Goal: Task Accomplishment & Management: Complete application form

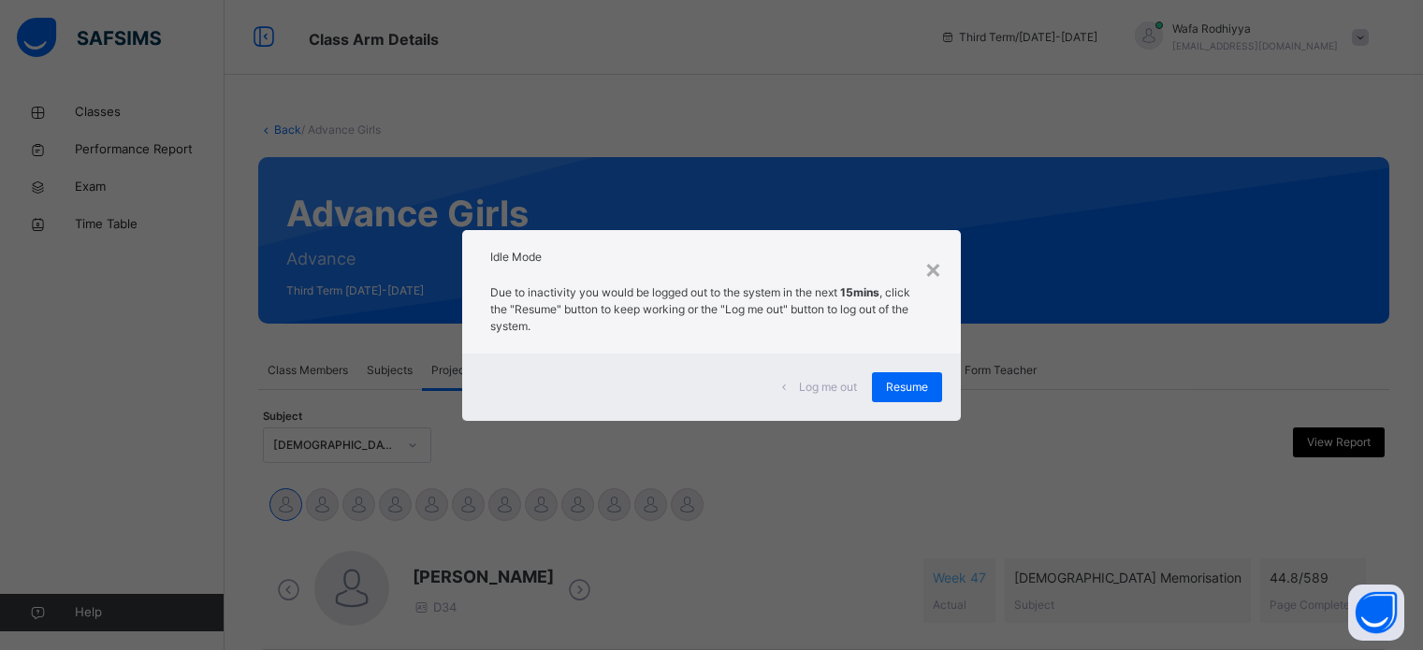
scroll to position [331, 0]
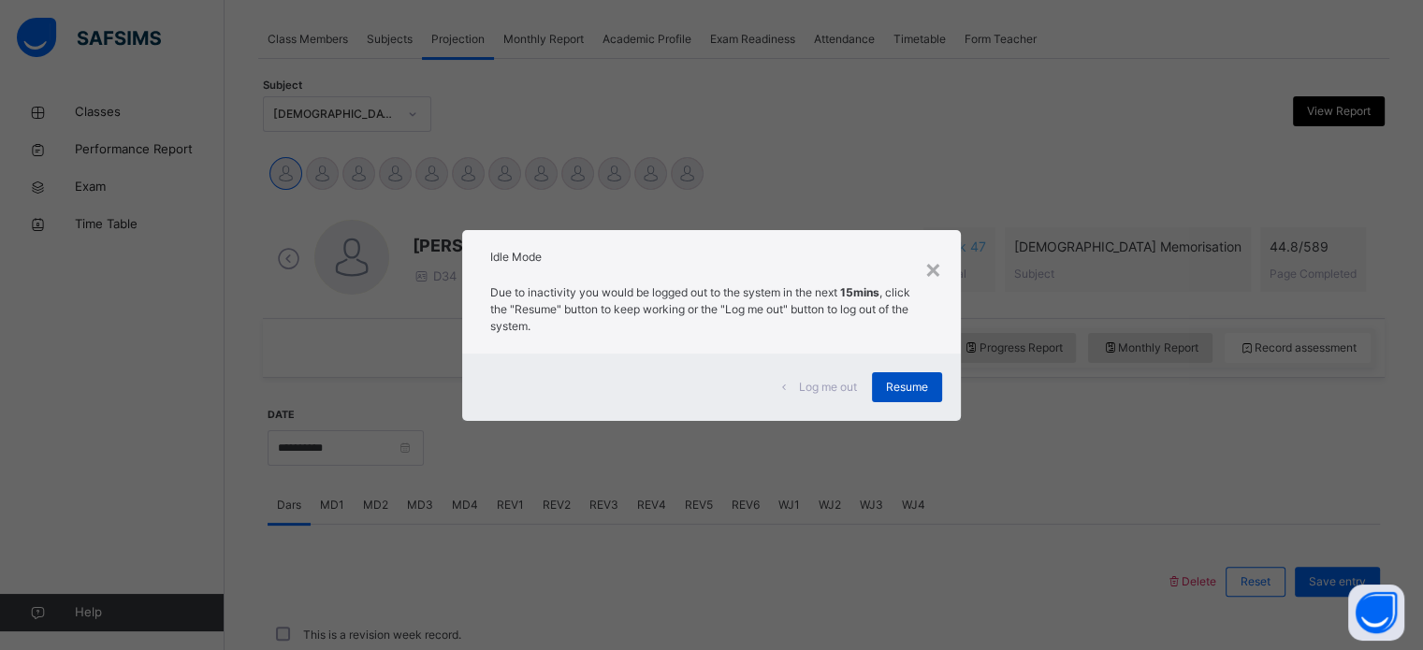
click at [915, 391] on span "Resume" at bounding box center [907, 387] width 42 height 17
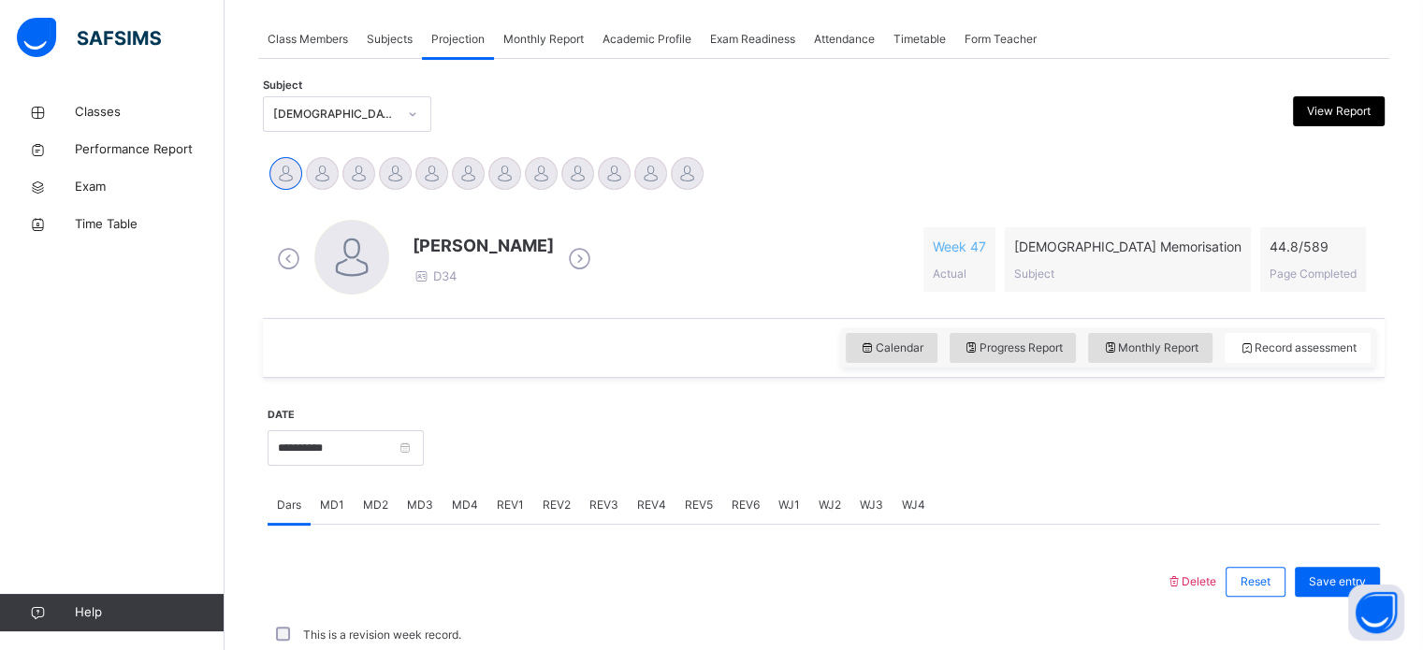
click at [127, 25] on img at bounding box center [89, 37] width 144 height 39
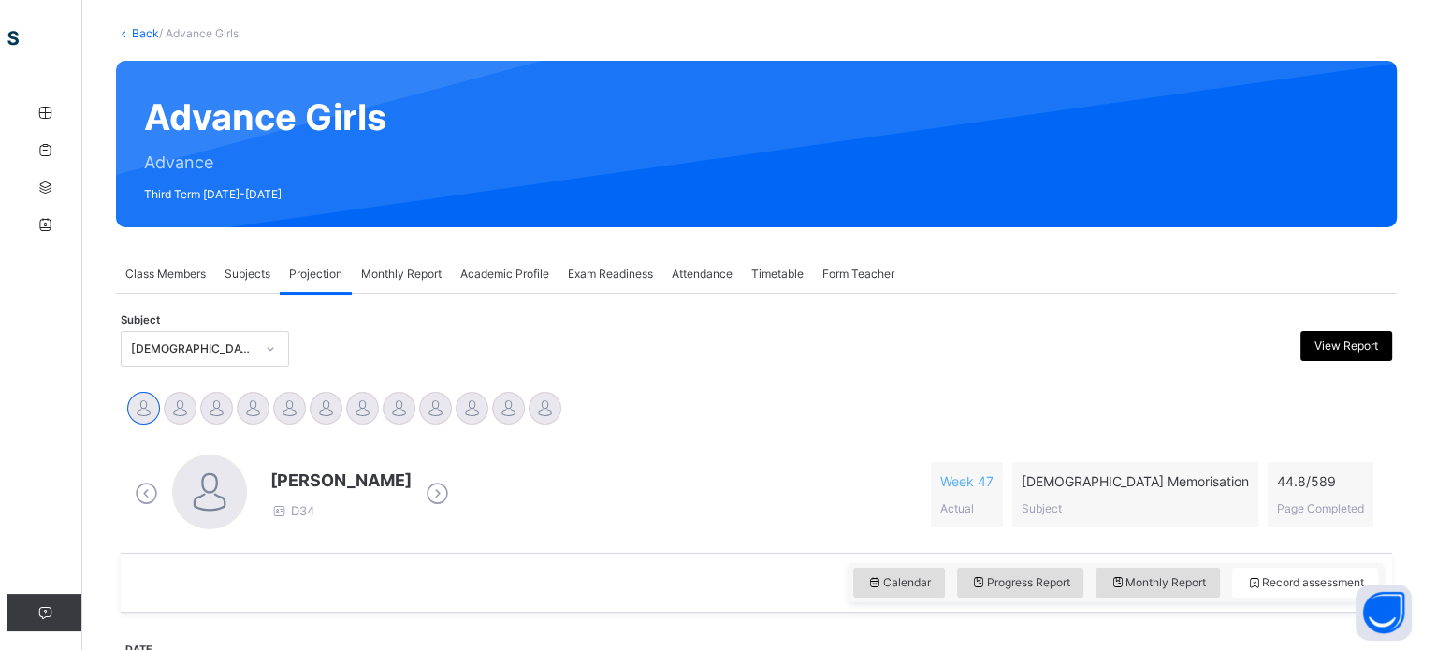
scroll to position [0, 0]
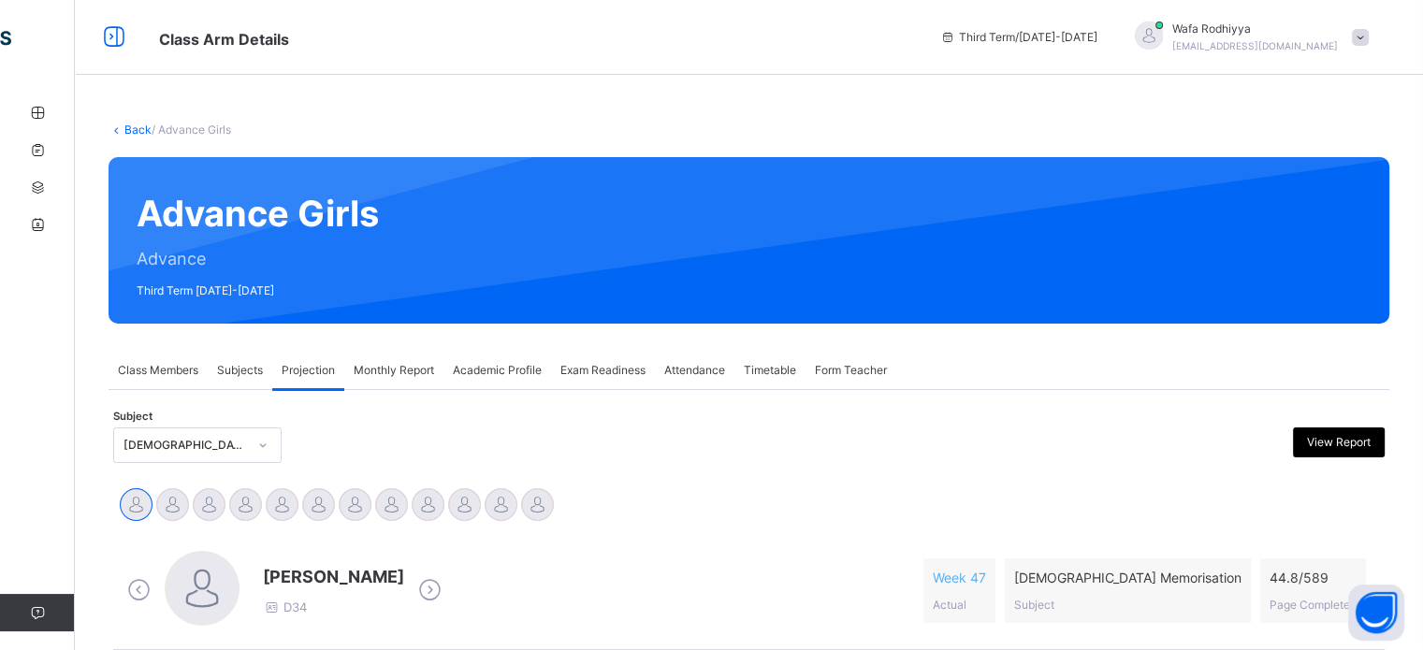
click at [1302, 44] on span "[EMAIL_ADDRESS][DOMAIN_NAME]" at bounding box center [1255, 45] width 166 height 11
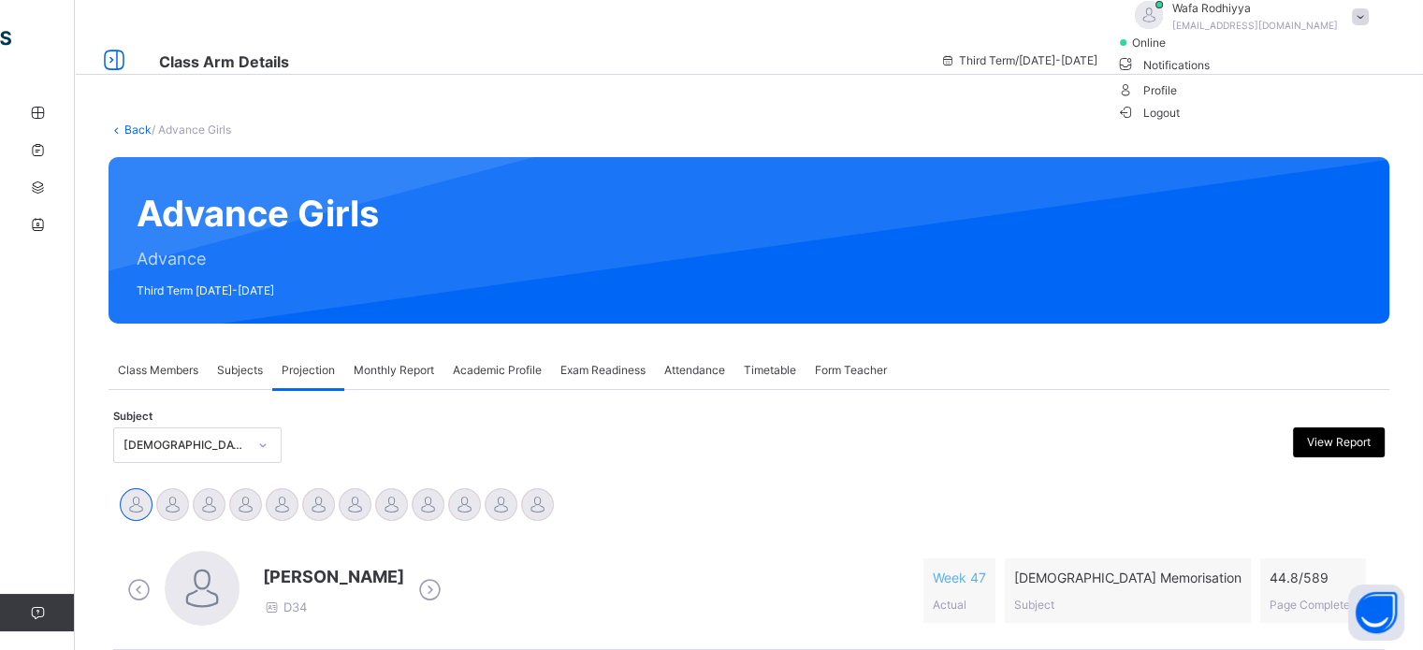
click at [1181, 123] on span "Logout" at bounding box center [1148, 113] width 65 height 20
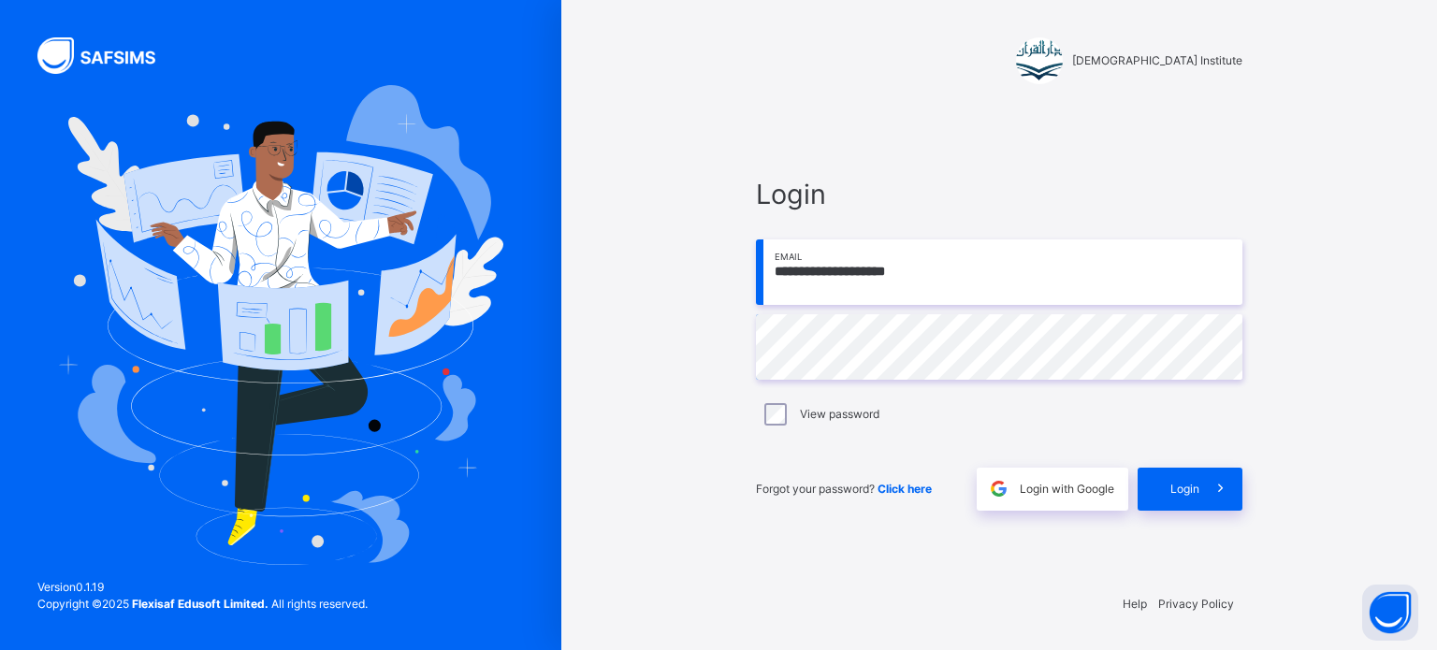
click at [1002, 288] on input "**********" at bounding box center [999, 272] width 487 height 65
type input "**********"
click at [1201, 474] on span at bounding box center [1220, 489] width 43 height 43
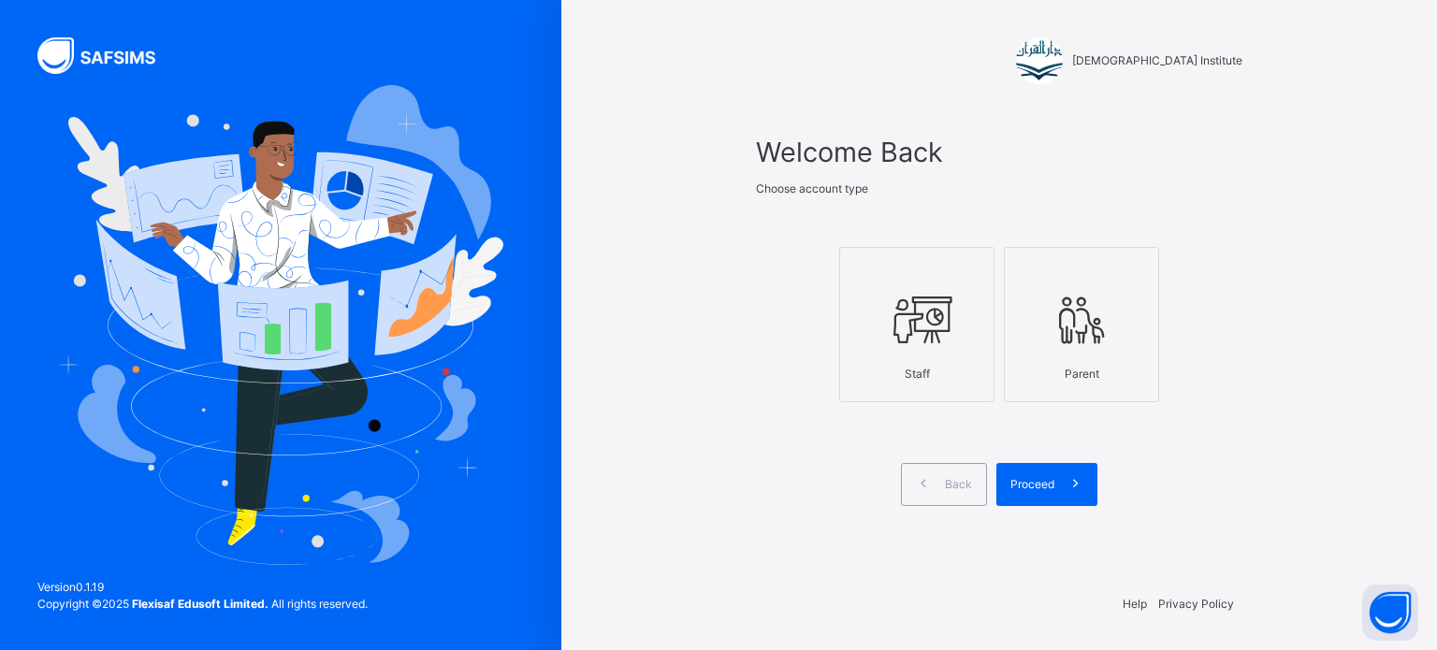
drag, startPoint x: 917, startPoint y: 321, endPoint x: 977, endPoint y: 385, distance: 87.4
click at [921, 325] on icon at bounding box center [916, 320] width 65 height 70
click at [1070, 473] on icon at bounding box center [1076, 484] width 20 height 22
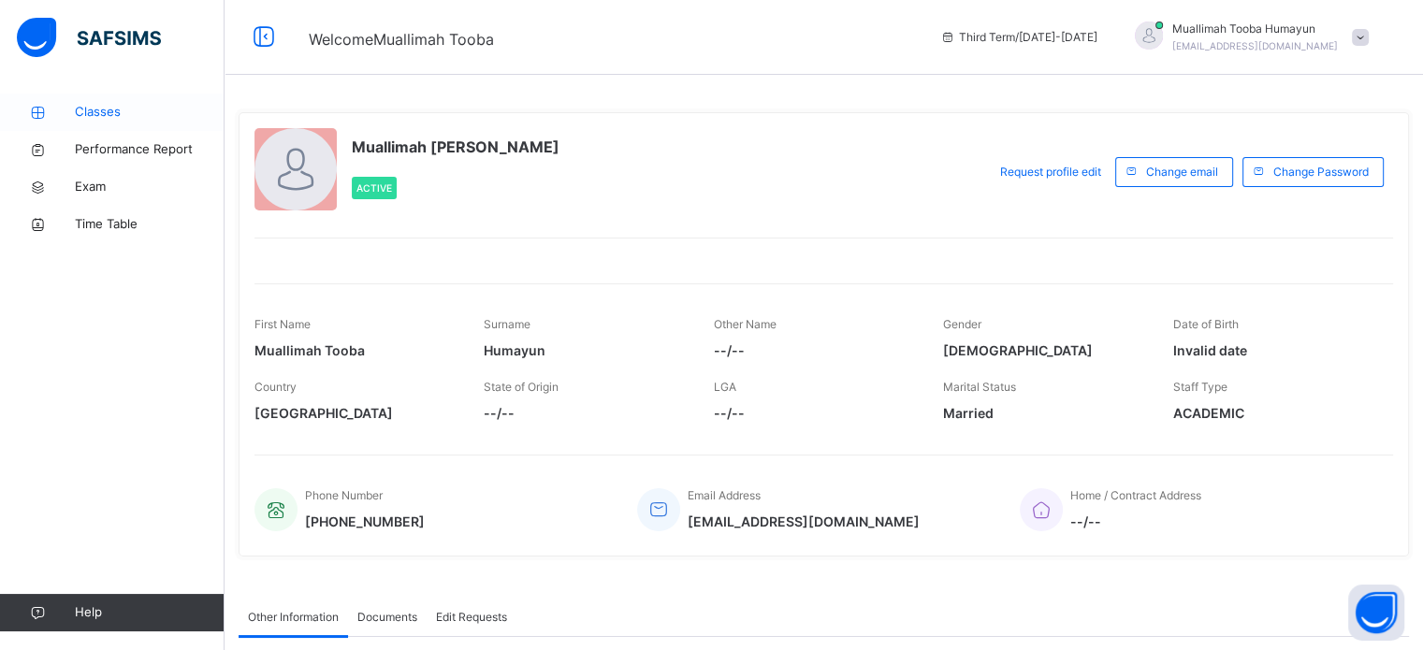
click at [167, 110] on span "Classes" at bounding box center [150, 112] width 150 height 19
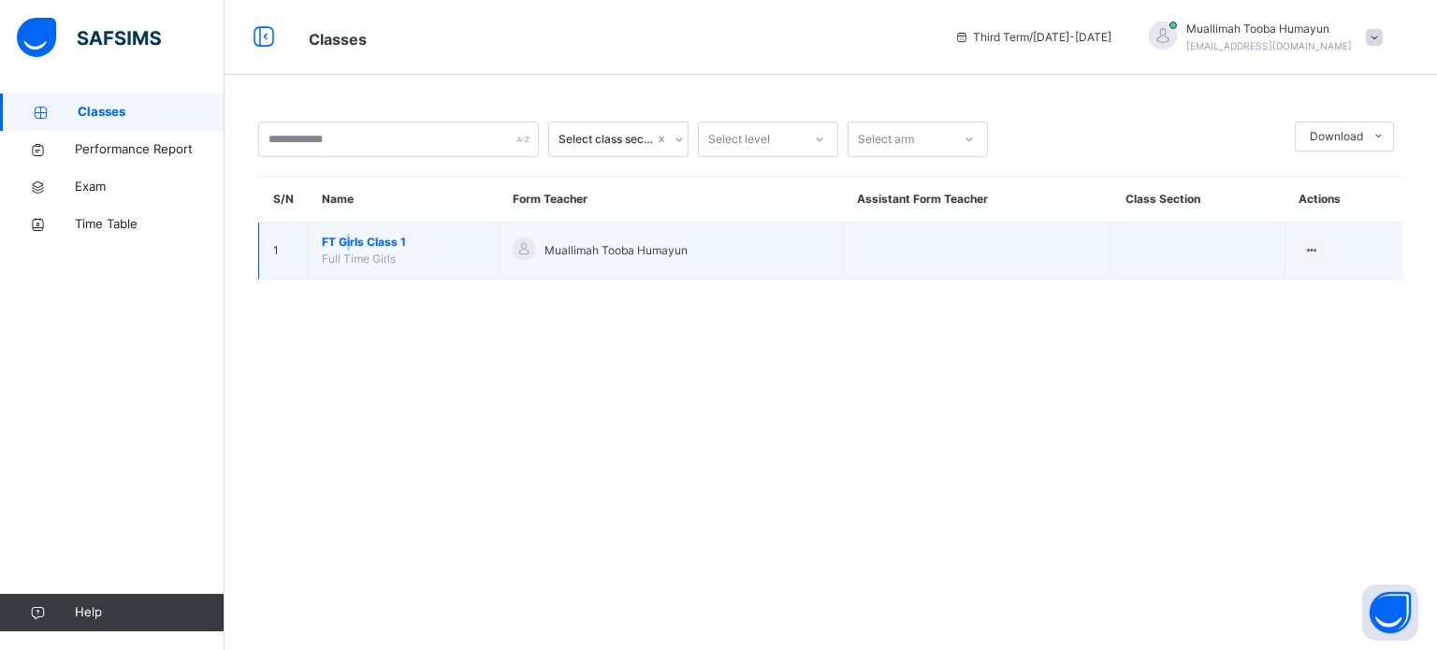
click at [349, 243] on span "FT Girls Class 1" at bounding box center [403, 242] width 162 height 17
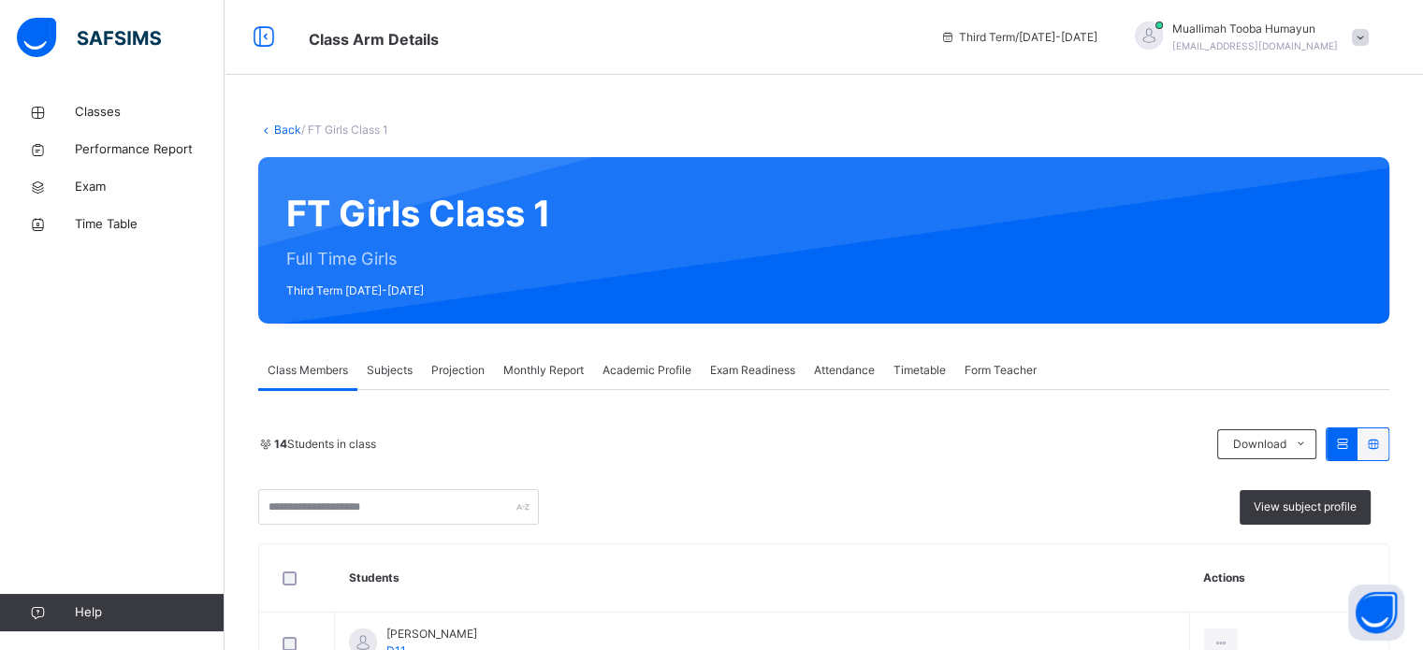
click at [468, 373] on span "Projection" at bounding box center [457, 370] width 53 height 17
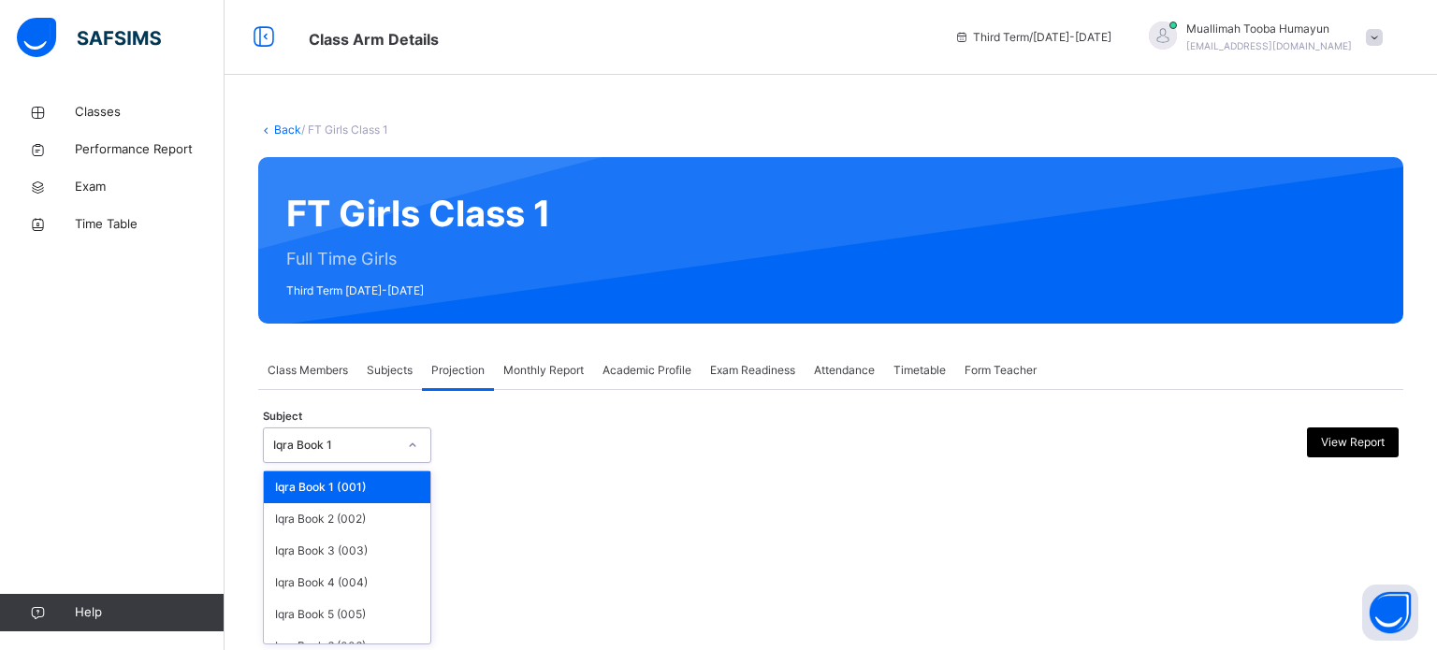
click at [364, 458] on div "Iqra Book 1" at bounding box center [329, 445] width 131 height 29
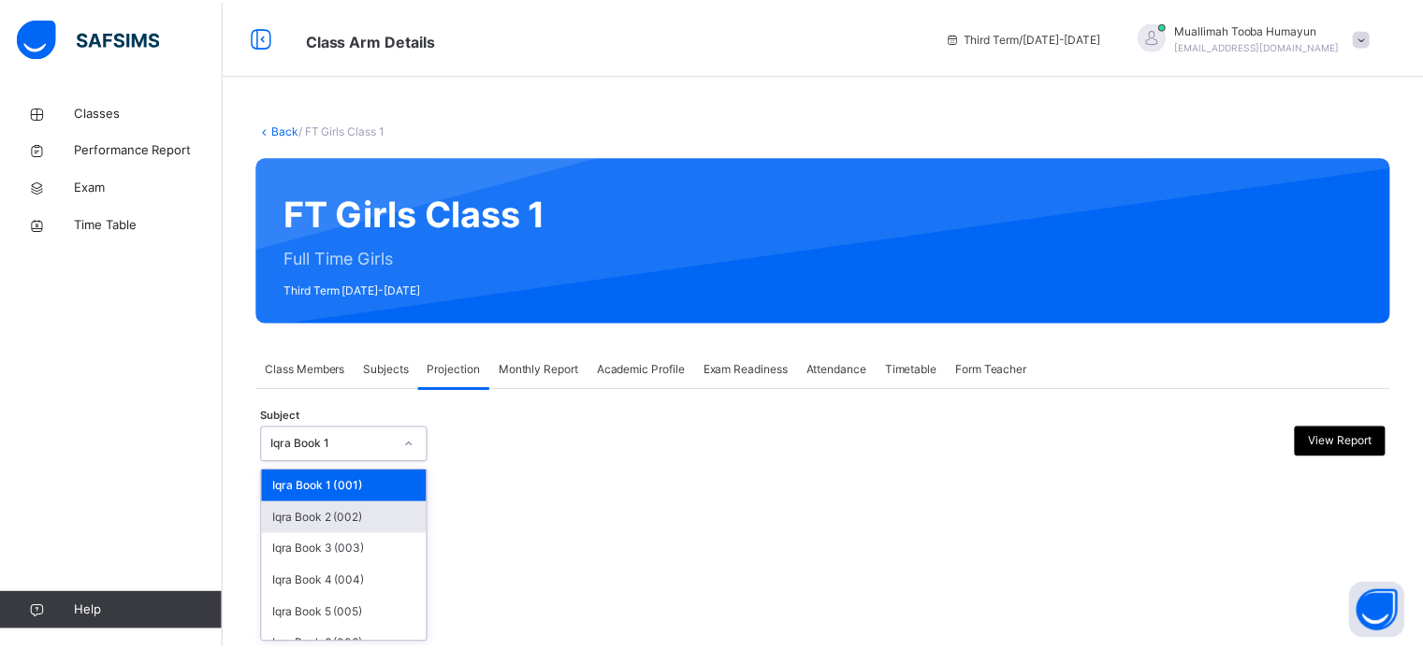
scroll to position [98, 0]
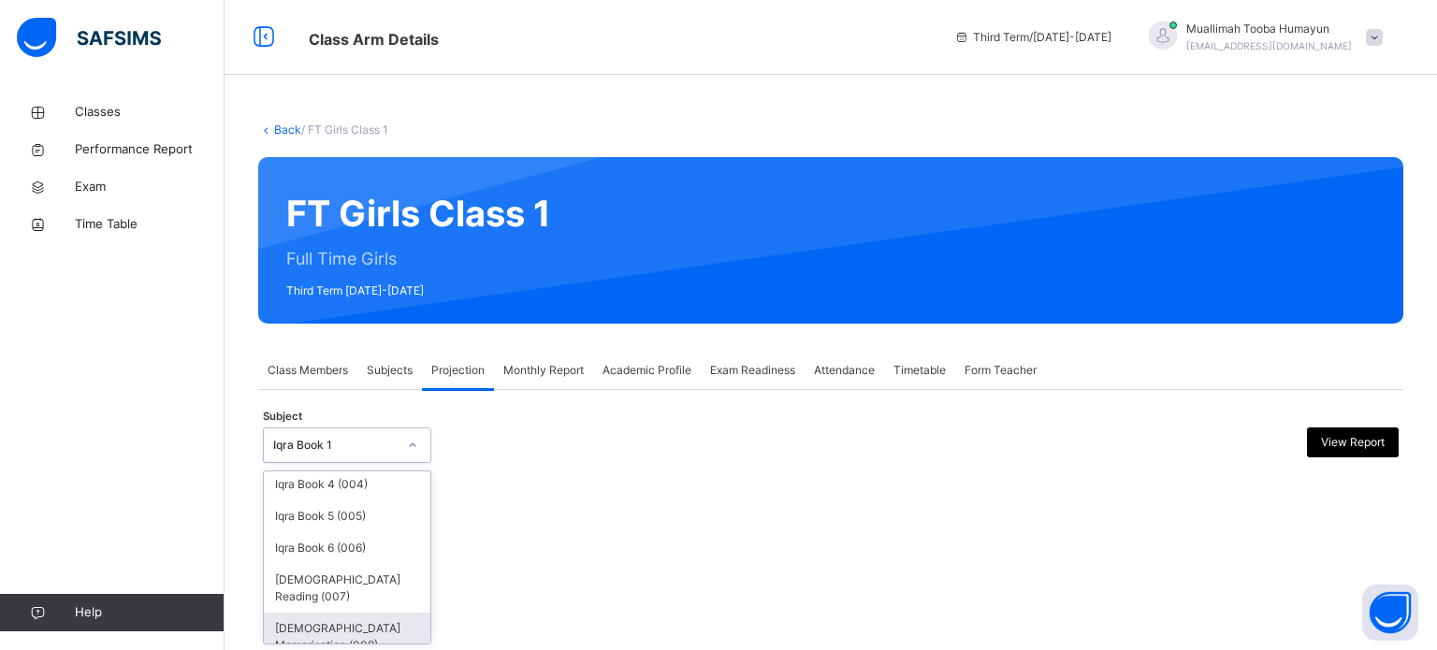
click at [356, 620] on div "[DEMOGRAPHIC_DATA] Memorisation (008)" at bounding box center [347, 637] width 167 height 49
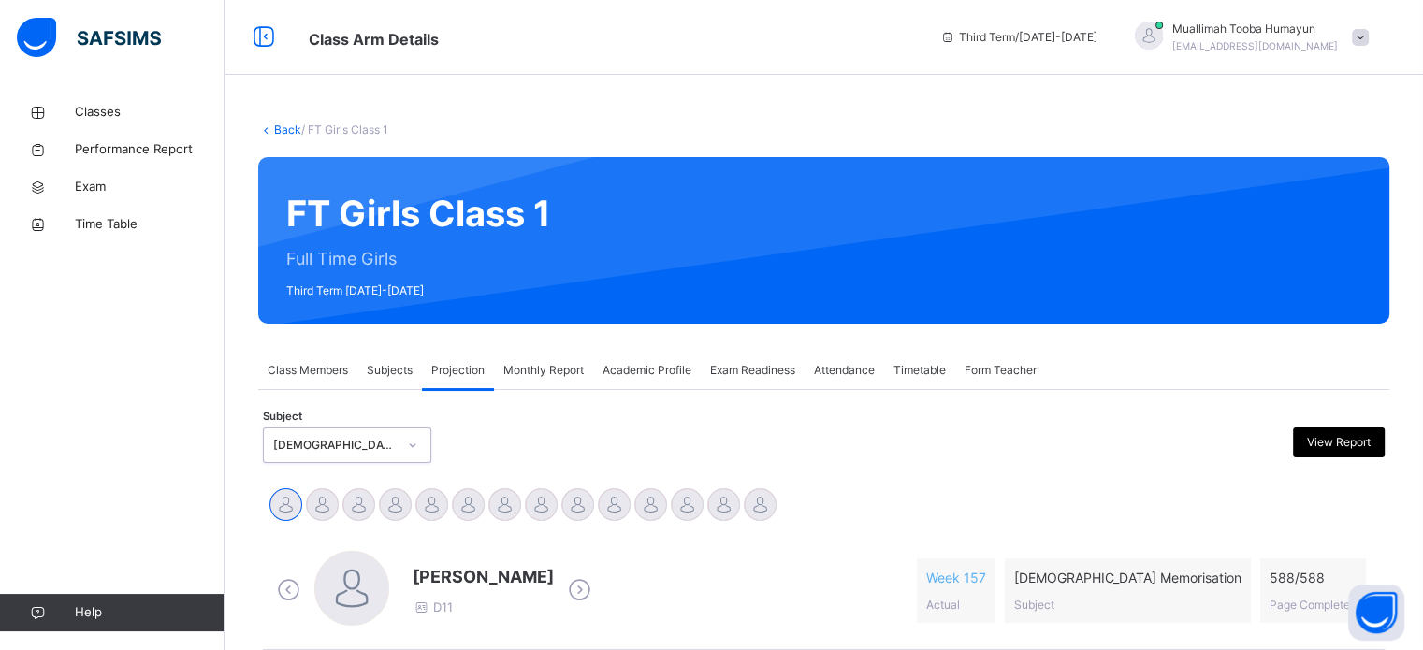
scroll to position [330, 0]
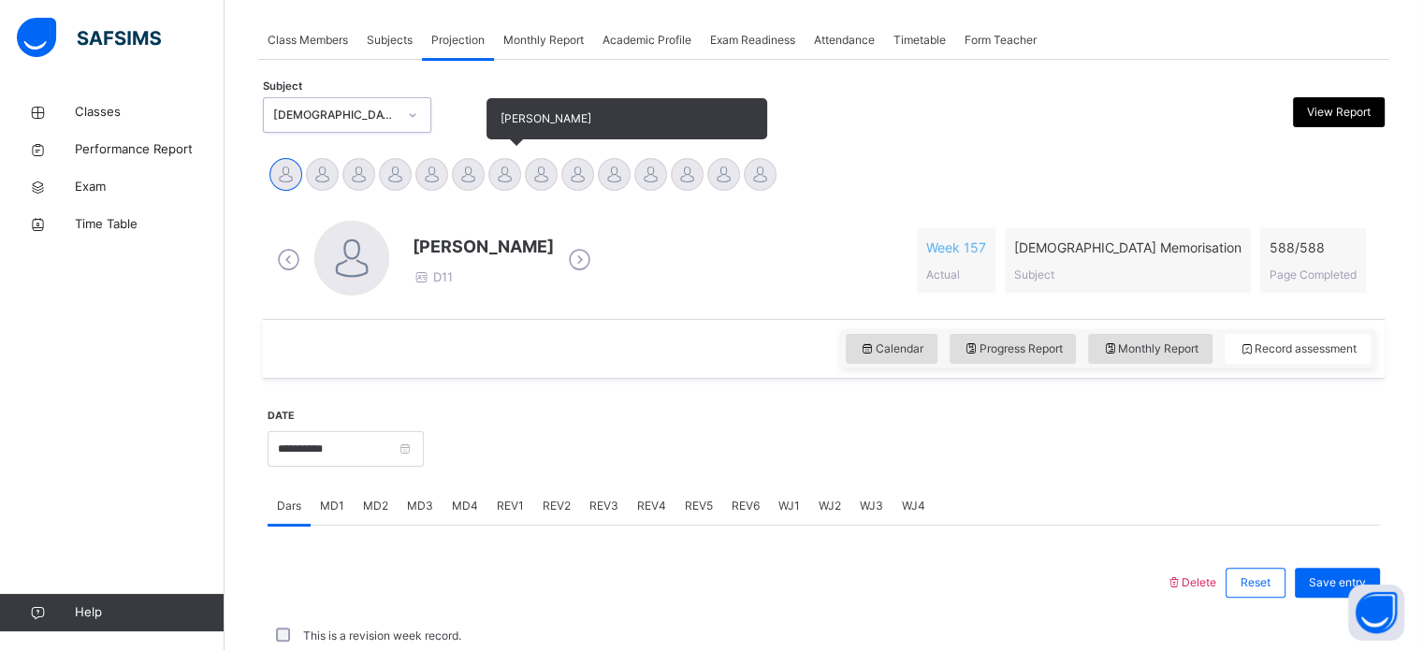
click at [511, 159] on div "[PERSON_NAME]" at bounding box center [505, 176] width 36 height 41
click at [511, 174] on div at bounding box center [504, 174] width 33 height 33
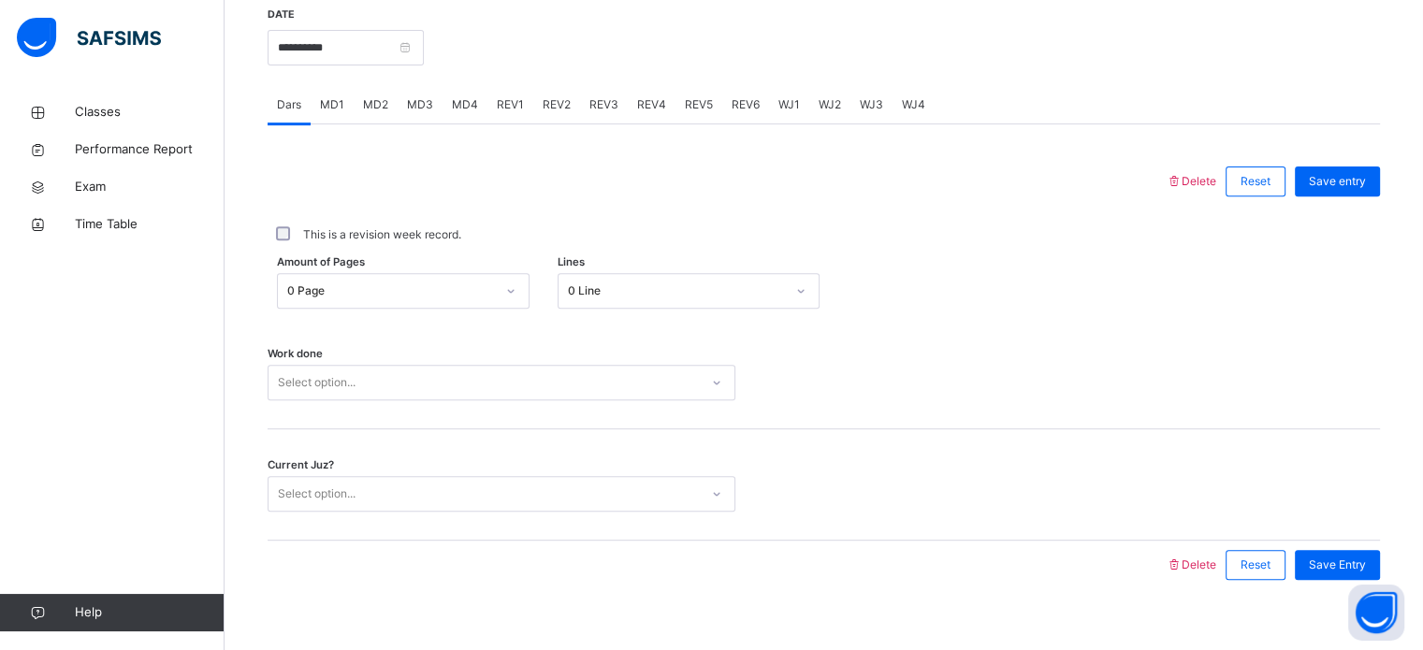
scroll to position [754, 0]
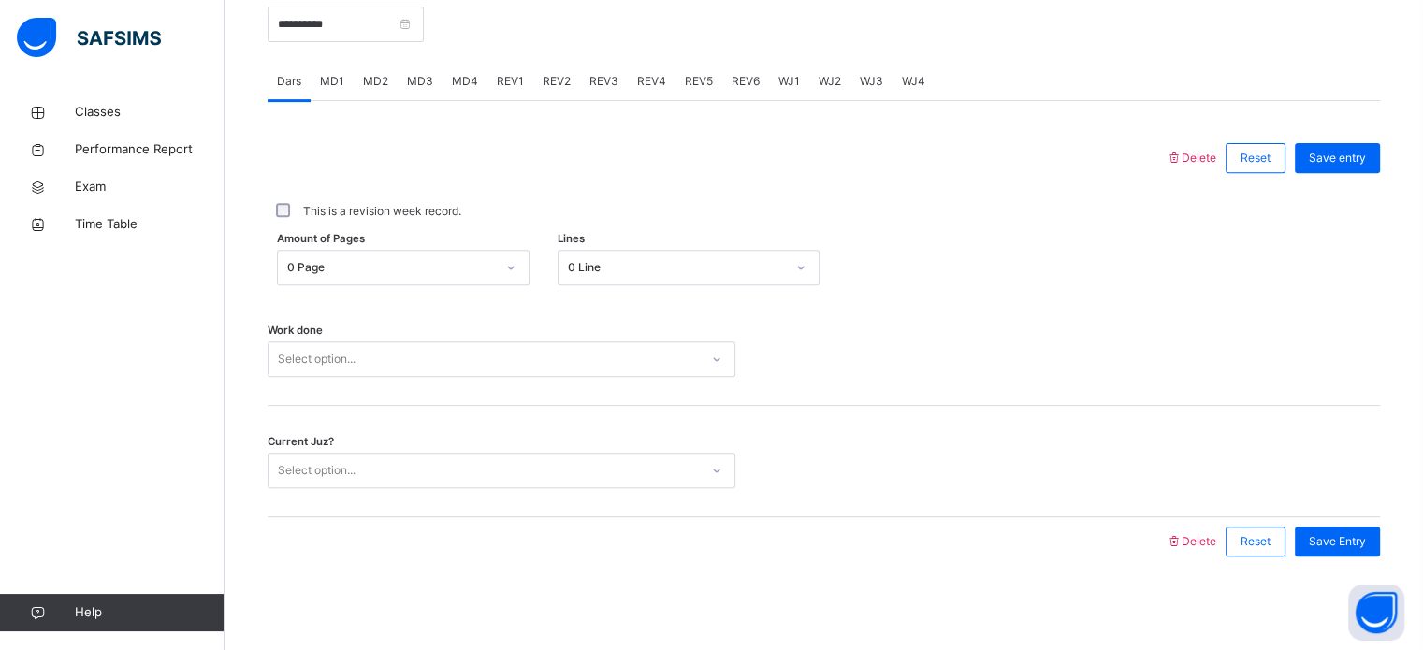
click at [427, 93] on div "MD3" at bounding box center [420, 81] width 45 height 37
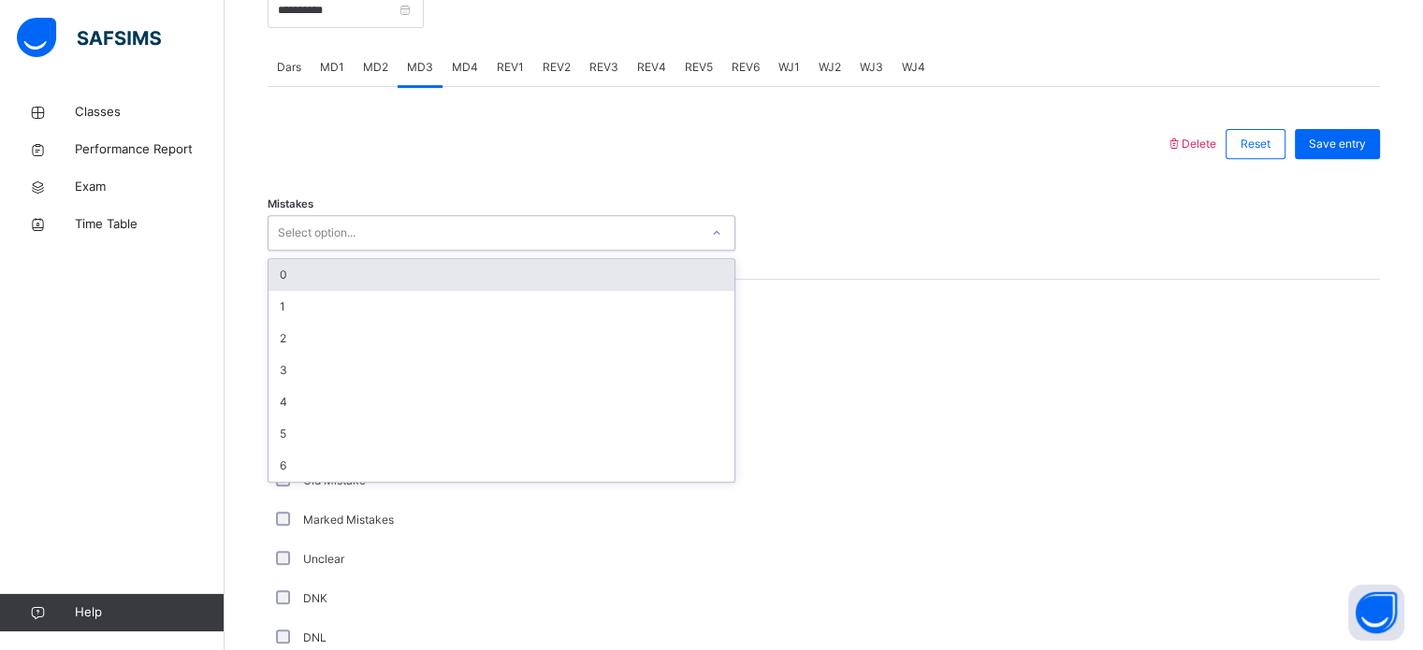
click at [428, 248] on div "Select option..." at bounding box center [484, 233] width 430 height 29
click at [365, 291] on div "0" at bounding box center [502, 275] width 466 height 32
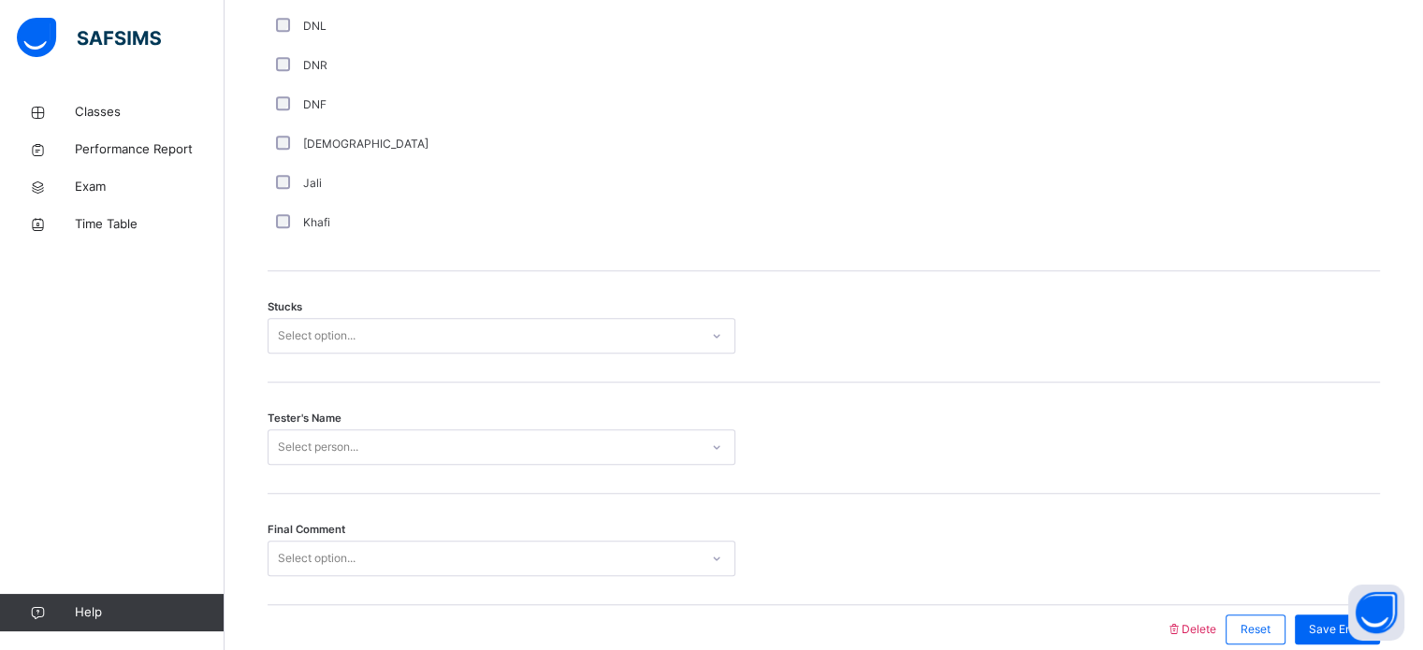
scroll to position [1397, 0]
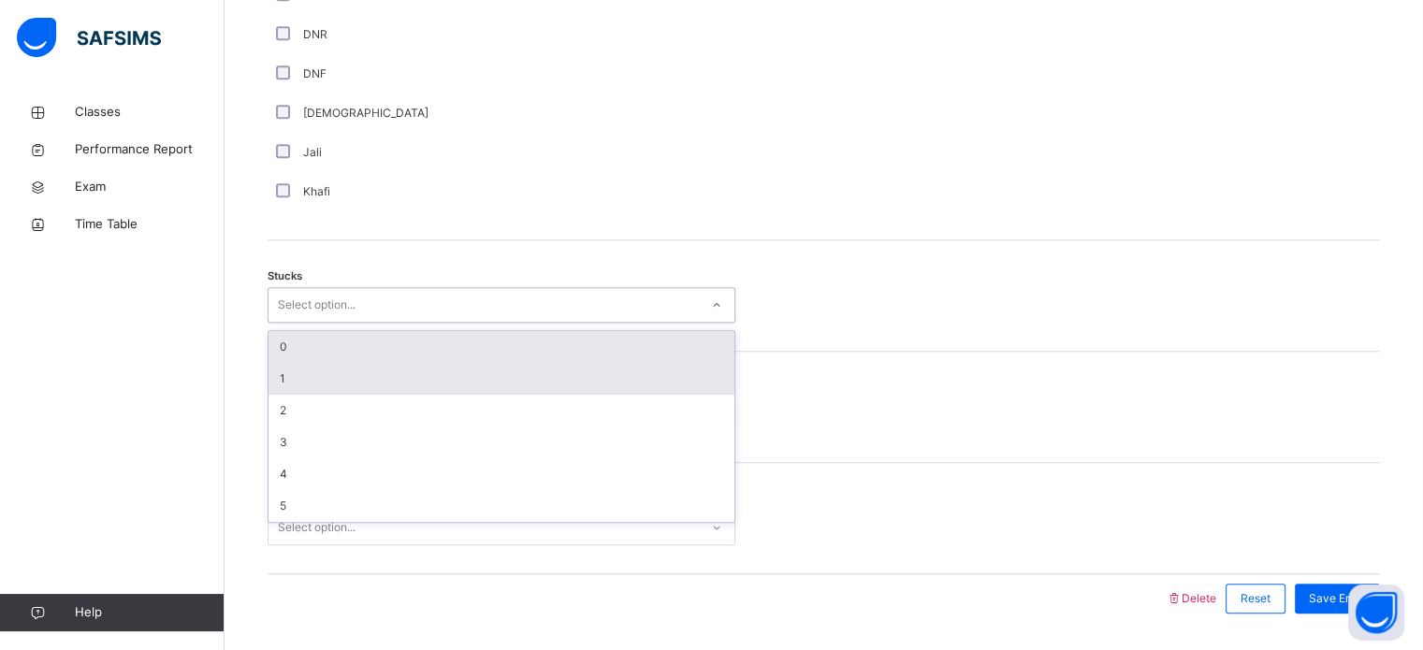
click at [313, 395] on div "1" at bounding box center [502, 379] width 466 height 32
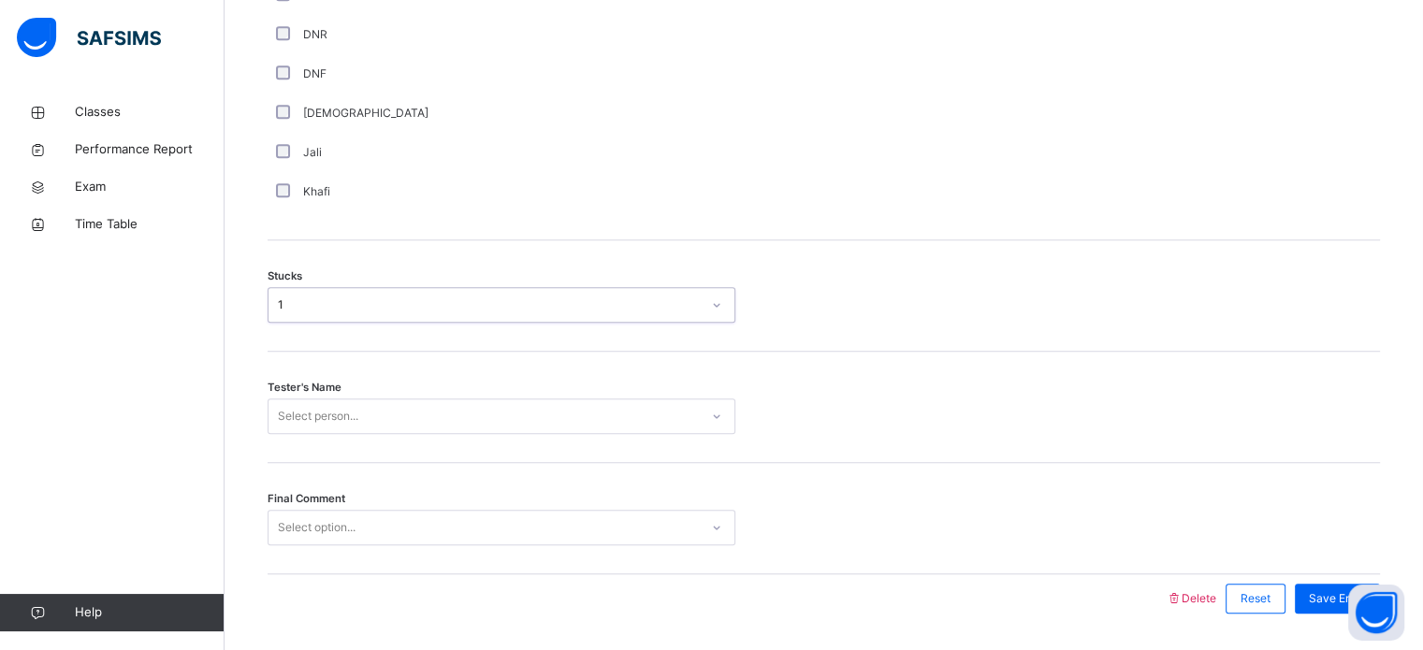
scroll to position [1467, 0]
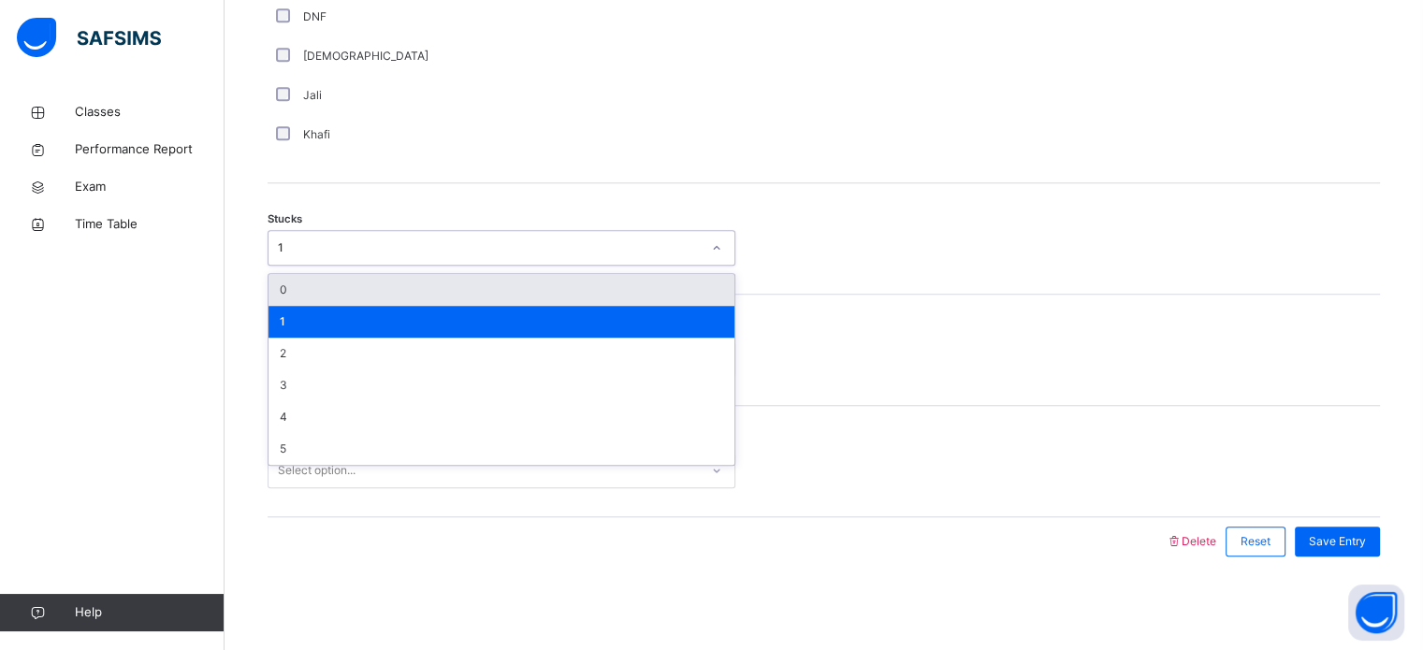
click at [371, 291] on div "0" at bounding box center [502, 290] width 466 height 32
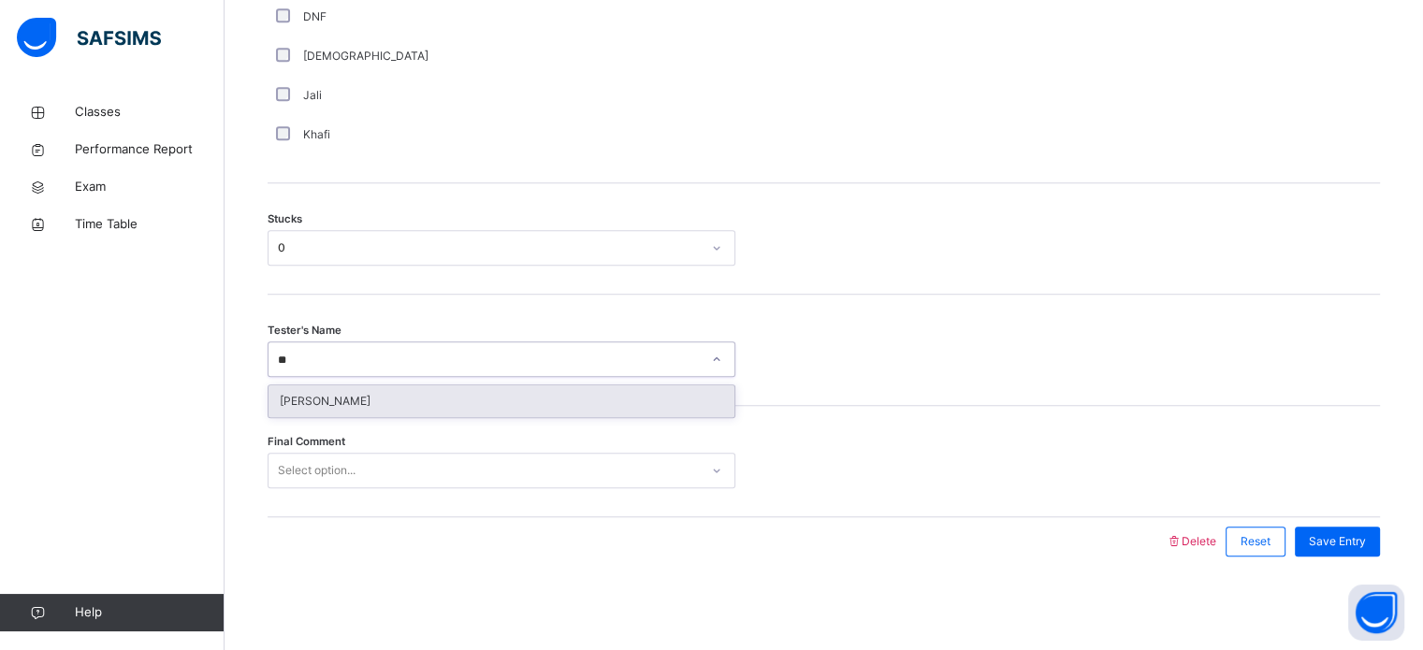
type input "**"
click at [341, 434] on span "Final Comment" at bounding box center [307, 442] width 78 height 16
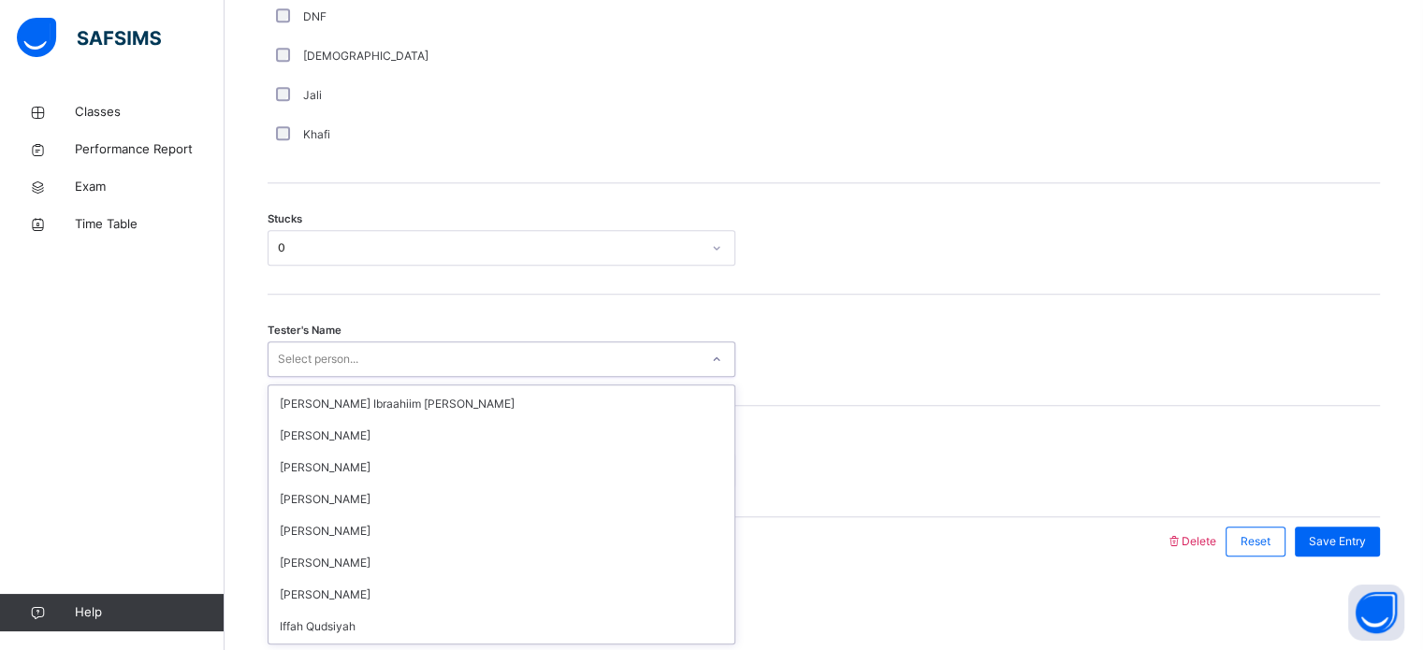
scroll to position [145, 0]
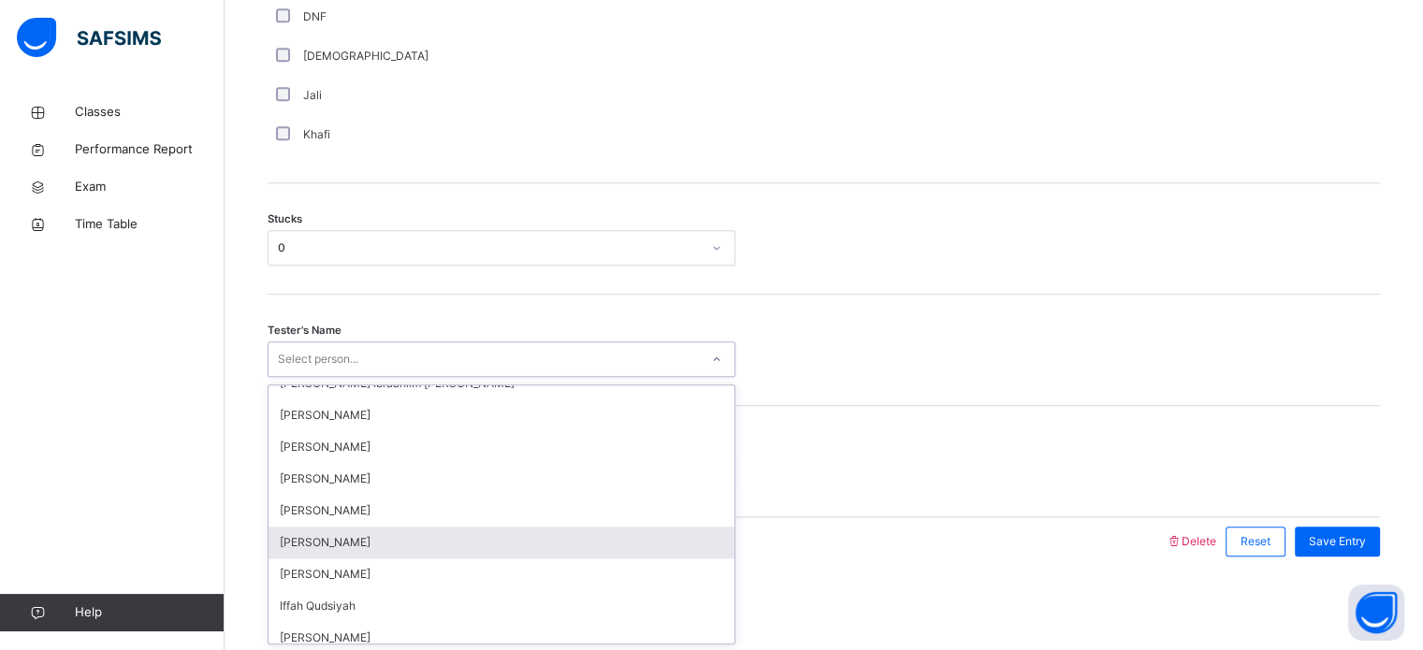
click at [378, 535] on div "[PERSON_NAME]" at bounding box center [502, 543] width 466 height 32
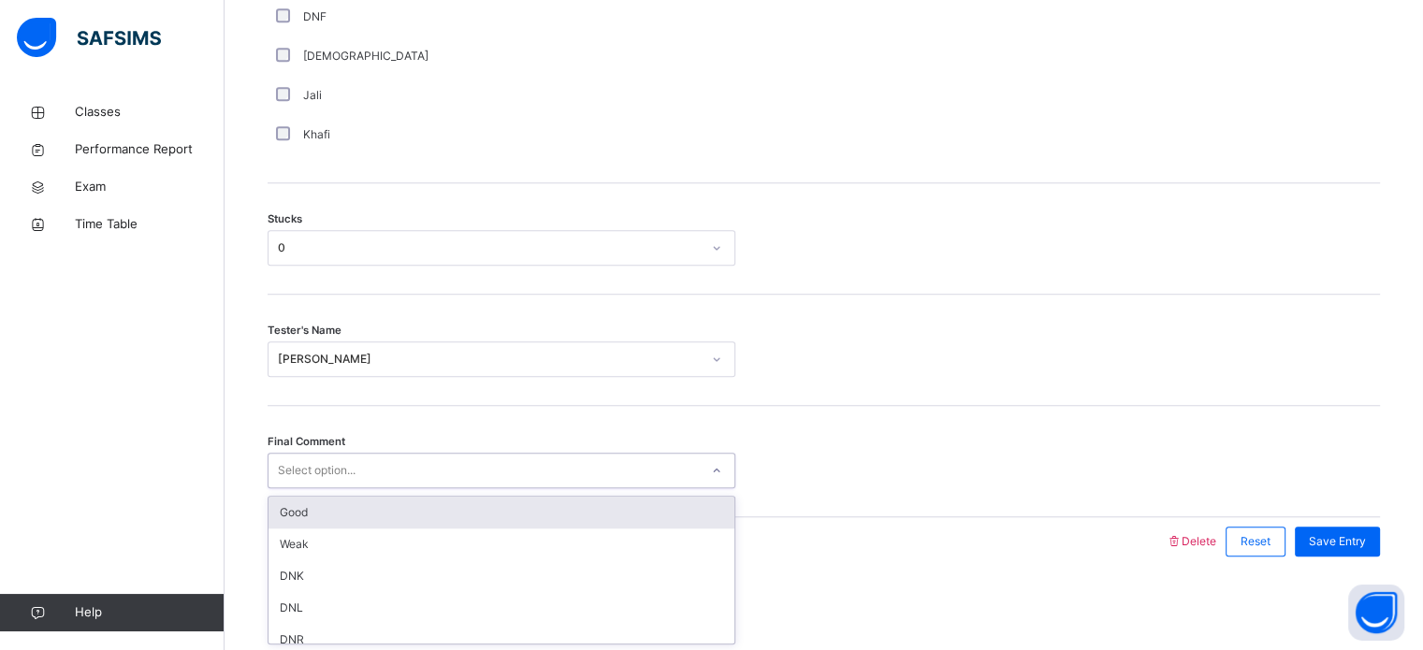
click at [358, 513] on div "Good" at bounding box center [502, 513] width 466 height 32
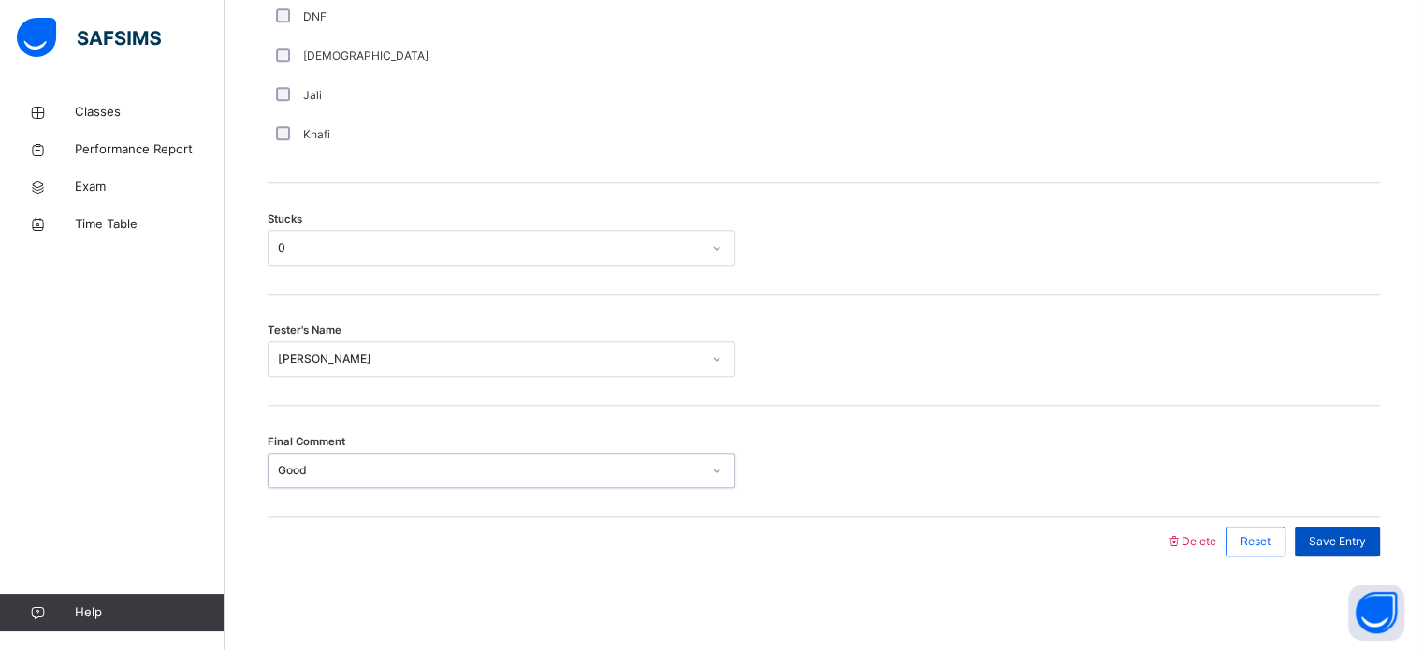
click at [1360, 552] on div "Save Entry" at bounding box center [1337, 542] width 85 height 30
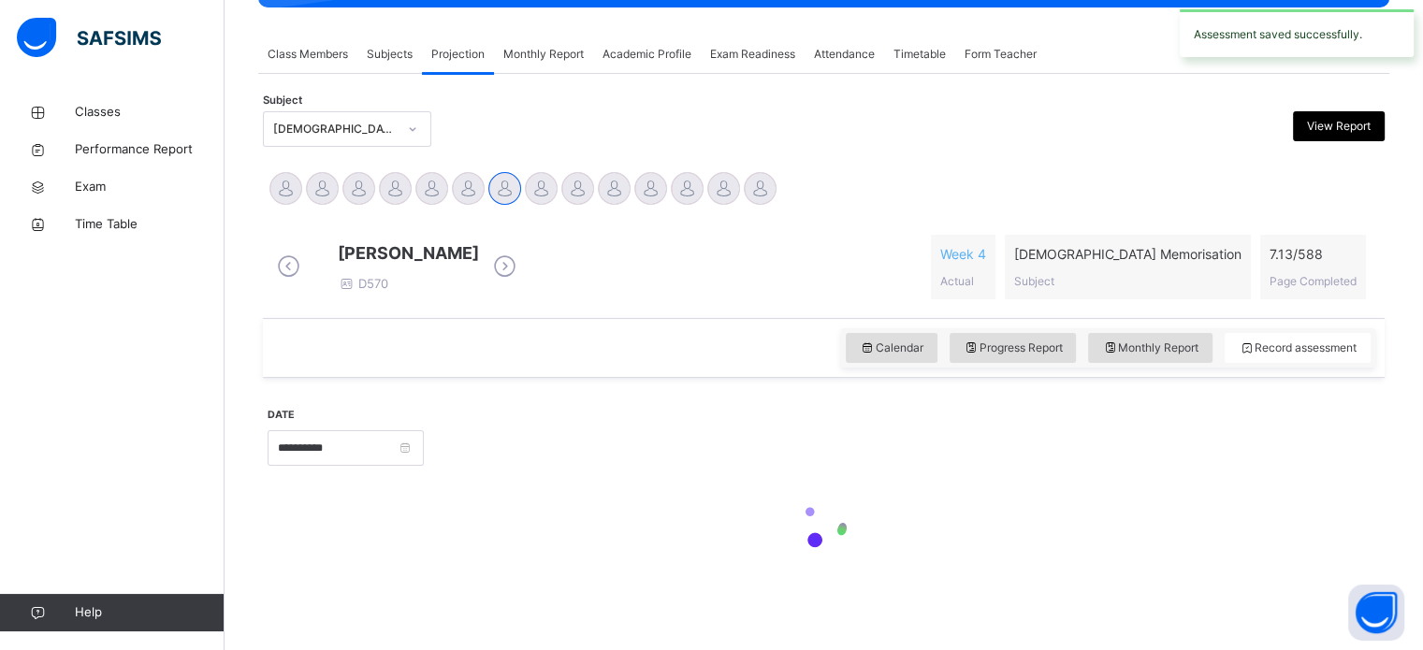
scroll to position [754, 0]
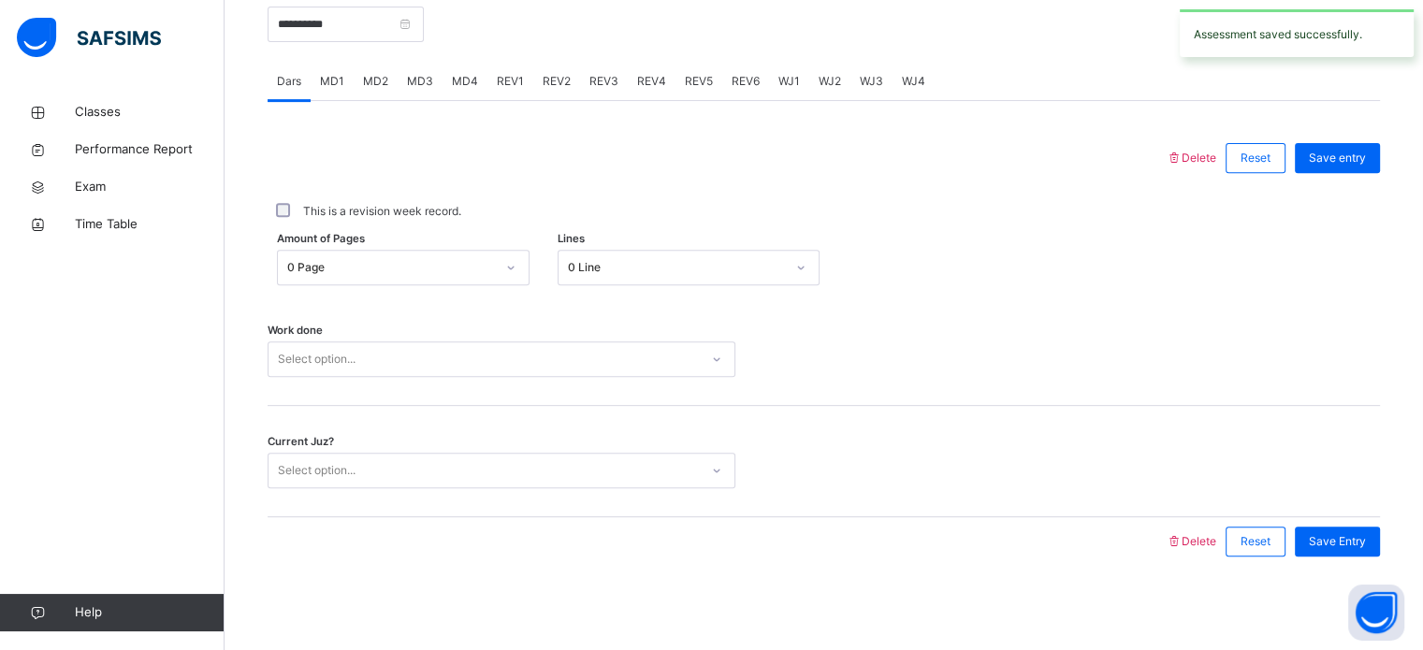
click at [458, 79] on span "MD4" at bounding box center [465, 81] width 26 height 17
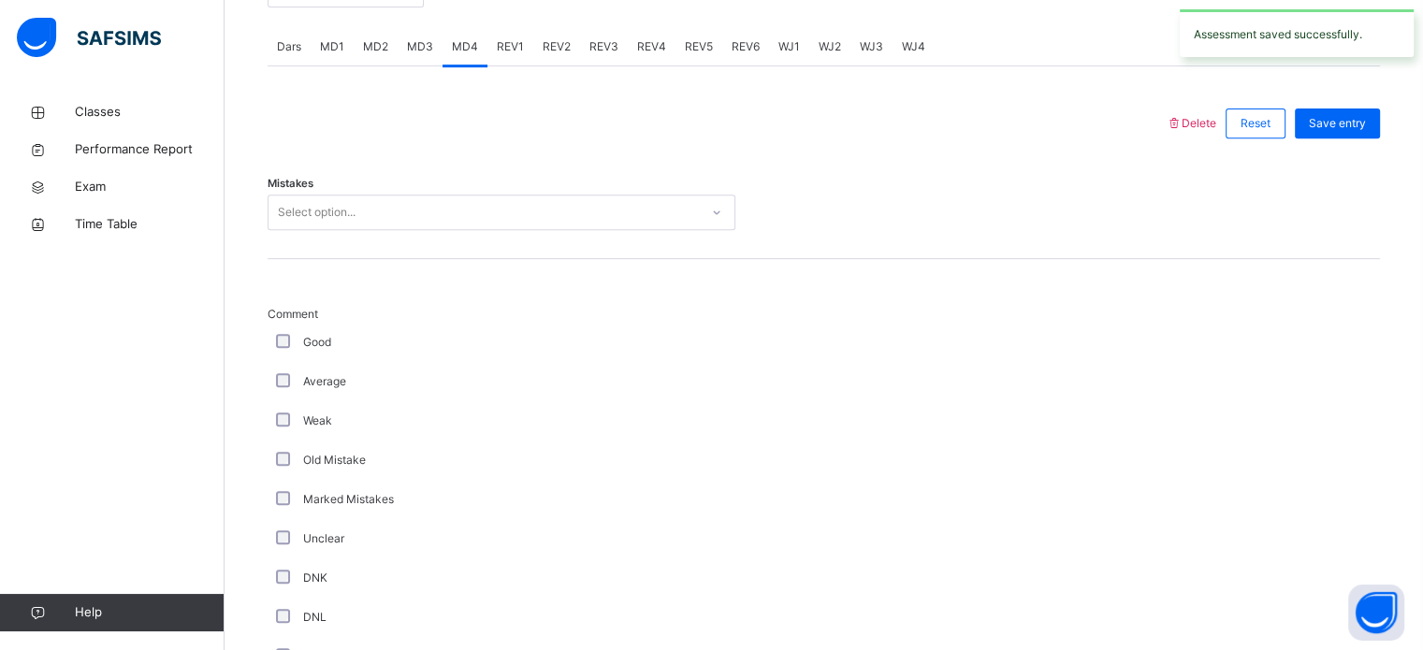
scroll to position [772, 0]
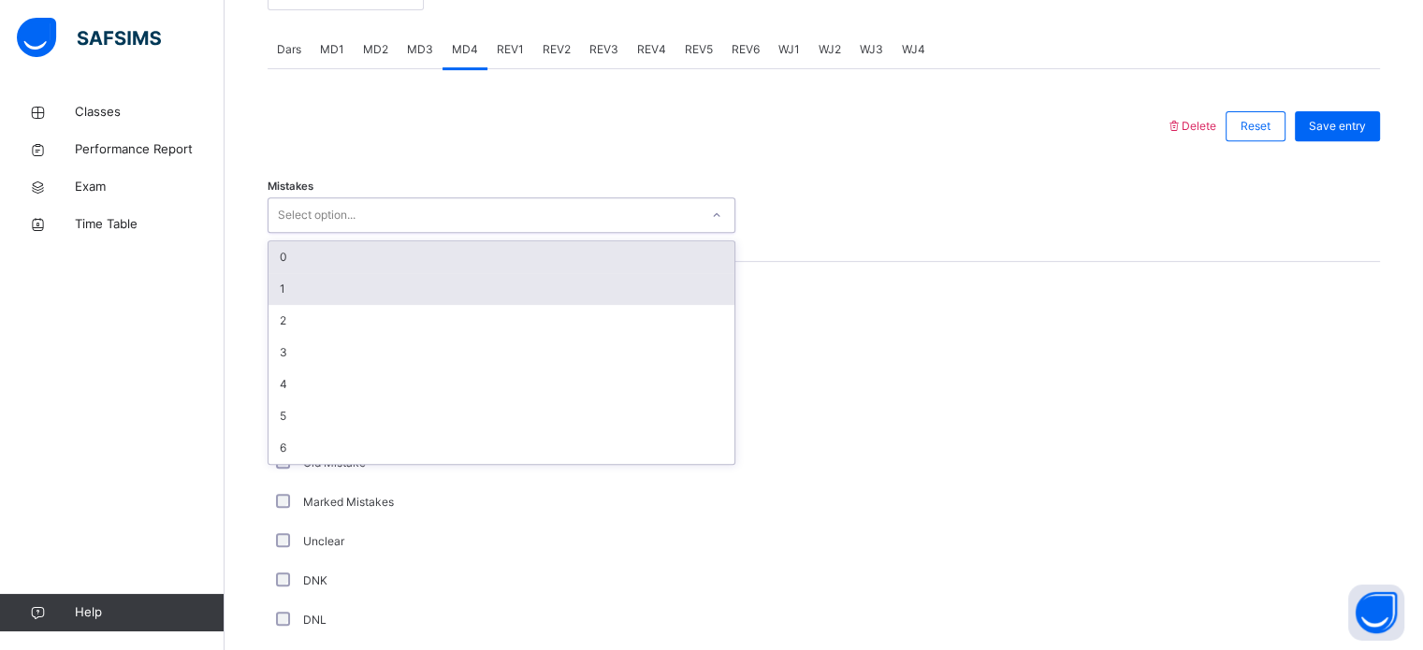
click at [329, 304] on div "1" at bounding box center [502, 289] width 466 height 32
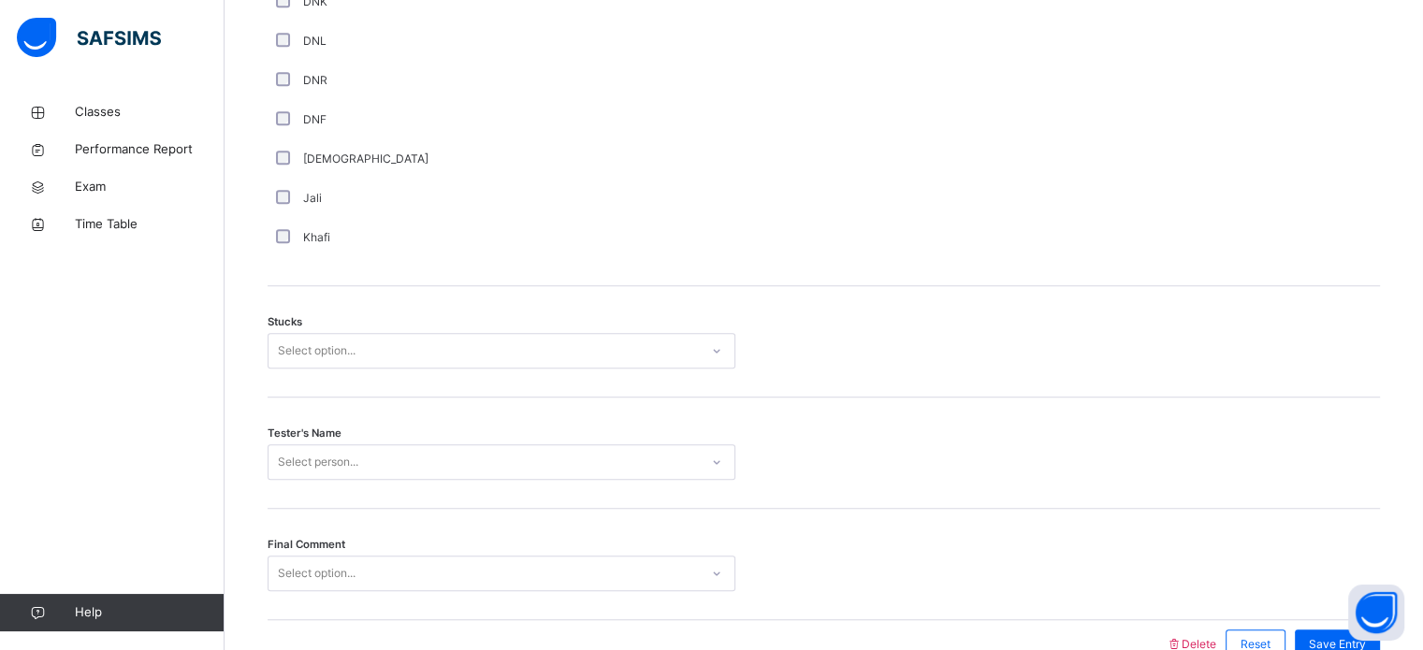
scroll to position [1349, 0]
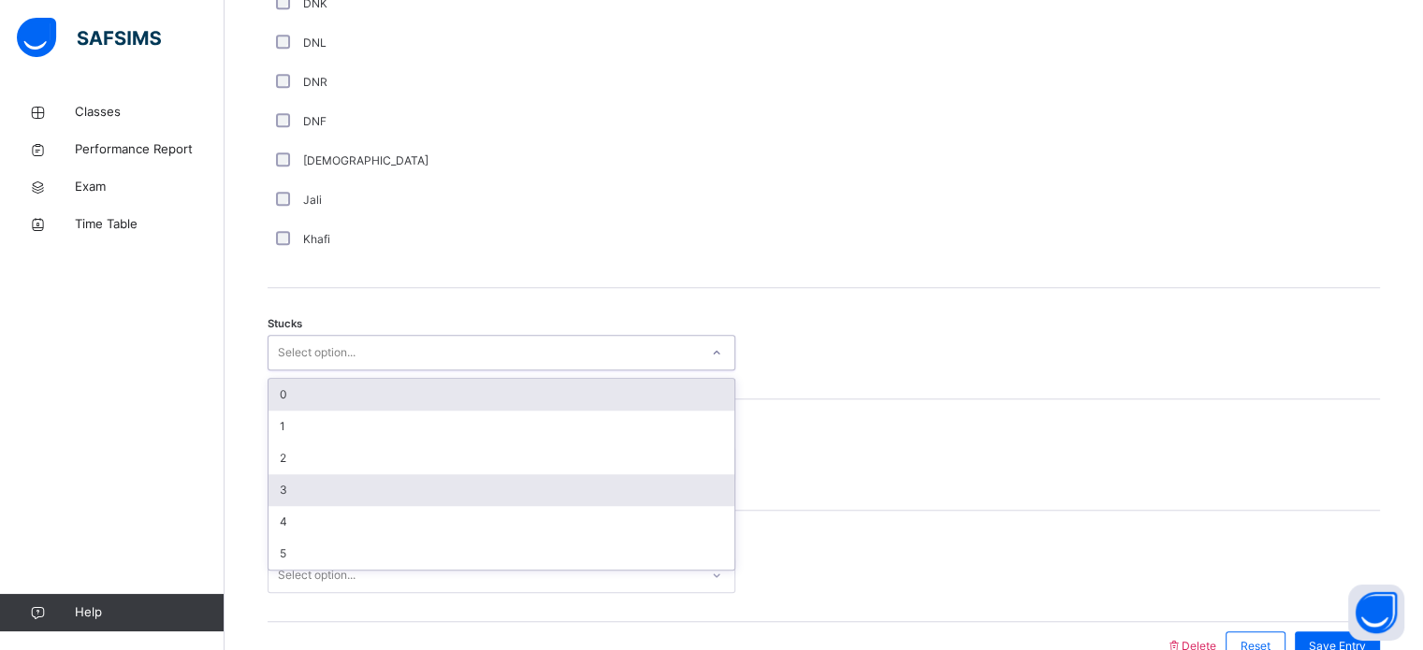
click at [317, 506] on div "3" at bounding box center [502, 490] width 466 height 32
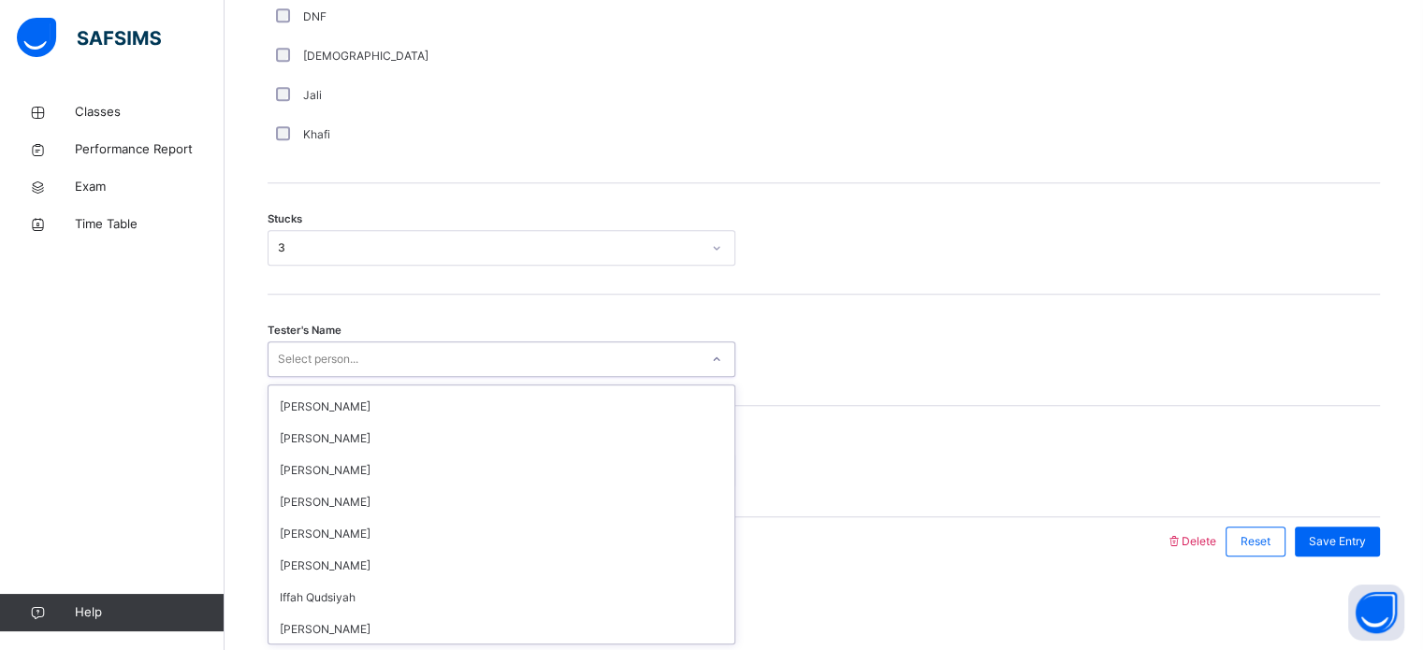
scroll to position [157, 0]
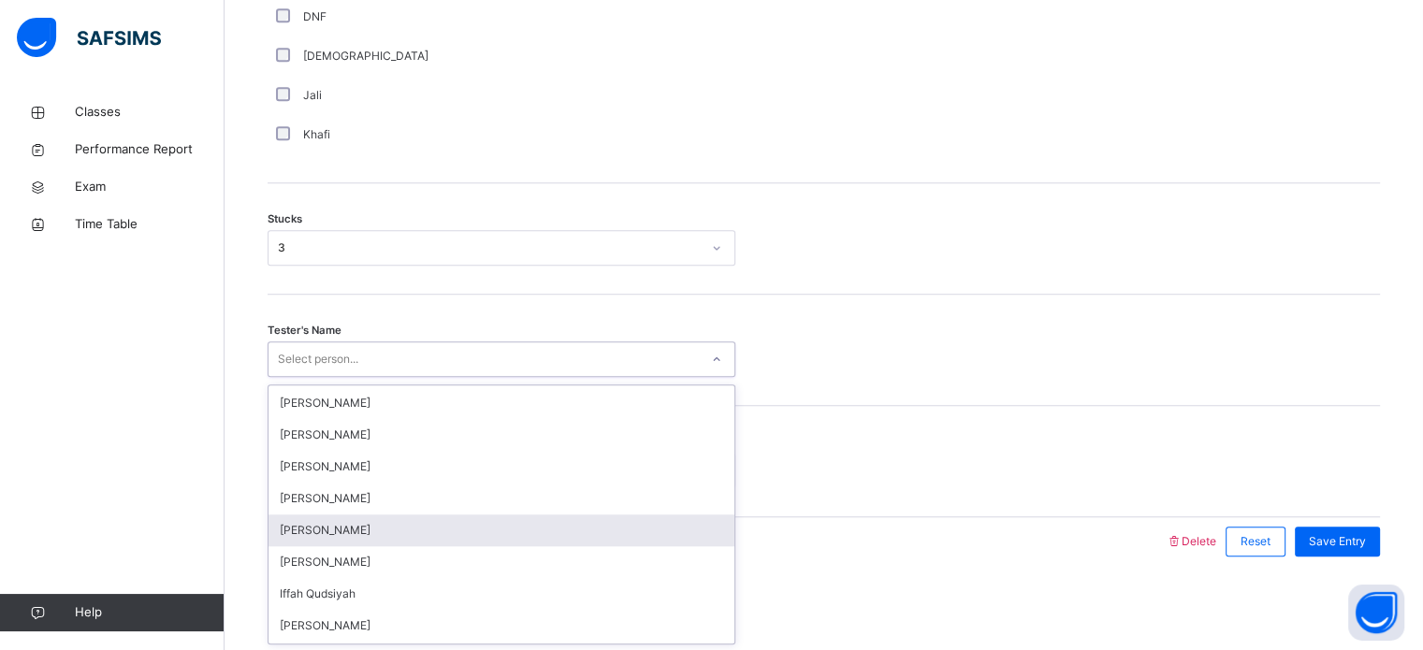
click at [373, 539] on div "[PERSON_NAME]" at bounding box center [502, 531] width 466 height 32
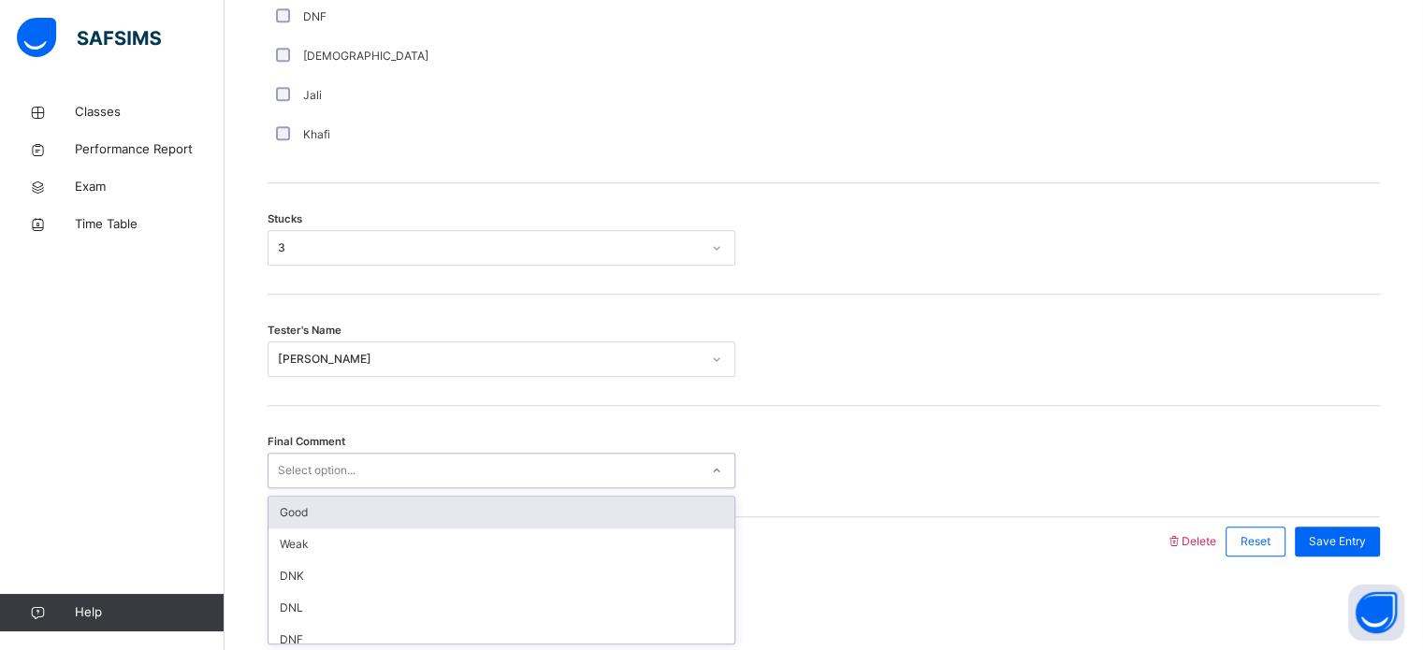
click at [370, 516] on div "Good" at bounding box center [502, 513] width 466 height 32
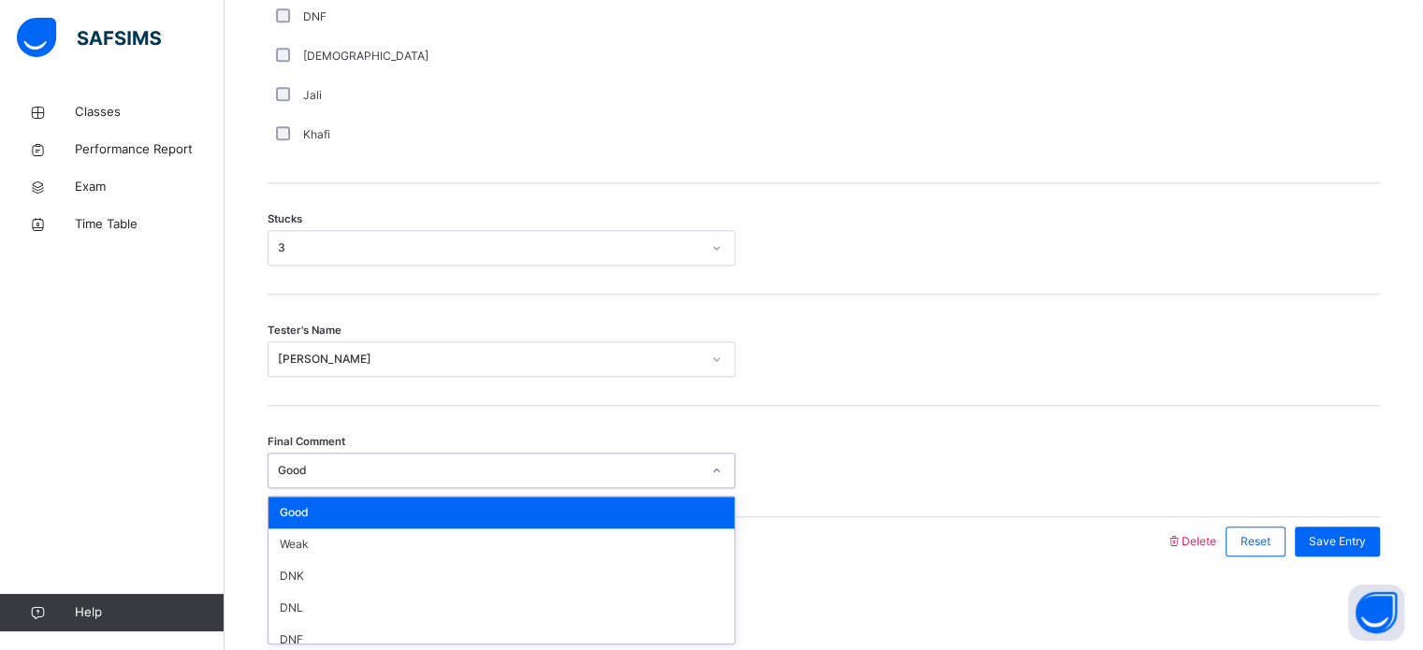
click at [942, 367] on div "Tester's Name [PERSON_NAME]" at bounding box center [824, 360] width 1112 height 36
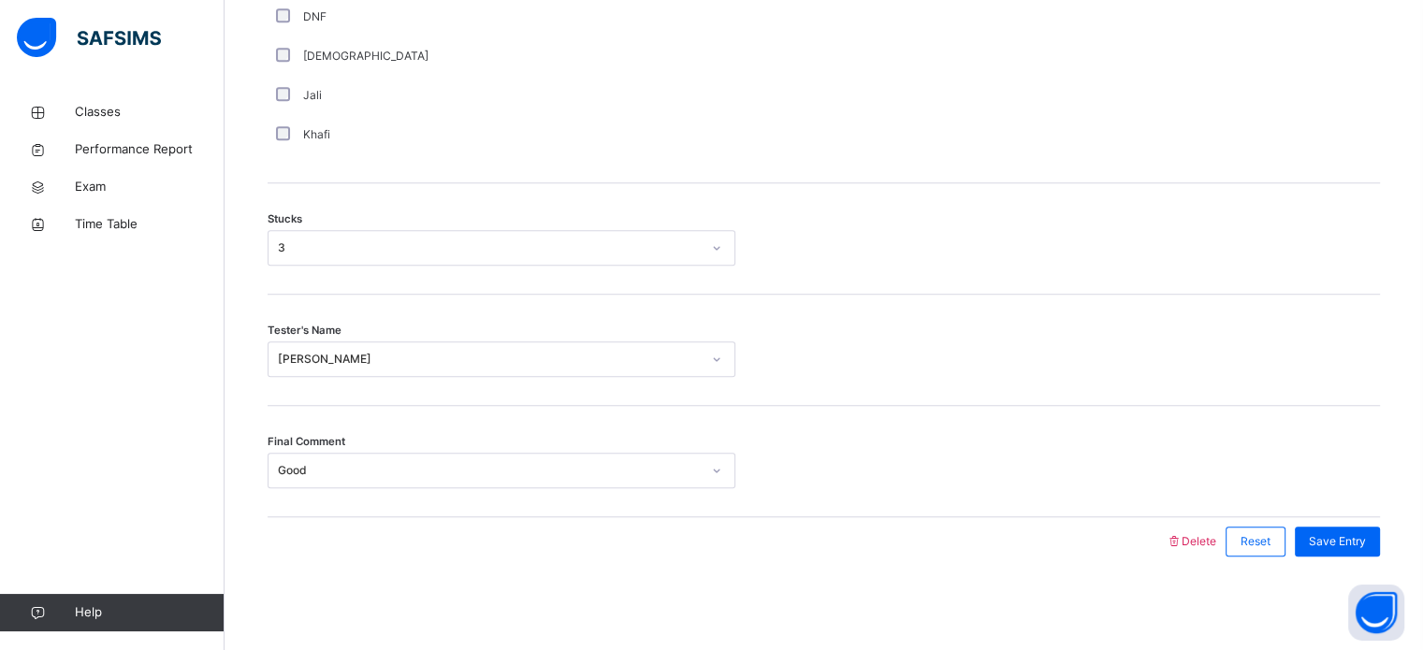
scroll to position [1467, 0]
click at [1366, 540] on span "Save Entry" at bounding box center [1337, 541] width 57 height 17
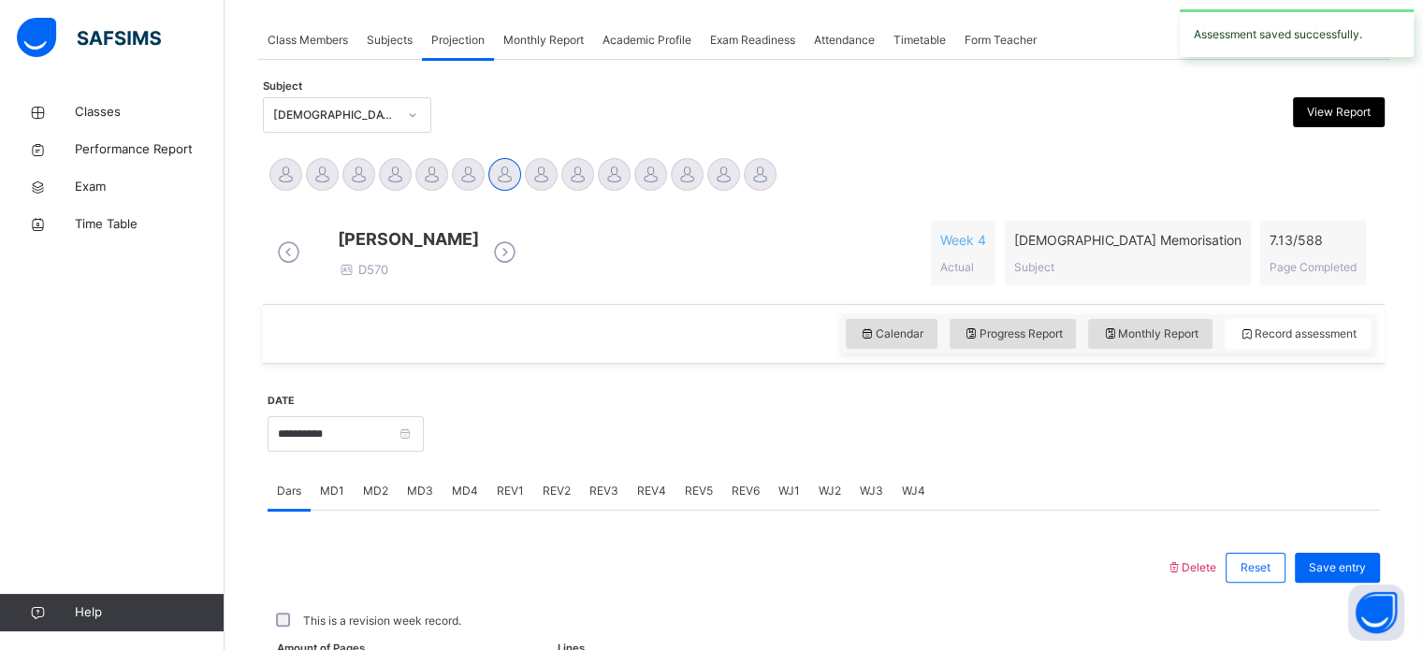
scroll to position [754, 0]
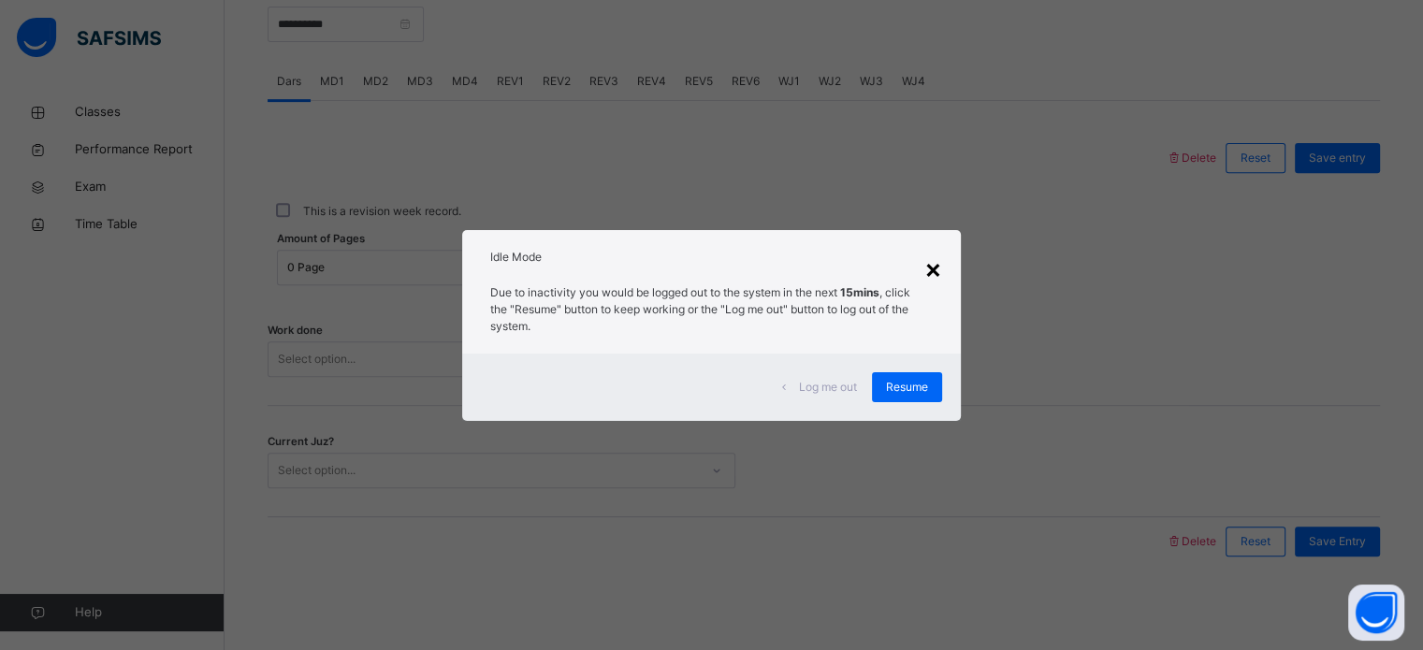
click at [933, 272] on div "×" at bounding box center [933, 268] width 18 height 39
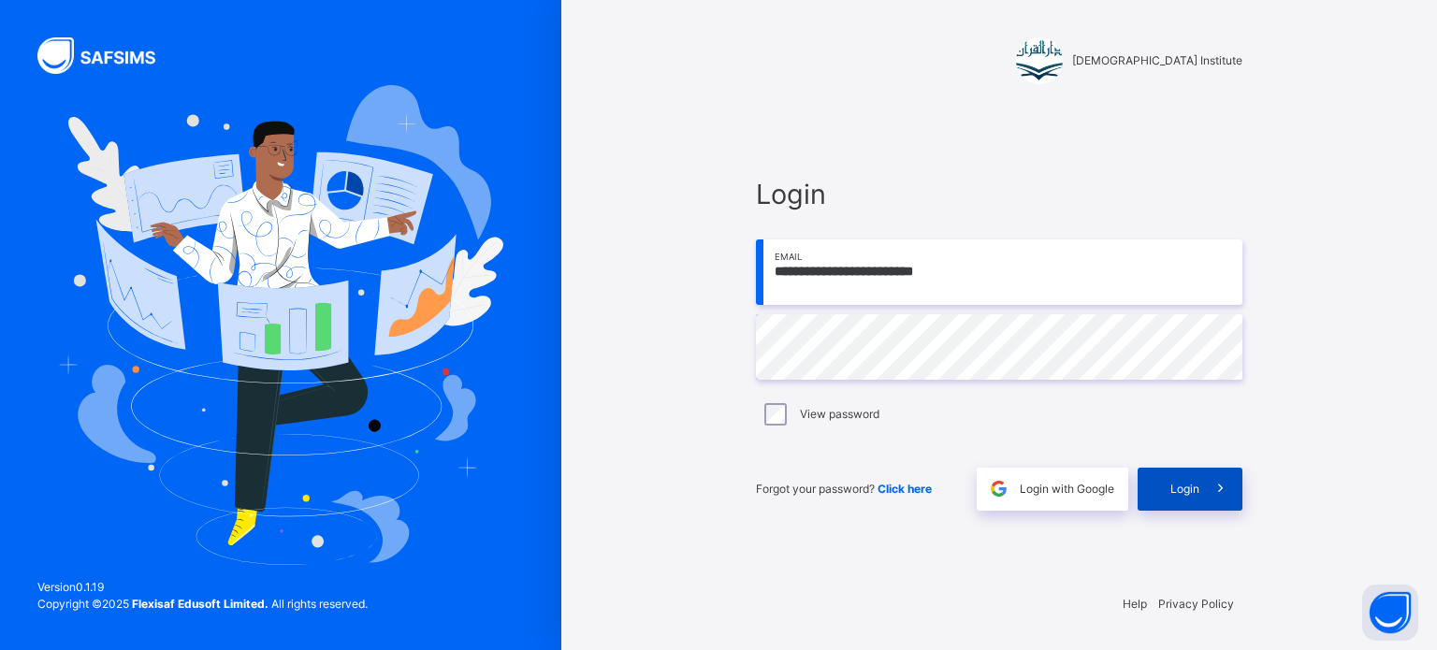
click at [1199, 500] on span at bounding box center [1220, 489] width 43 height 43
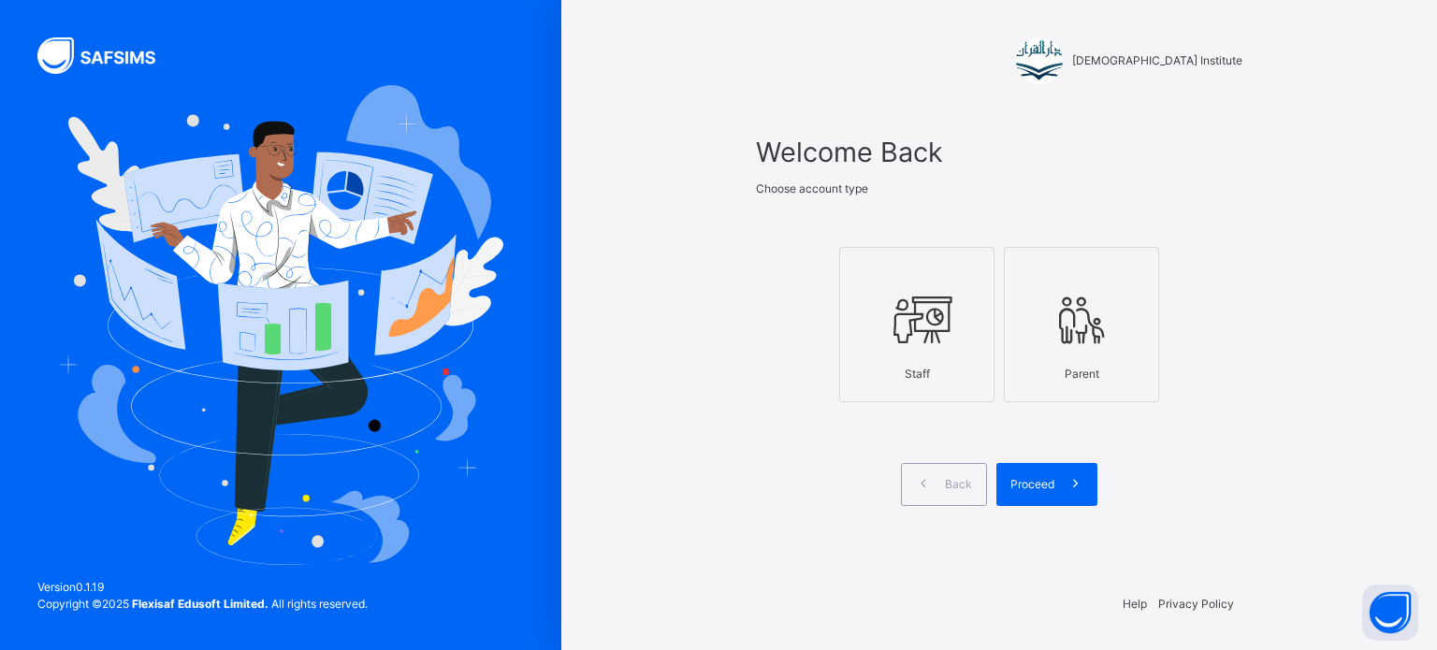
click at [1315, 382] on div "Darul Quran Institute Welcome Back Choose account type Staff Parent Back Procee…" at bounding box center [999, 325] width 876 height 650
click at [931, 356] on div "Staff" at bounding box center [917, 374] width 135 height 36
click at [1041, 497] on div "Proceed" at bounding box center [1046, 484] width 101 height 43
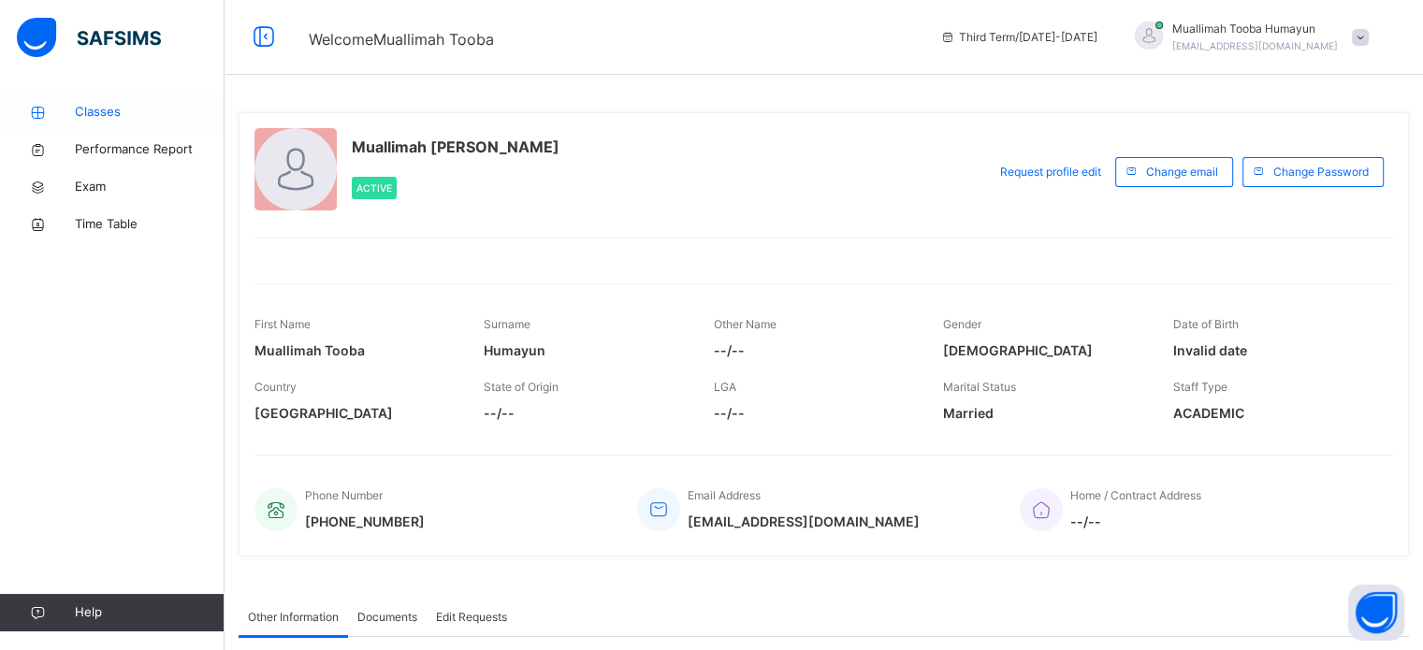
click at [154, 111] on span "Classes" at bounding box center [150, 112] width 150 height 19
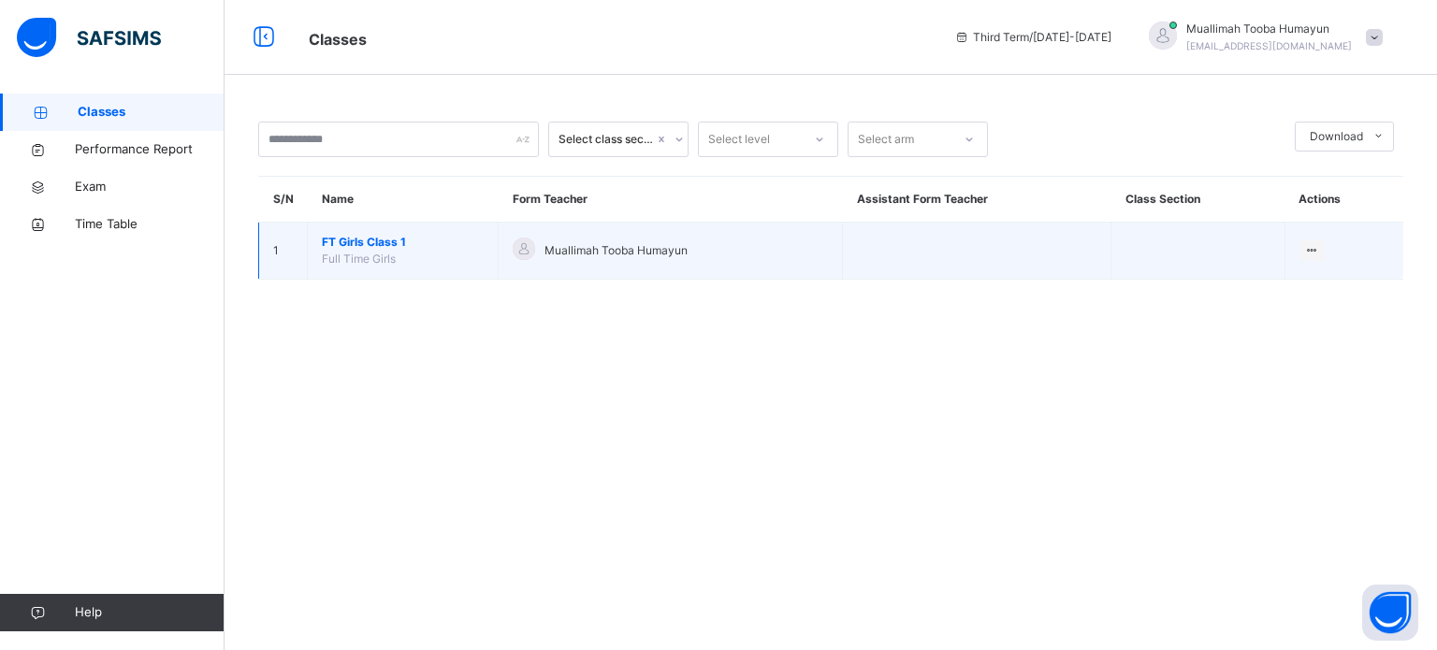
click at [378, 234] on span "FT Girls Class 1" at bounding box center [403, 242] width 162 height 17
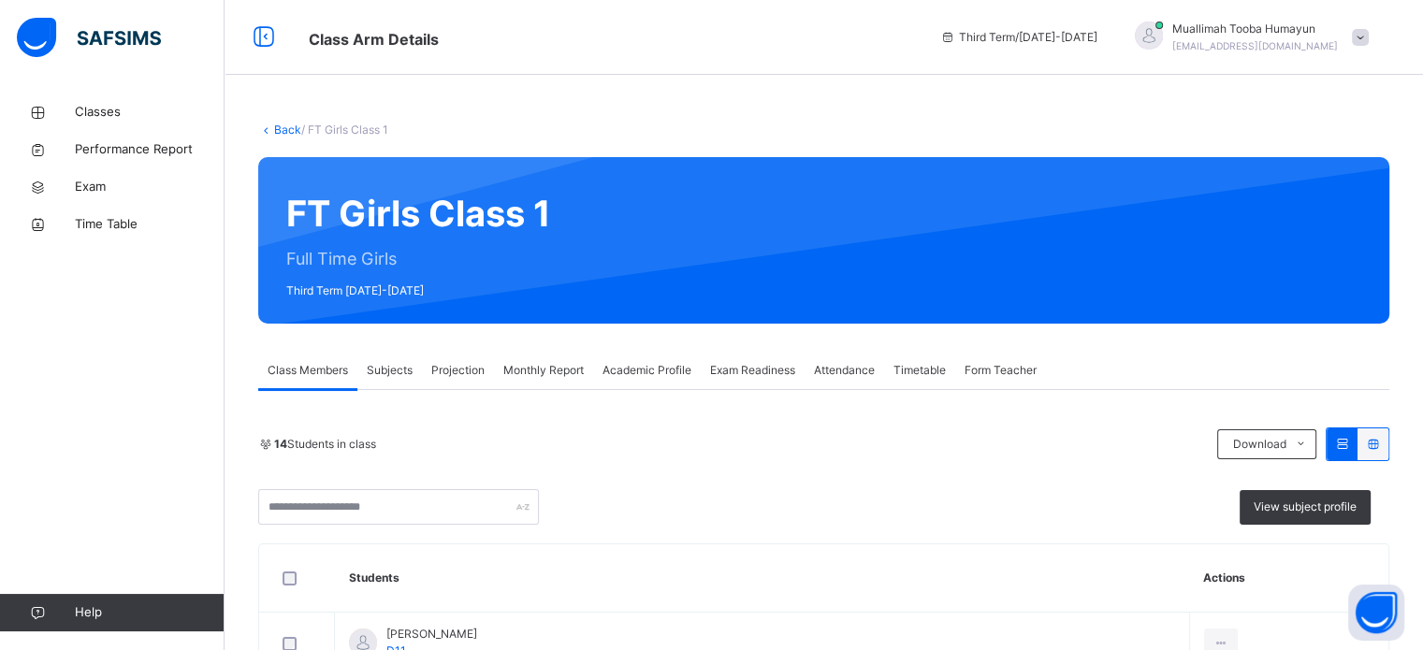
scroll to position [216, 0]
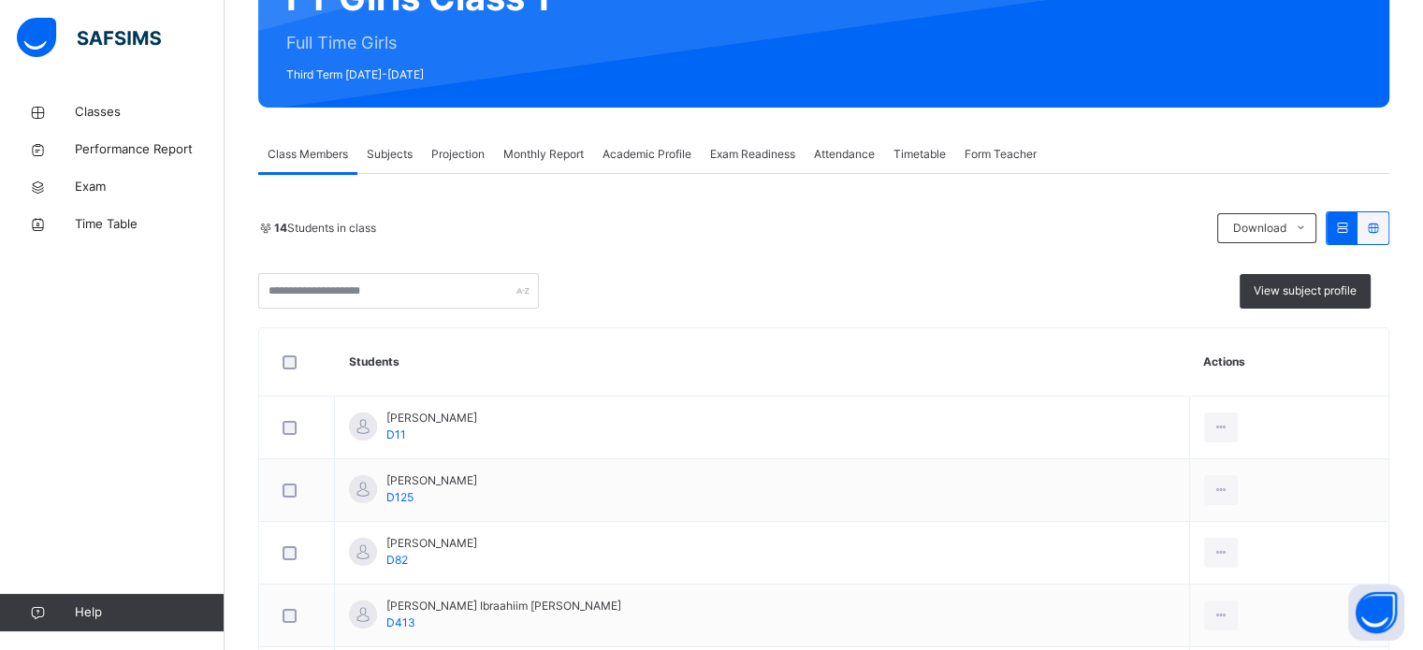
click at [465, 148] on span "Projection" at bounding box center [457, 154] width 53 height 17
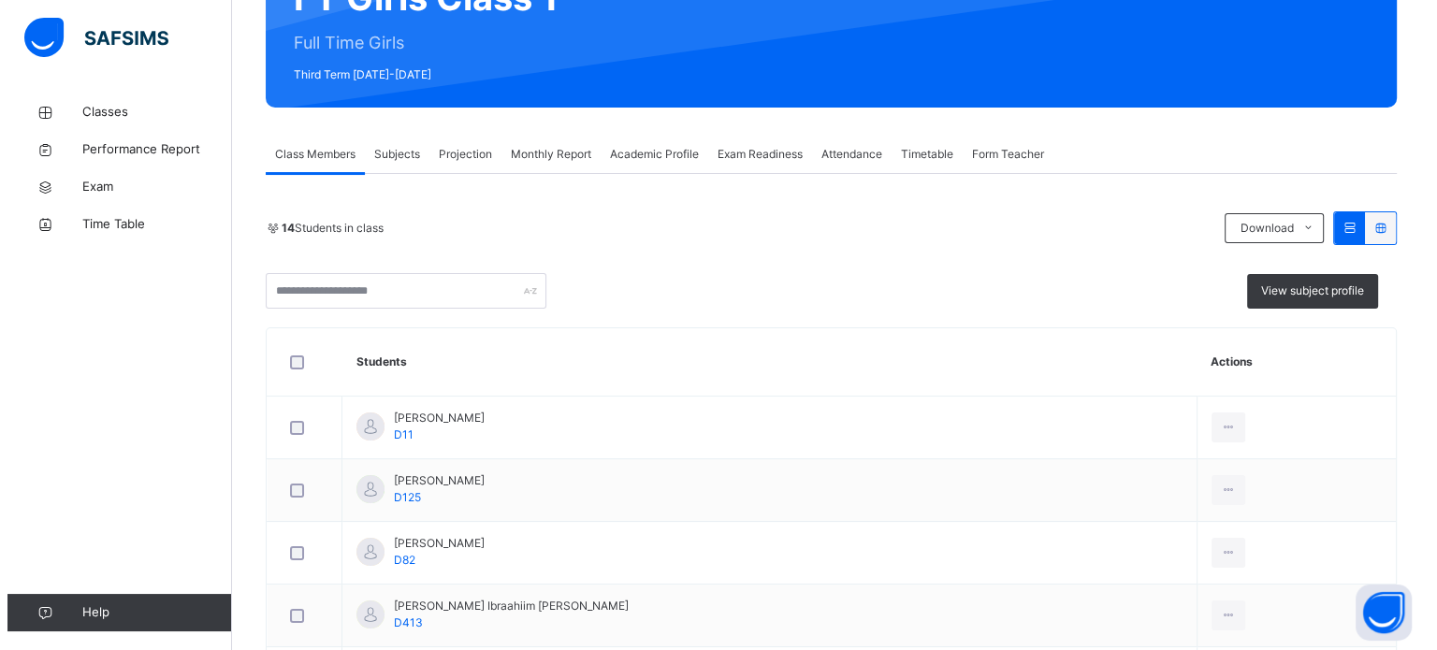
scroll to position [0, 0]
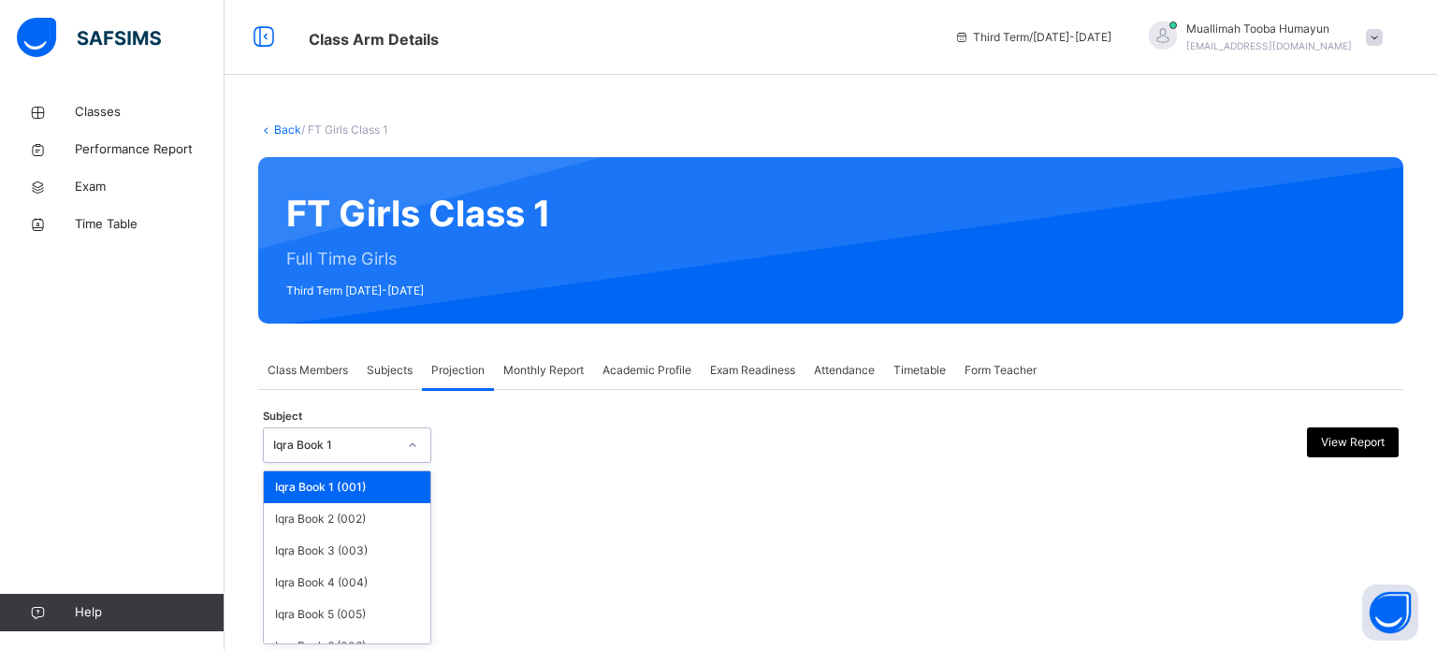
click at [352, 444] on div "Iqra Book 1" at bounding box center [335, 445] width 124 height 17
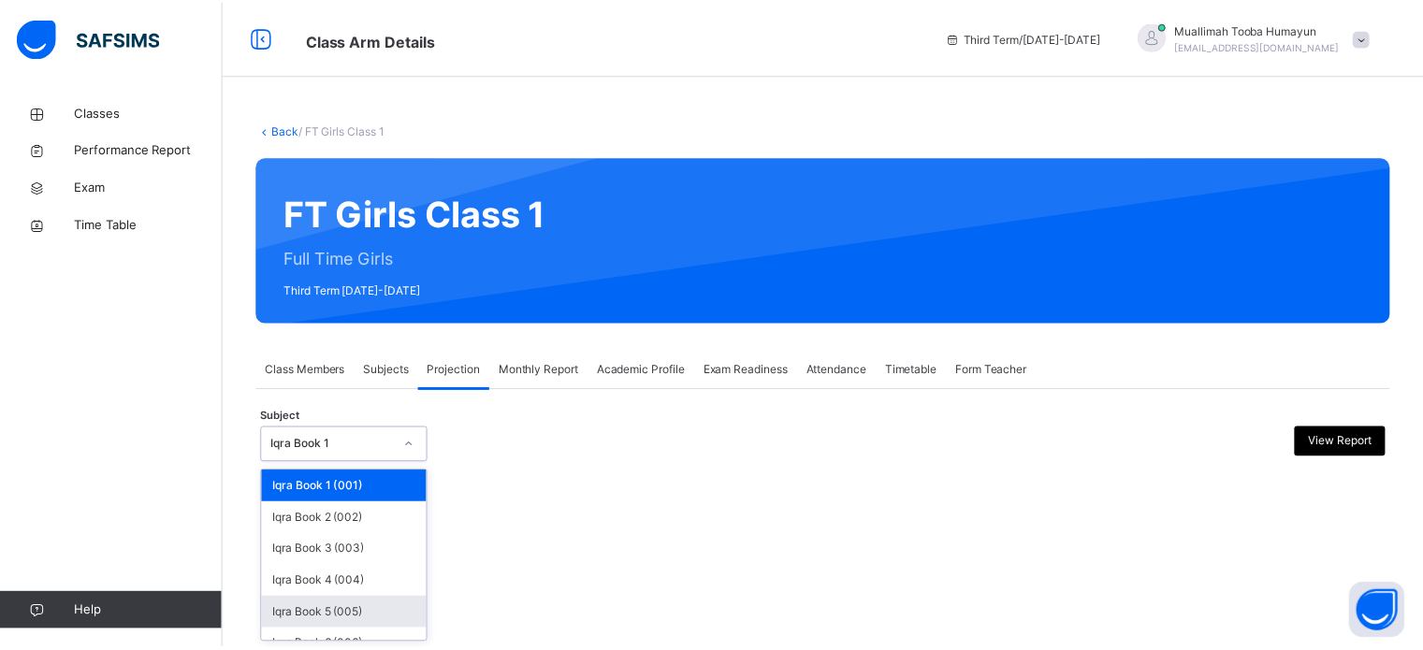
scroll to position [98, 0]
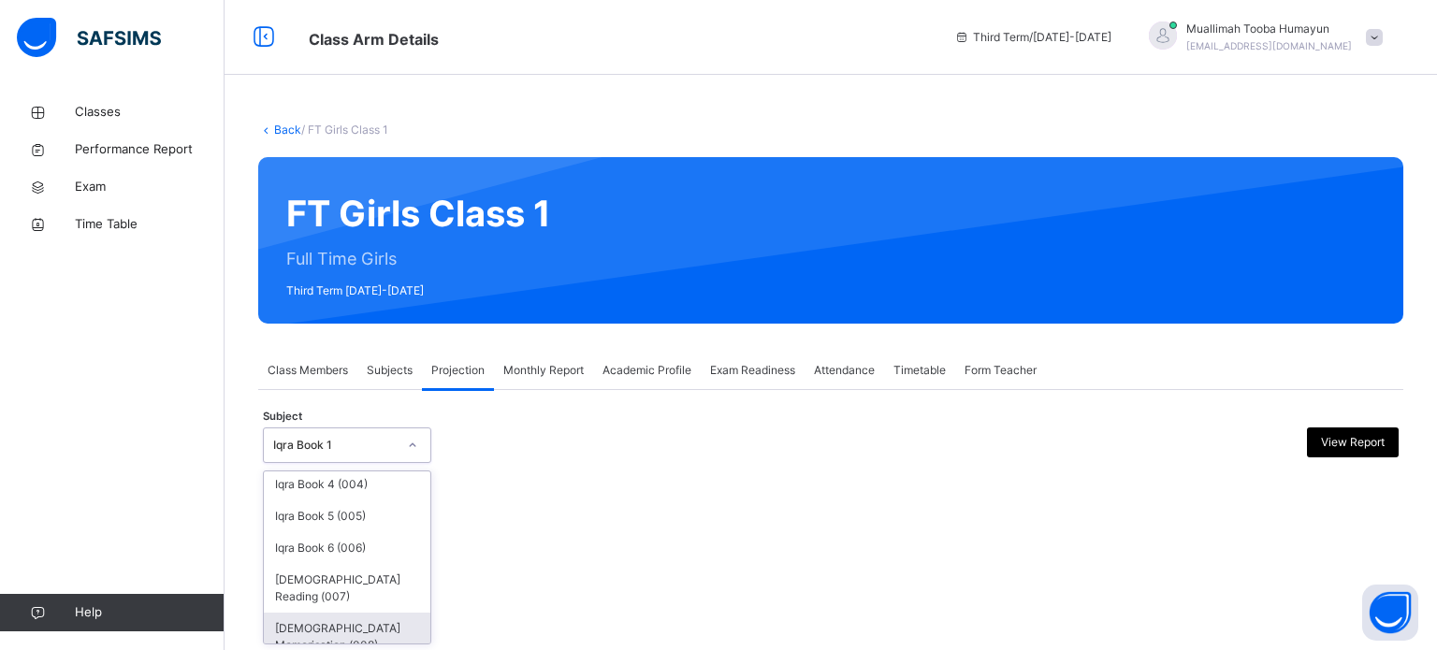
click at [393, 613] on div "[DEMOGRAPHIC_DATA] Memorisation (008)" at bounding box center [347, 637] width 167 height 49
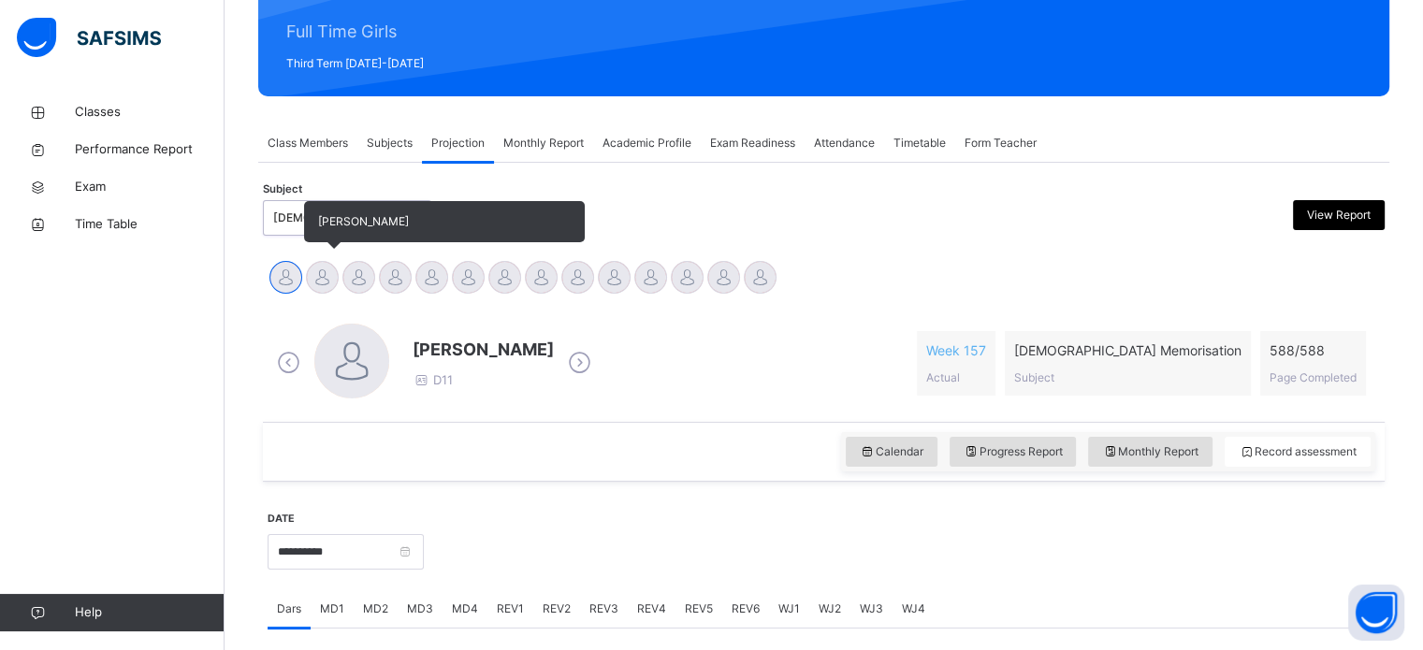
scroll to position [228, 0]
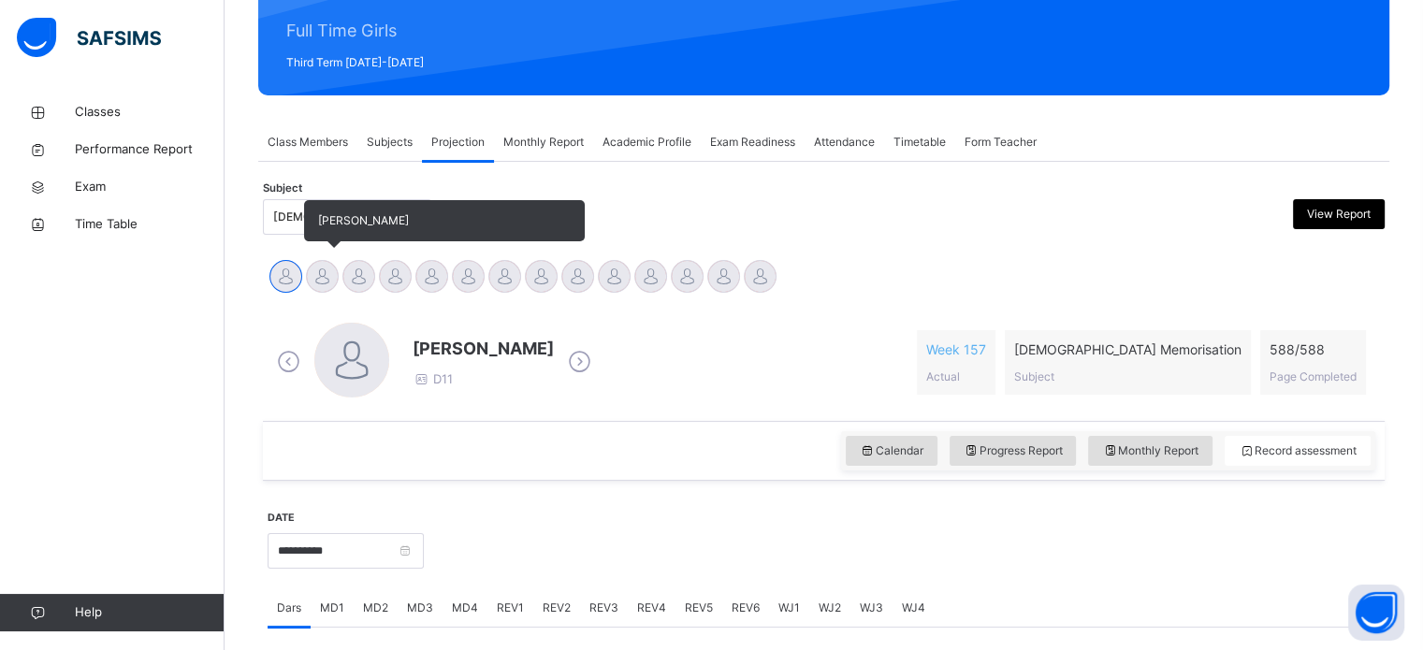
click at [328, 284] on div at bounding box center [322, 276] width 33 height 33
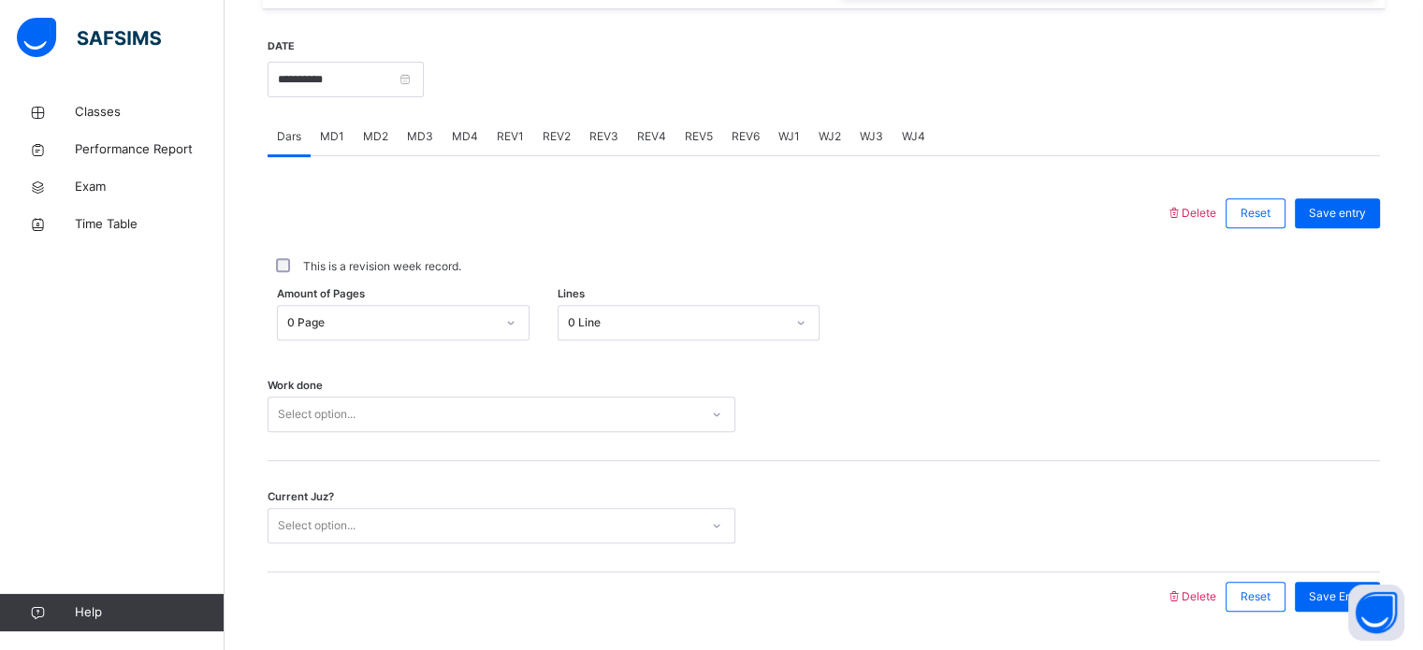
scroll to position [707, 0]
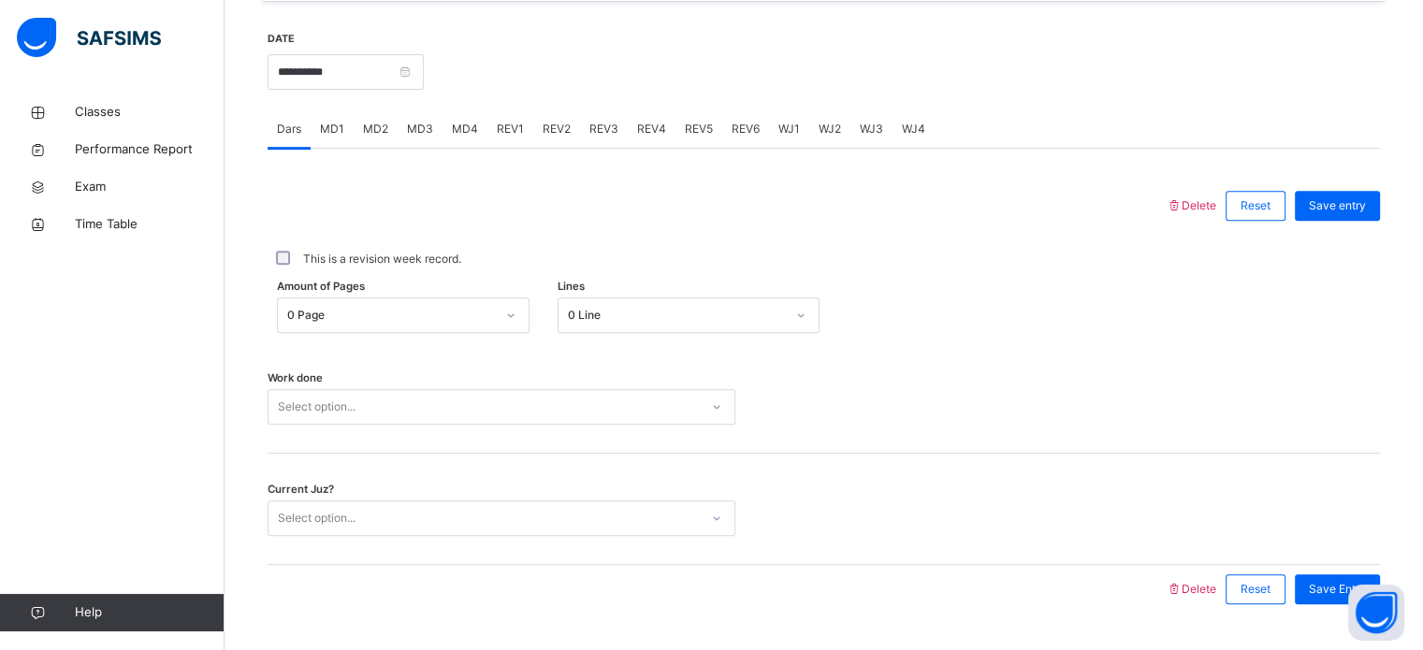
click at [475, 123] on div "MD4" at bounding box center [465, 128] width 45 height 37
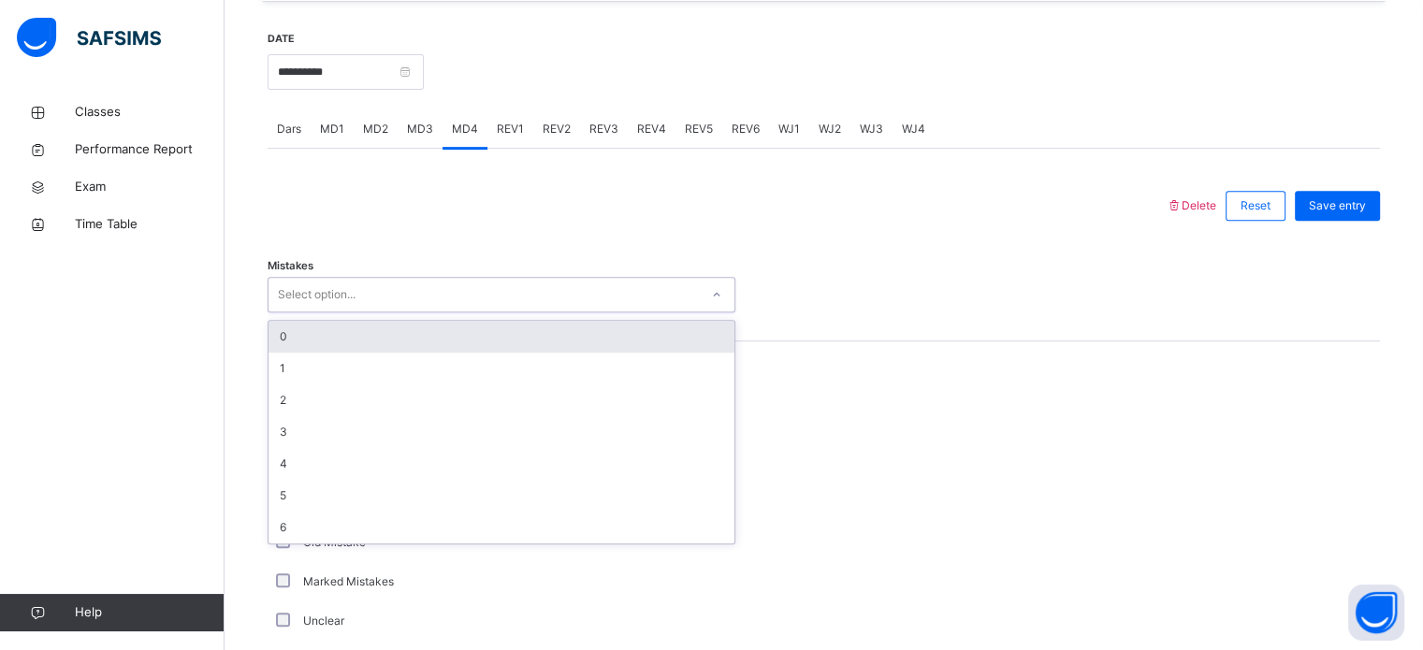
click at [377, 295] on div "Select option..." at bounding box center [484, 295] width 430 height 29
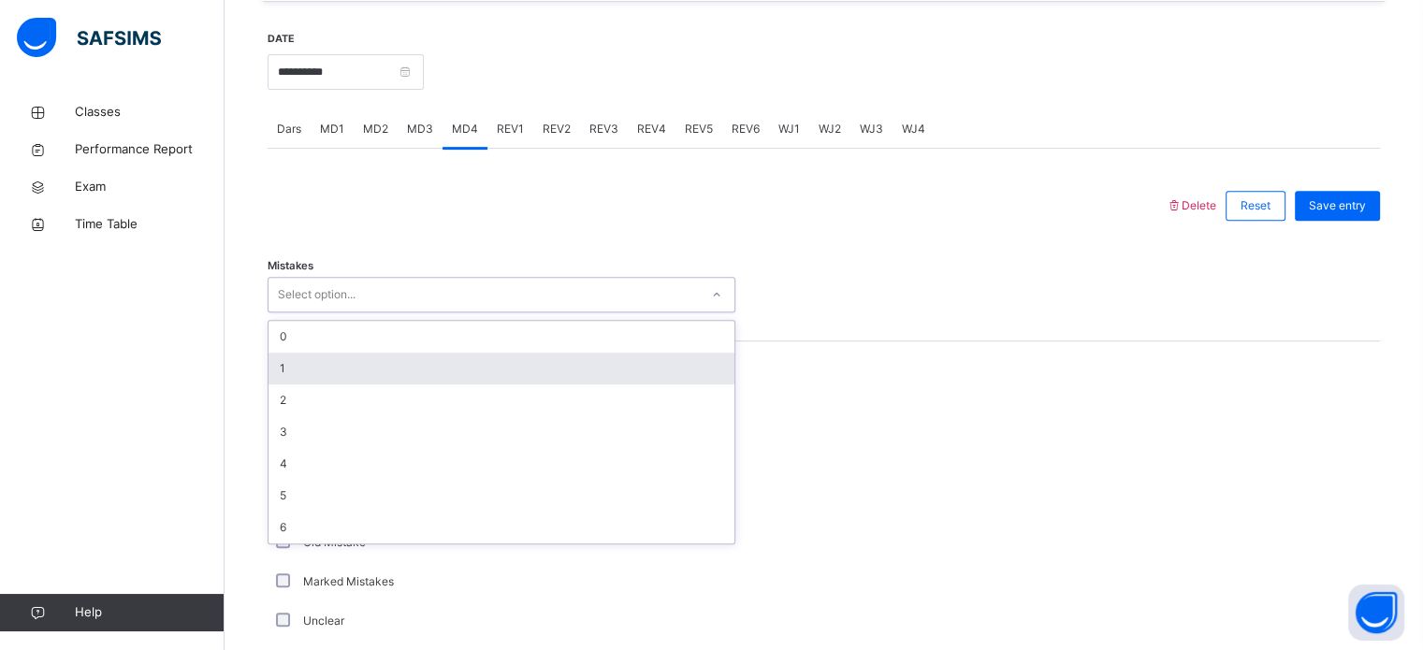
click at [405, 365] on div "1" at bounding box center [502, 369] width 466 height 32
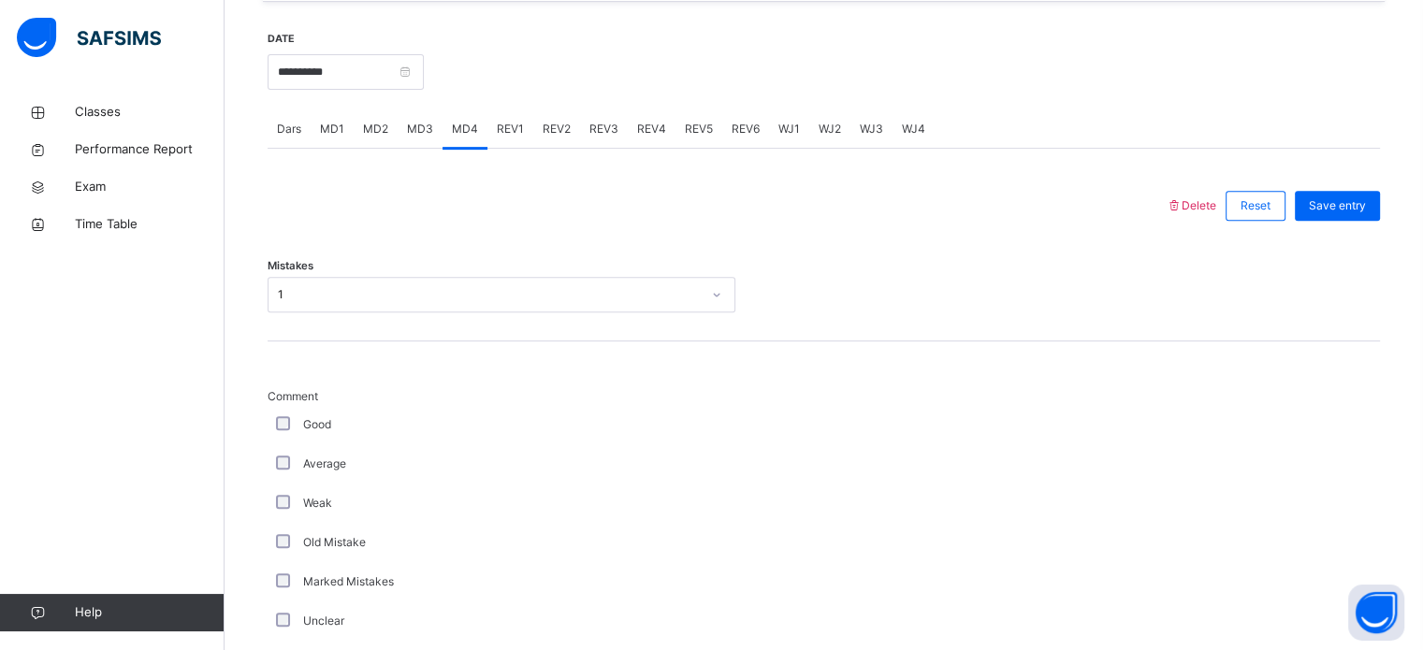
scroll to position [1467, 0]
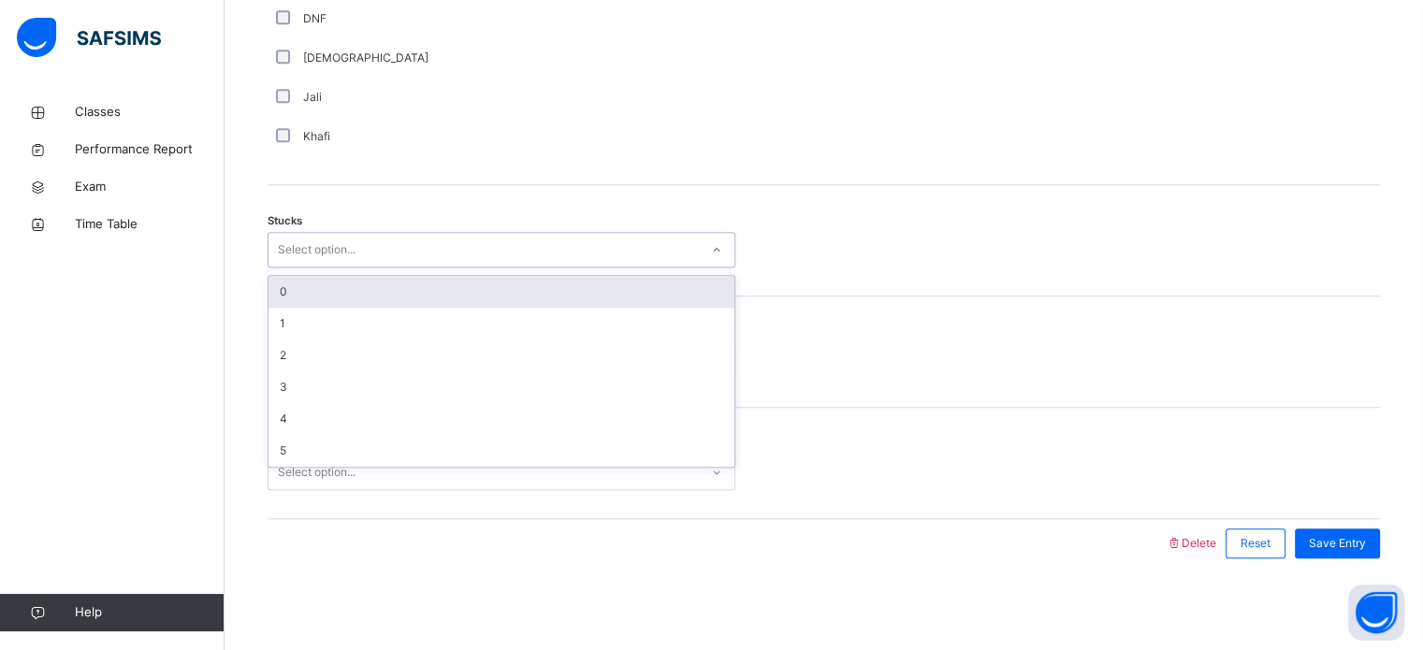
click at [318, 233] on div "Select option..." at bounding box center [502, 250] width 468 height 36
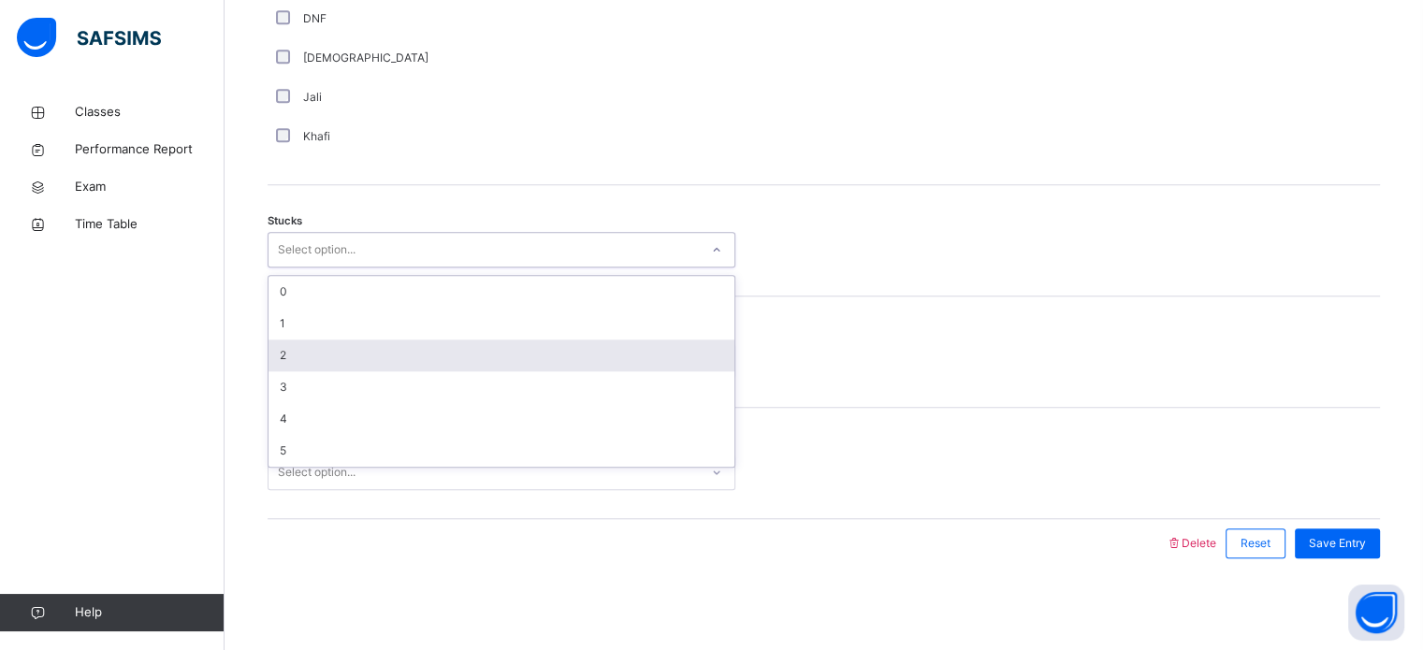
click at [370, 353] on div "2" at bounding box center [502, 356] width 466 height 32
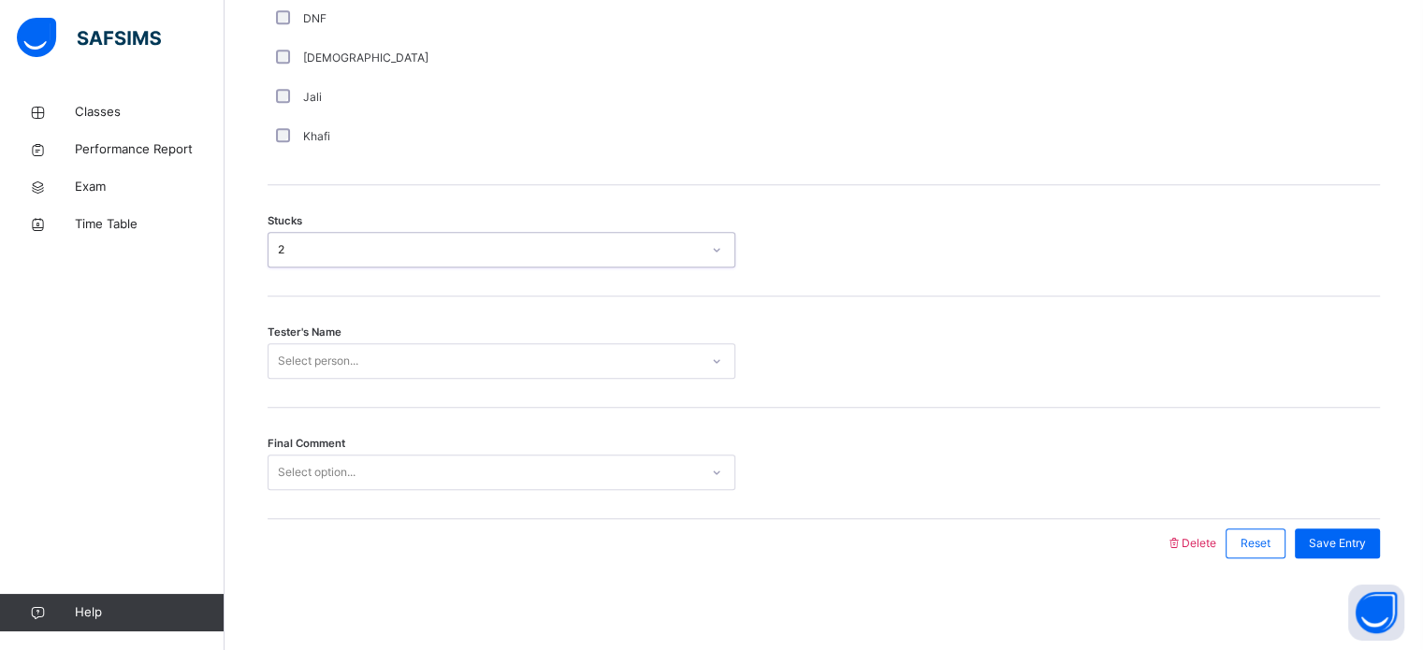
click at [322, 367] on div "Select person..." at bounding box center [318, 361] width 80 height 36
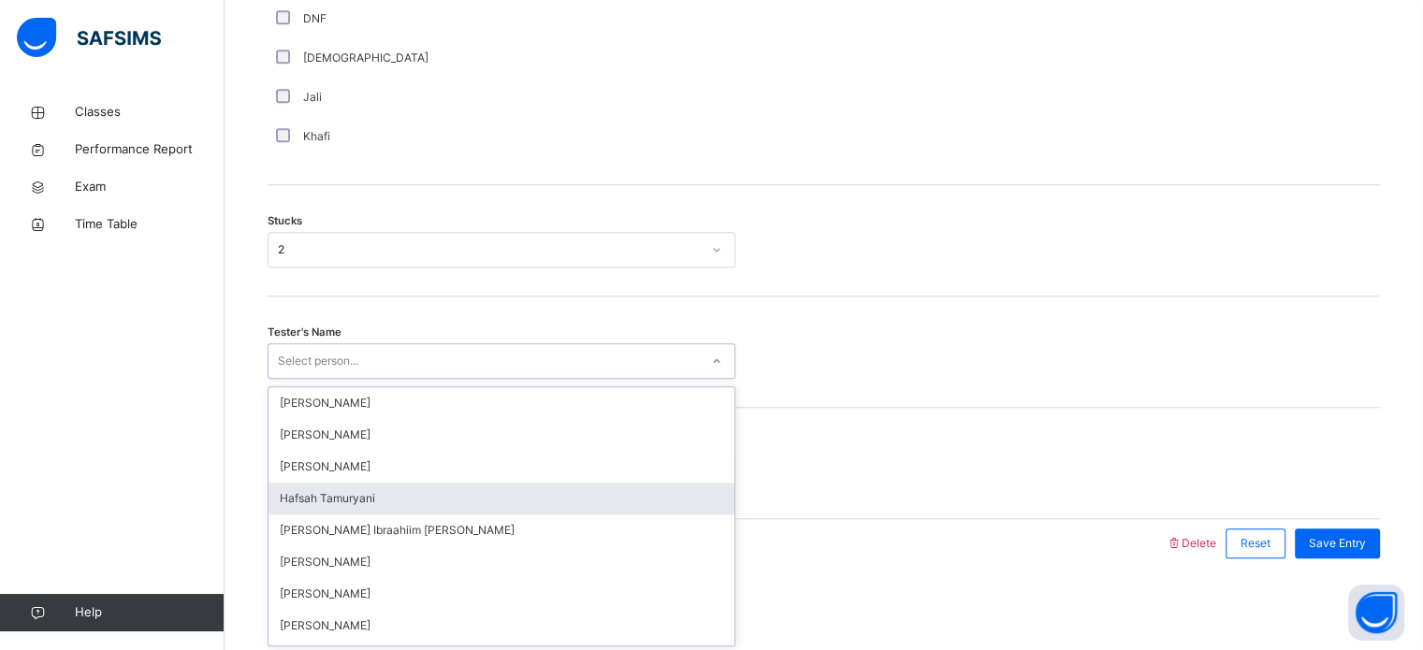
click at [424, 501] on div "Hafsah Tamuryani" at bounding box center [502, 499] width 466 height 32
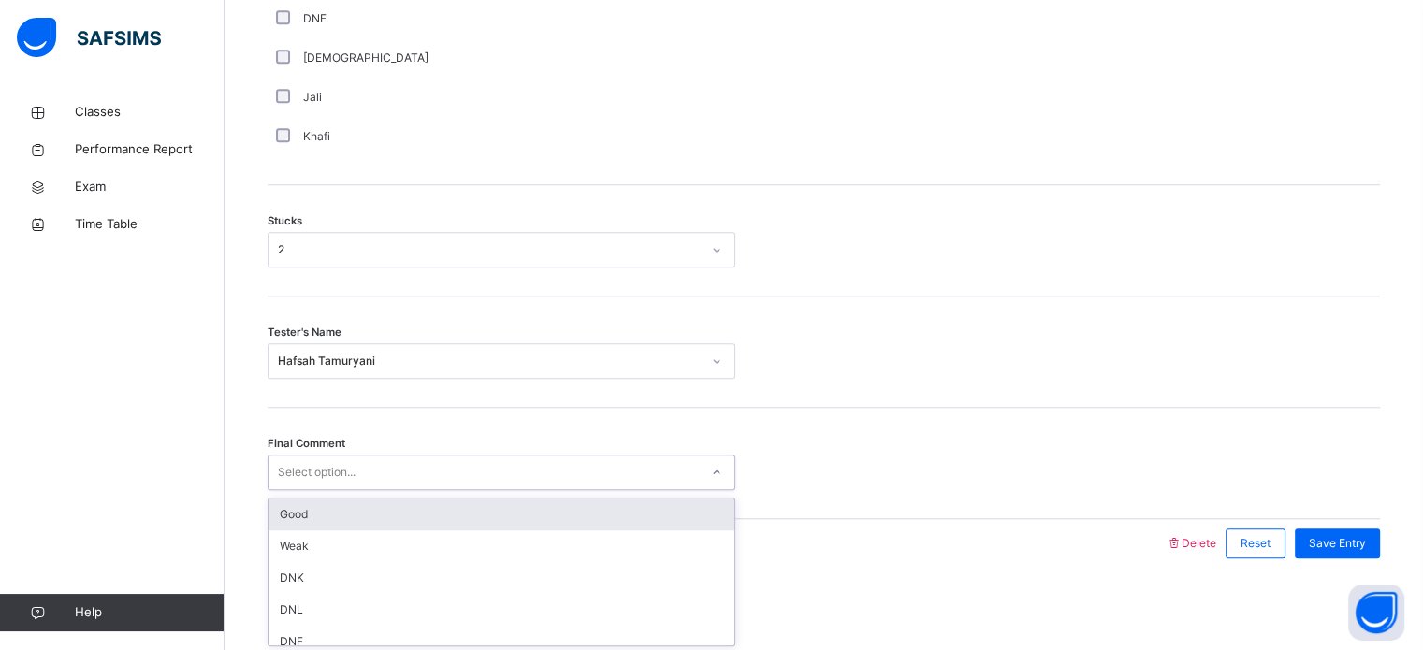
click at [371, 472] on div "Select option..." at bounding box center [484, 472] width 430 height 29
click at [374, 523] on div "Good" at bounding box center [502, 515] width 466 height 32
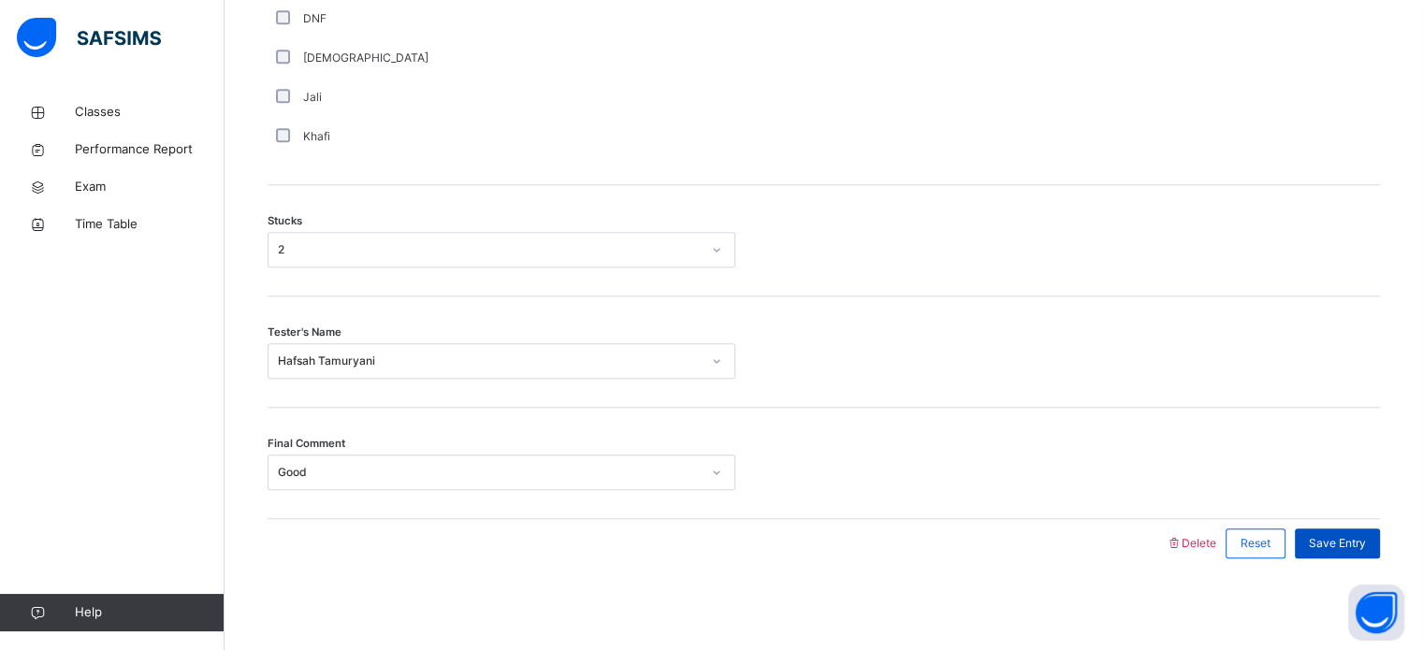
click at [1335, 546] on span "Save Entry" at bounding box center [1337, 543] width 57 height 17
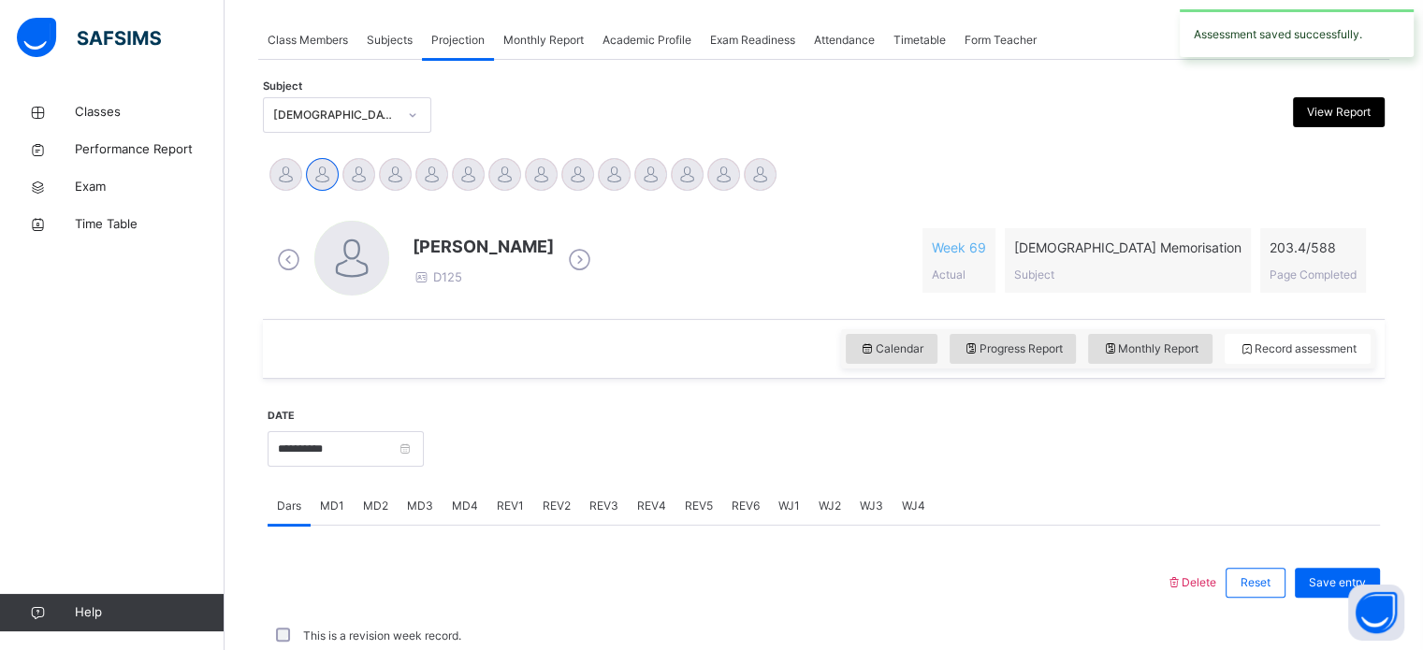
scroll to position [754, 0]
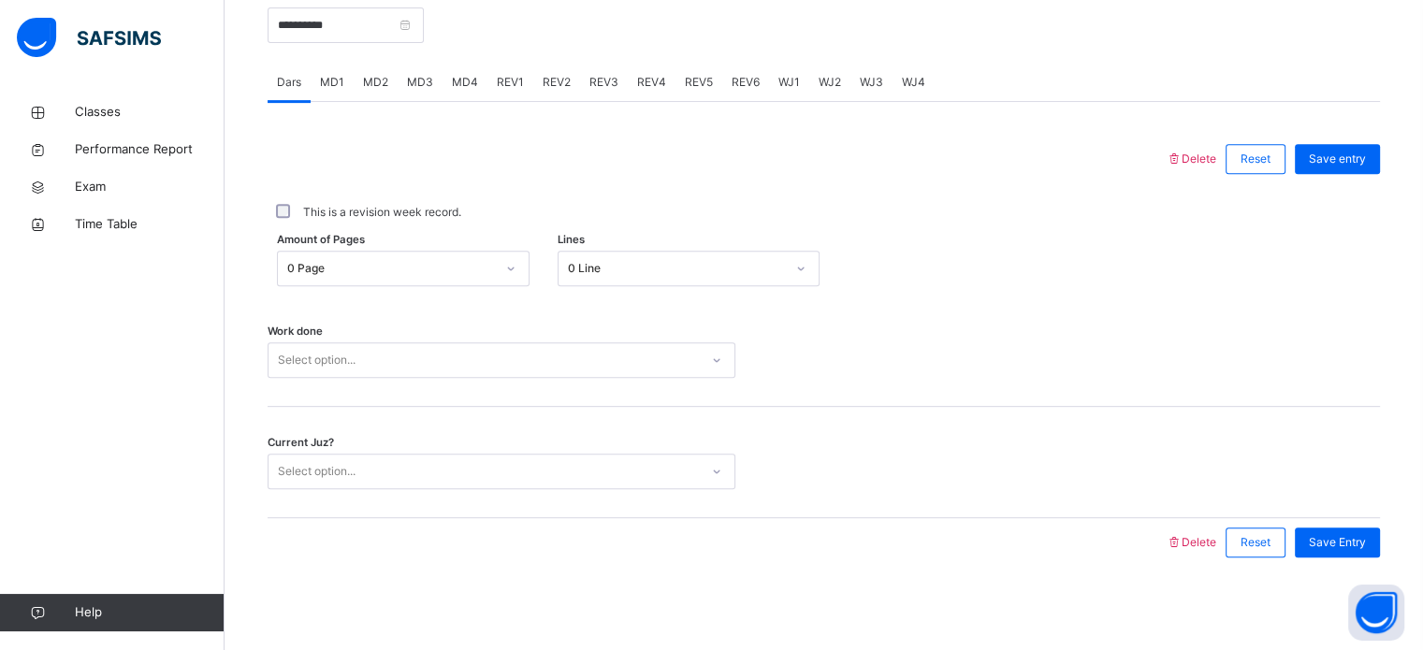
click at [650, 83] on span "REV4" at bounding box center [651, 82] width 29 height 17
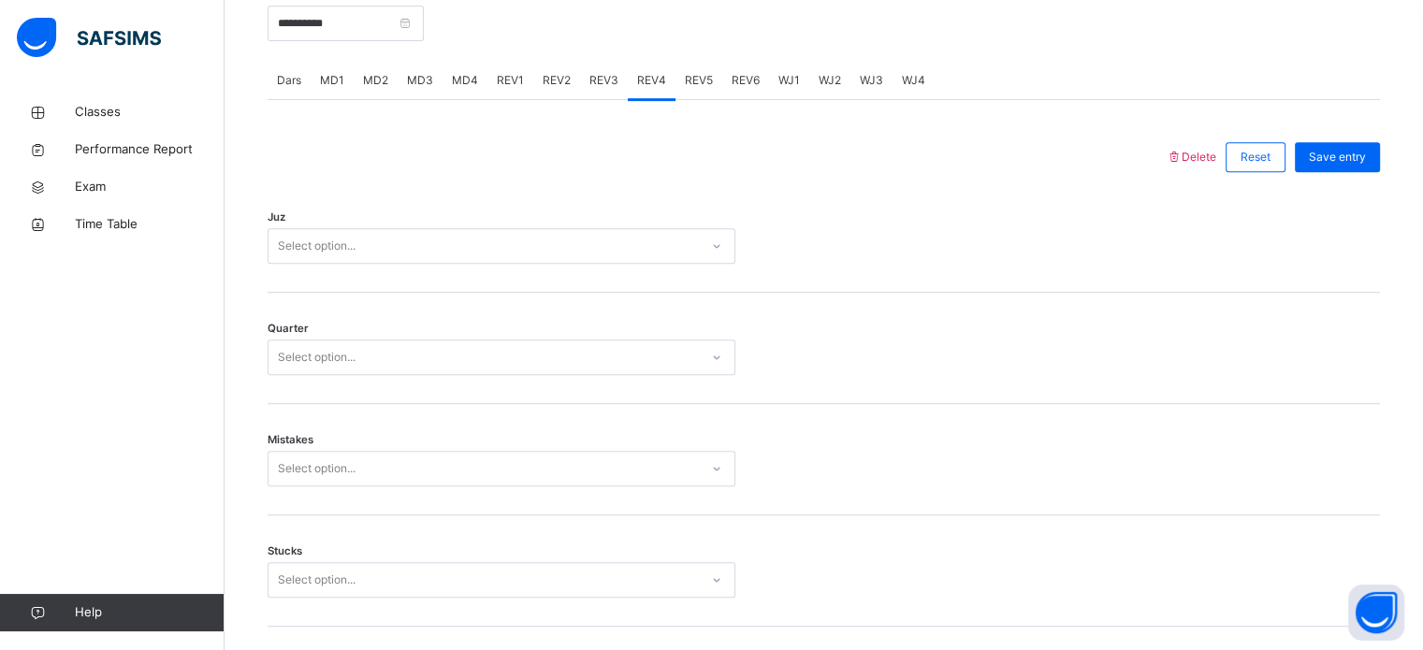
scroll to position [755, 0]
click at [415, 257] on div "Select option..." at bounding box center [484, 247] width 430 height 29
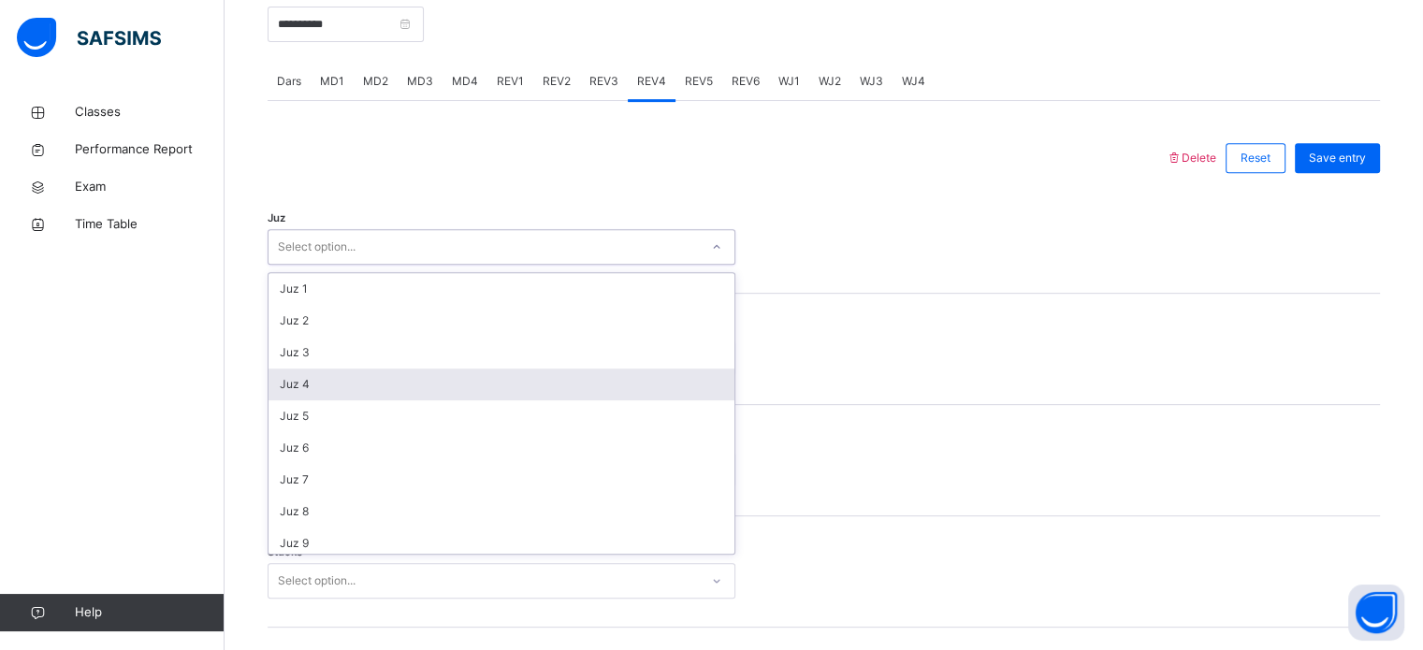
scroll to position [674, 0]
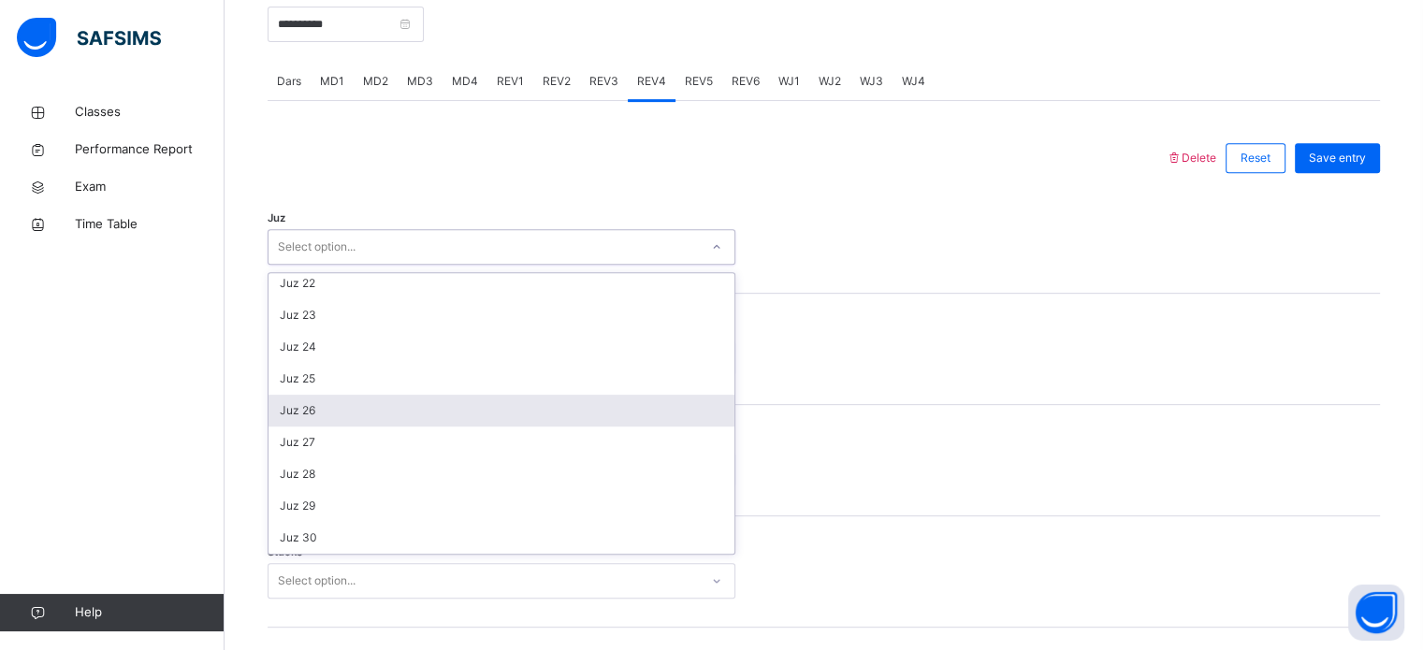
click at [393, 407] on div "Juz 26" at bounding box center [502, 411] width 466 height 32
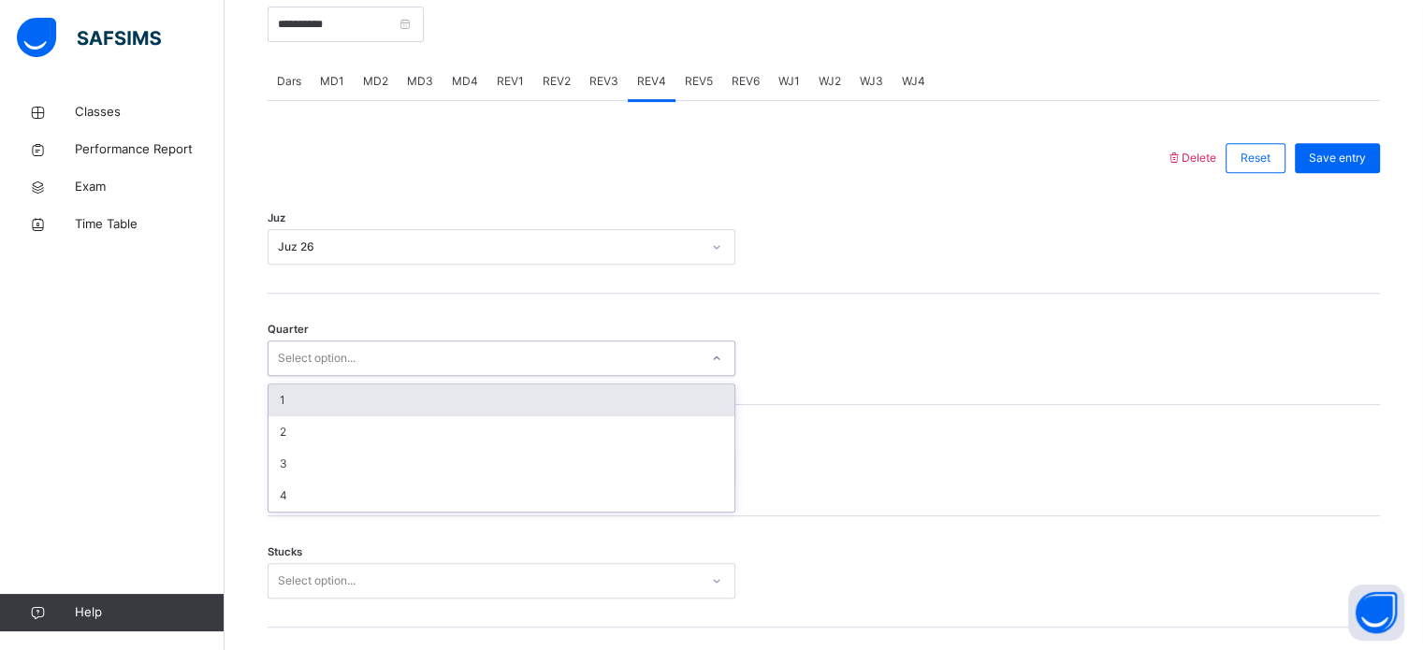
click at [352, 363] on div "Select option..." at bounding box center [317, 359] width 78 height 36
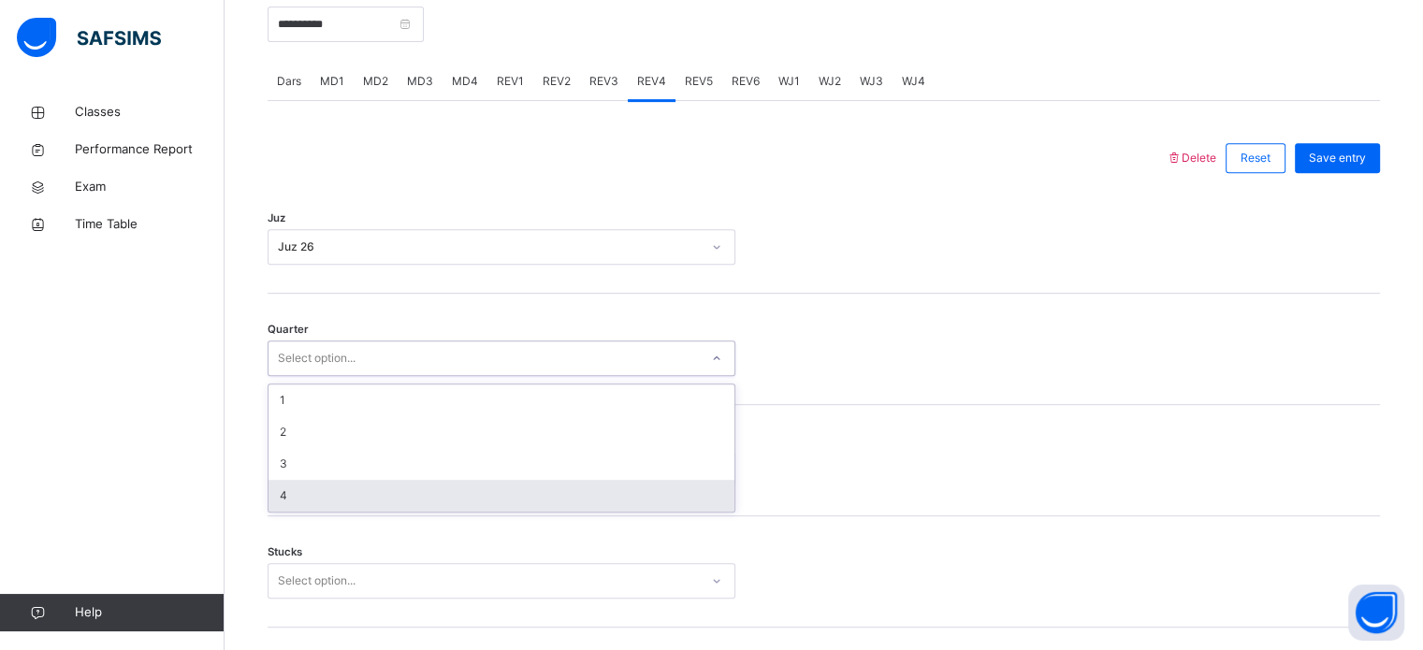
click at [327, 482] on div "4" at bounding box center [502, 496] width 466 height 32
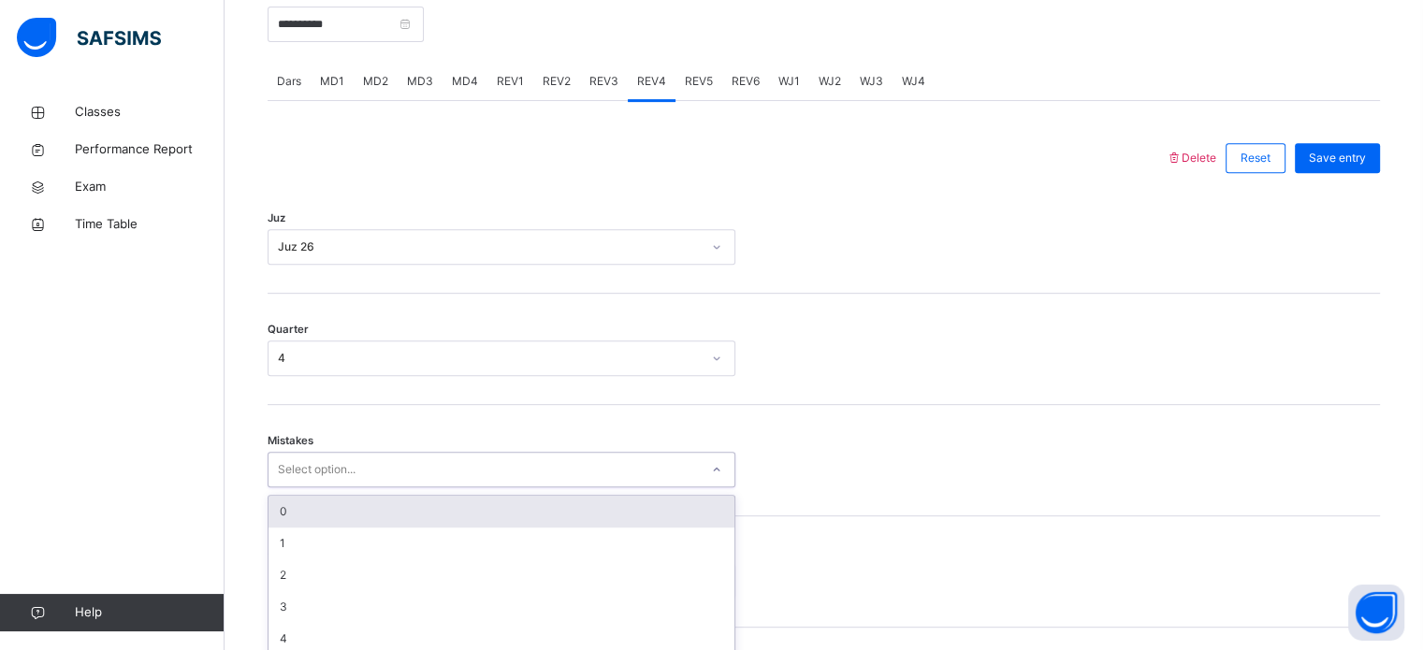
scroll to position [831, 0]
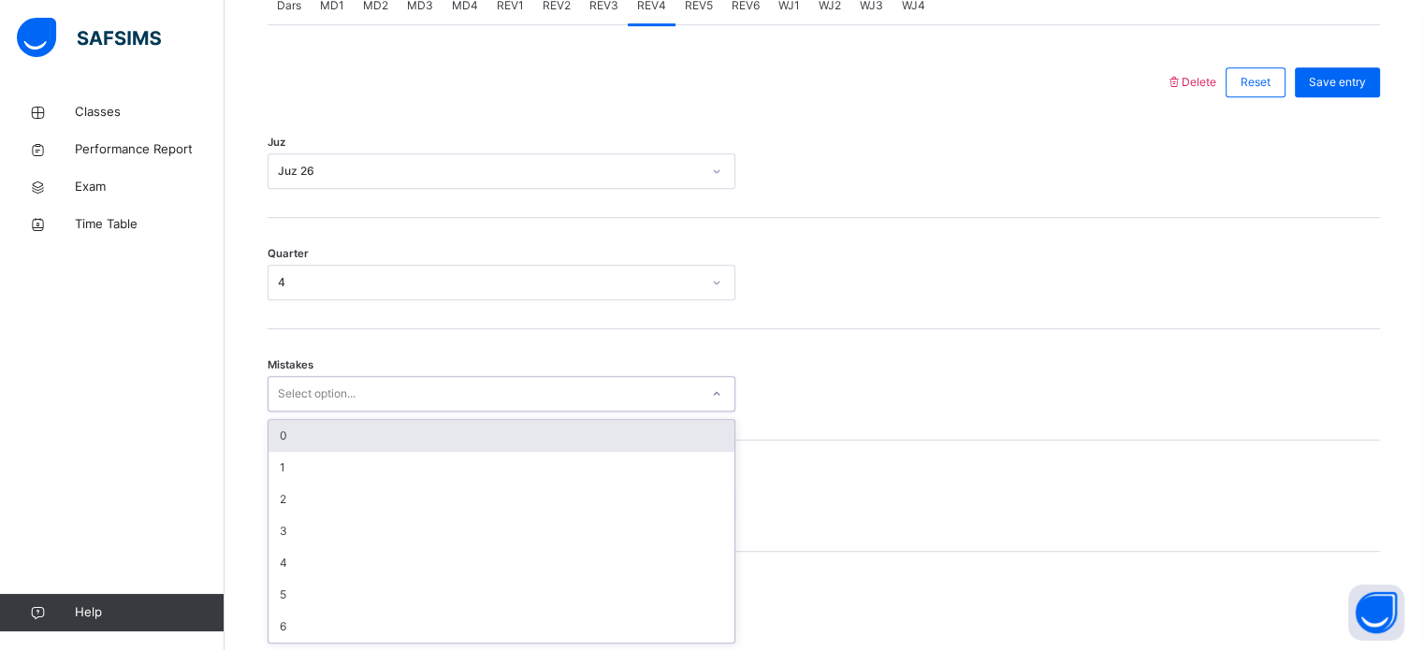
click at [318, 412] on div "option 0 focused, 1 of 7. 7 results available. Use Up and Down to choose option…" at bounding box center [502, 394] width 468 height 36
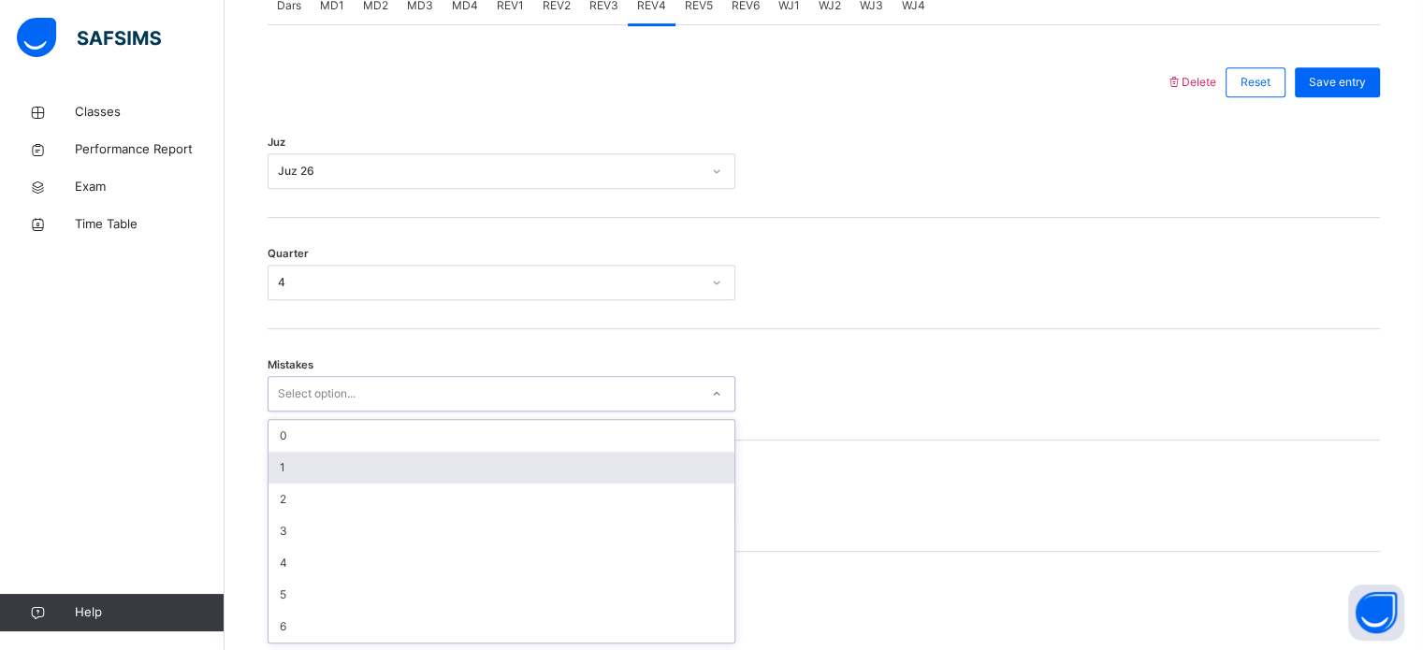
click at [317, 458] on div "1" at bounding box center [502, 468] width 466 height 32
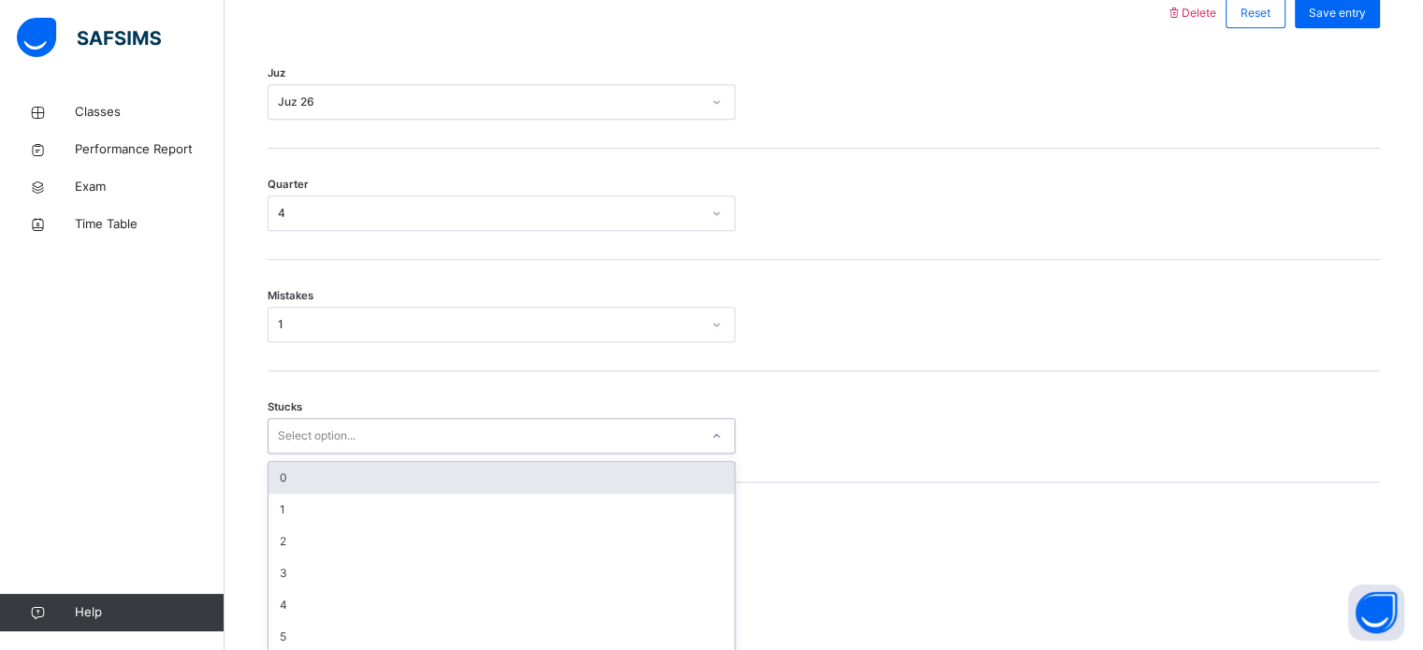
click at [288, 454] on div "option 0 focused, 1 of 6. 6 results available. Use Up and Down to choose option…" at bounding box center [502, 436] width 468 height 36
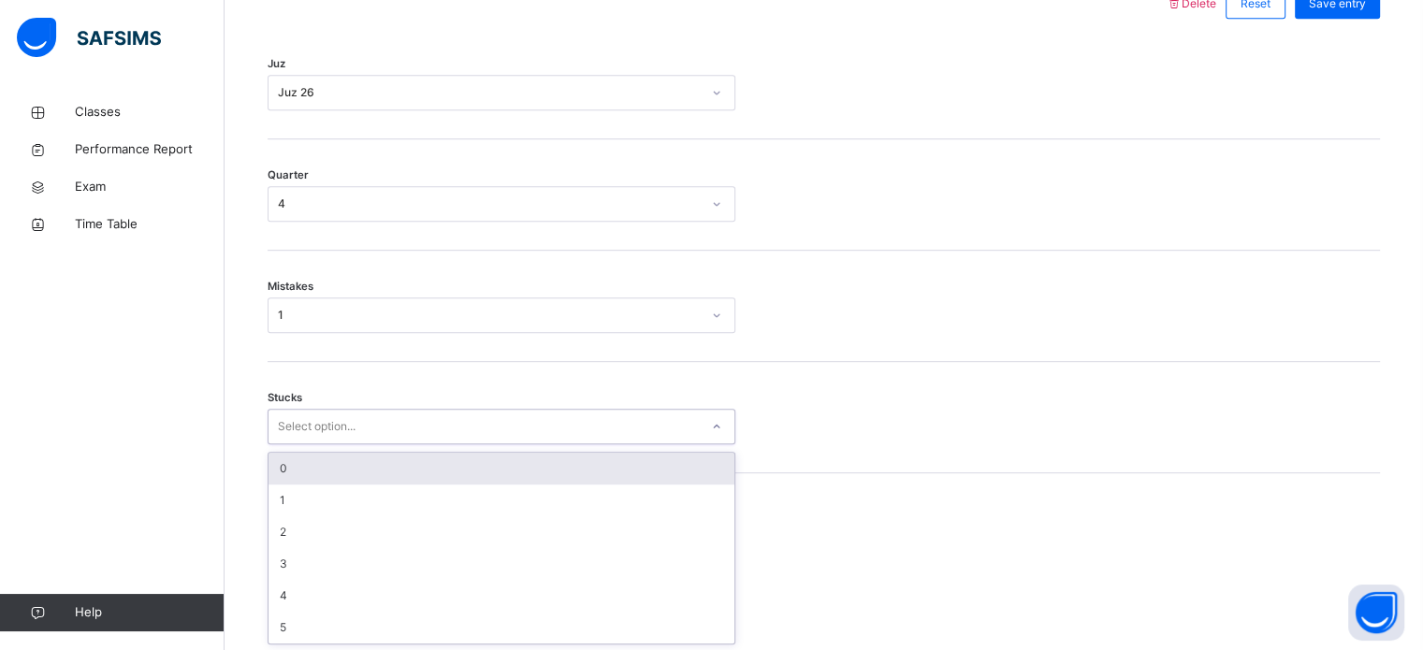
click at [296, 475] on div "0" at bounding box center [502, 469] width 466 height 32
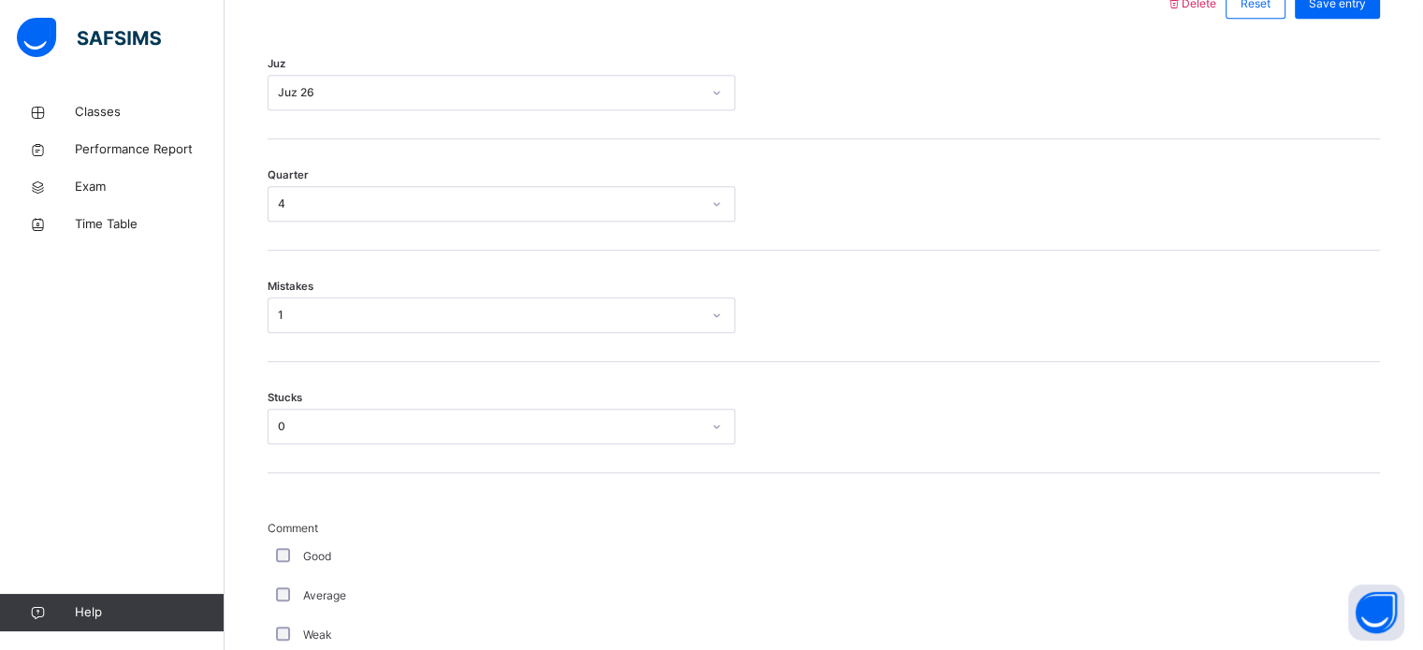
scroll to position [1690, 0]
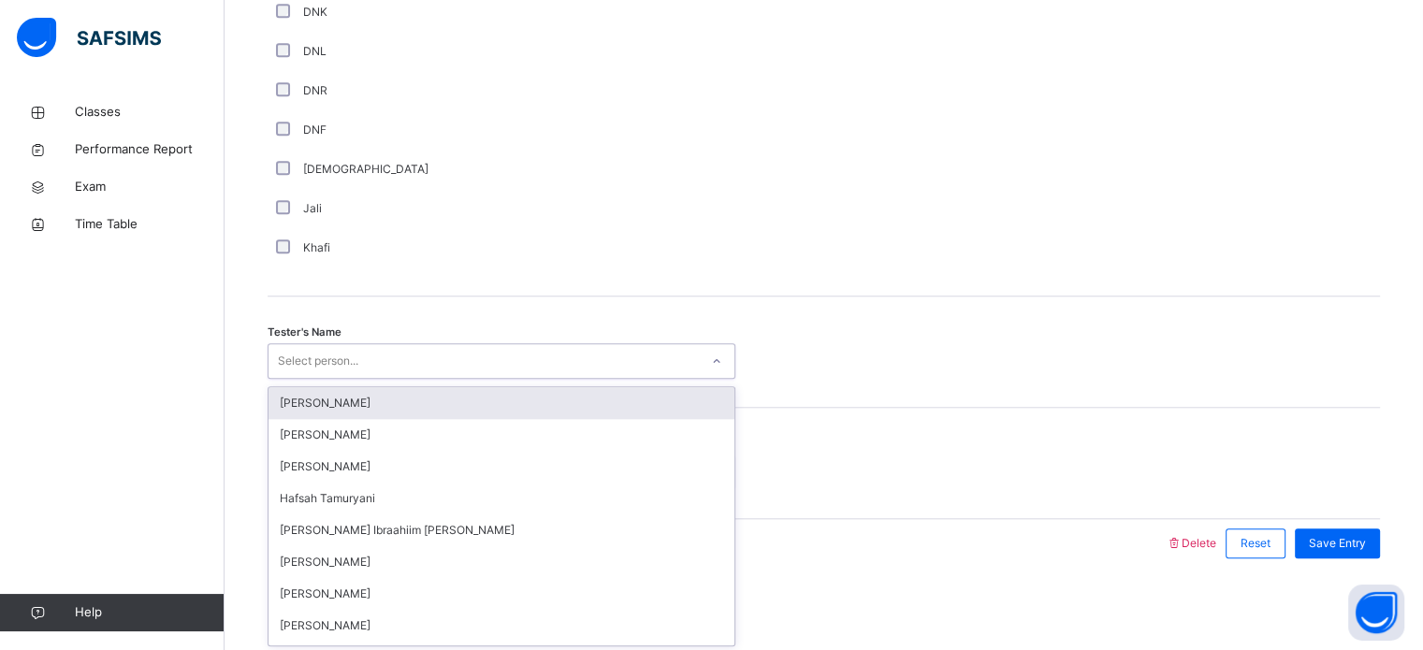
click at [321, 376] on div "Select person..." at bounding box center [502, 361] width 468 height 36
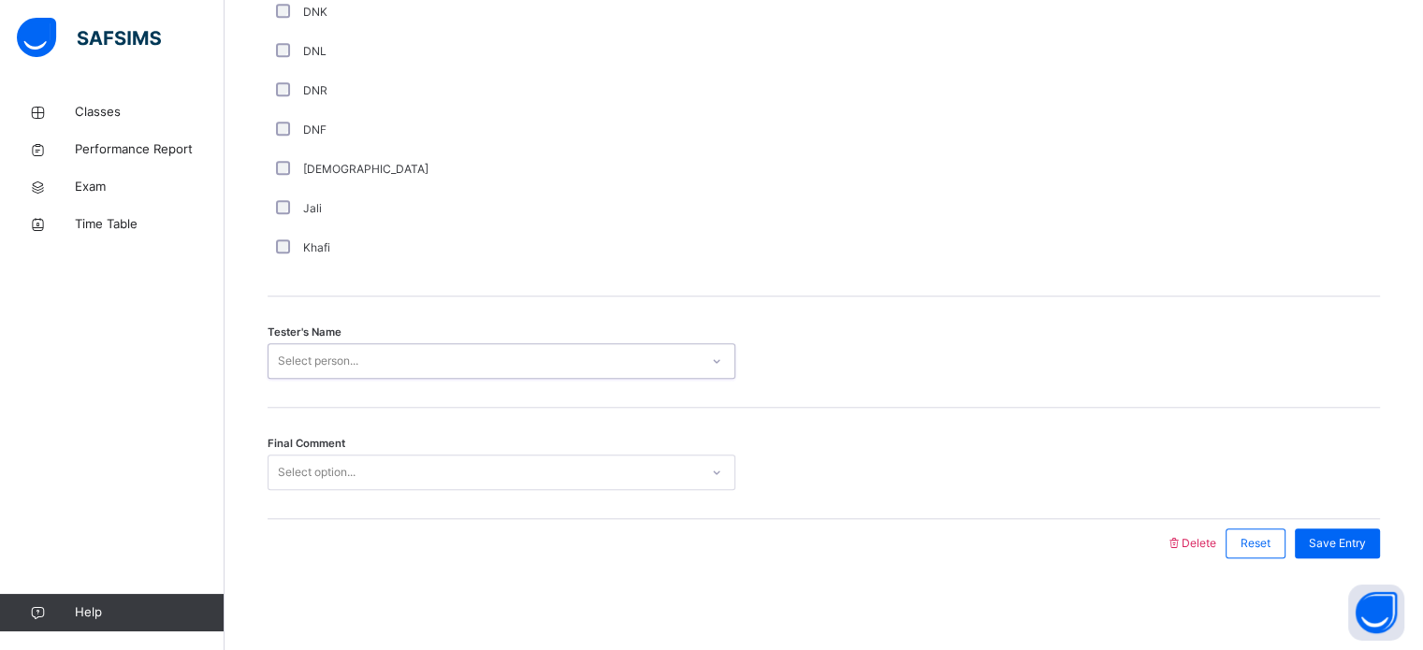
click at [321, 376] on div "Select person..." at bounding box center [502, 361] width 468 height 36
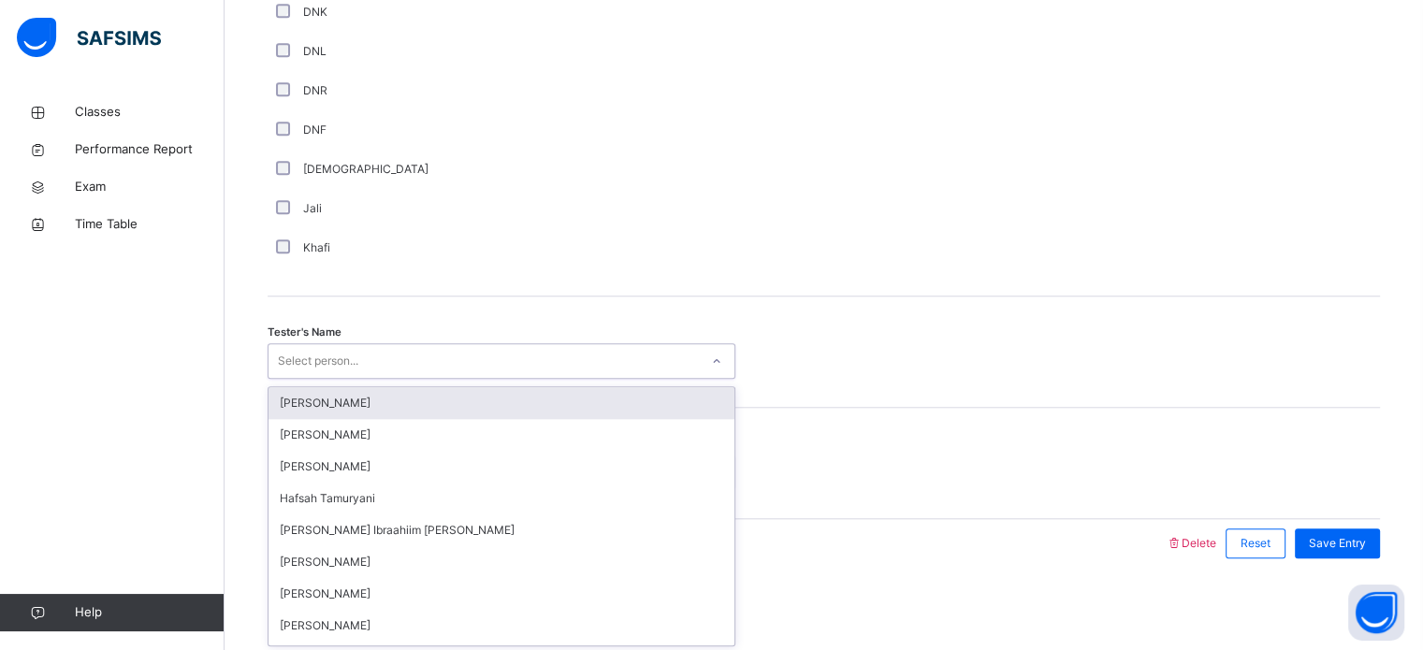
click at [321, 376] on div "Select person..." at bounding box center [502, 361] width 468 height 36
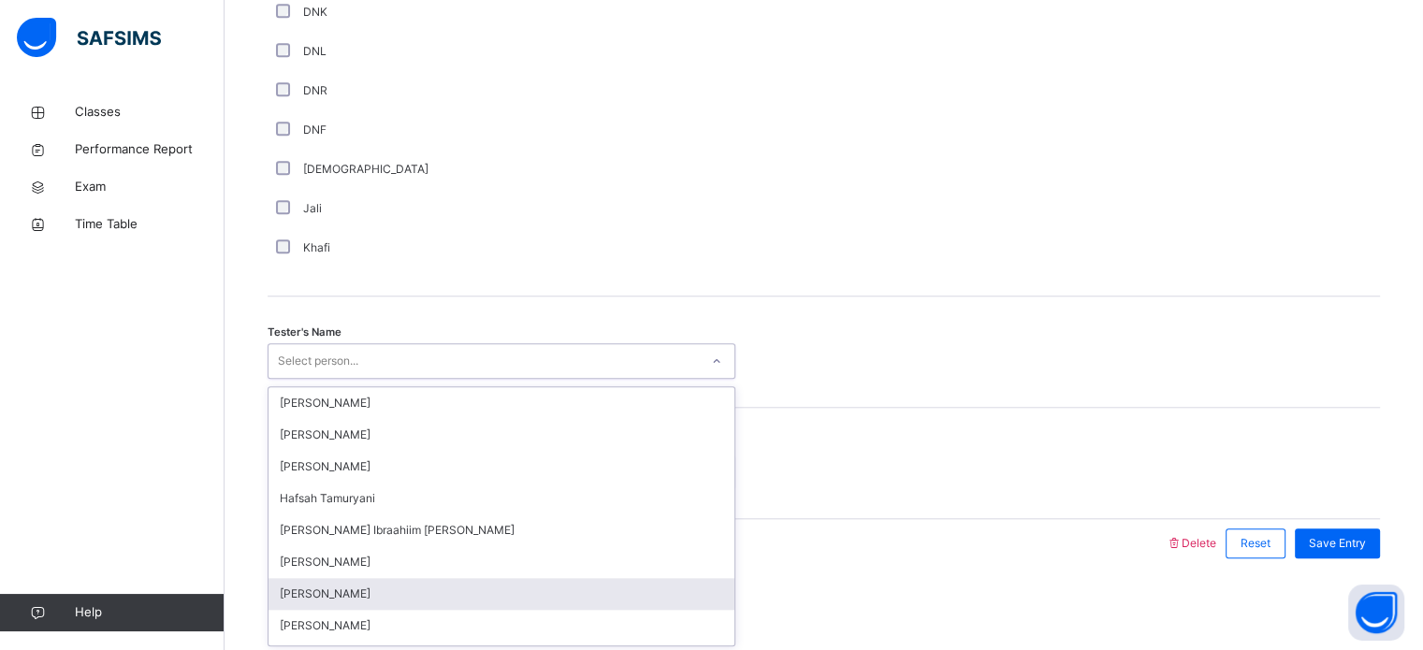
click at [494, 589] on div "[PERSON_NAME]" at bounding box center [502, 594] width 466 height 32
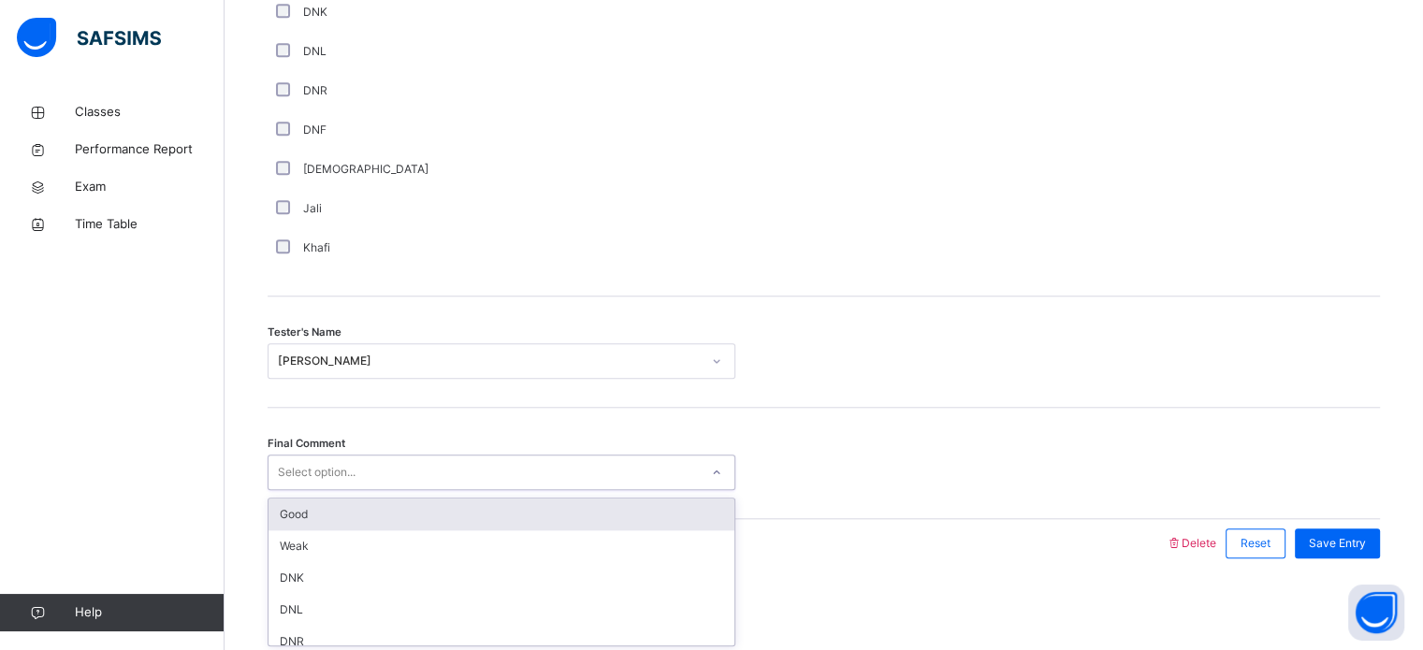
click at [429, 467] on div "Select option..." at bounding box center [484, 472] width 430 height 29
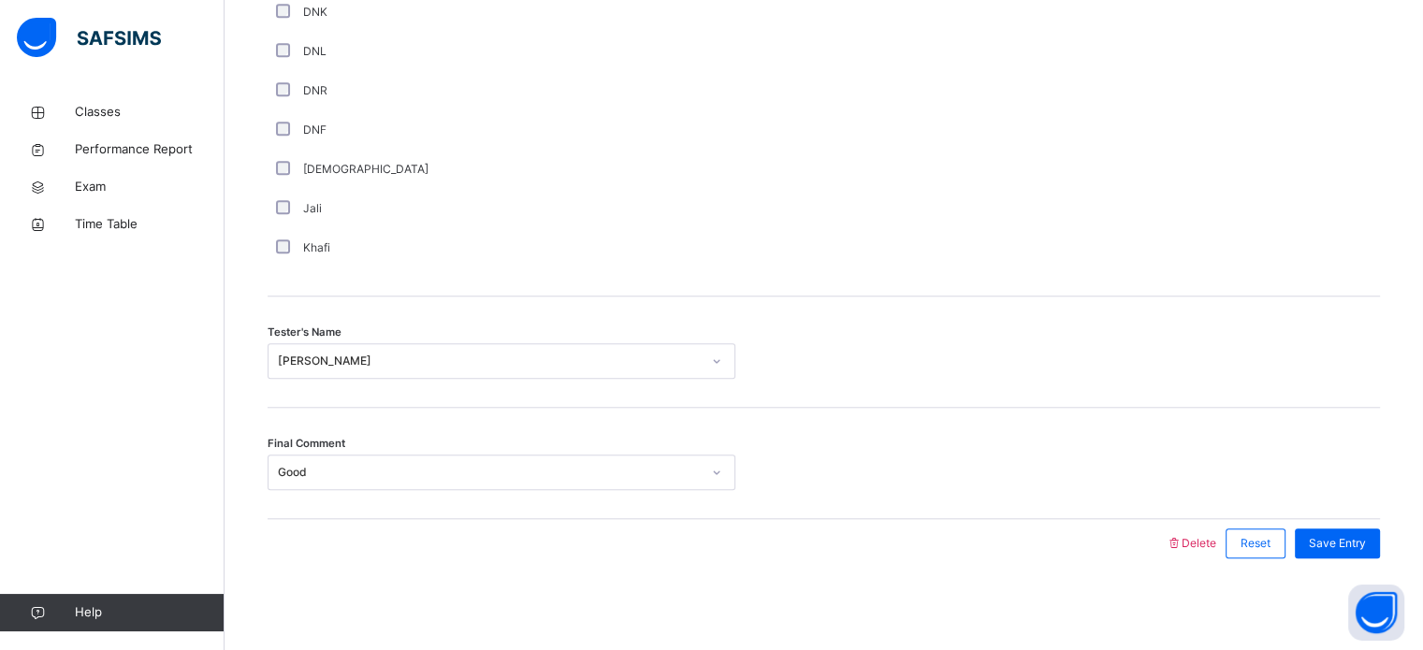
click at [1326, 540] on span "Save Entry" at bounding box center [1337, 543] width 57 height 17
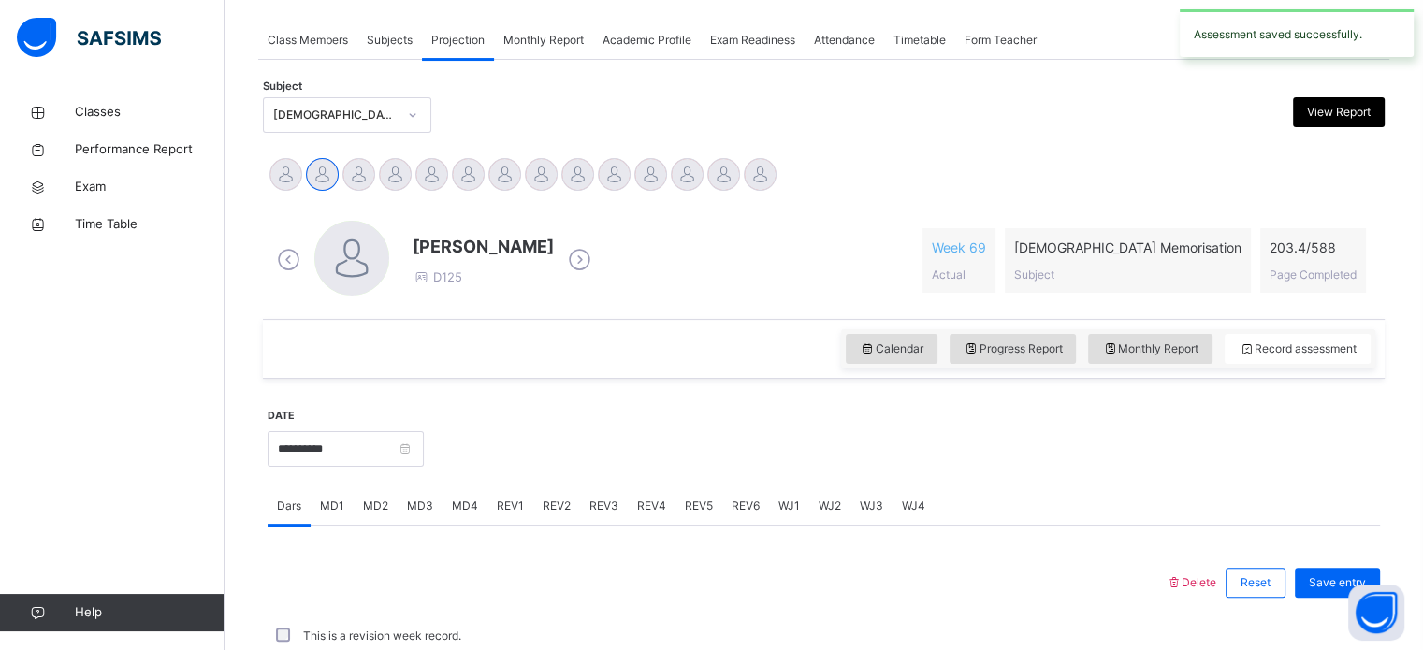
scroll to position [754, 0]
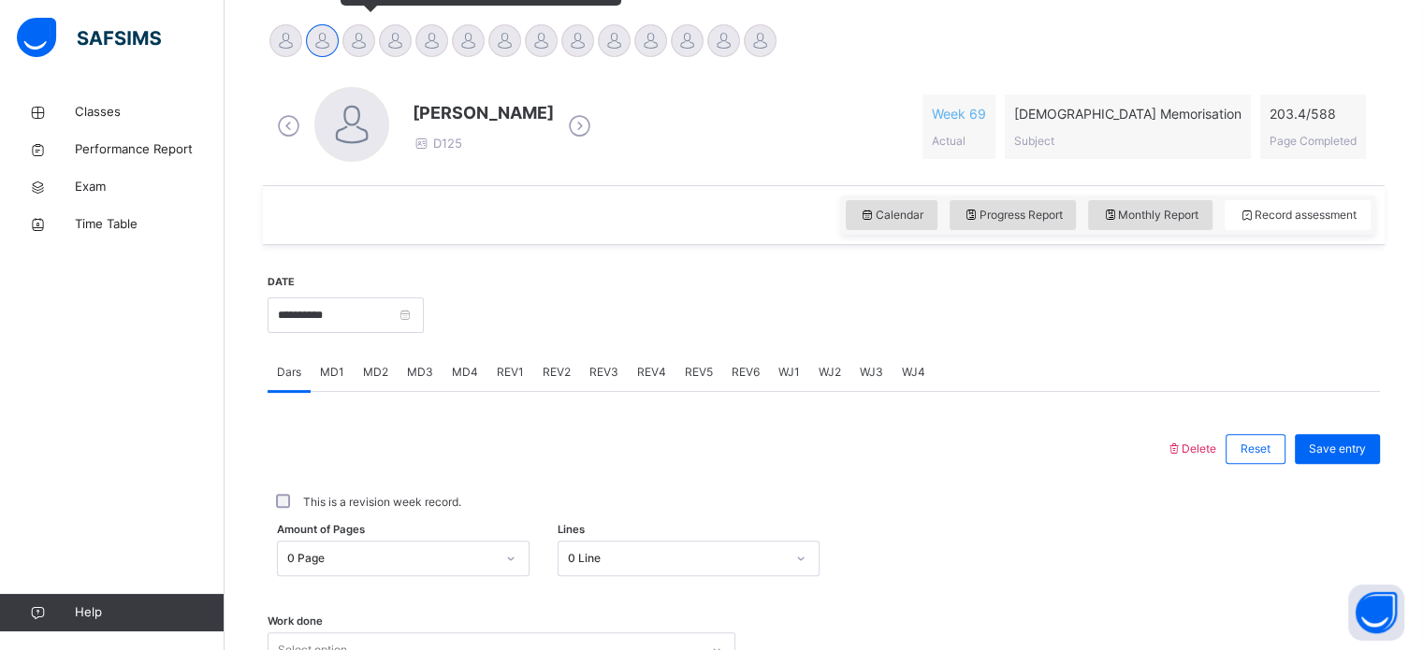
click at [364, 44] on div at bounding box center [358, 40] width 33 height 33
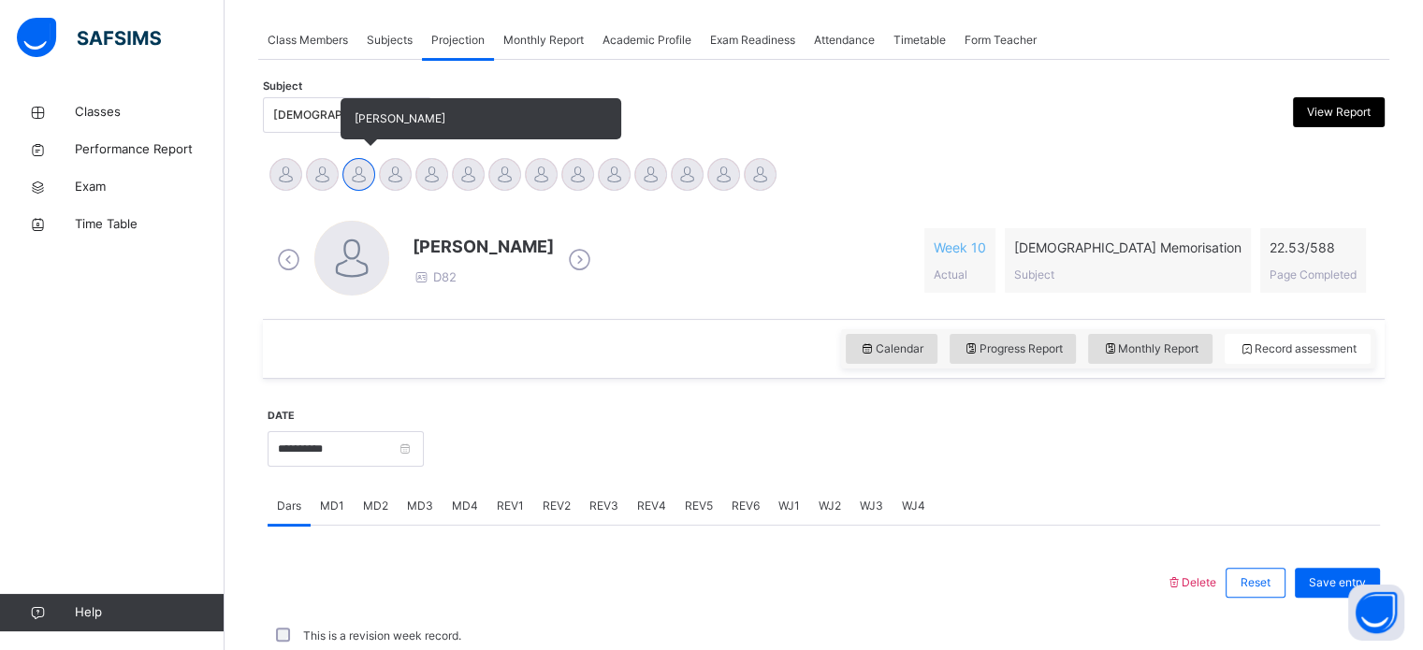
scroll to position [464, 0]
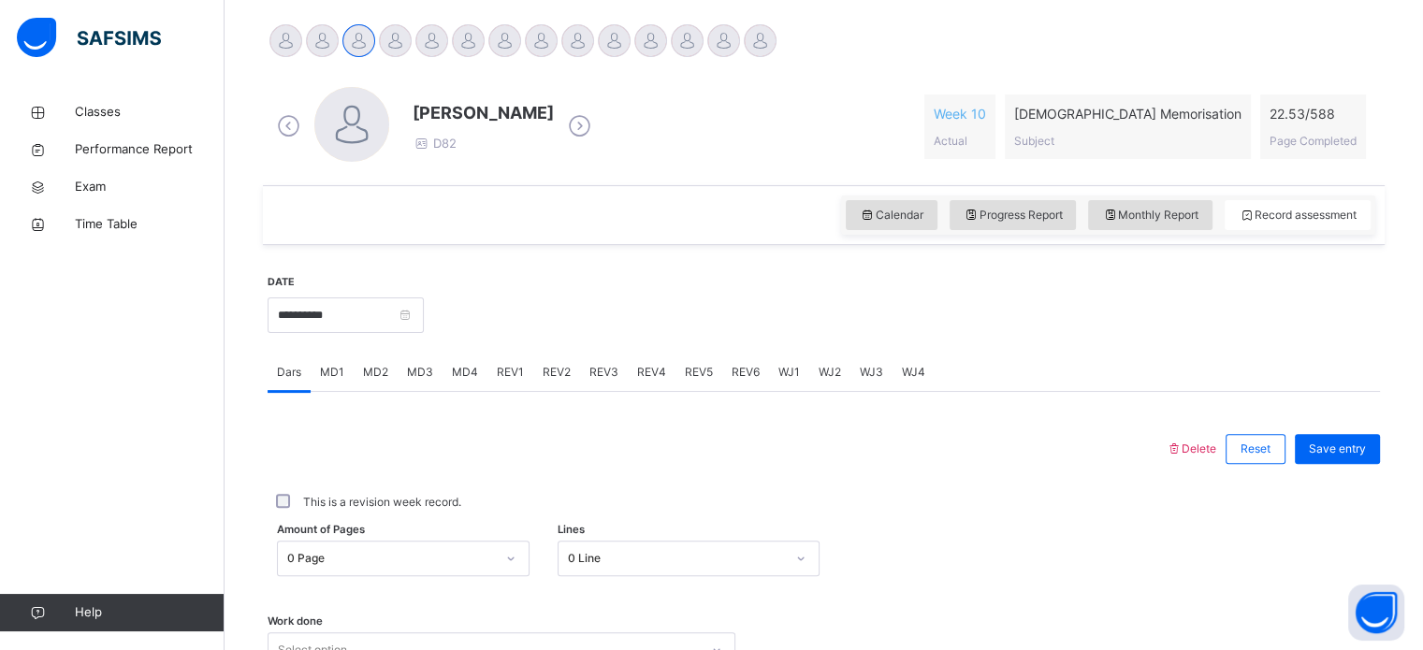
click at [326, 371] on span "MD1" at bounding box center [332, 372] width 24 height 17
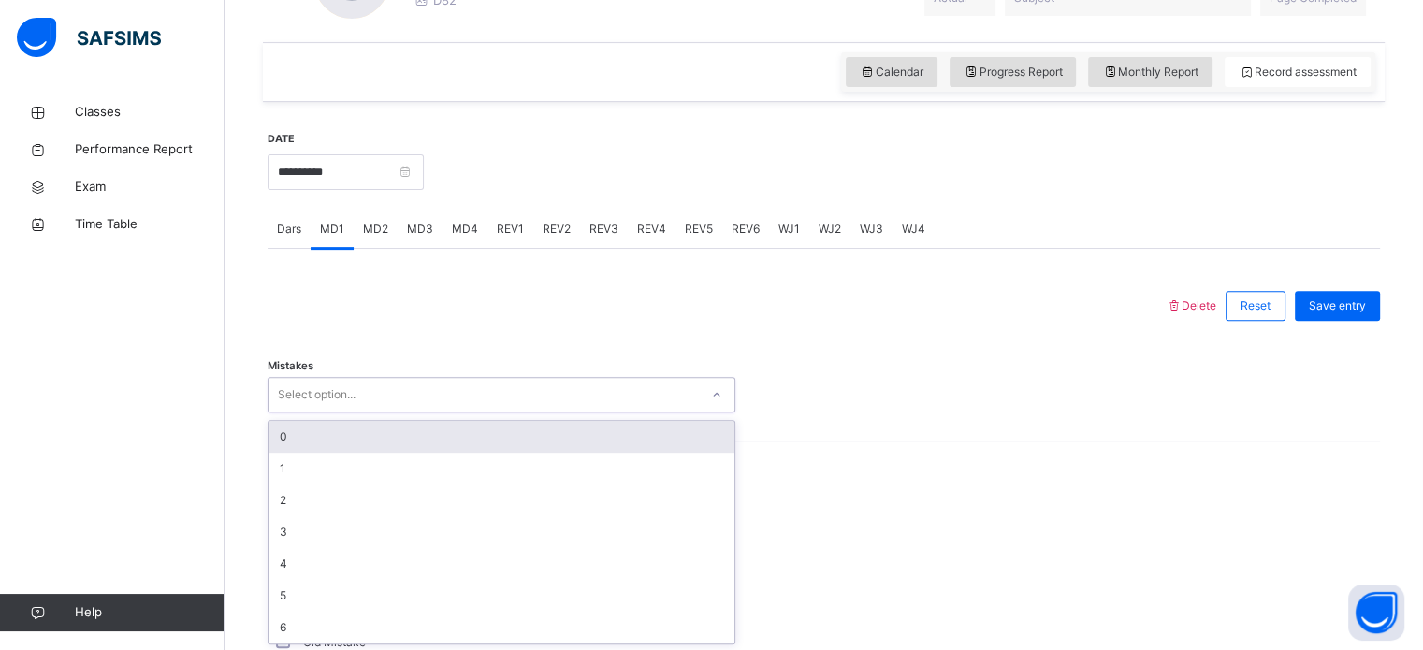
scroll to position [608, 0]
click at [352, 431] on div "0" at bounding box center [502, 436] width 466 height 32
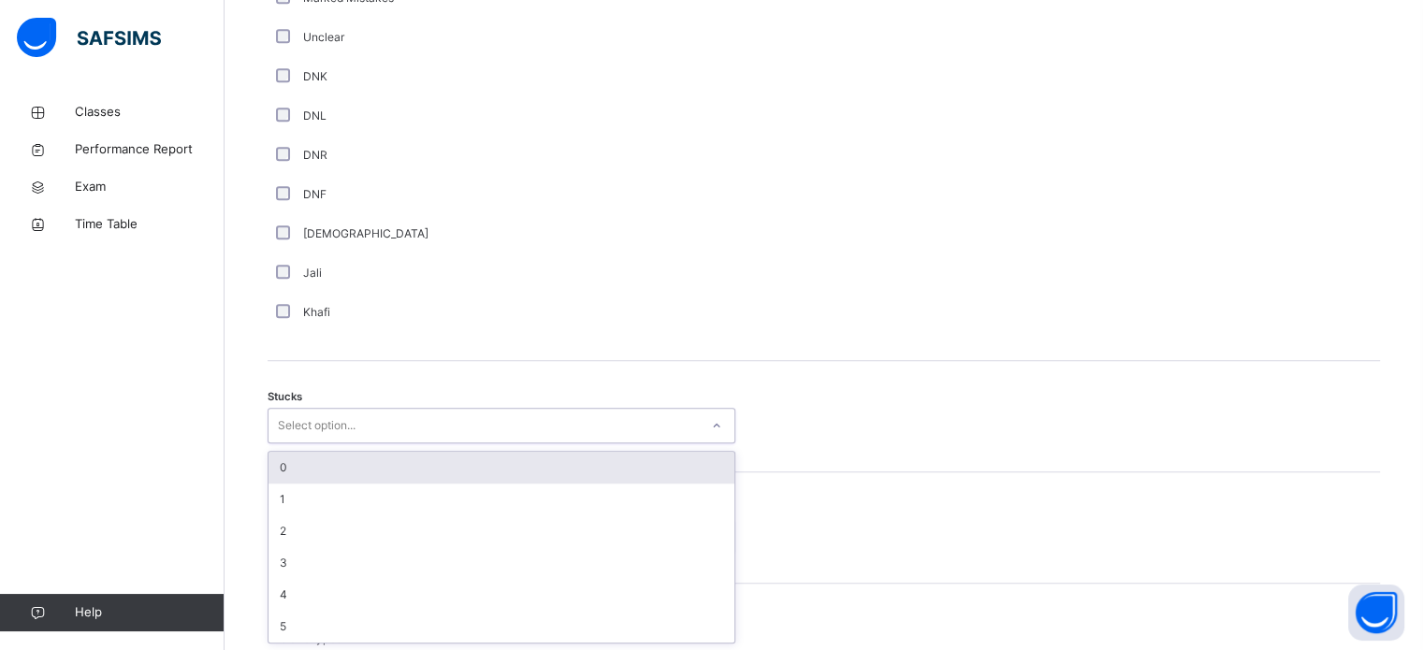
click at [311, 469] on div "0" at bounding box center [502, 468] width 466 height 32
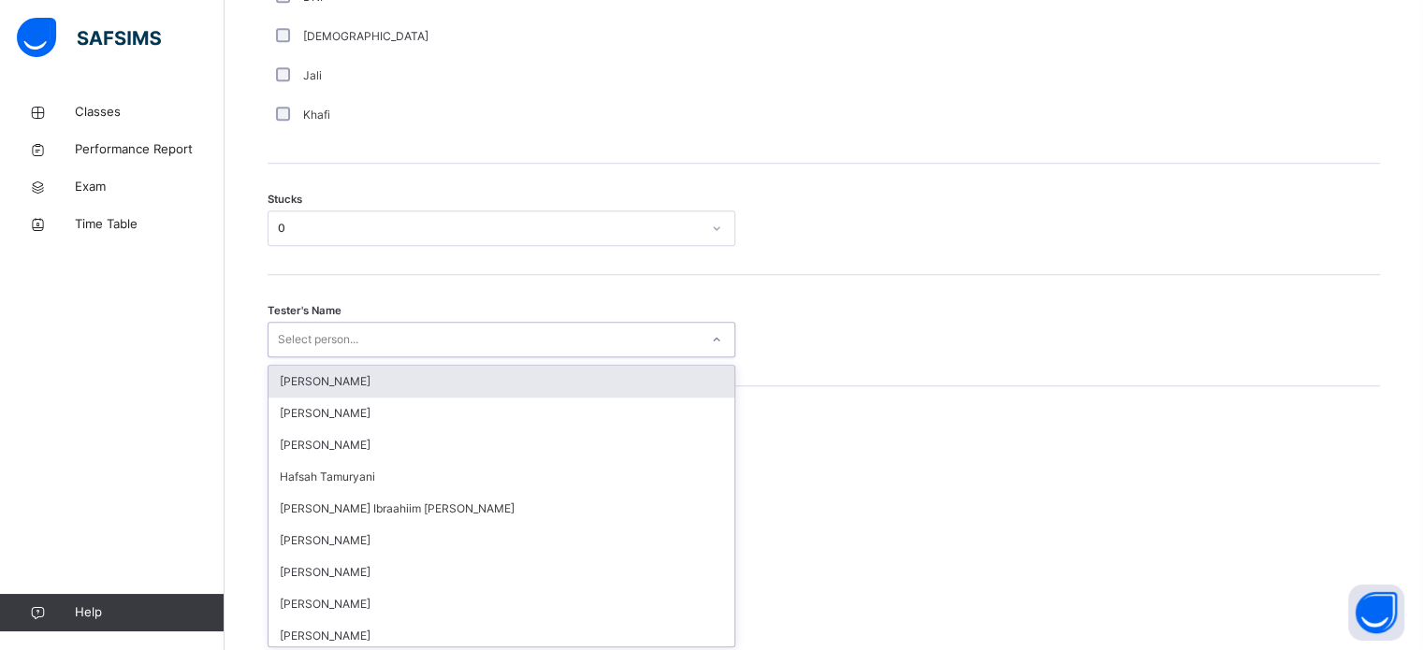
scroll to position [1491, 0]
type input "**"
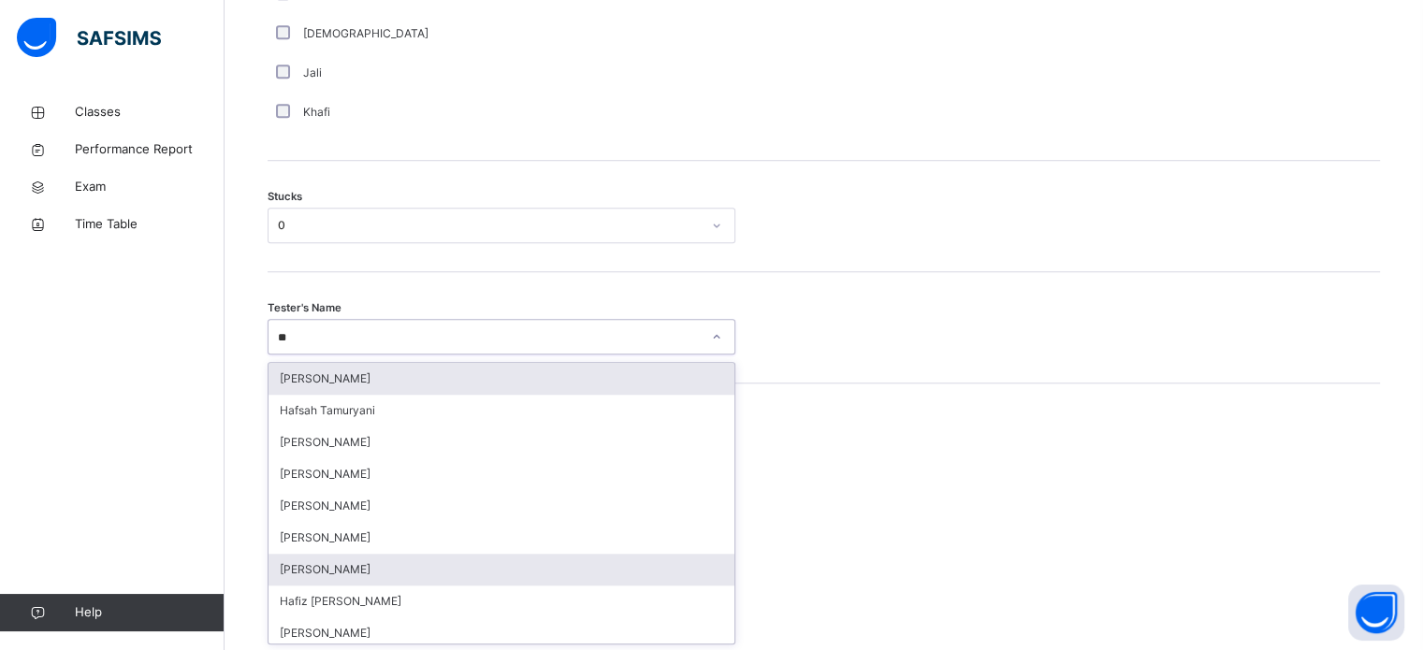
click at [315, 574] on div "[PERSON_NAME]" at bounding box center [502, 570] width 466 height 32
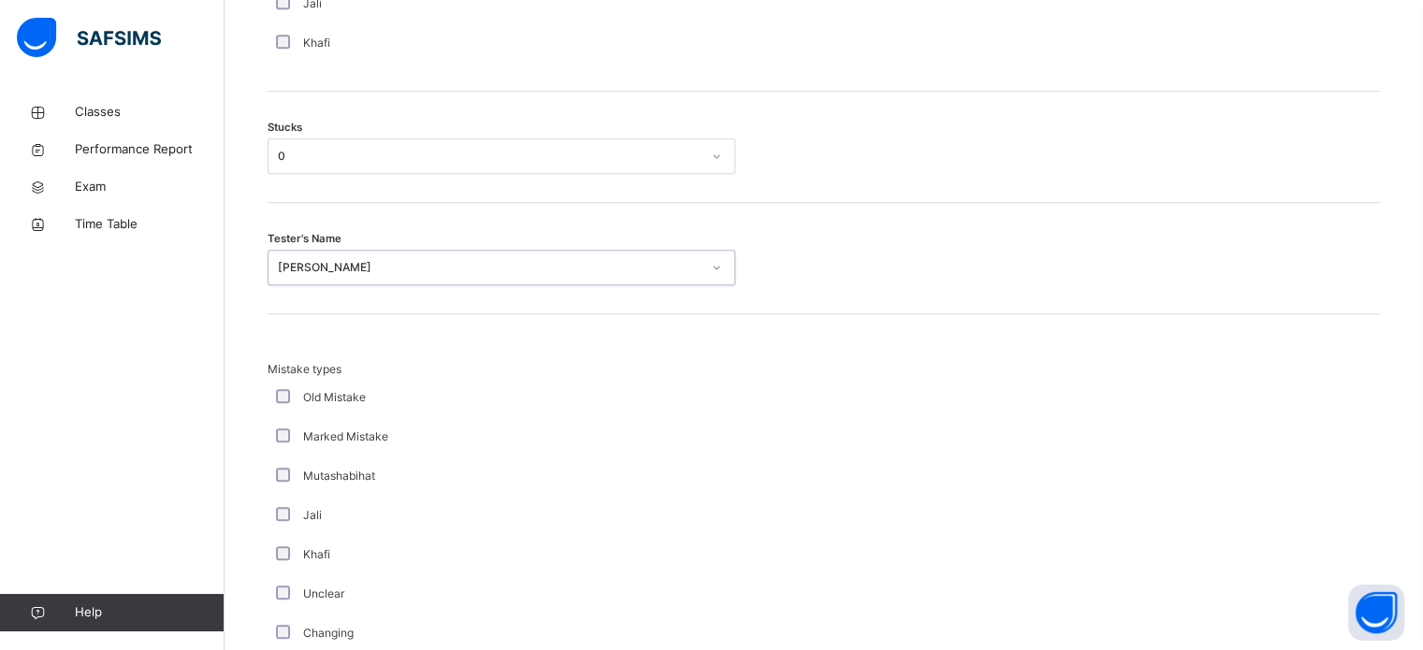
scroll to position [1835, 0]
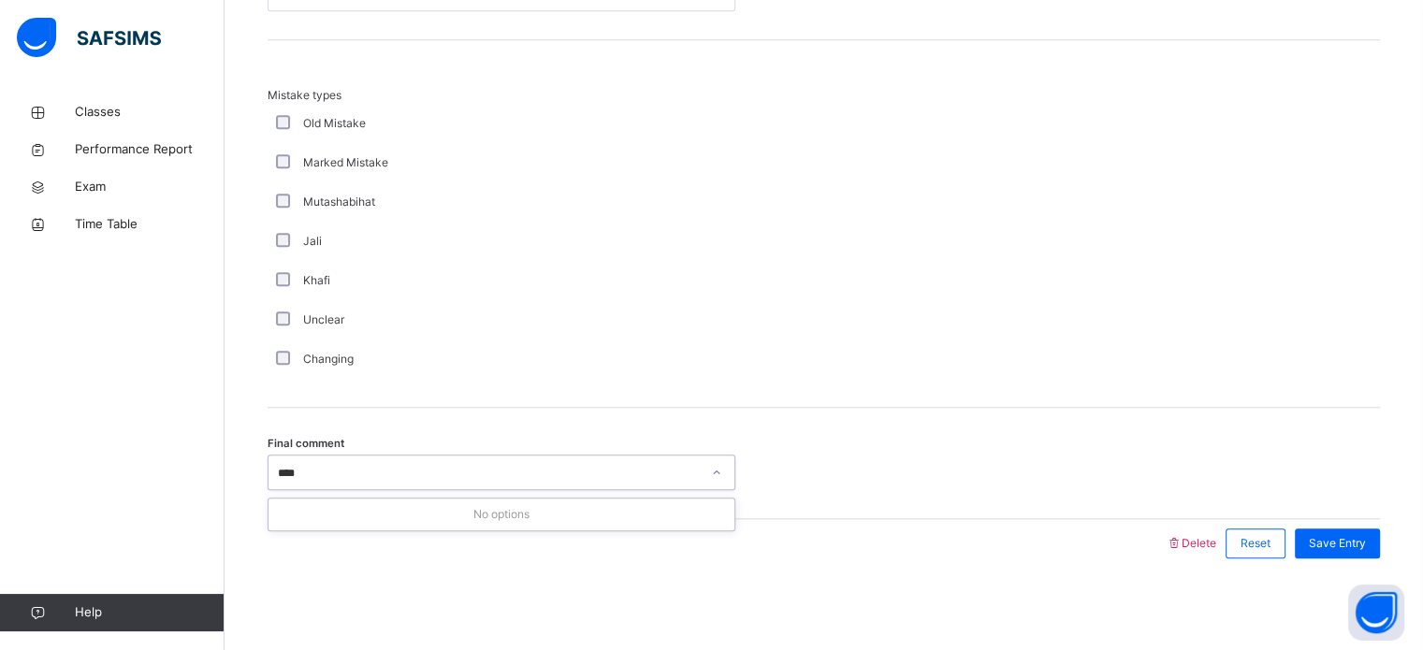
type input "***"
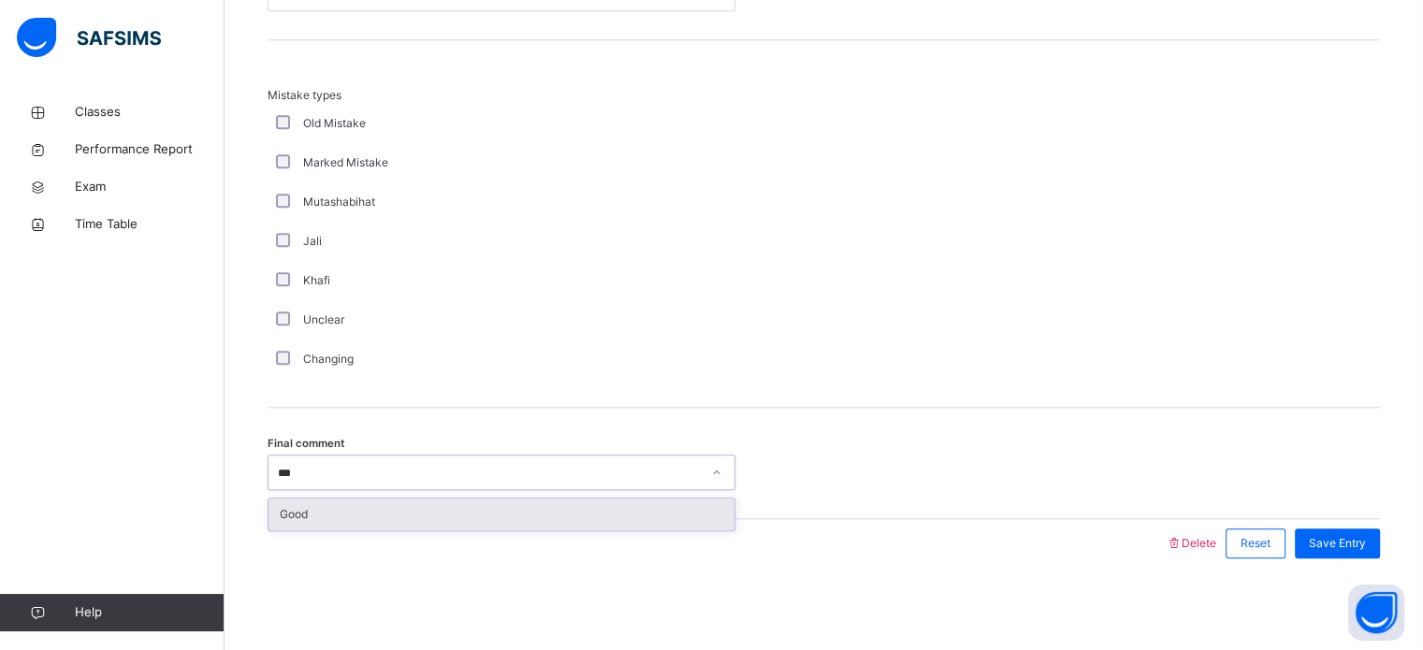
click at [457, 499] on div "Good" at bounding box center [502, 515] width 466 height 32
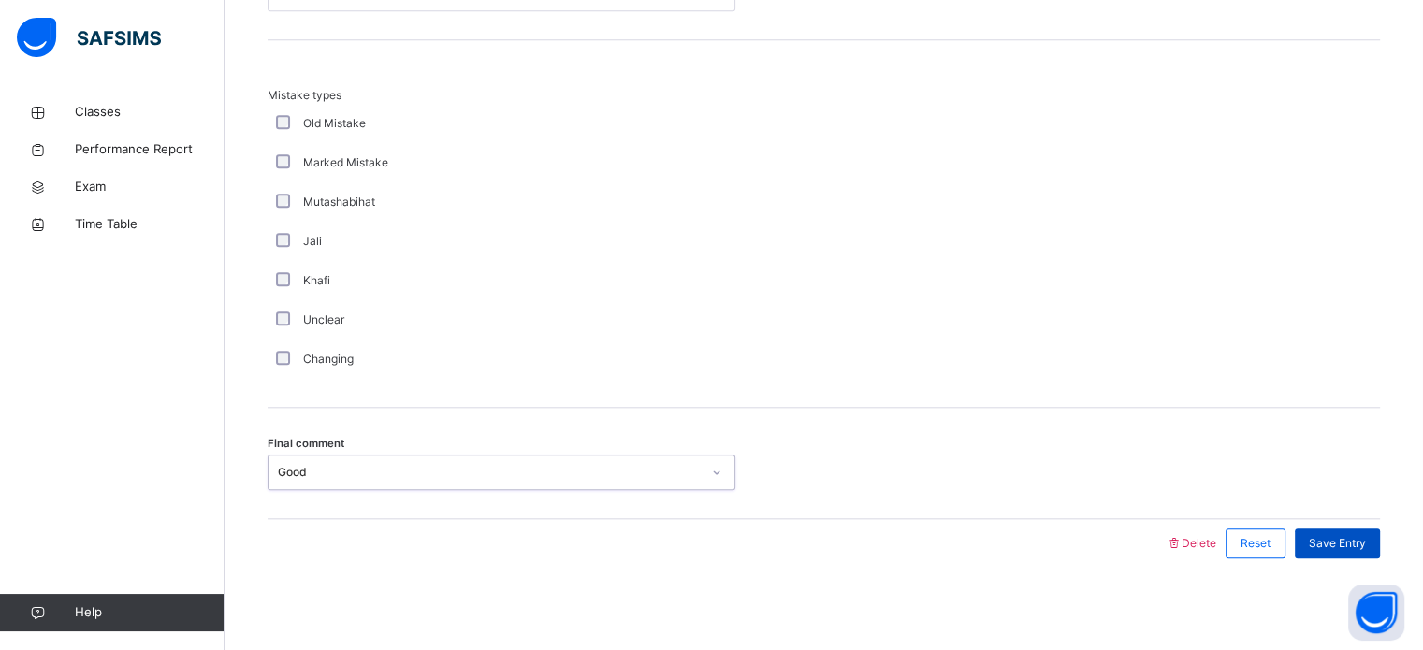
click at [1348, 550] on div "Save Entry" at bounding box center [1337, 544] width 85 height 30
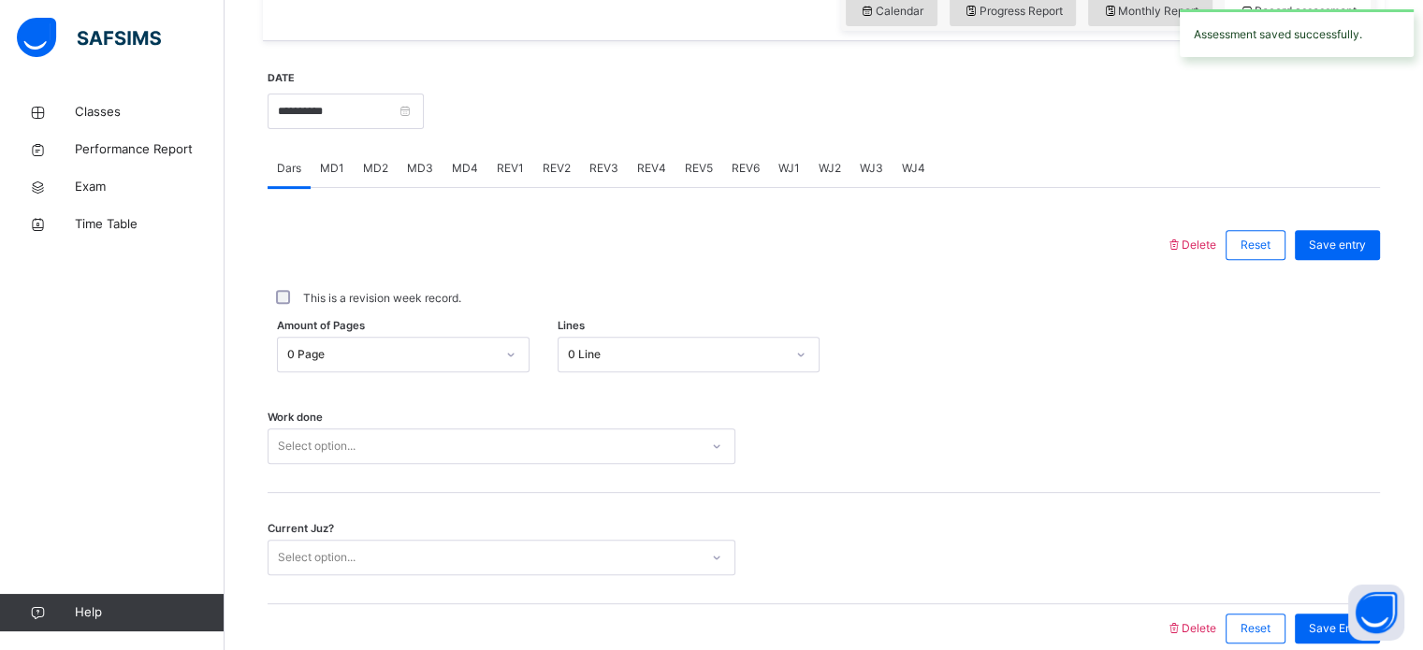
scroll to position [606, 0]
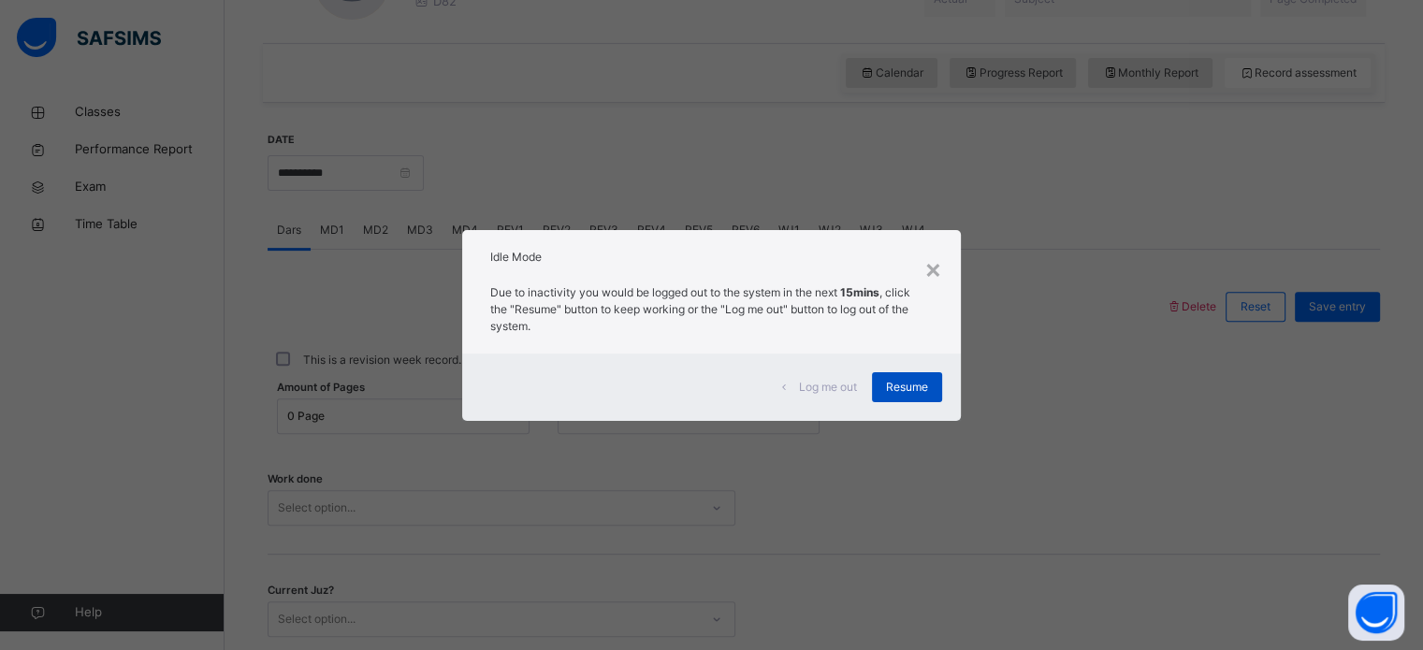
click at [921, 398] on div "Resume" at bounding box center [907, 387] width 70 height 30
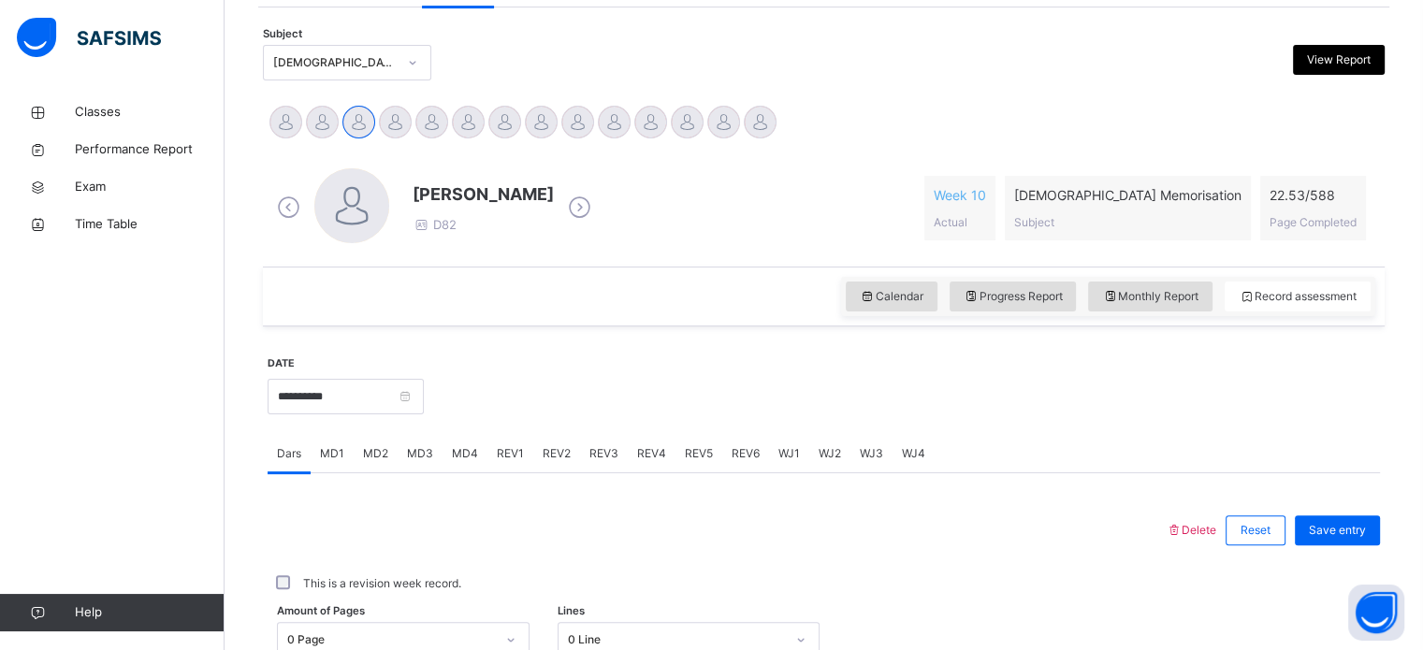
scroll to position [384, 0]
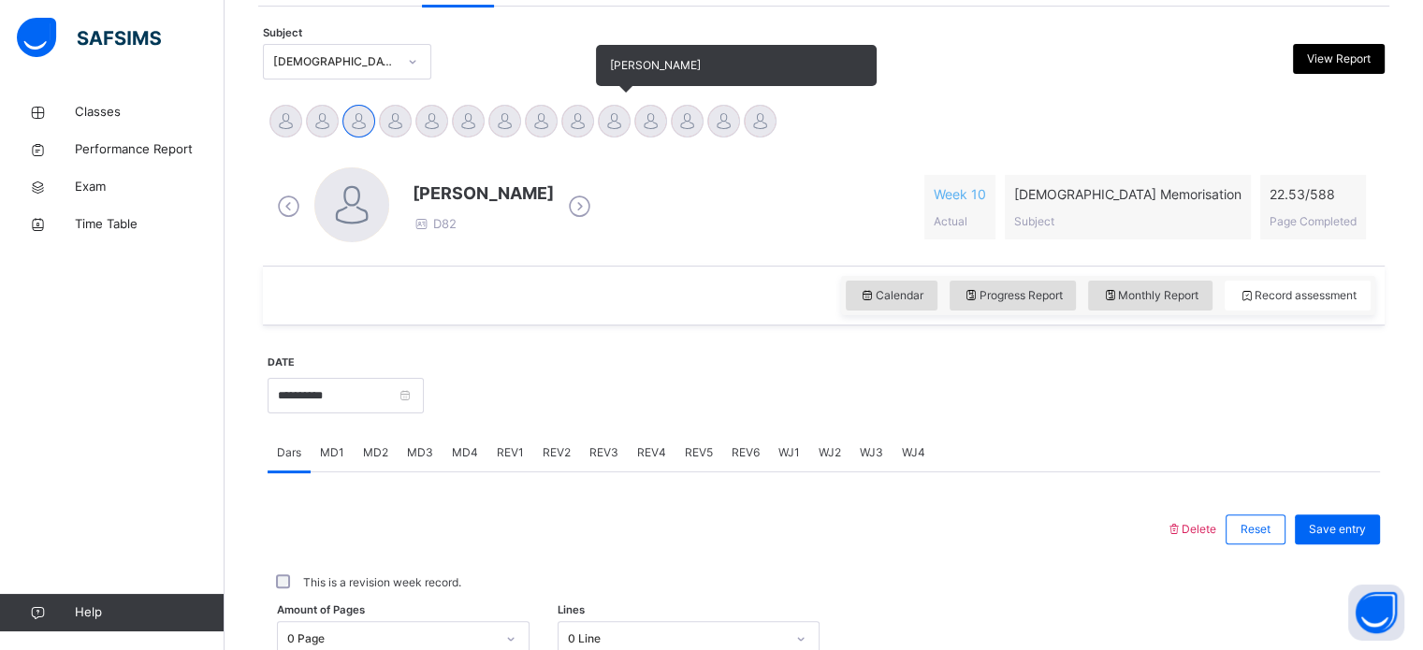
click at [616, 120] on div at bounding box center [614, 121] width 33 height 33
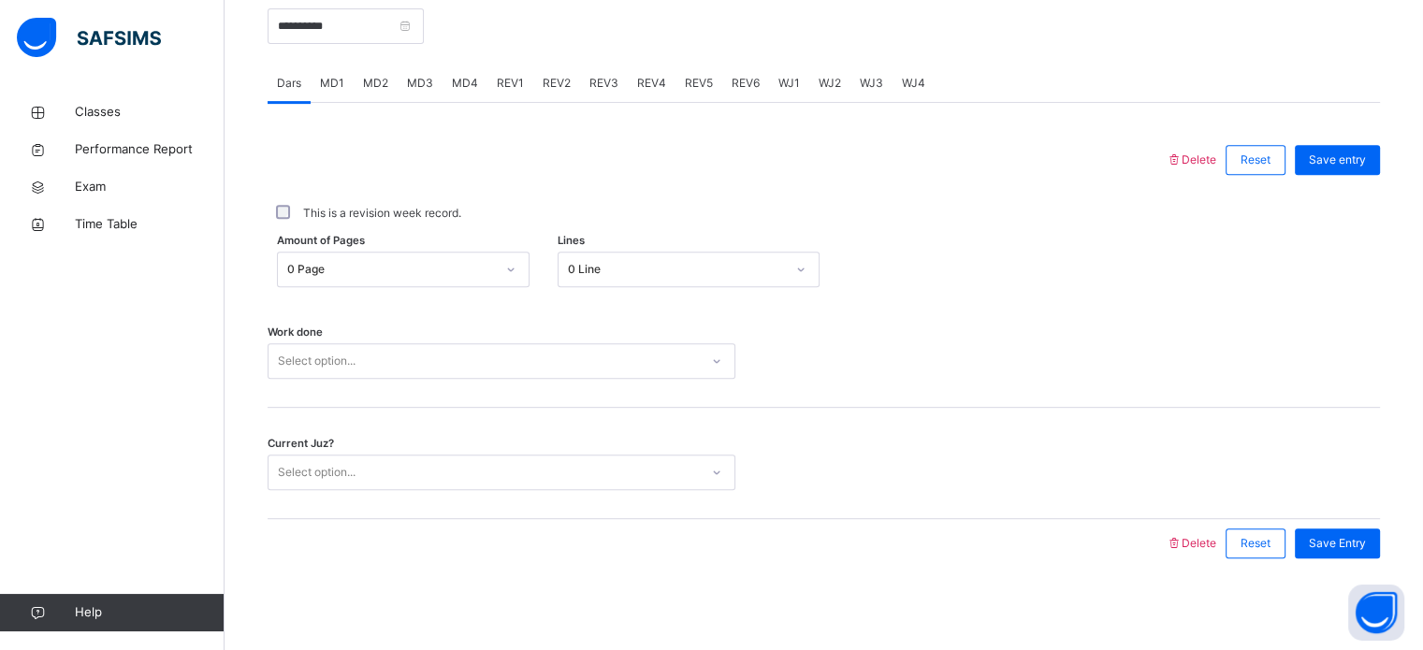
scroll to position [754, 0]
click at [341, 71] on div "MD1" at bounding box center [332, 82] width 43 height 37
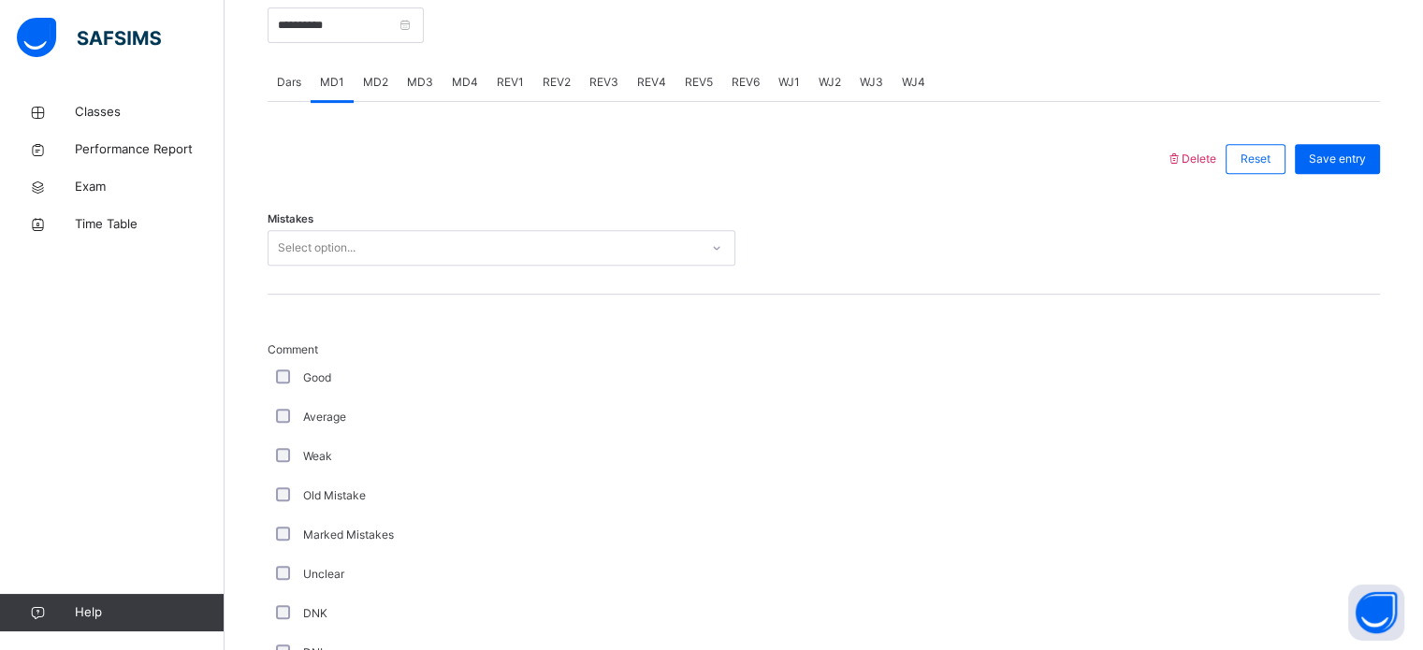
click at [377, 87] on span "MD2" at bounding box center [375, 82] width 25 height 17
click at [429, 82] on span "MD3" at bounding box center [420, 82] width 26 height 17
click at [466, 96] on div "MD4" at bounding box center [465, 82] width 45 height 37
click at [516, 91] on div "REV1" at bounding box center [510, 82] width 46 height 37
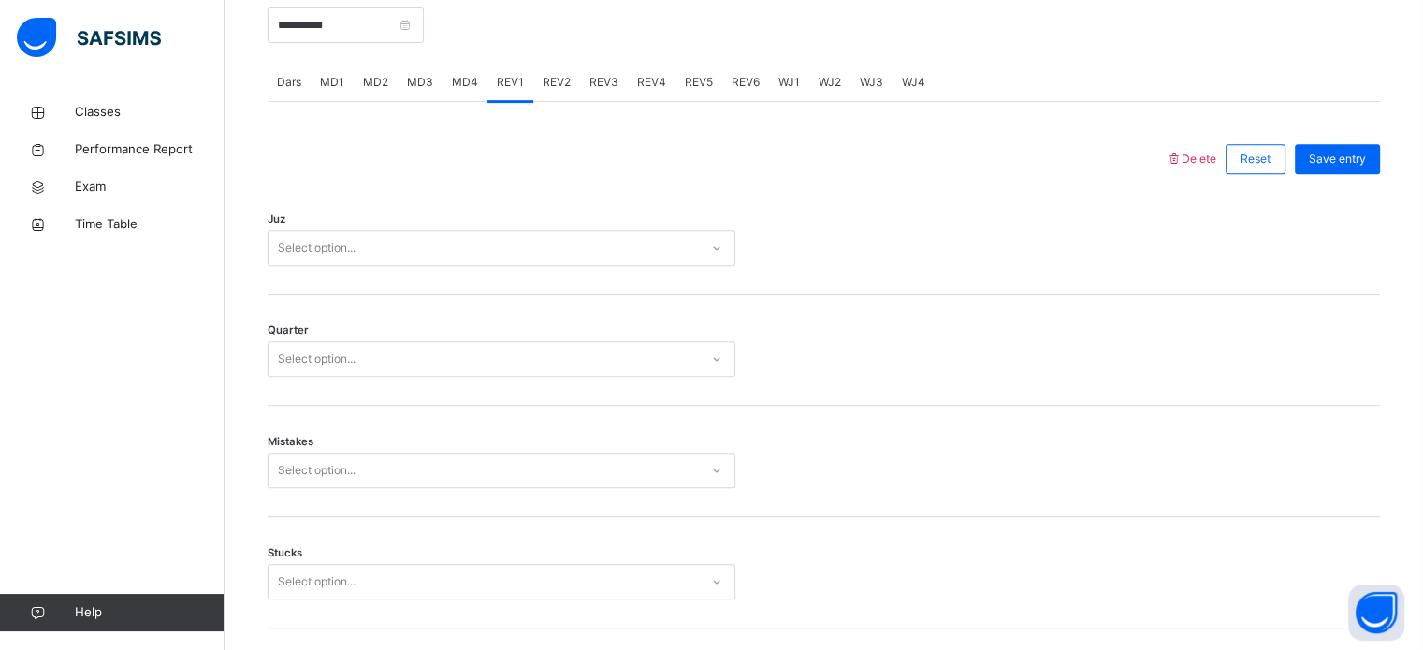
click at [471, 82] on span "MD4" at bounding box center [465, 82] width 26 height 17
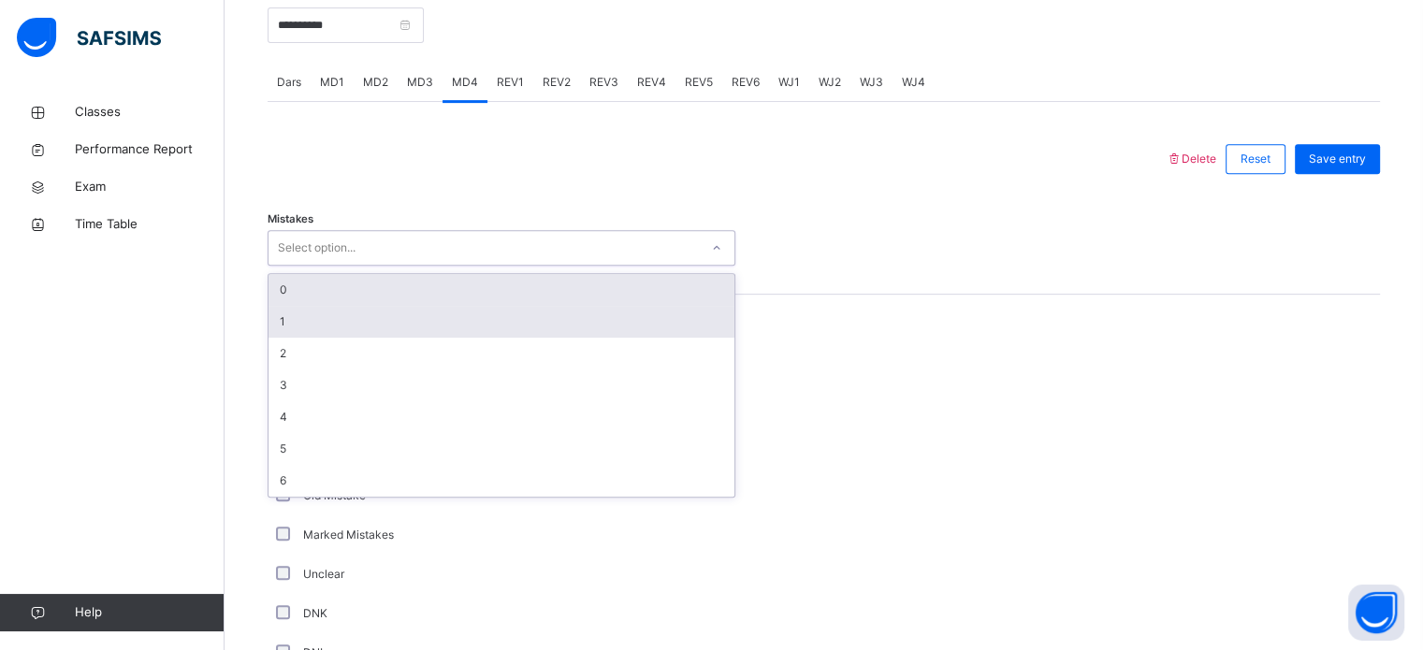
click at [301, 334] on div "1" at bounding box center [502, 322] width 466 height 32
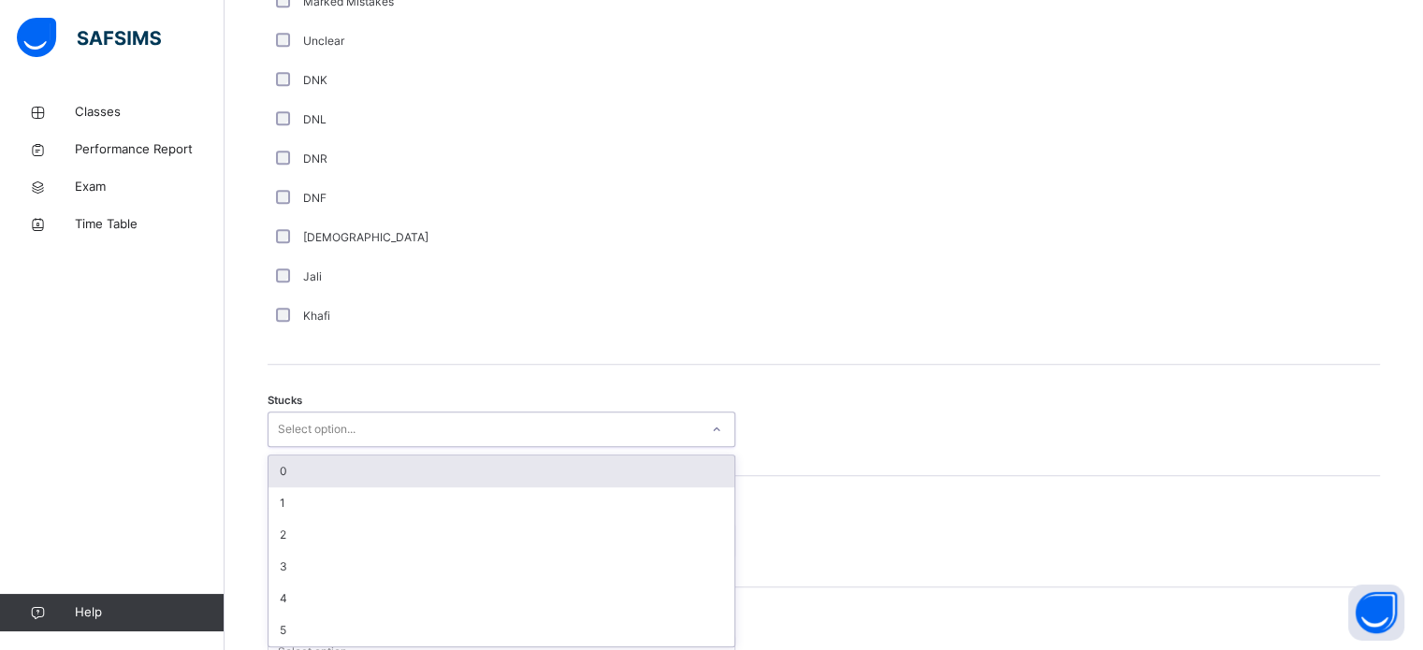
scroll to position [1291, 0]
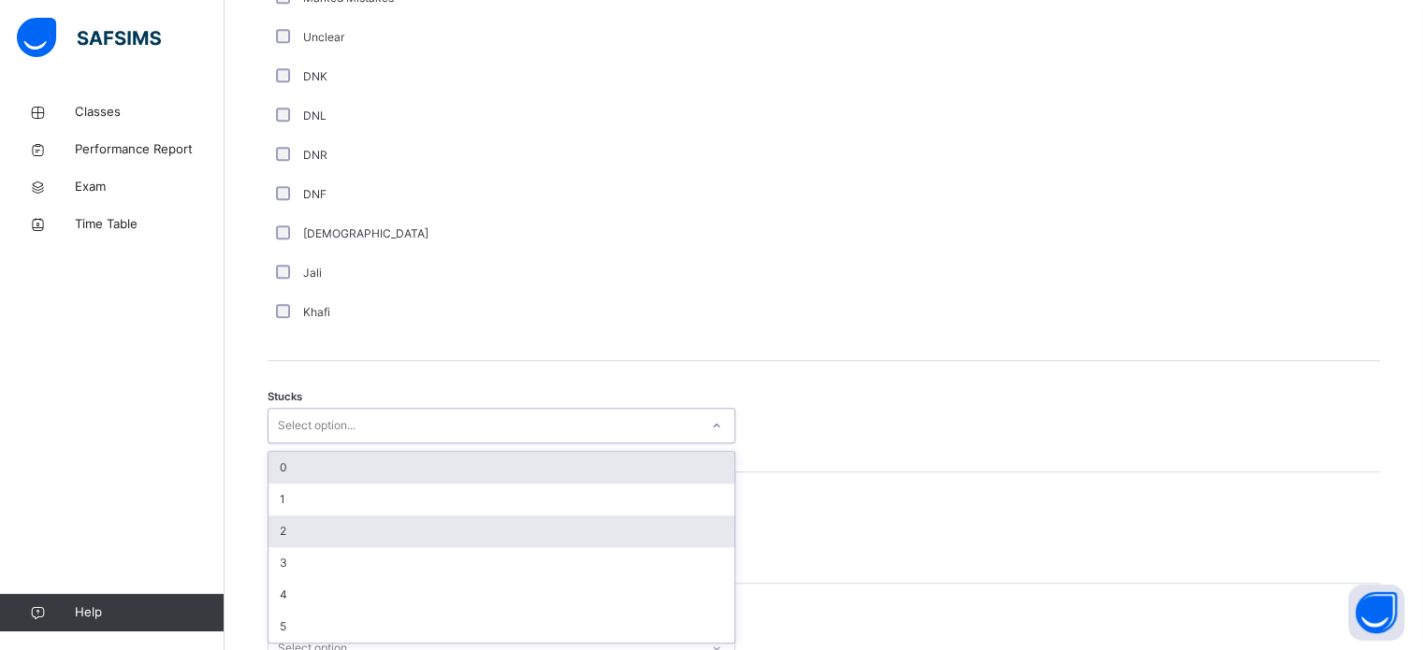
click at [315, 537] on div "2" at bounding box center [502, 532] width 466 height 32
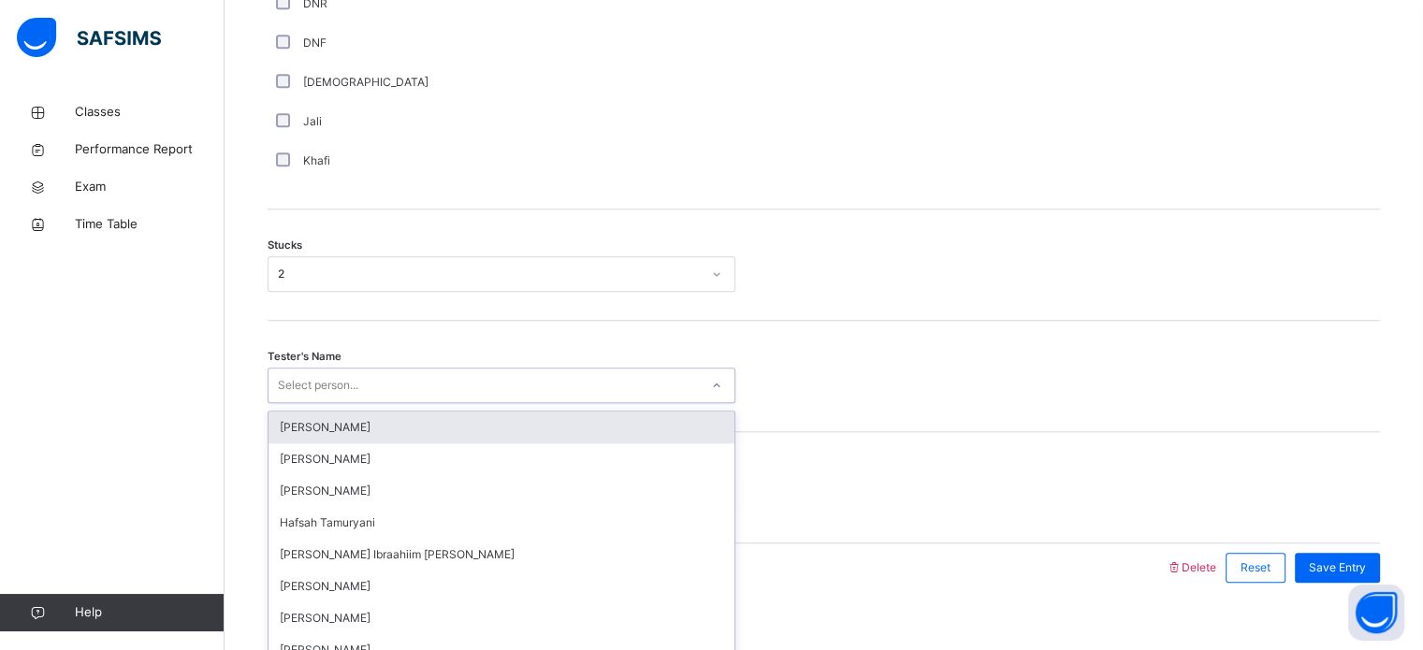
scroll to position [1467, 0]
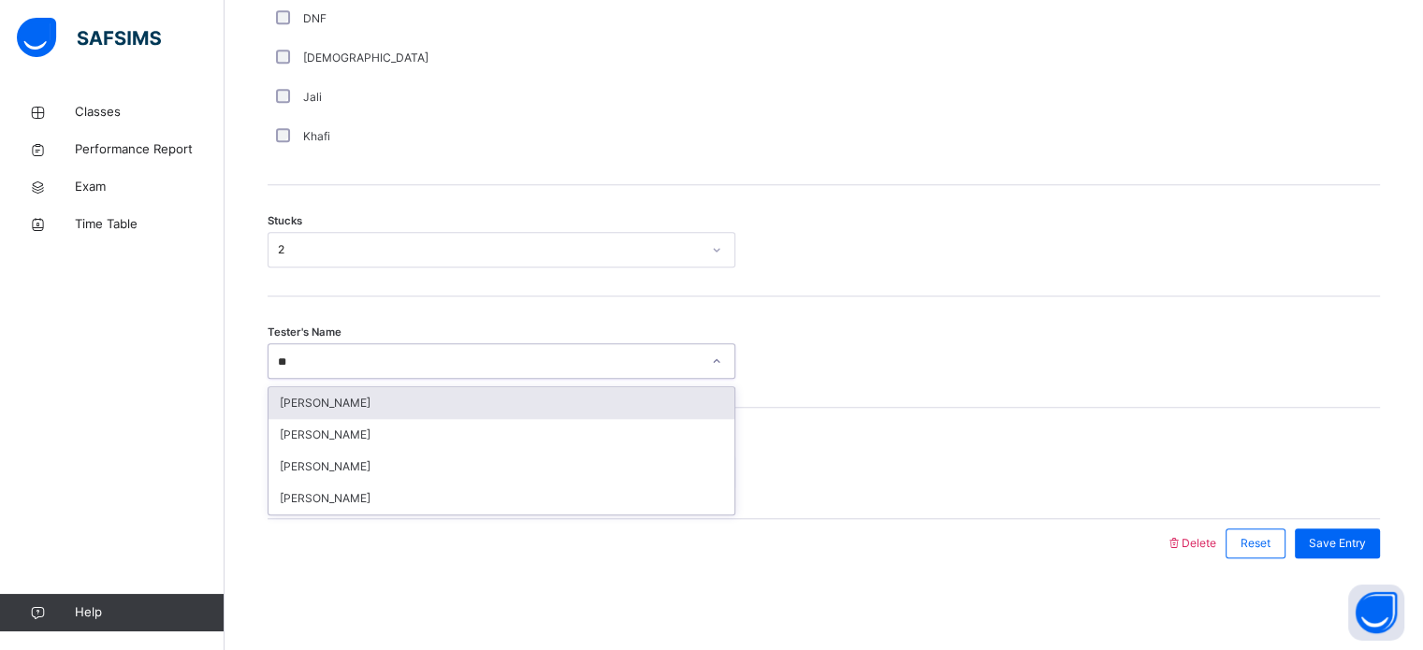
type input "***"
click at [361, 408] on div "[PERSON_NAME]" at bounding box center [502, 403] width 466 height 32
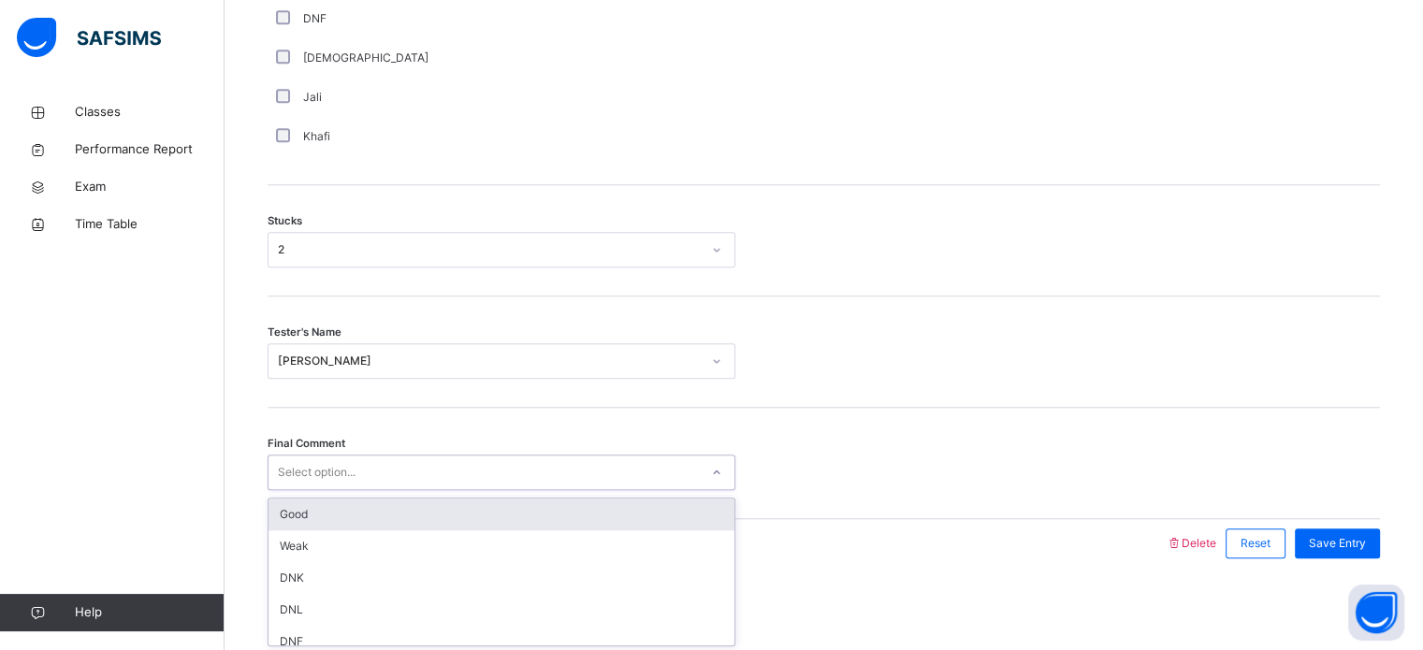
click at [354, 516] on div "Good" at bounding box center [502, 515] width 466 height 32
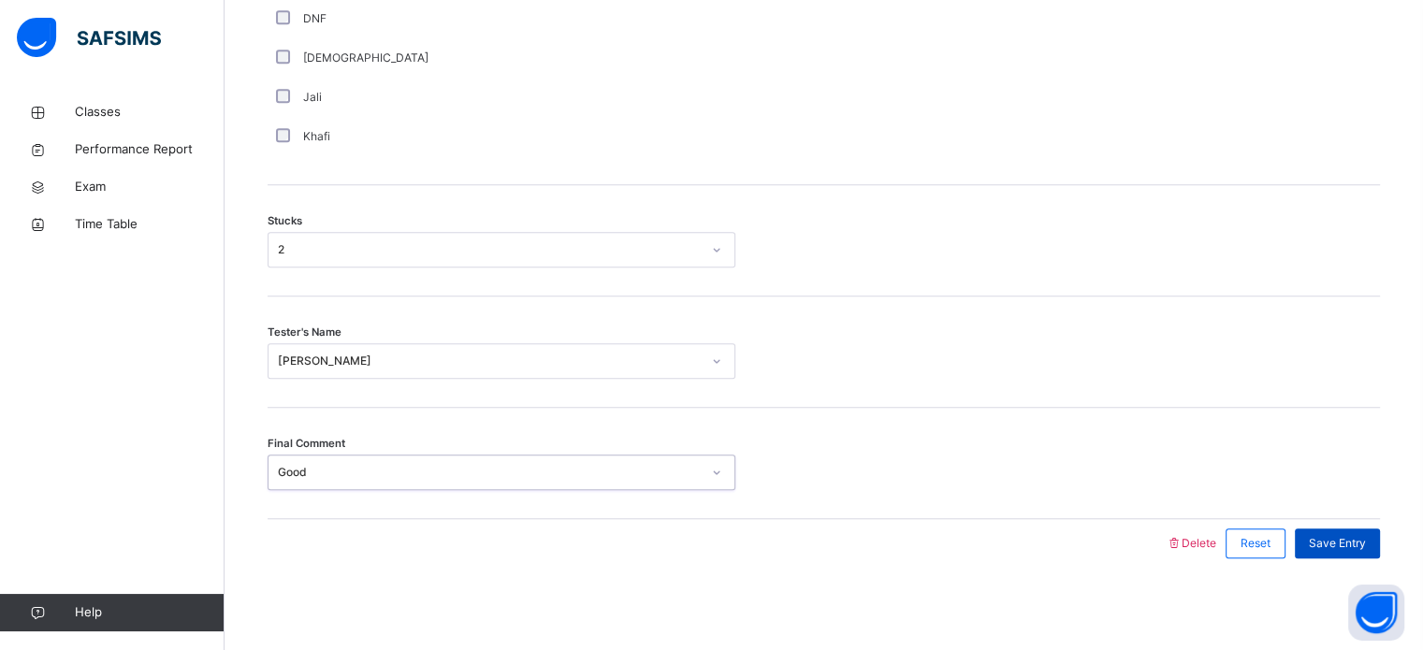
click at [1362, 546] on span "Save Entry" at bounding box center [1337, 543] width 57 height 17
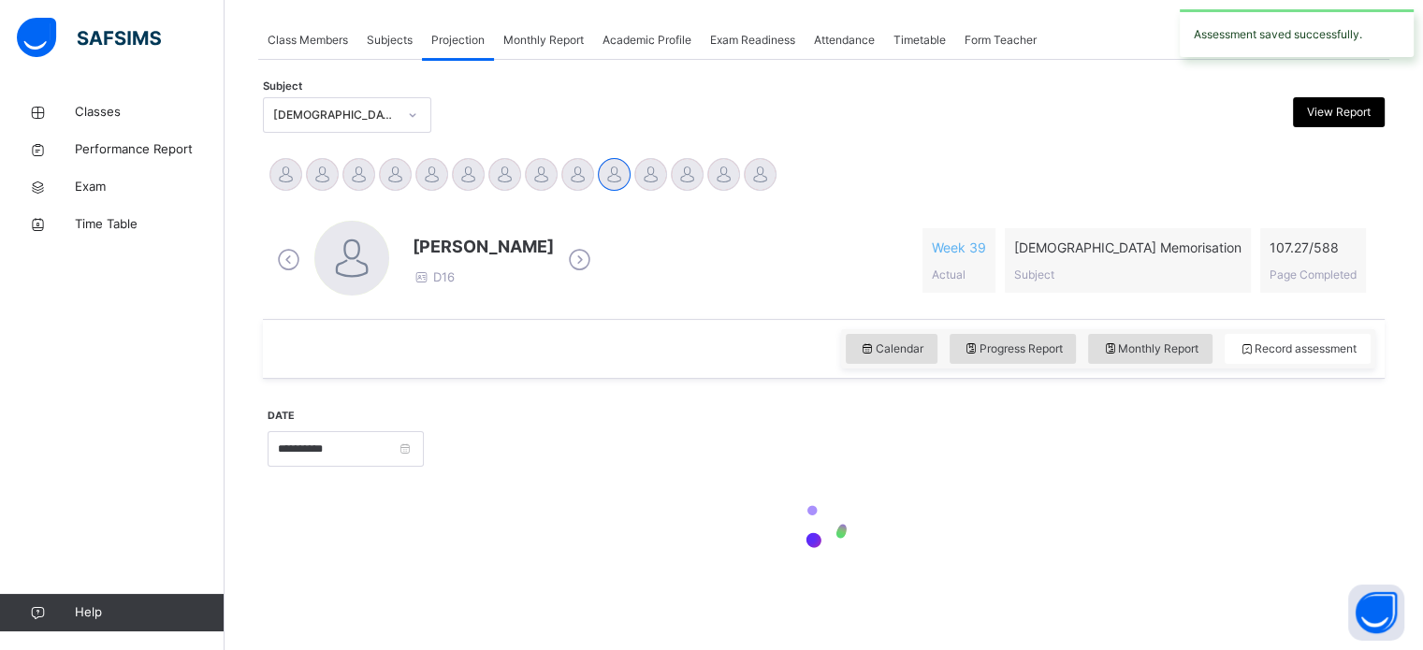
scroll to position [754, 0]
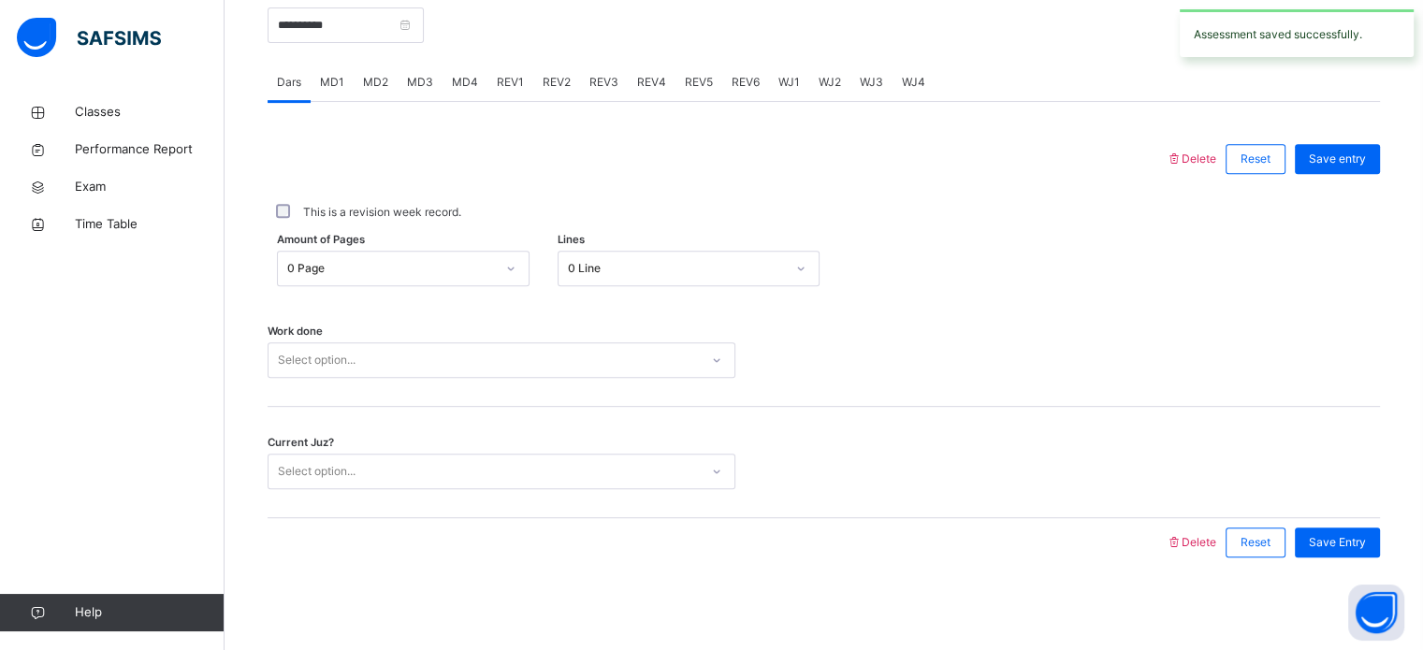
click at [504, 88] on span "REV1" at bounding box center [510, 82] width 27 height 17
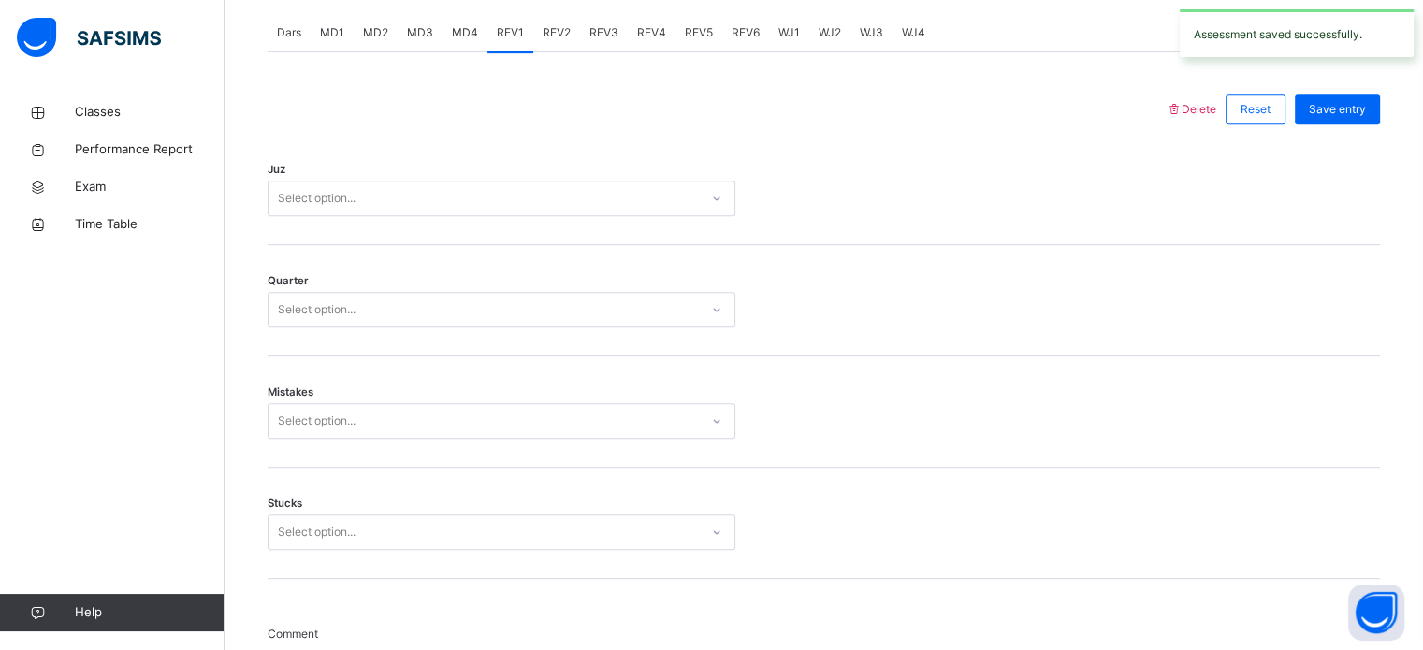
scroll to position [805, 0]
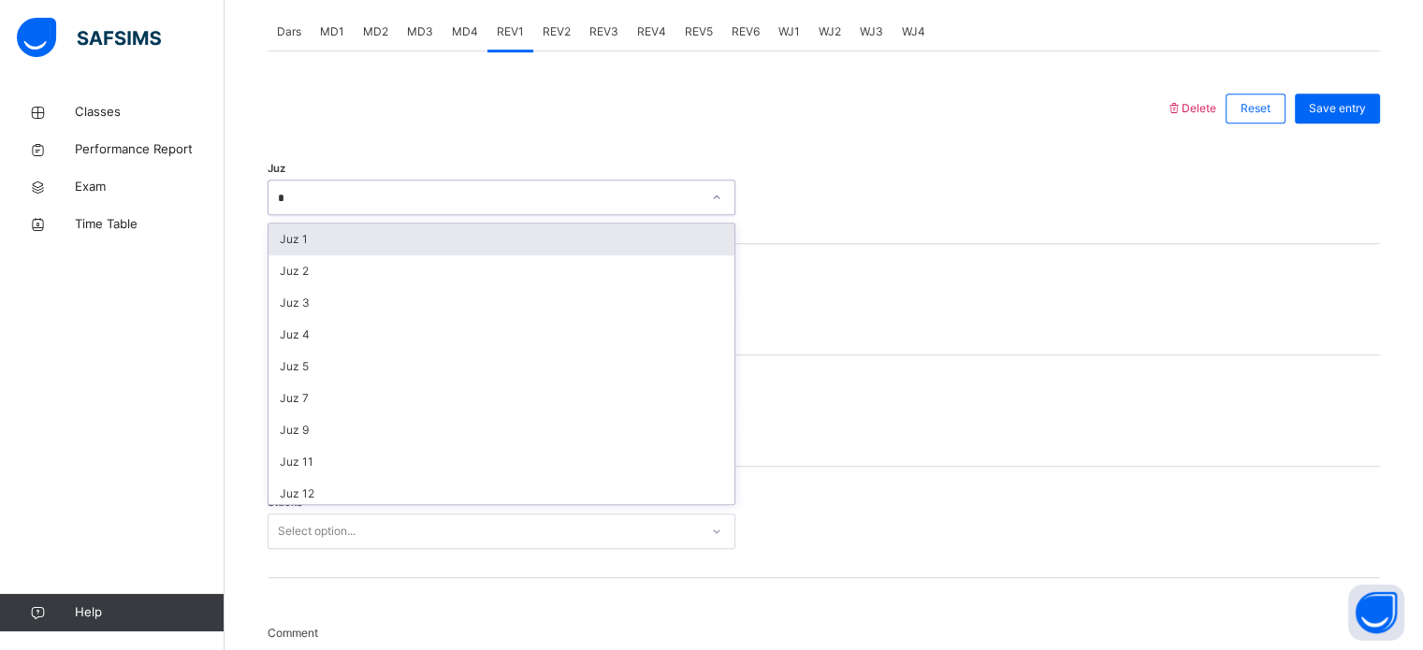
type input "**"
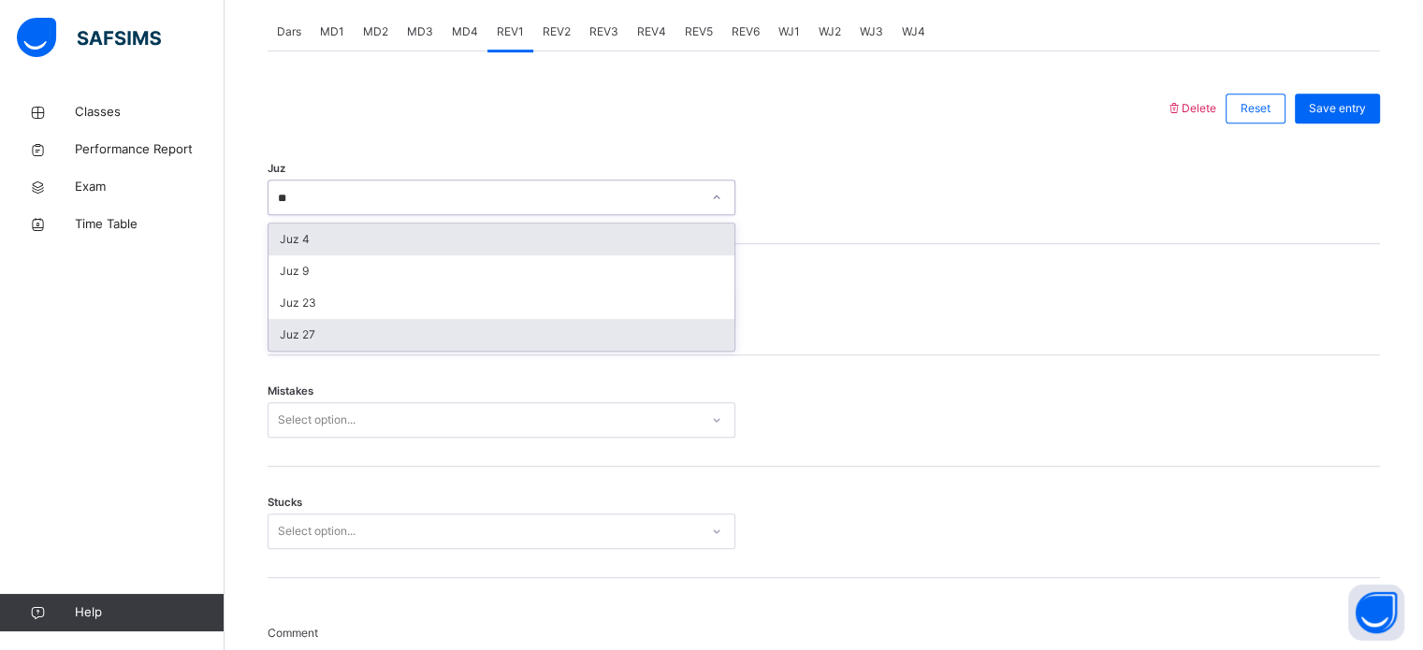
click at [327, 343] on div "Juz 27" at bounding box center [502, 335] width 466 height 32
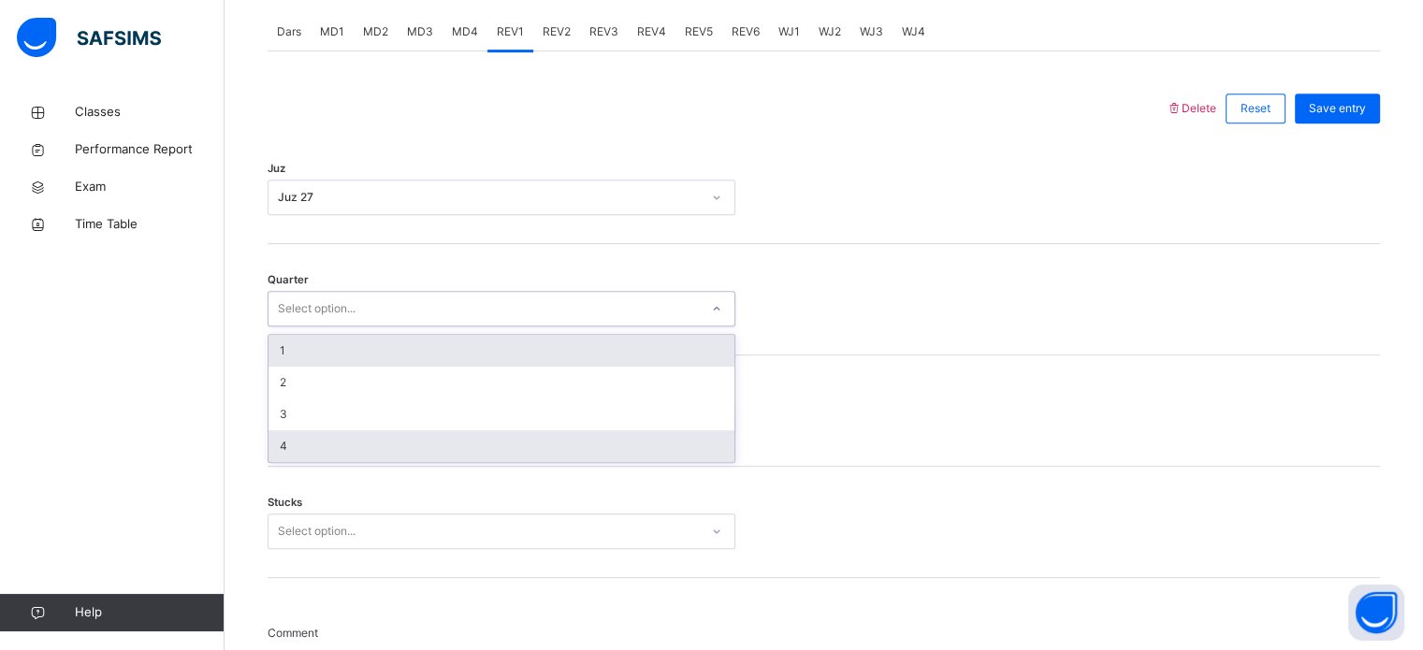
click at [337, 445] on div "4" at bounding box center [502, 446] width 466 height 32
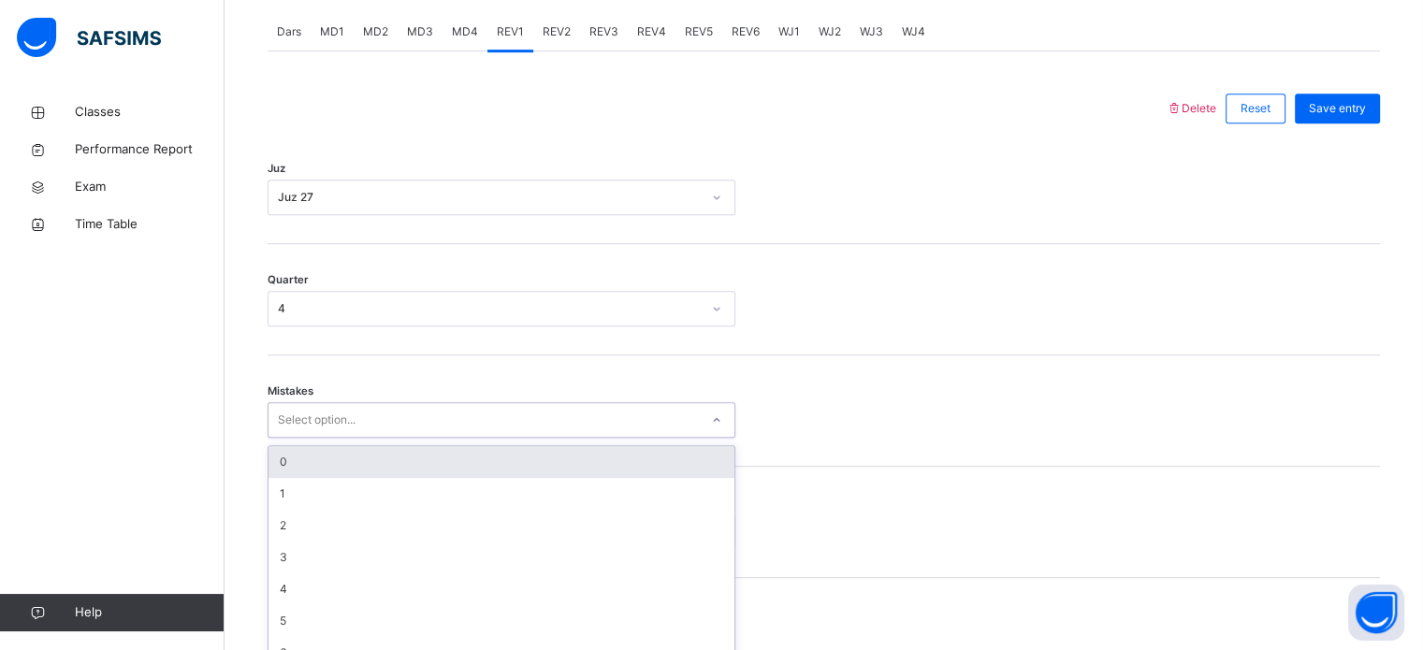
scroll to position [831, 0]
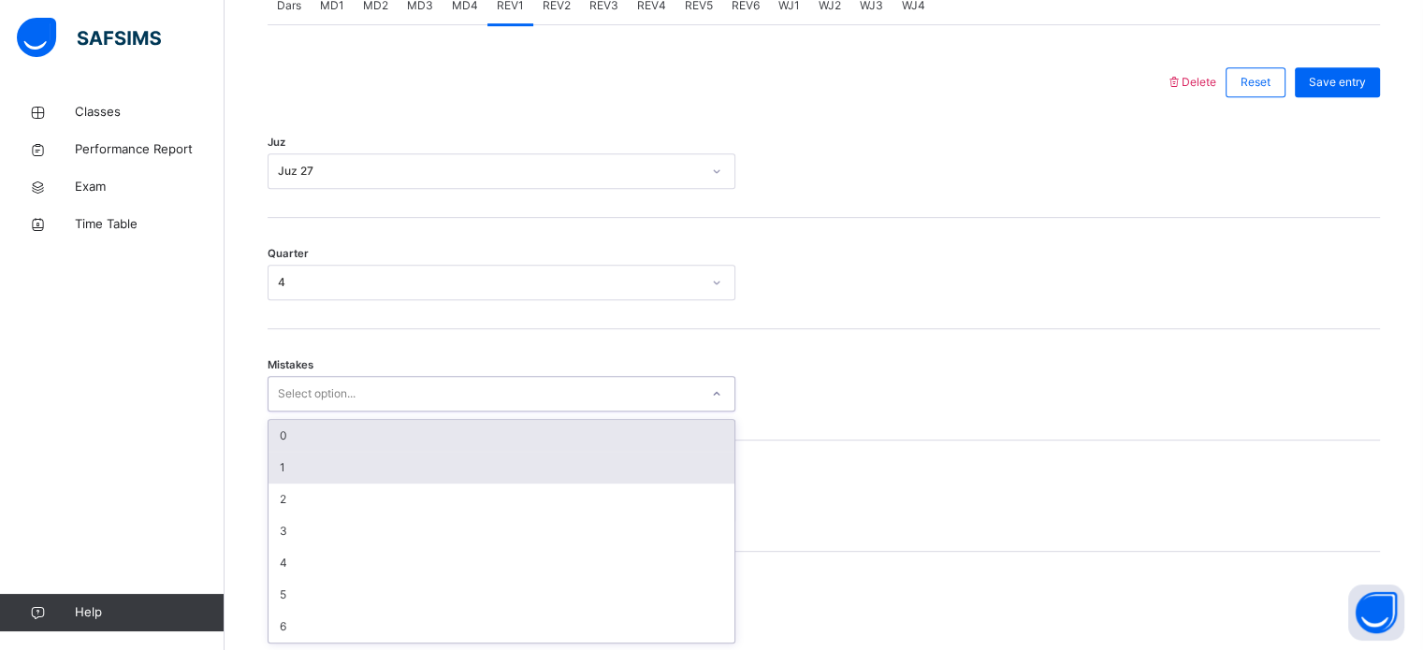
click at [328, 472] on div "1" at bounding box center [502, 468] width 466 height 32
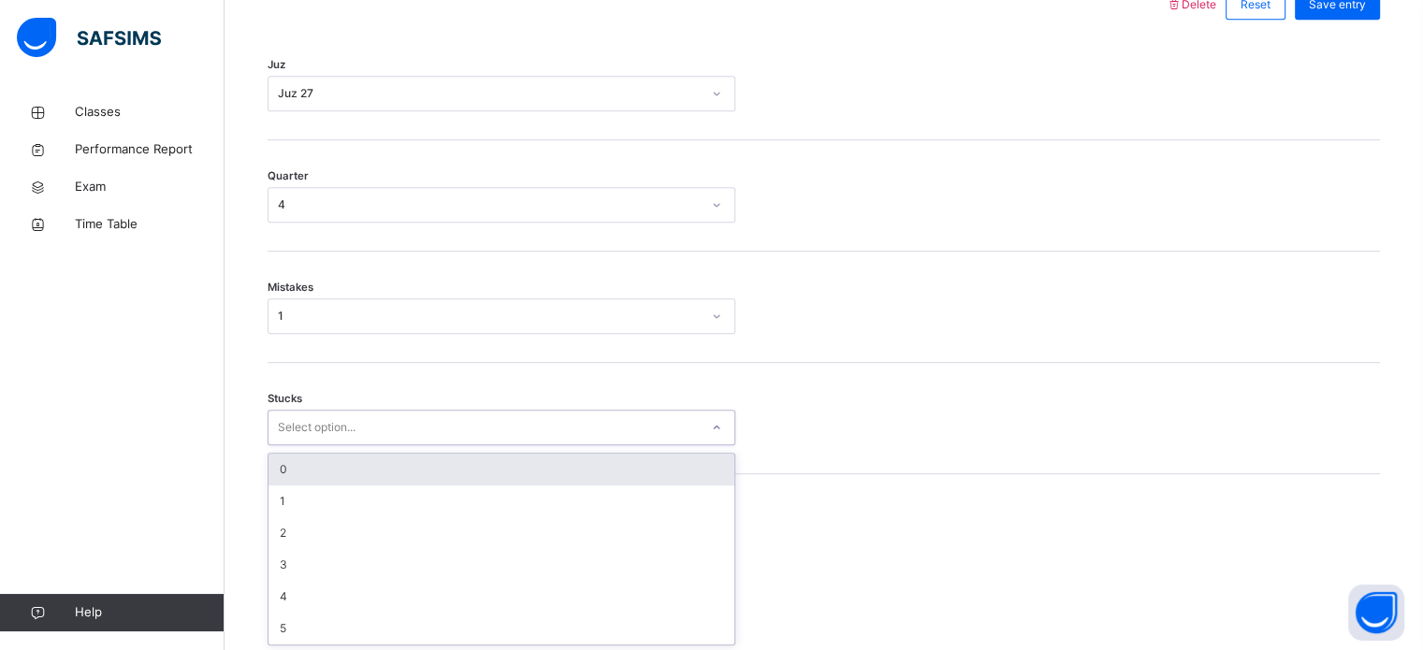
scroll to position [909, 0]
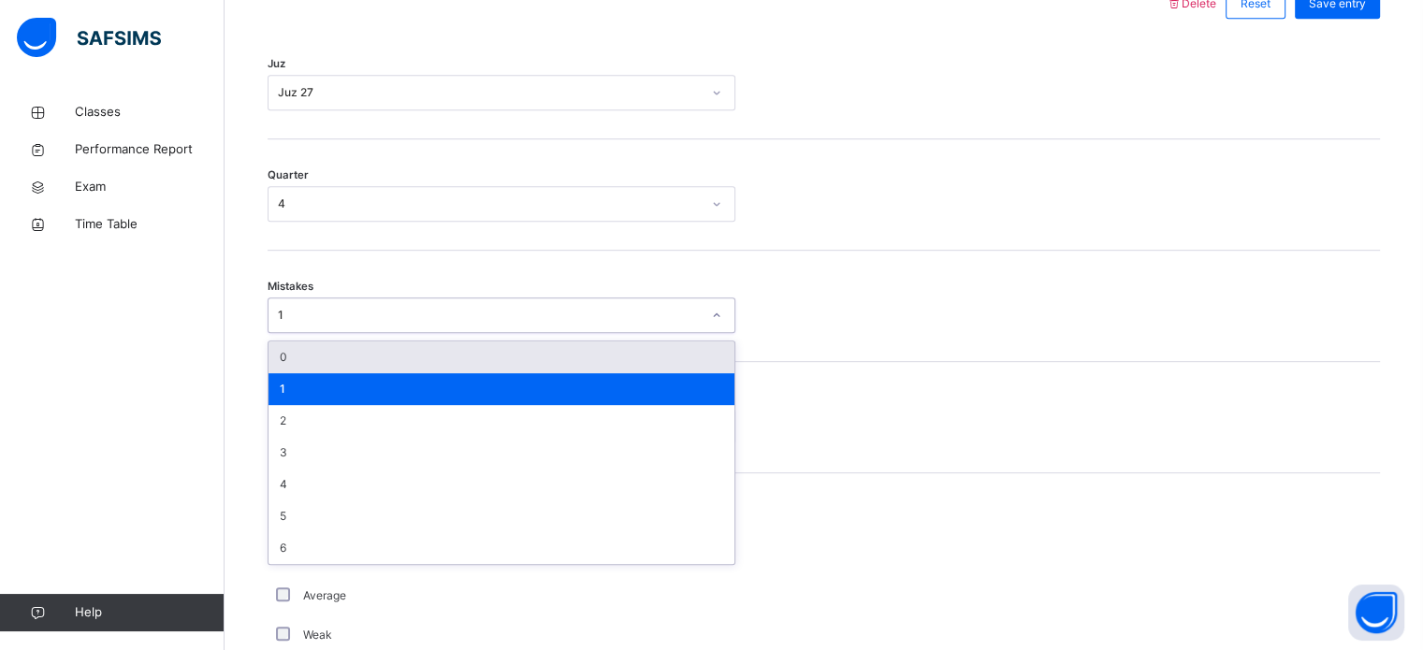
click at [370, 353] on div "0" at bounding box center [502, 358] width 466 height 32
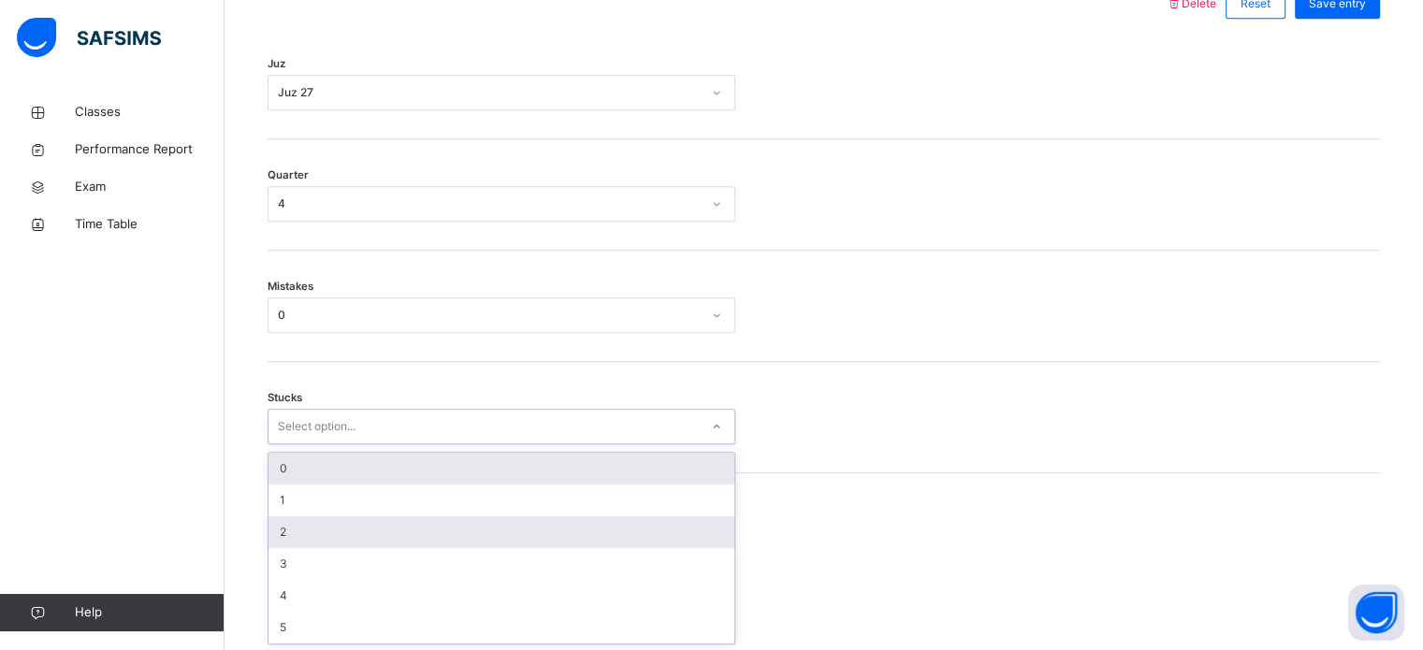
click at [322, 531] on div "2" at bounding box center [502, 532] width 466 height 32
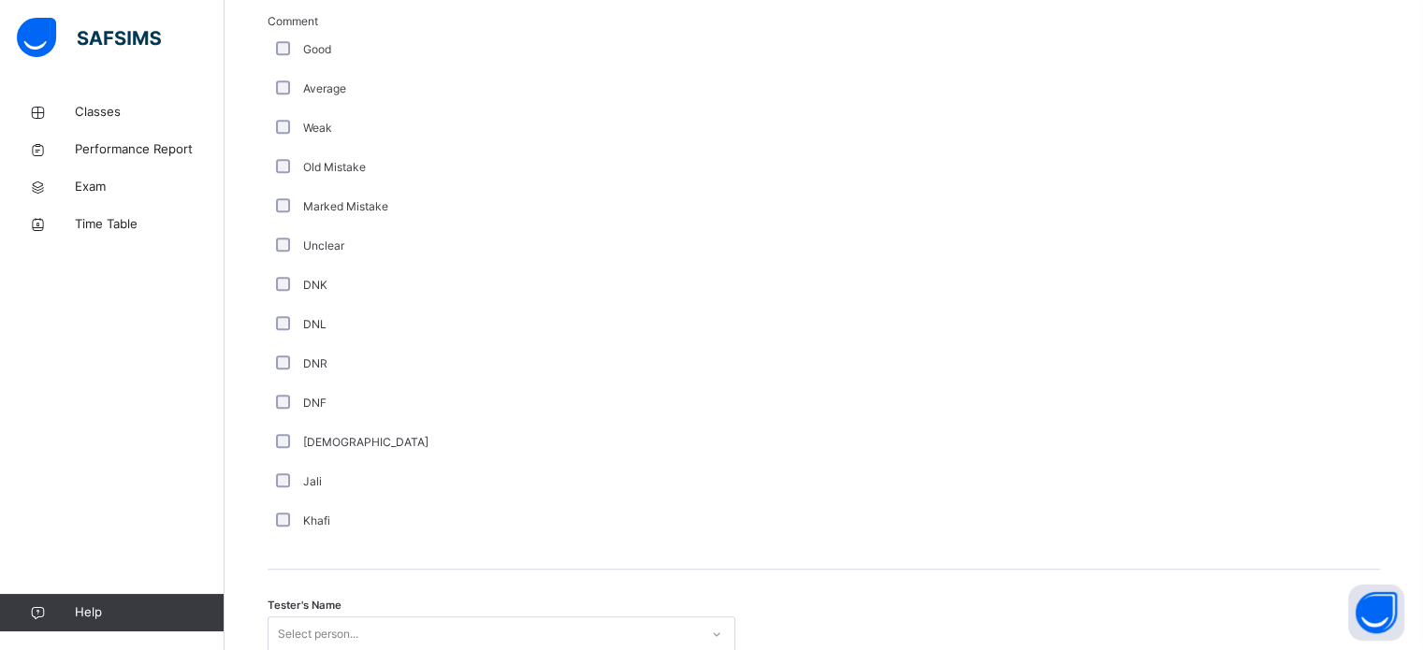
scroll to position [1690, 0]
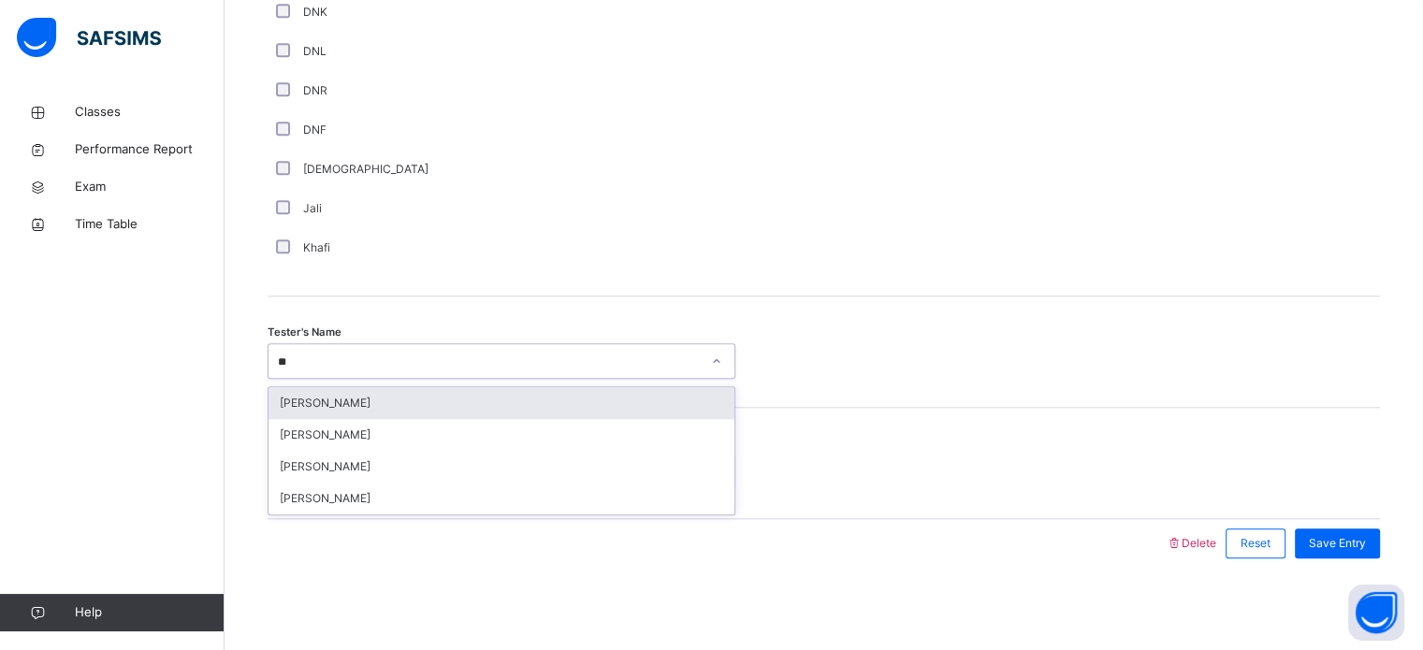
type input "***"
click at [377, 409] on div "[PERSON_NAME]" at bounding box center [502, 403] width 466 height 32
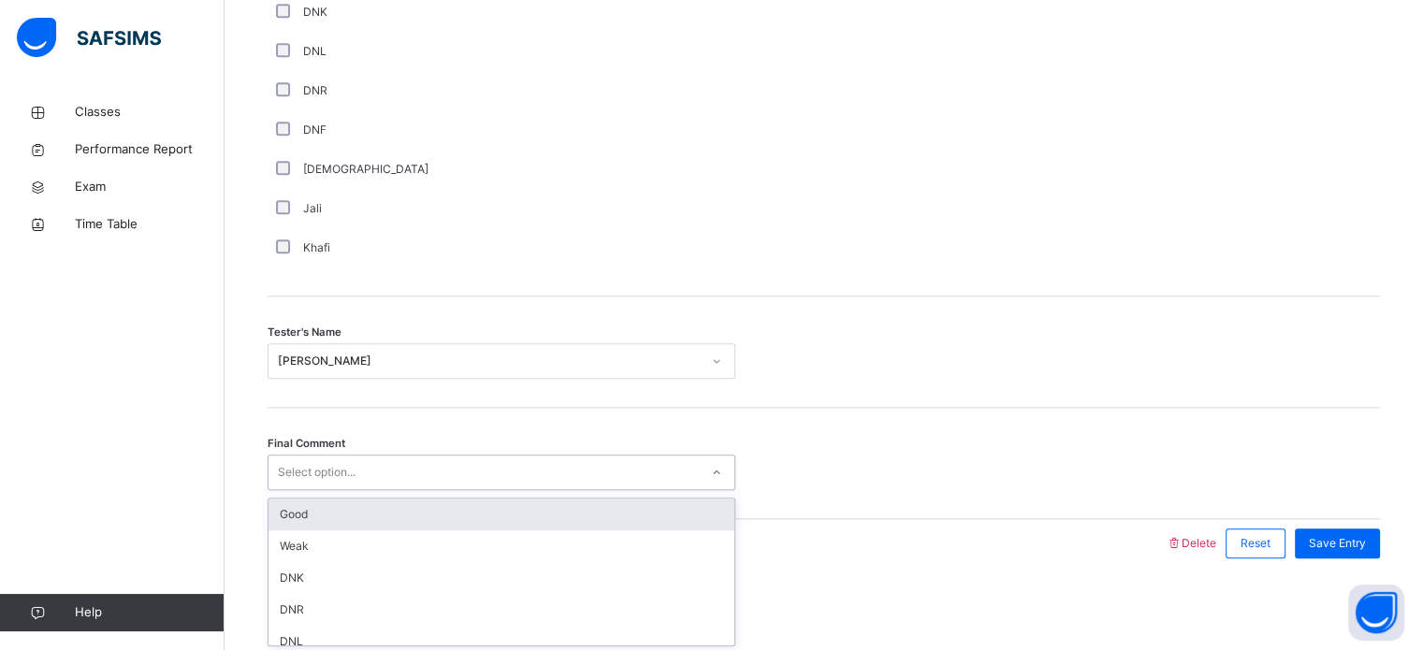
click at [355, 509] on div "Good" at bounding box center [502, 515] width 466 height 32
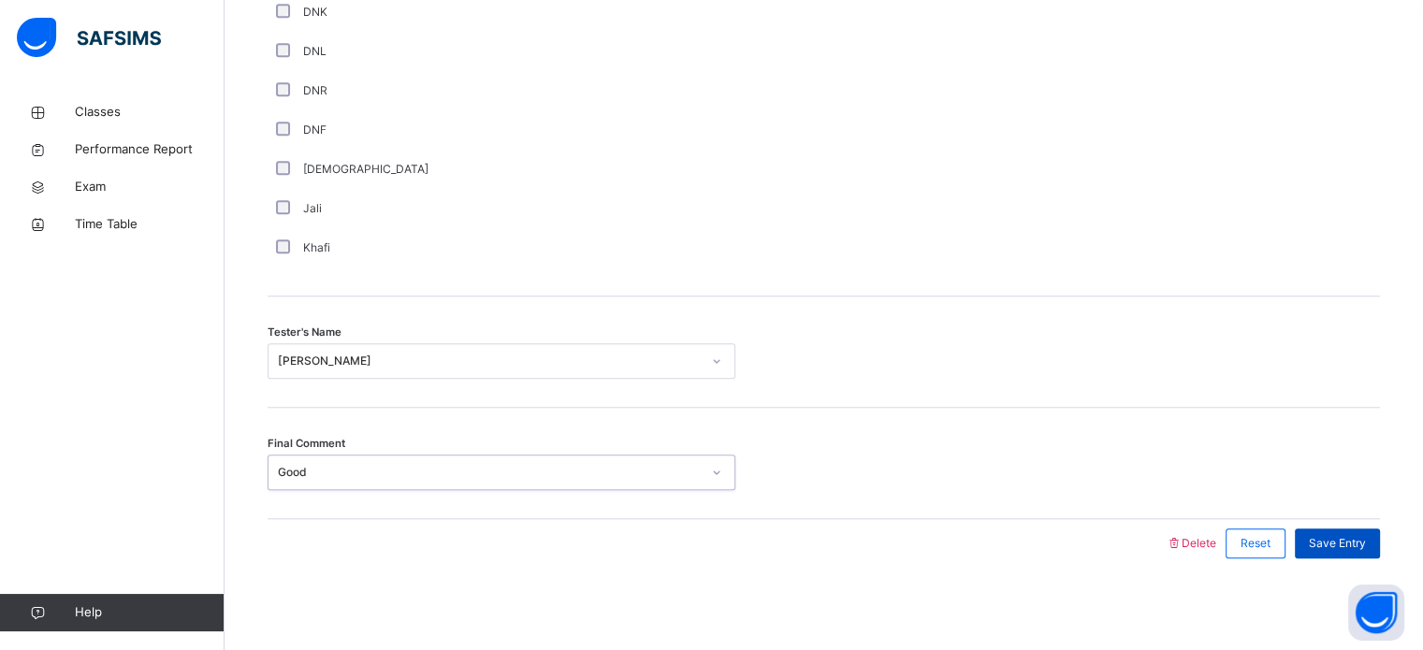
click at [1366, 549] on span "Save Entry" at bounding box center [1337, 543] width 57 height 17
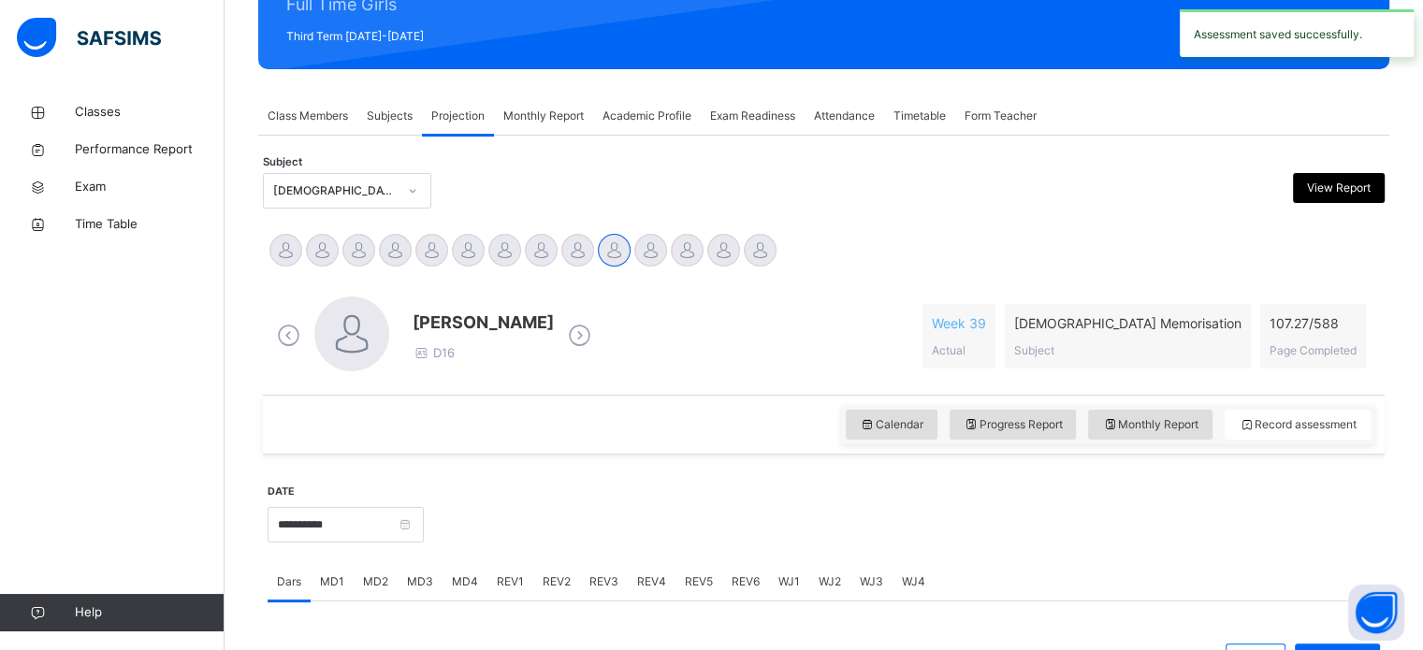
scroll to position [244, 0]
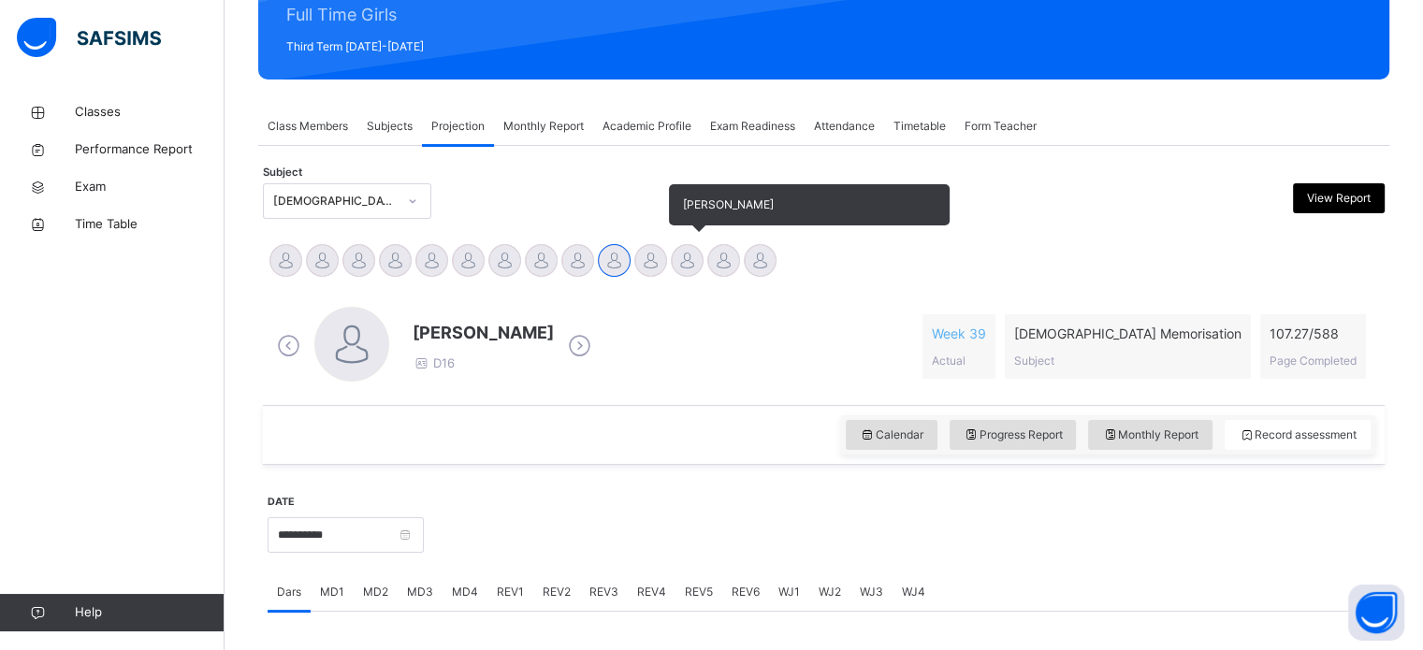
click at [681, 254] on div at bounding box center [687, 260] width 33 height 33
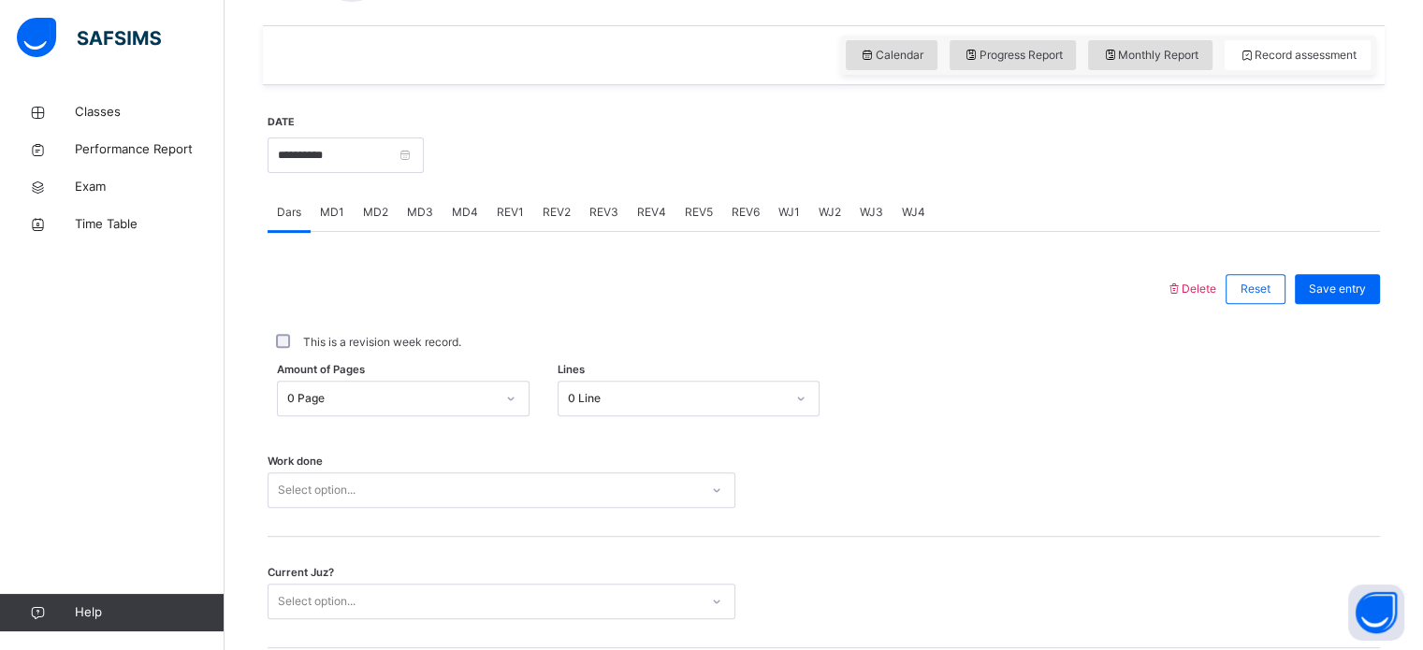
scroll to position [717, 0]
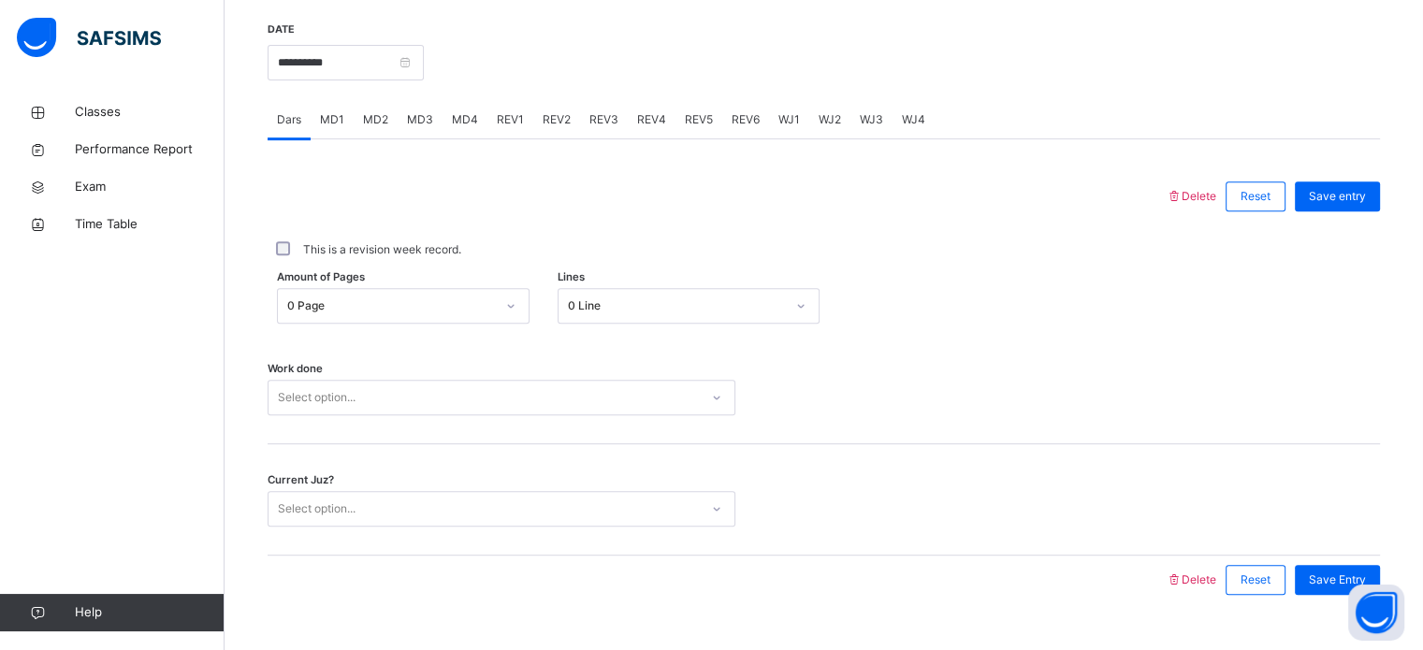
click at [512, 101] on div "REV1" at bounding box center [510, 119] width 46 height 37
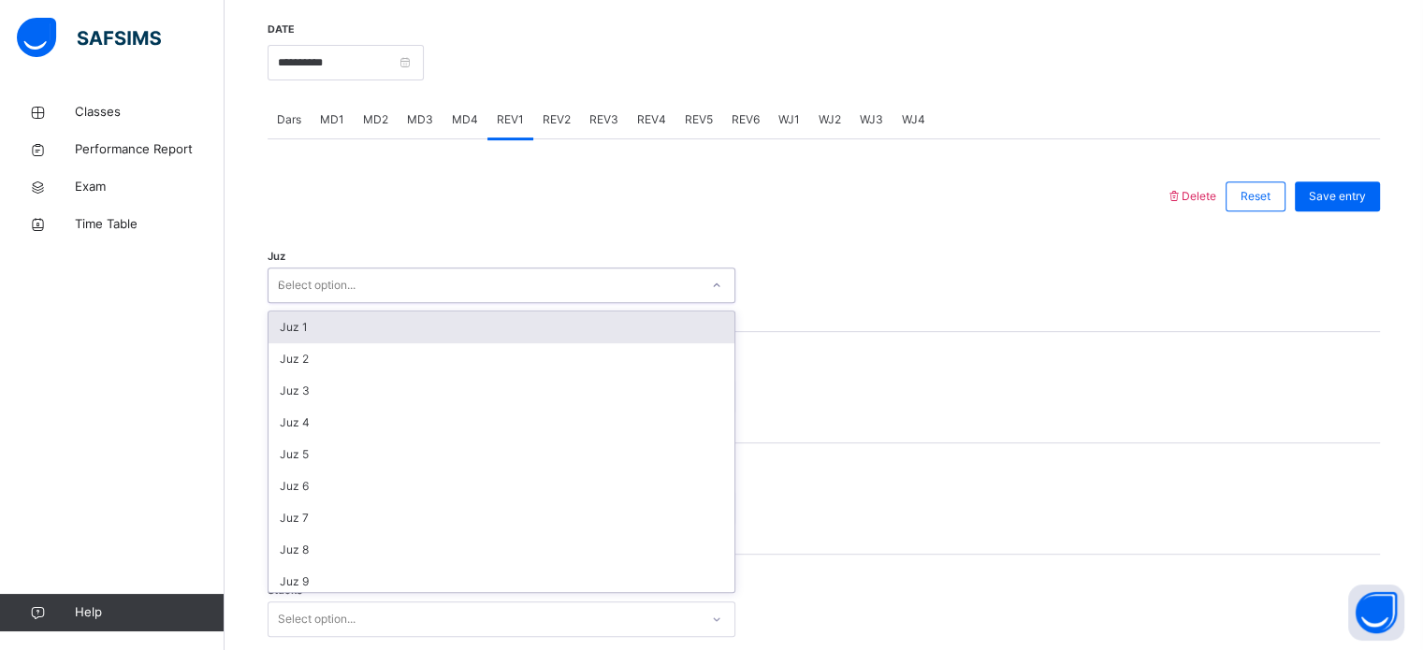
type input "**"
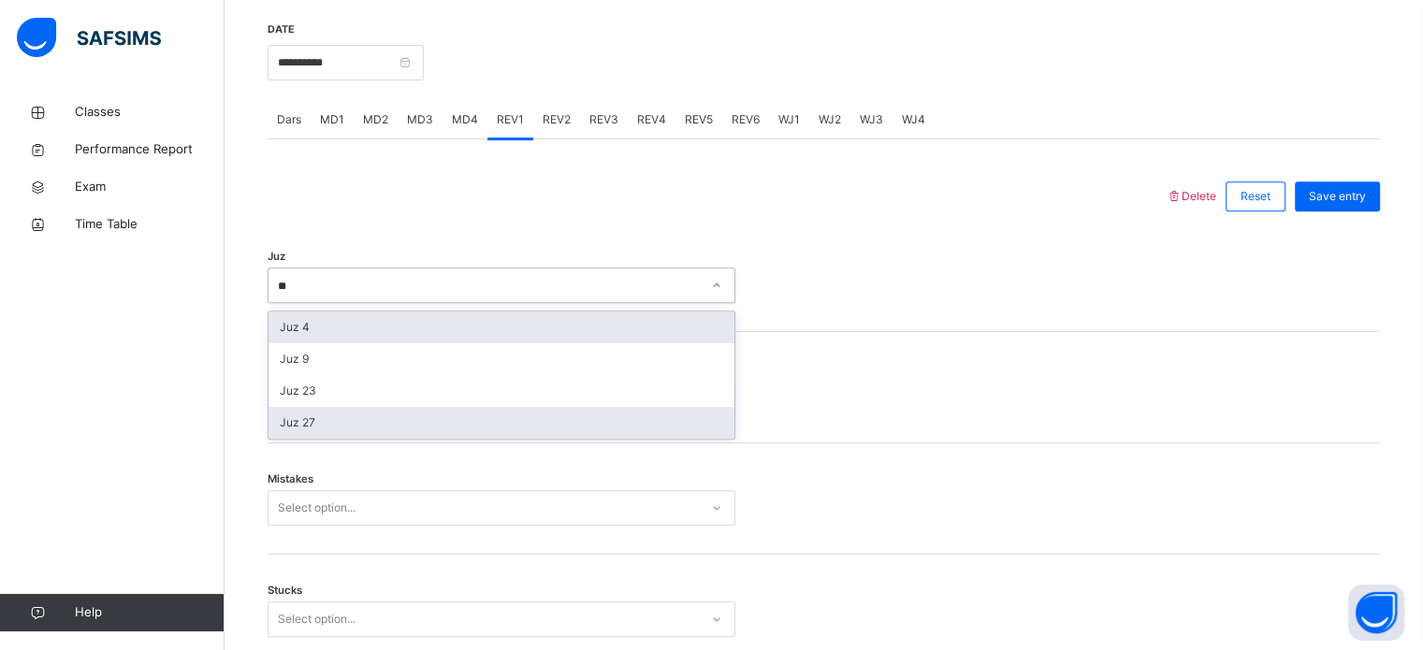
click at [314, 433] on div "Juz 27" at bounding box center [502, 423] width 466 height 32
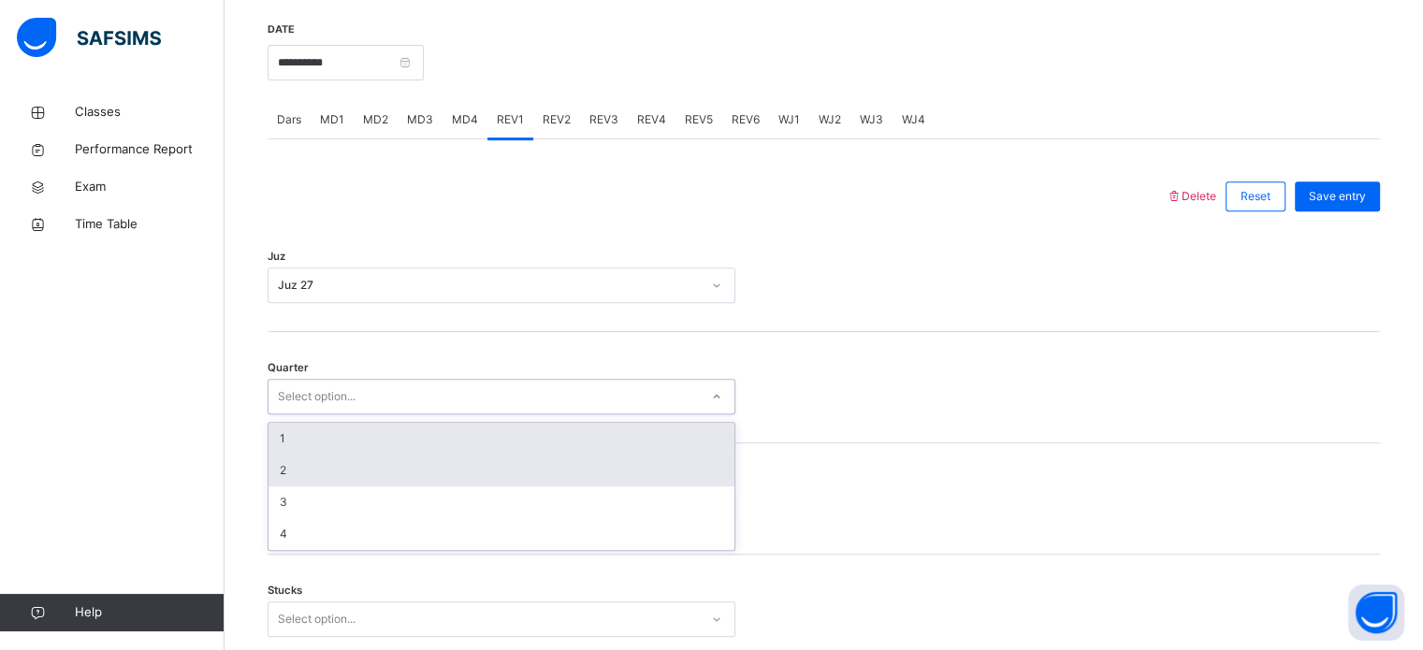
click at [312, 464] on div "2" at bounding box center [502, 471] width 466 height 32
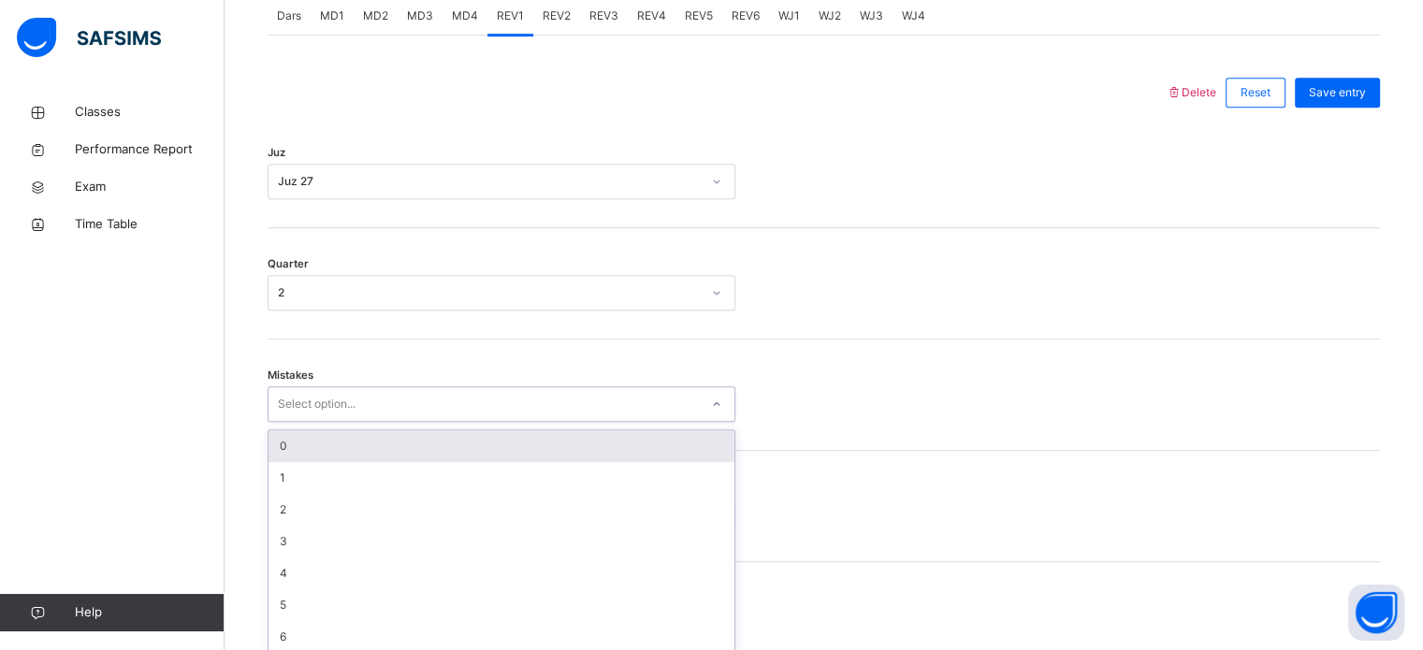
scroll to position [831, 0]
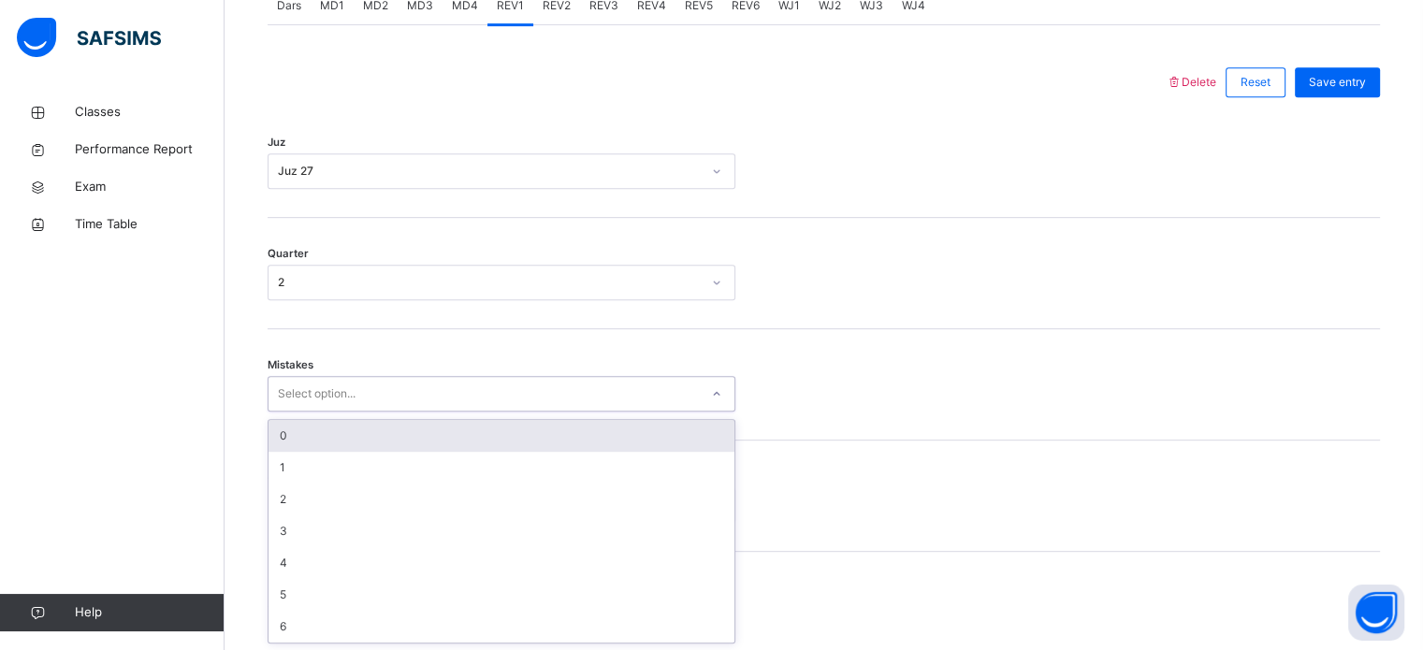
click at [315, 434] on div "0" at bounding box center [502, 436] width 466 height 32
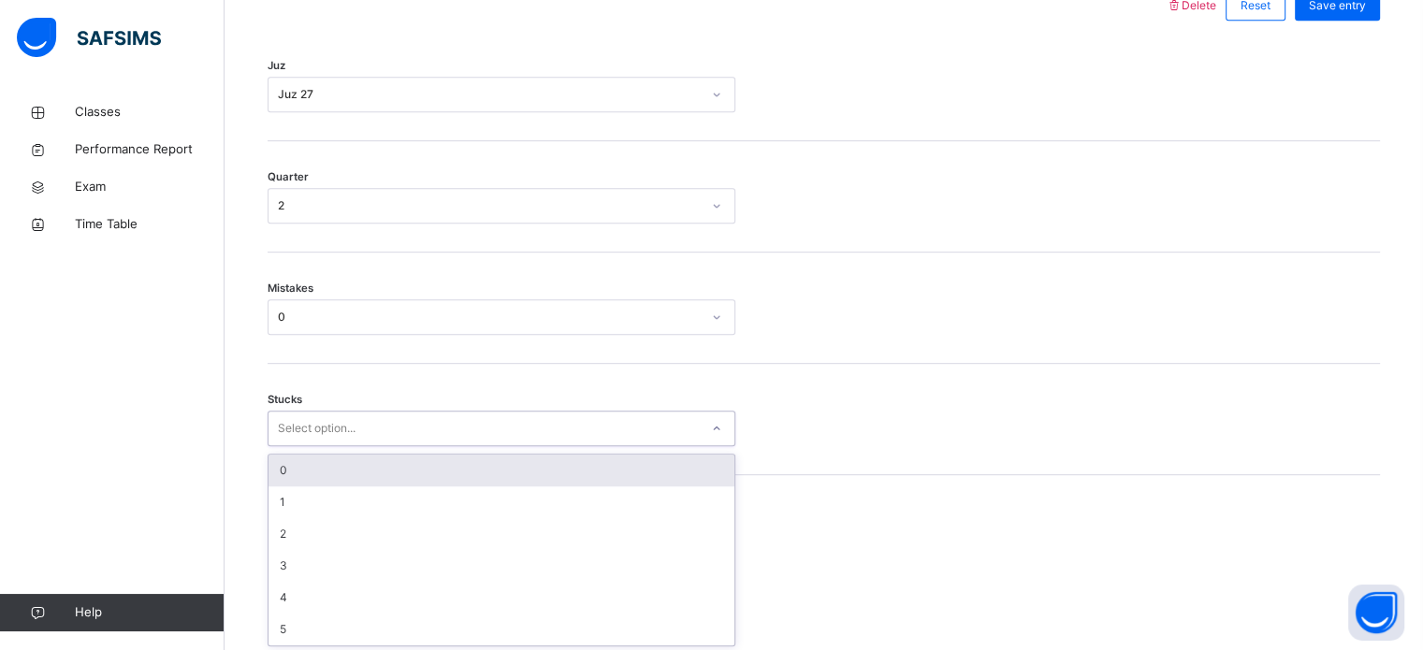
scroll to position [909, 0]
click at [370, 466] on div "0" at bounding box center [502, 469] width 466 height 32
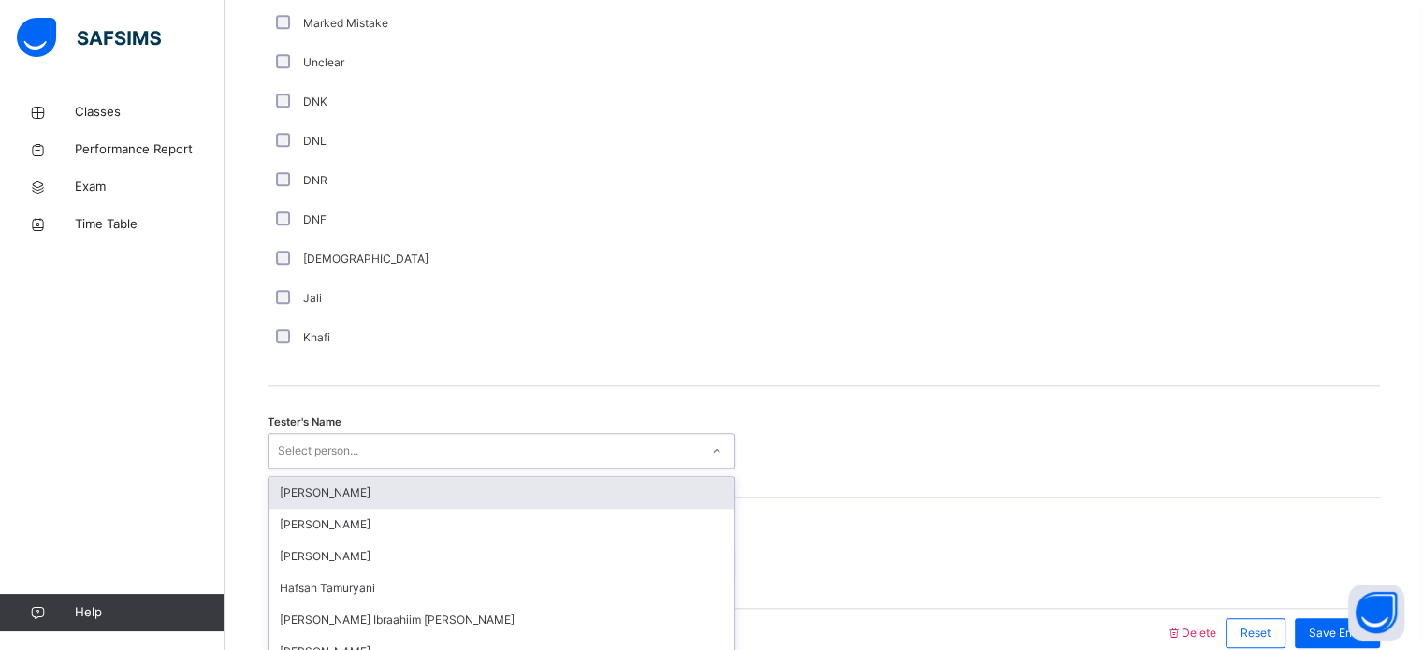
scroll to position [1690, 0]
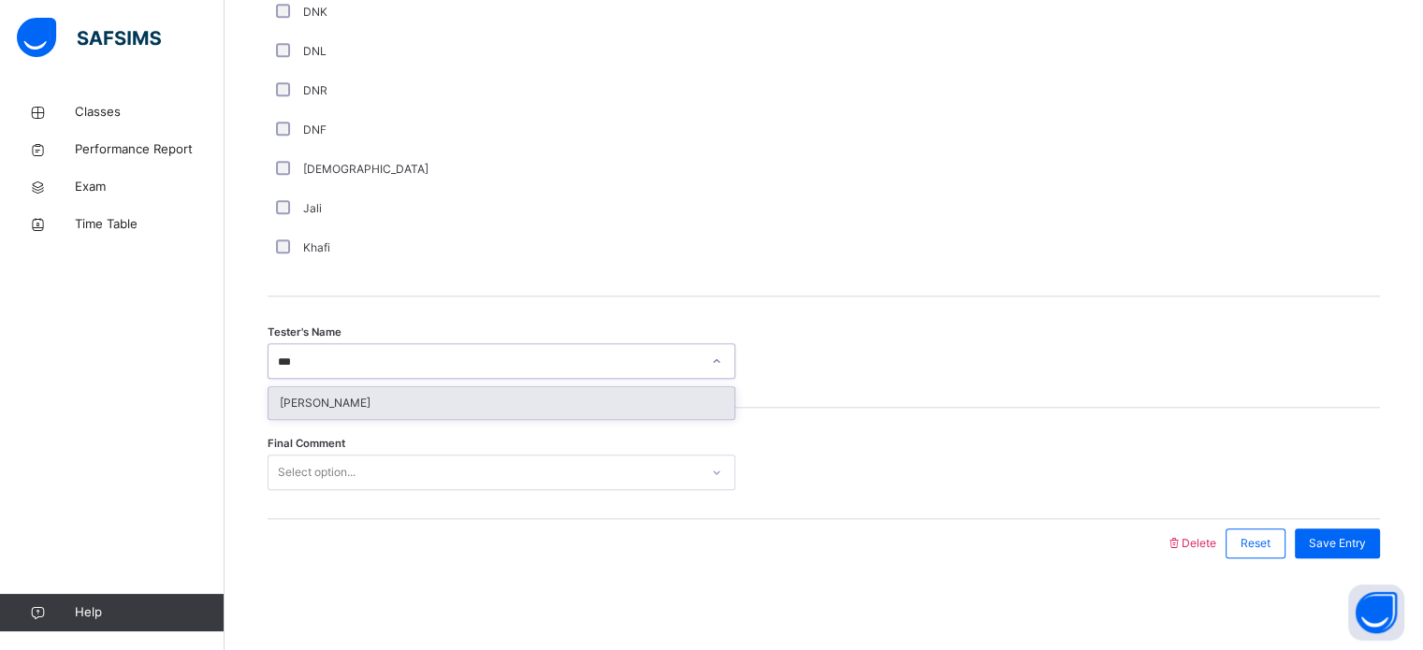
type input "****"
click at [432, 400] on div "[PERSON_NAME]" at bounding box center [502, 403] width 466 height 32
type input "**"
click at [411, 394] on div "[PERSON_NAME]" at bounding box center [502, 403] width 466 height 32
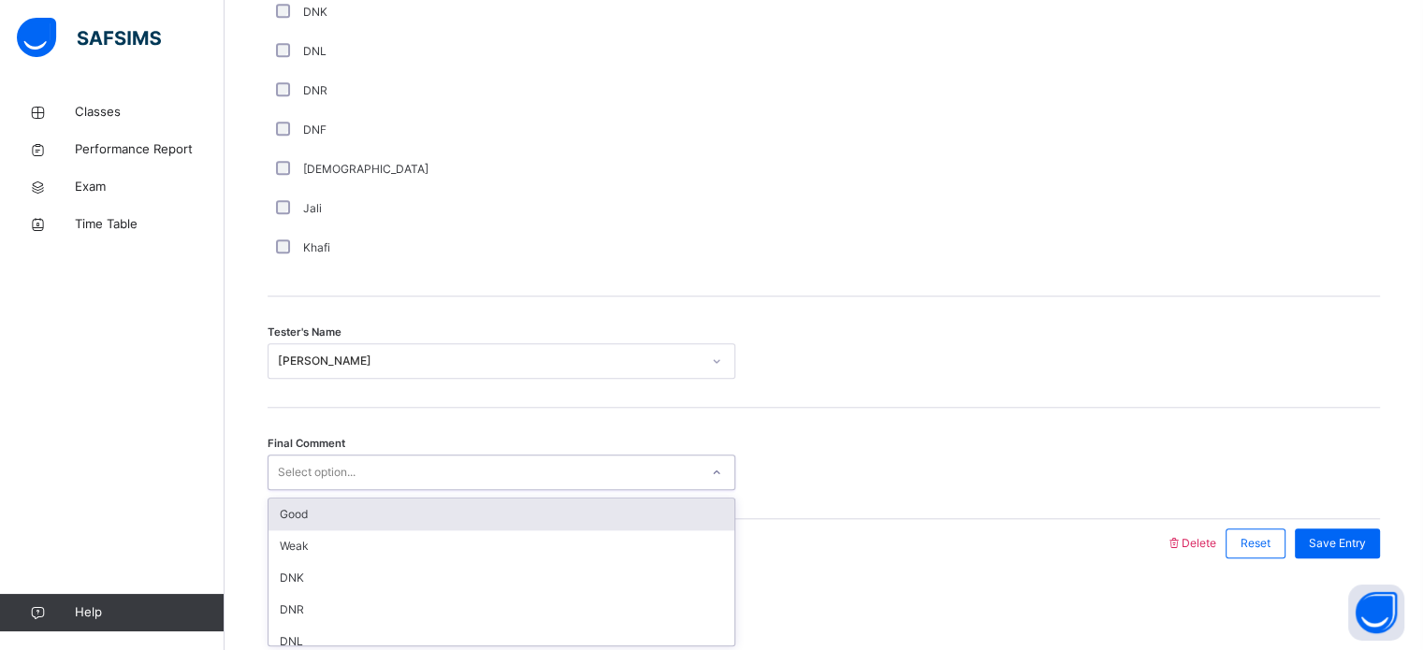
click at [363, 516] on div "Good" at bounding box center [502, 515] width 466 height 32
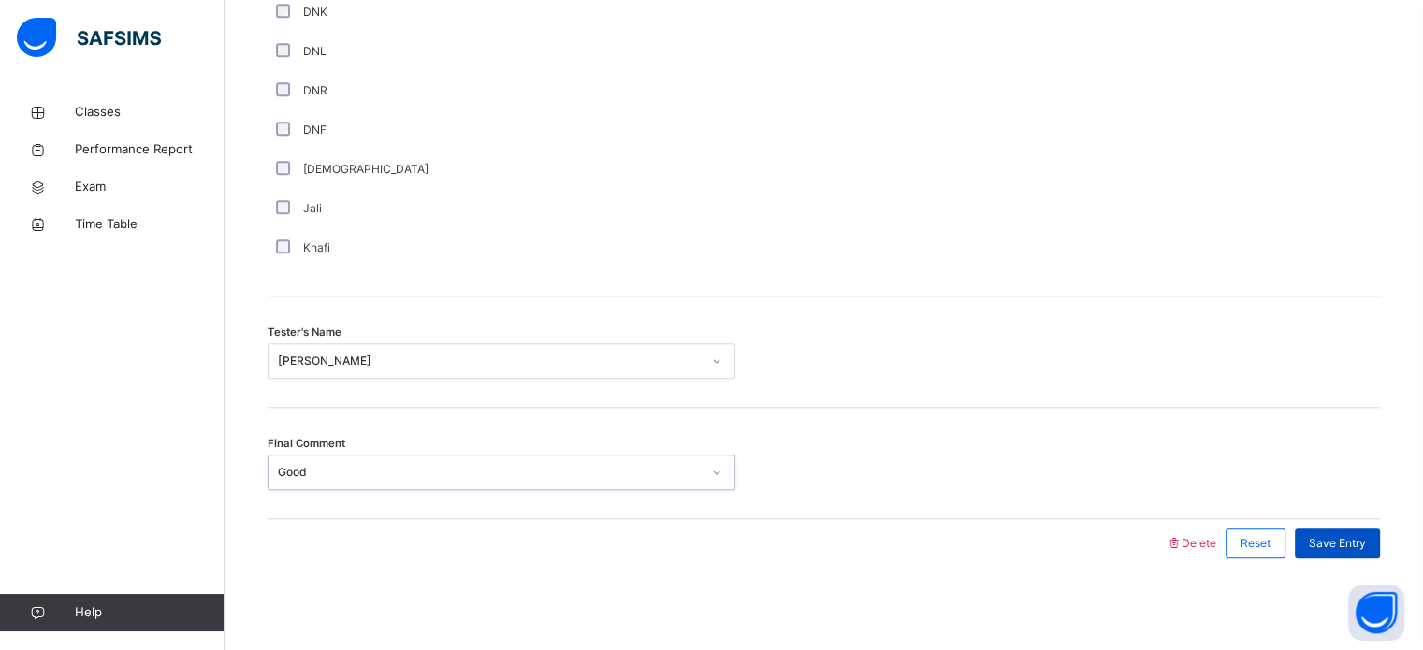
click at [1331, 537] on span "Save Entry" at bounding box center [1337, 543] width 57 height 17
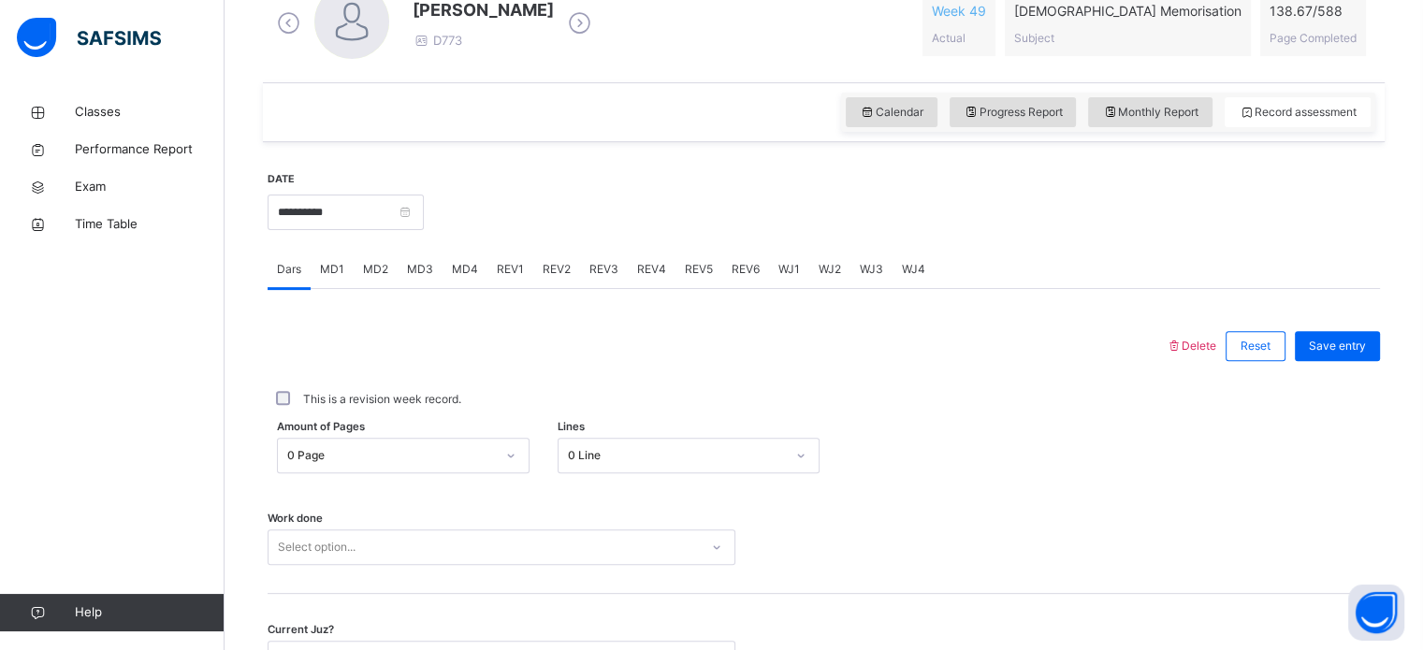
scroll to position [566, 0]
click at [561, 258] on div "REV2" at bounding box center [556, 270] width 47 height 37
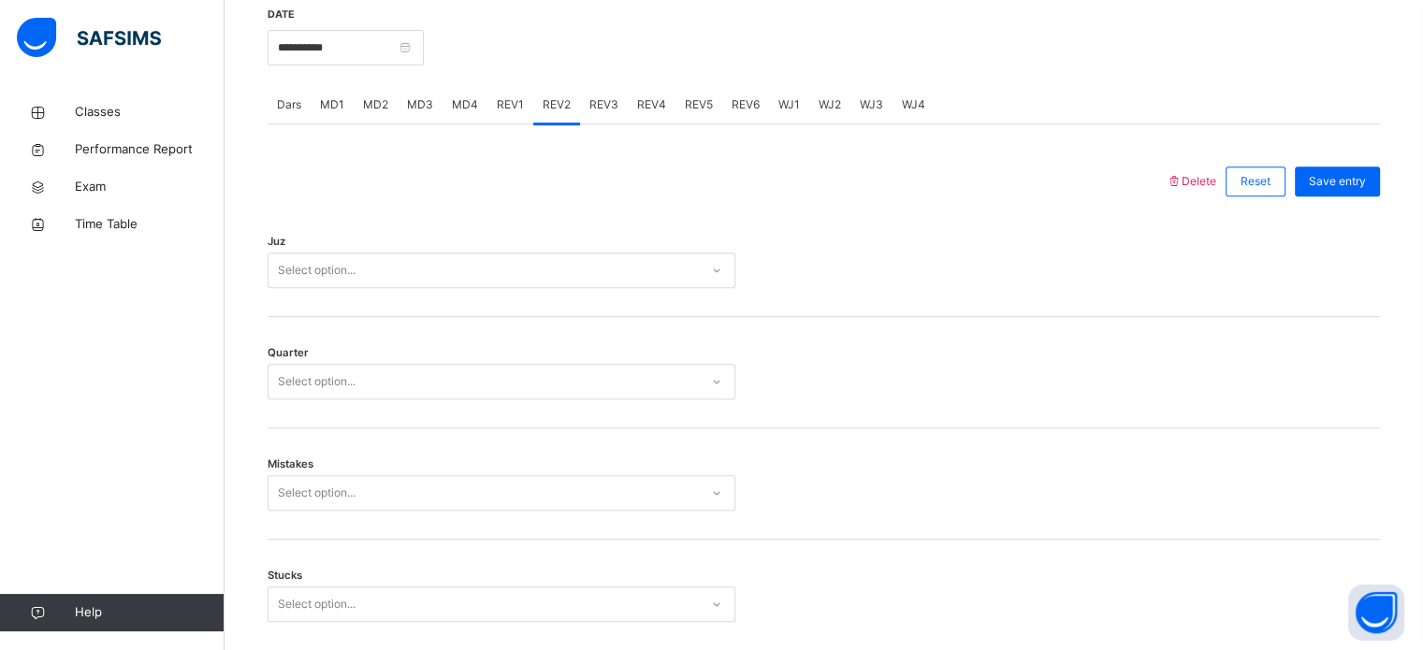
scroll to position [750, 0]
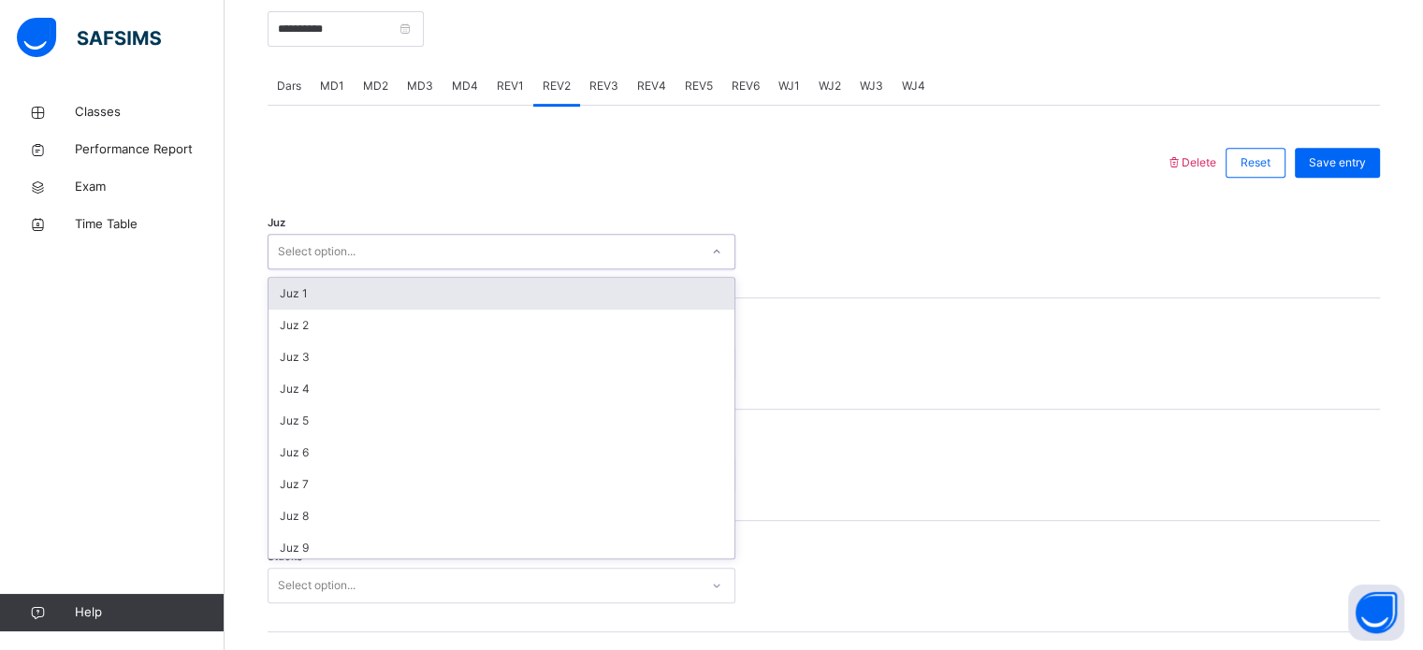
type input "*"
type input "**"
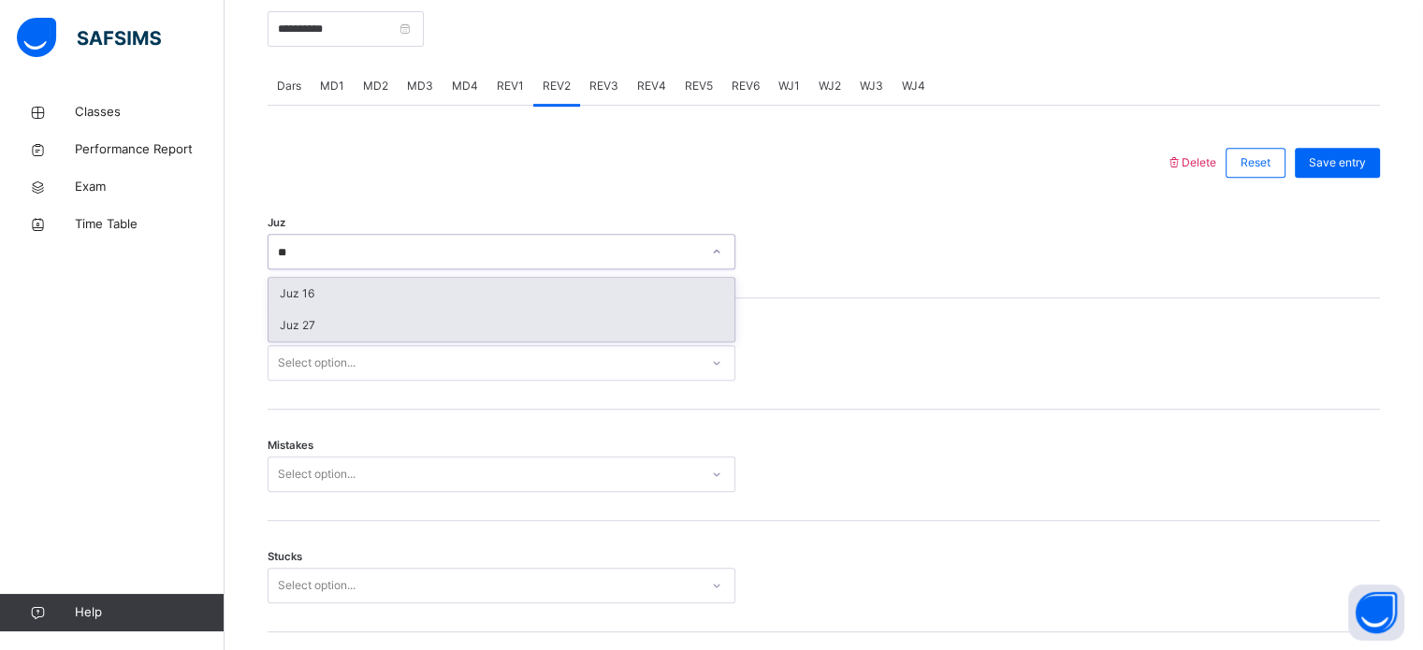
click at [337, 329] on div "Juz 27" at bounding box center [502, 326] width 466 height 32
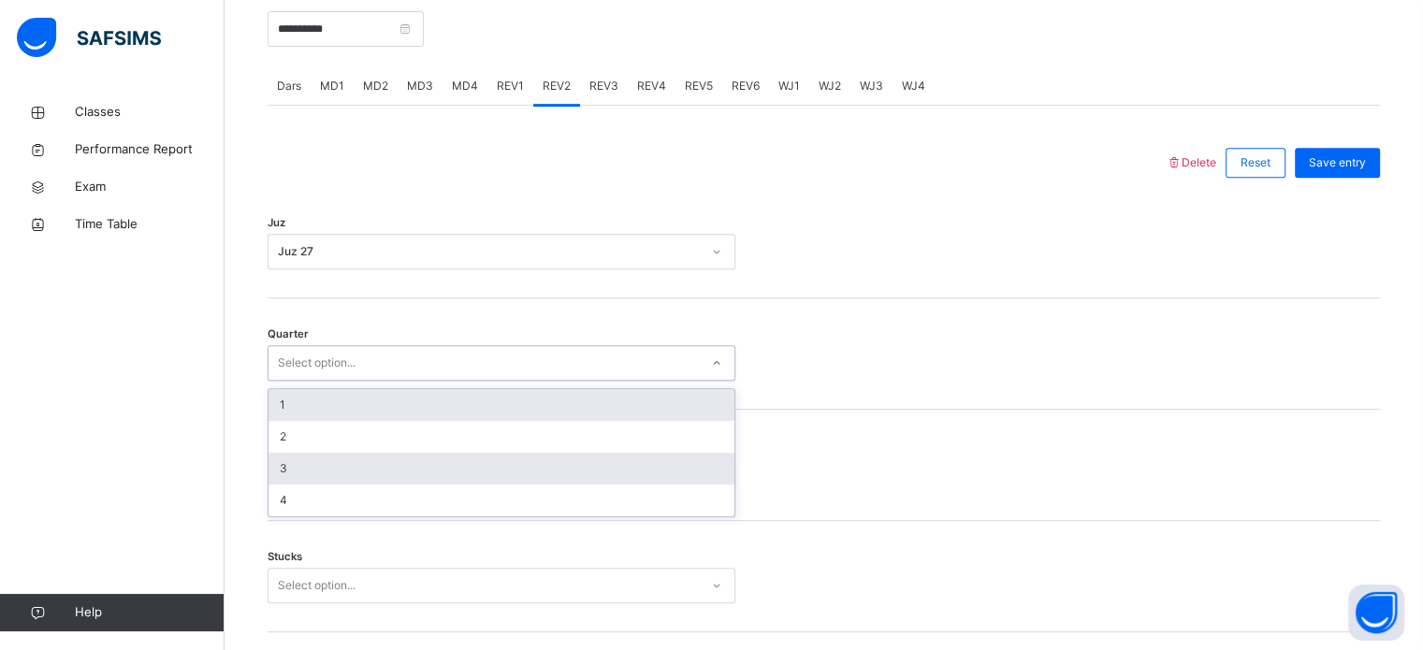
click at [309, 465] on div "3" at bounding box center [502, 469] width 466 height 32
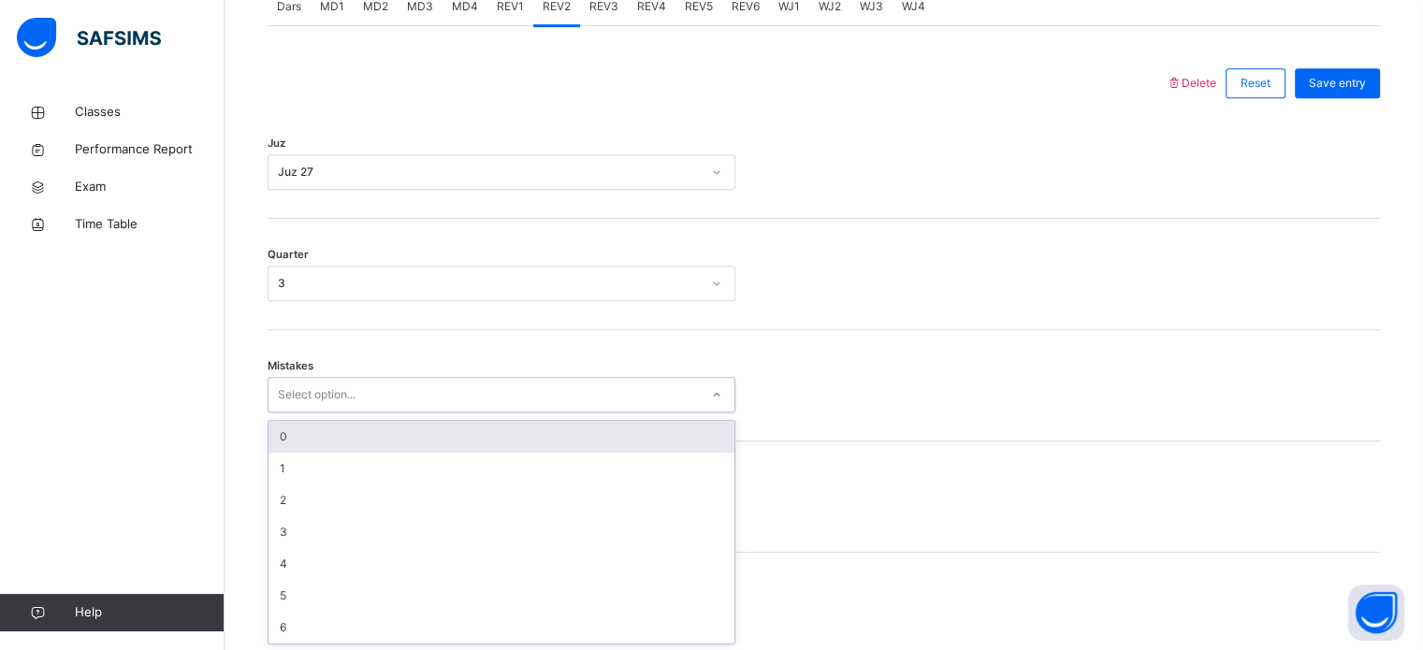
scroll to position [831, 0]
click at [329, 445] on div "0" at bounding box center [502, 436] width 466 height 32
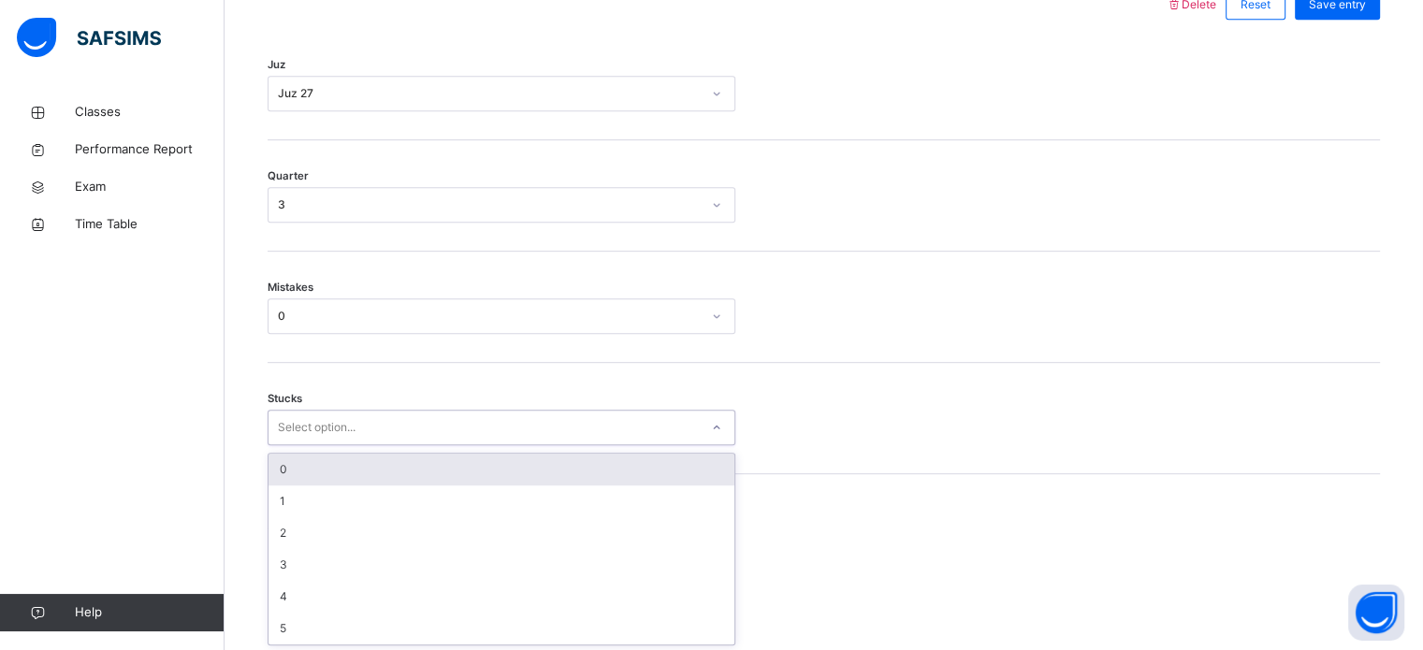
scroll to position [909, 0]
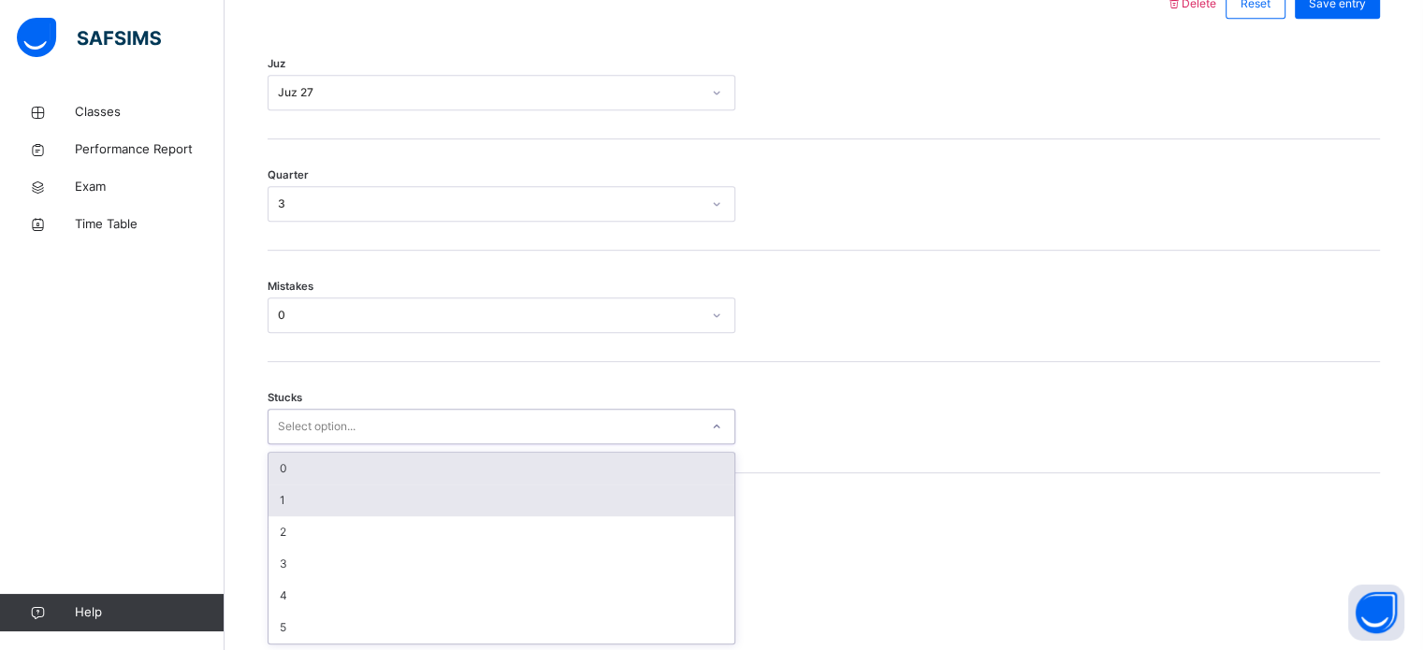
click at [317, 507] on div "1" at bounding box center [502, 501] width 466 height 32
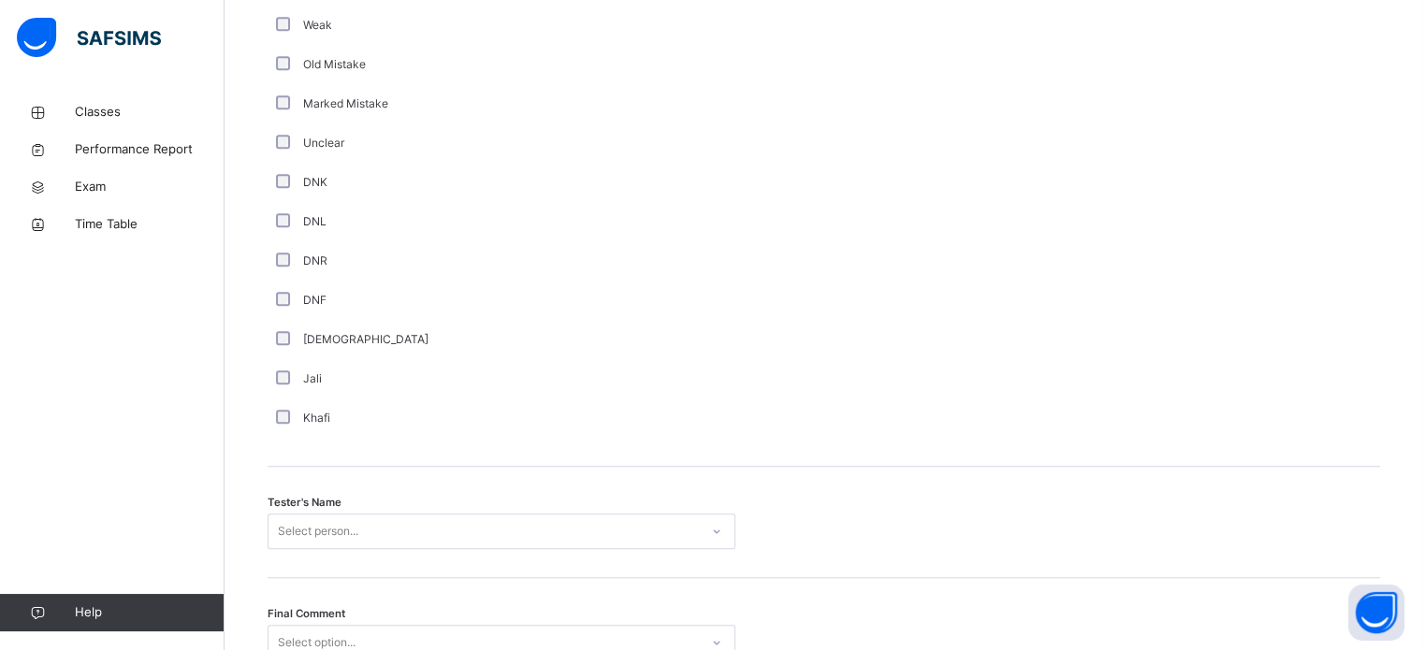
scroll to position [1690, 0]
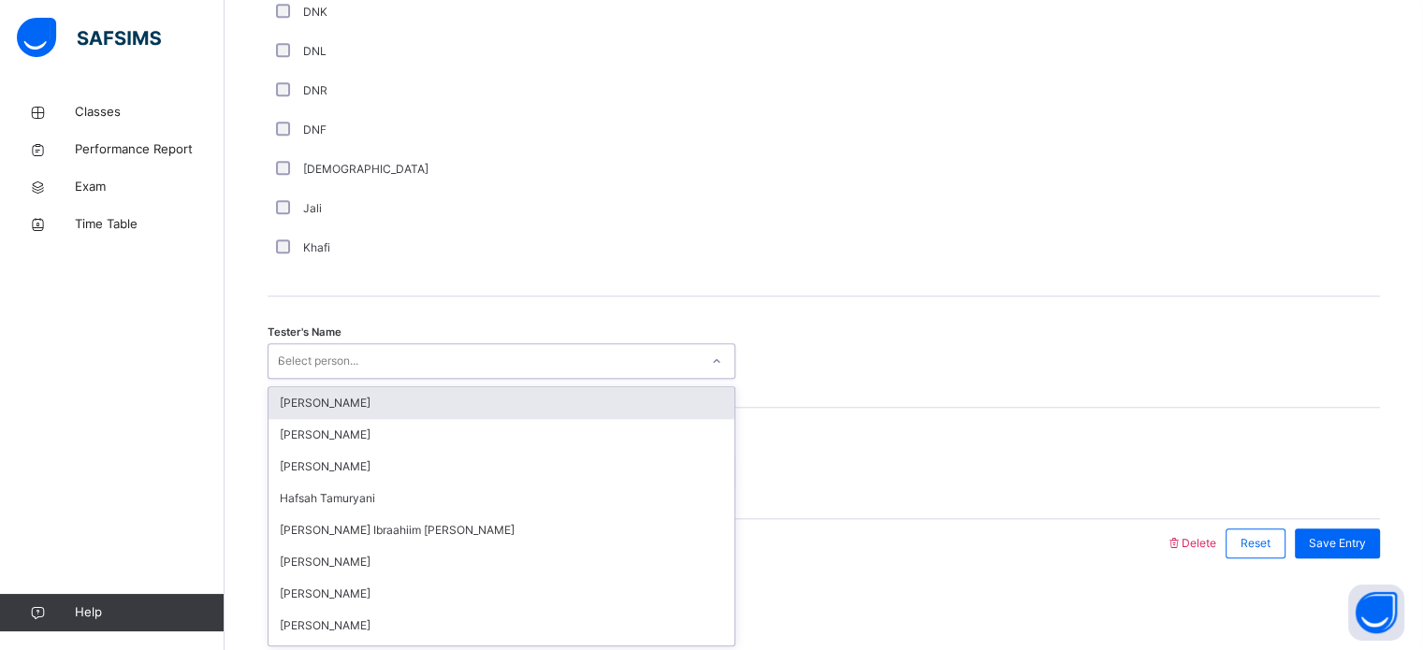
type input "**"
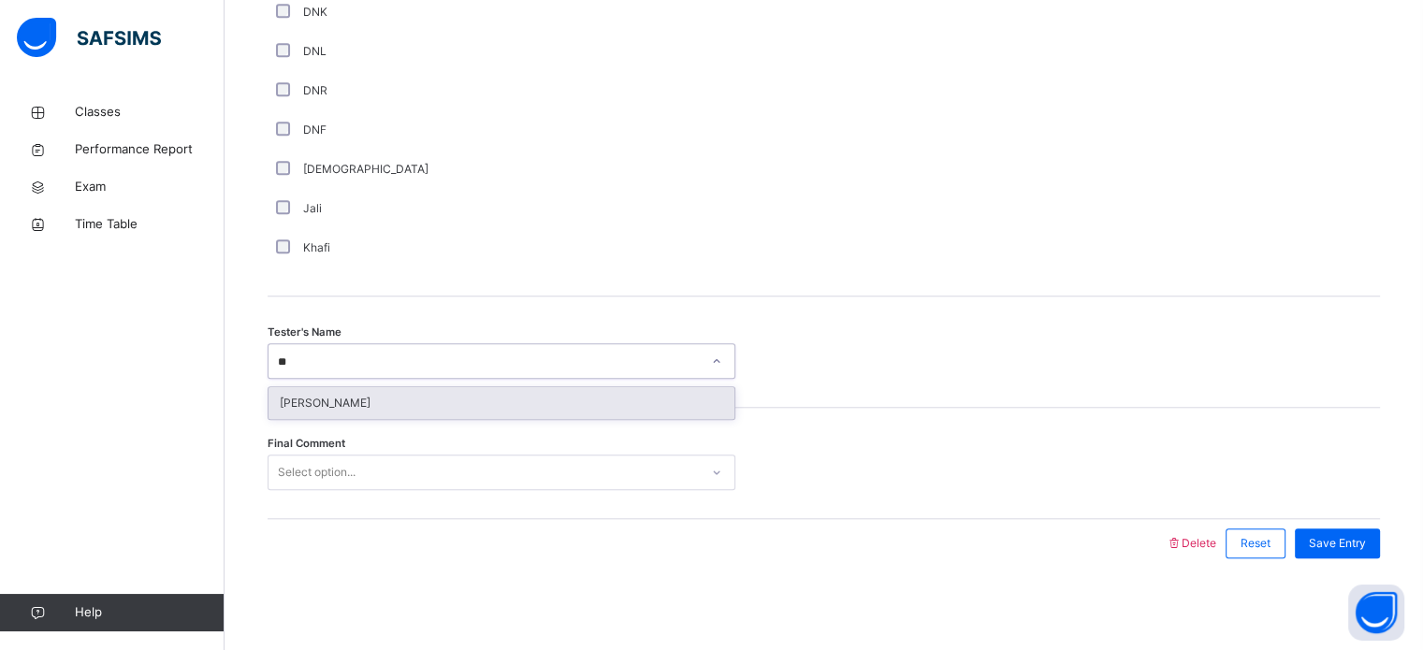
click at [373, 400] on div "[PERSON_NAME]" at bounding box center [502, 403] width 466 height 32
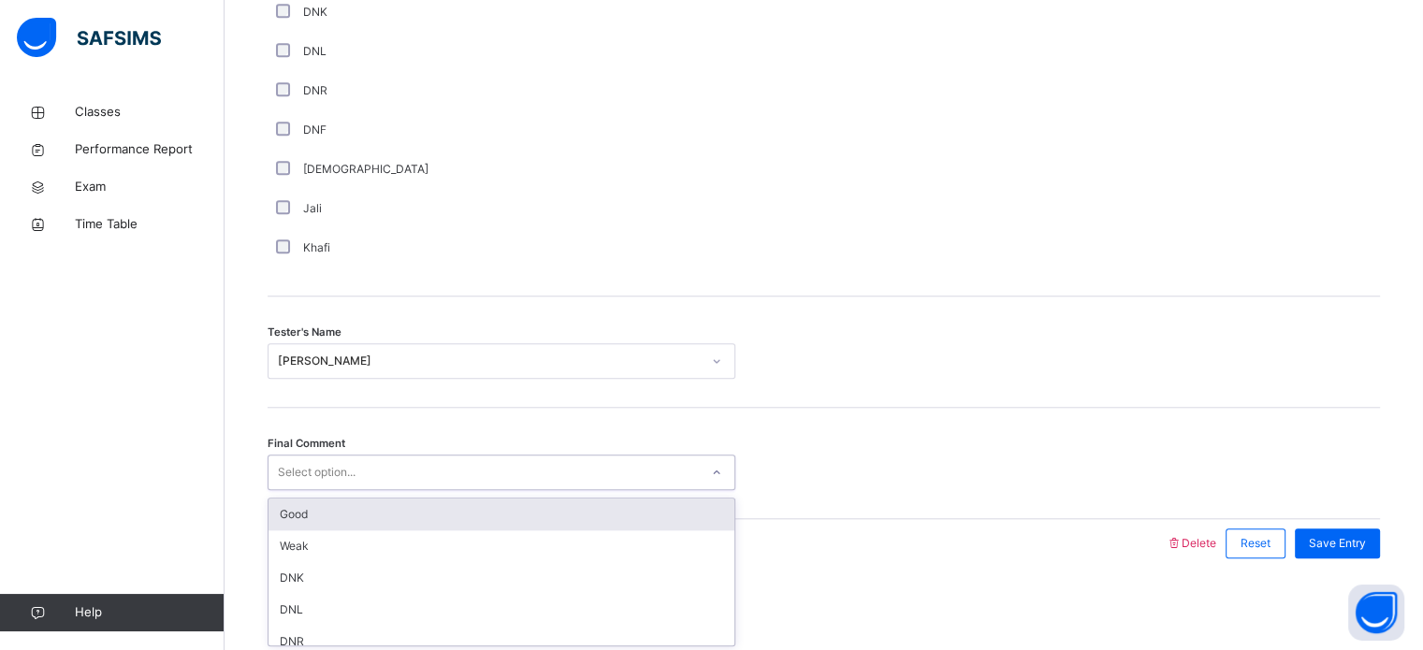
click at [356, 524] on div "Good" at bounding box center [502, 515] width 466 height 32
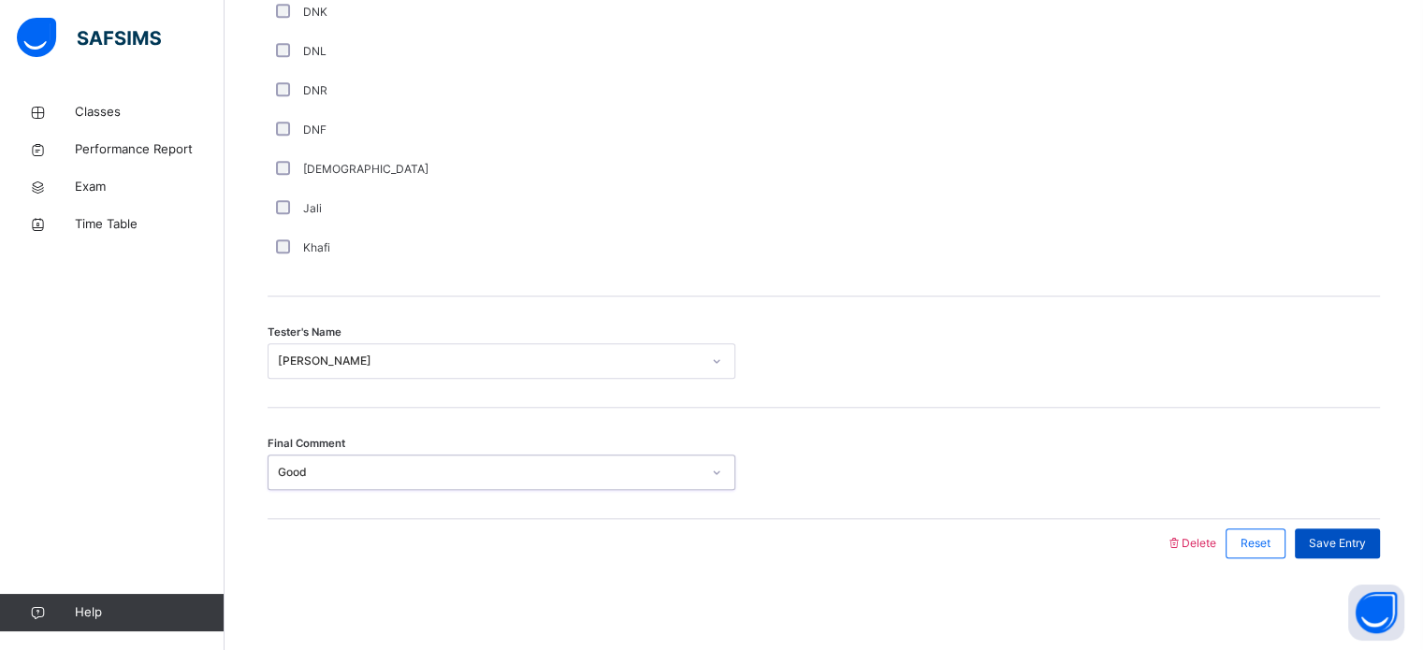
click at [1344, 535] on span "Save Entry" at bounding box center [1337, 543] width 57 height 17
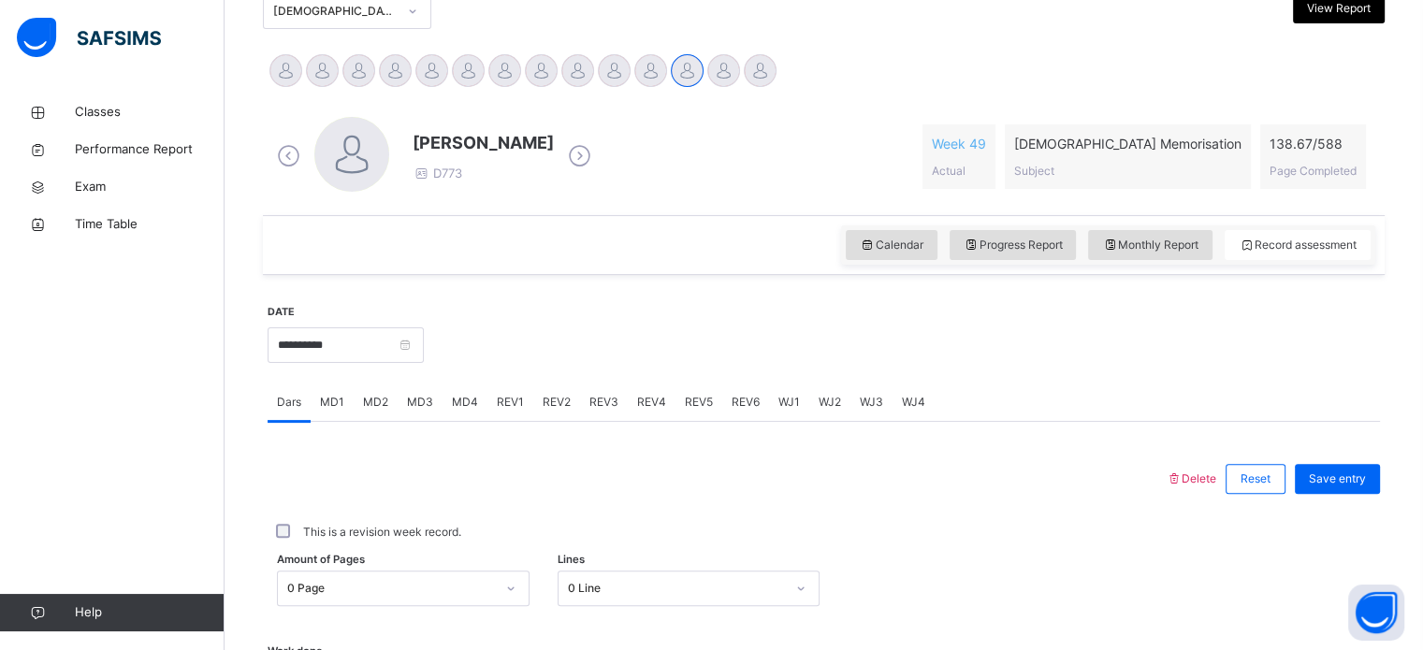
scroll to position [430, 0]
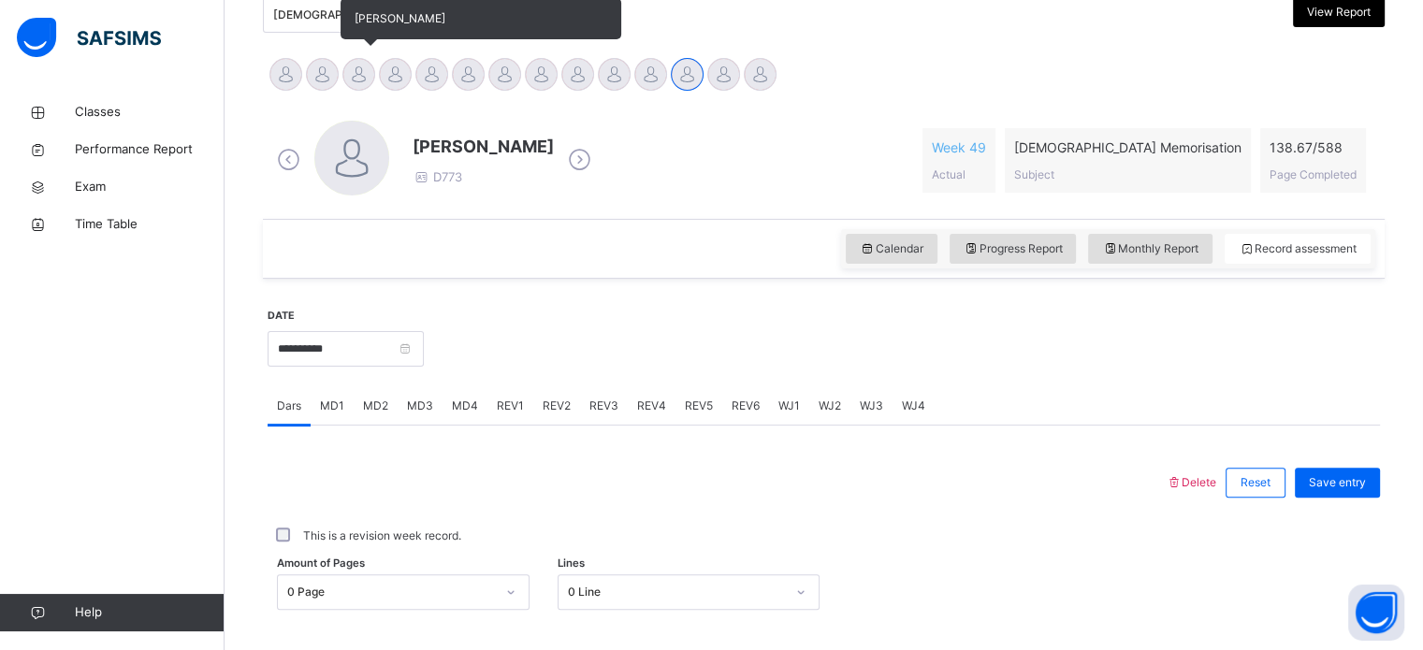
click at [360, 82] on div at bounding box center [358, 74] width 33 height 33
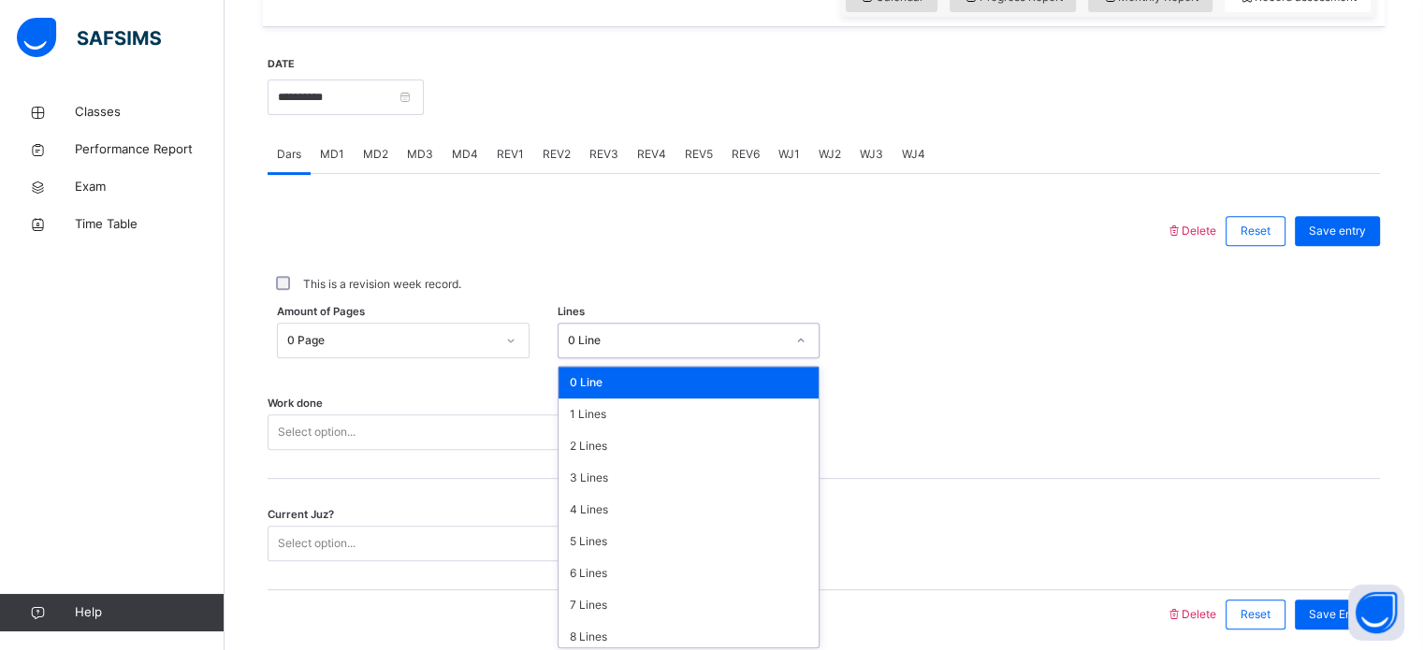
scroll to position [687, 0]
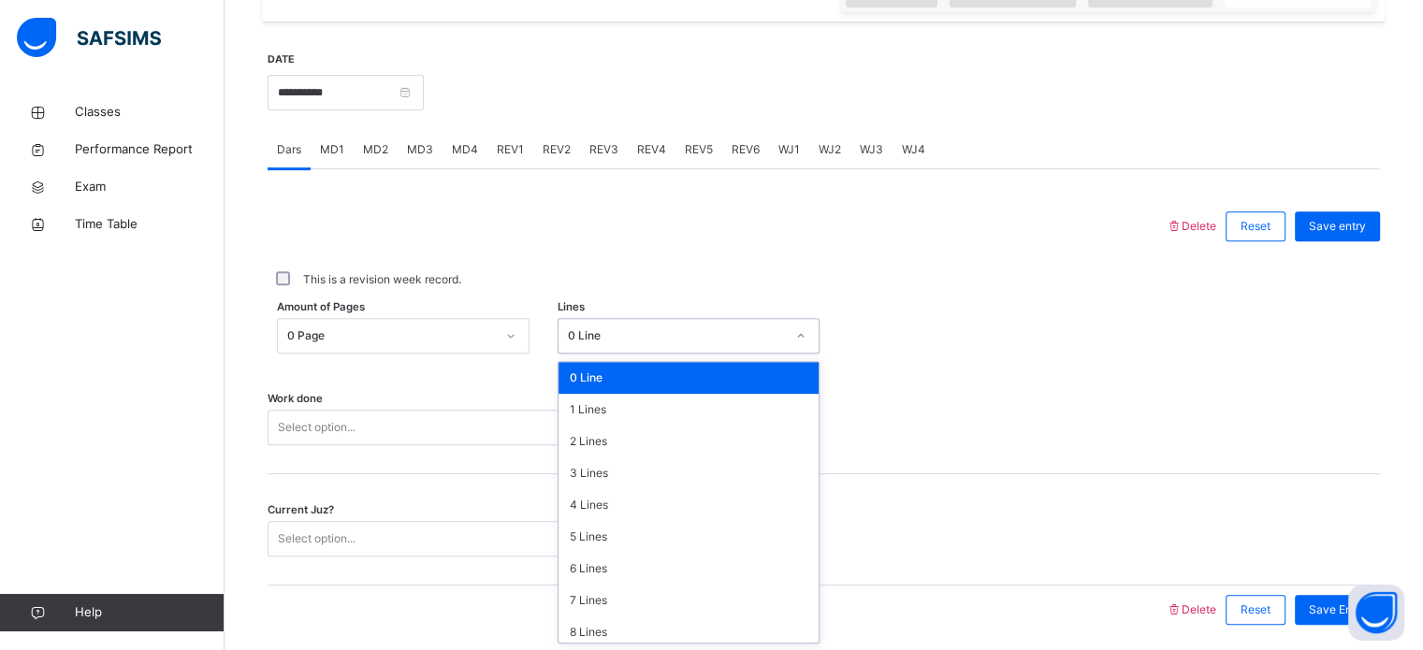
click at [787, 260] on div "This is a revision week record." at bounding box center [824, 279] width 1112 height 39
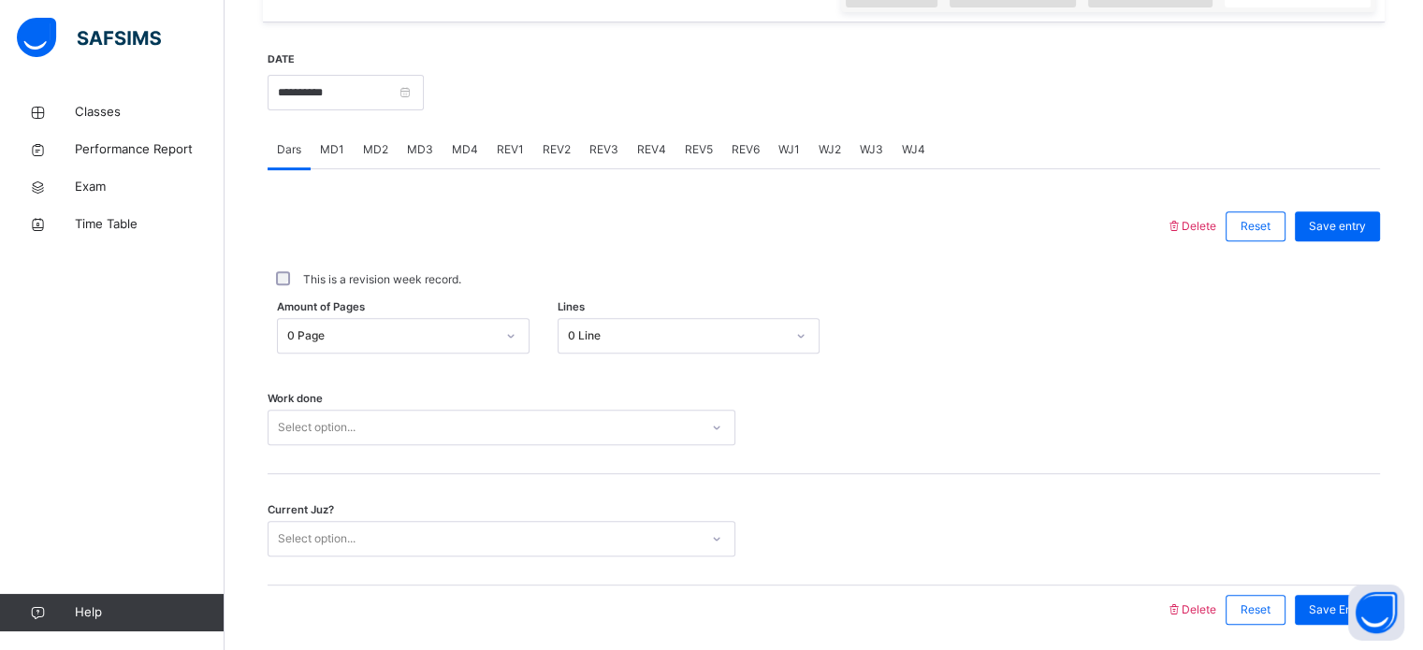
click at [533, 138] on div "REV2" at bounding box center [556, 149] width 47 height 37
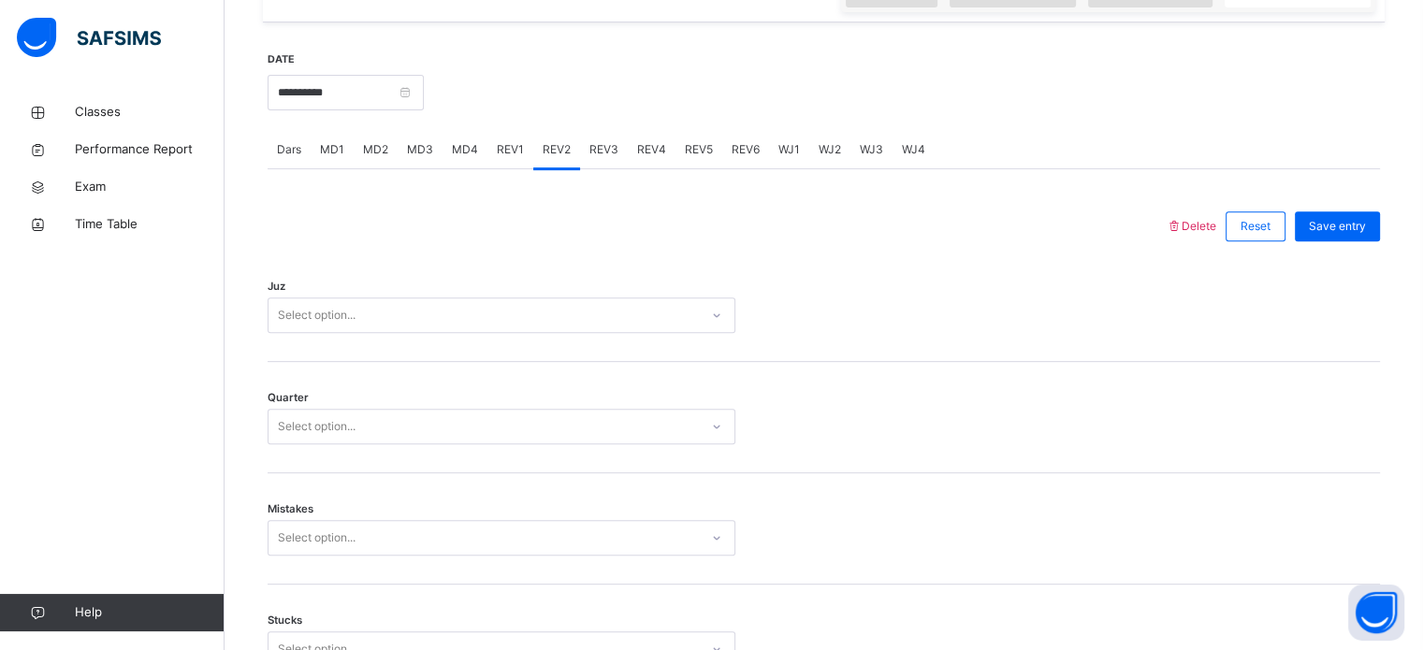
click at [514, 153] on span "REV1" at bounding box center [510, 149] width 27 height 17
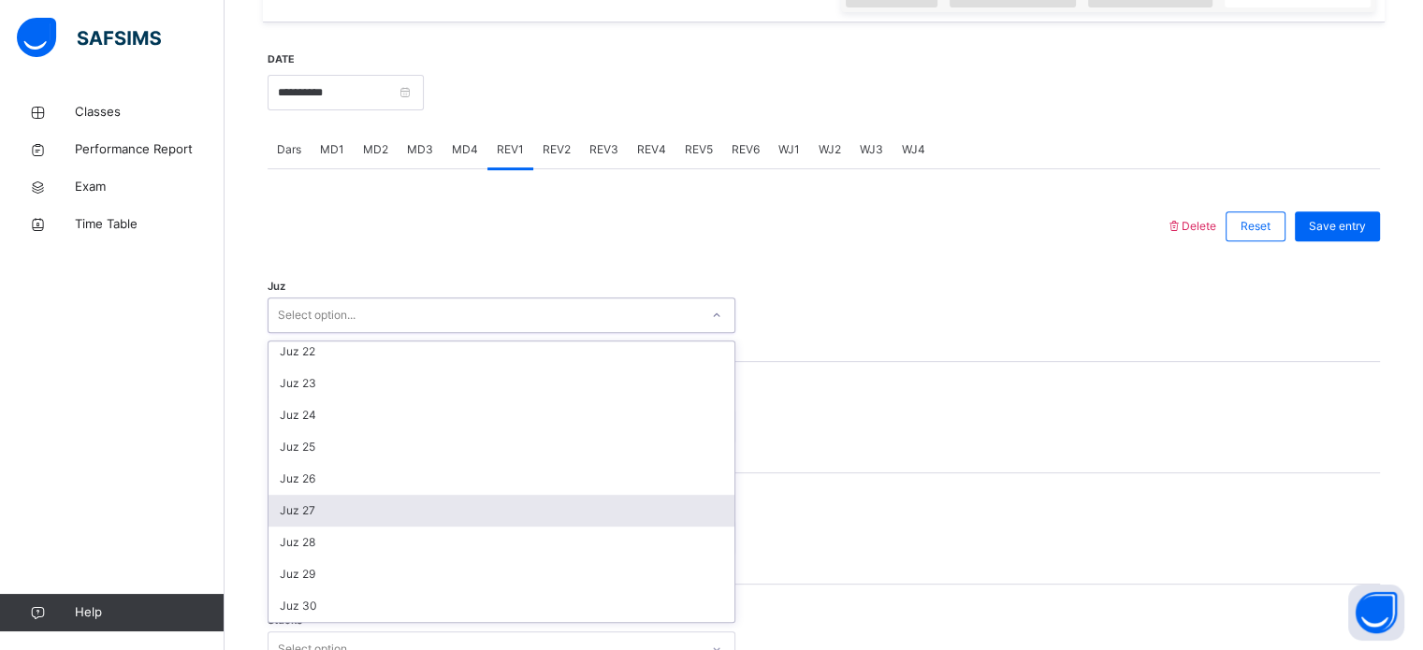
click at [305, 510] on div "Juz 27" at bounding box center [502, 511] width 466 height 32
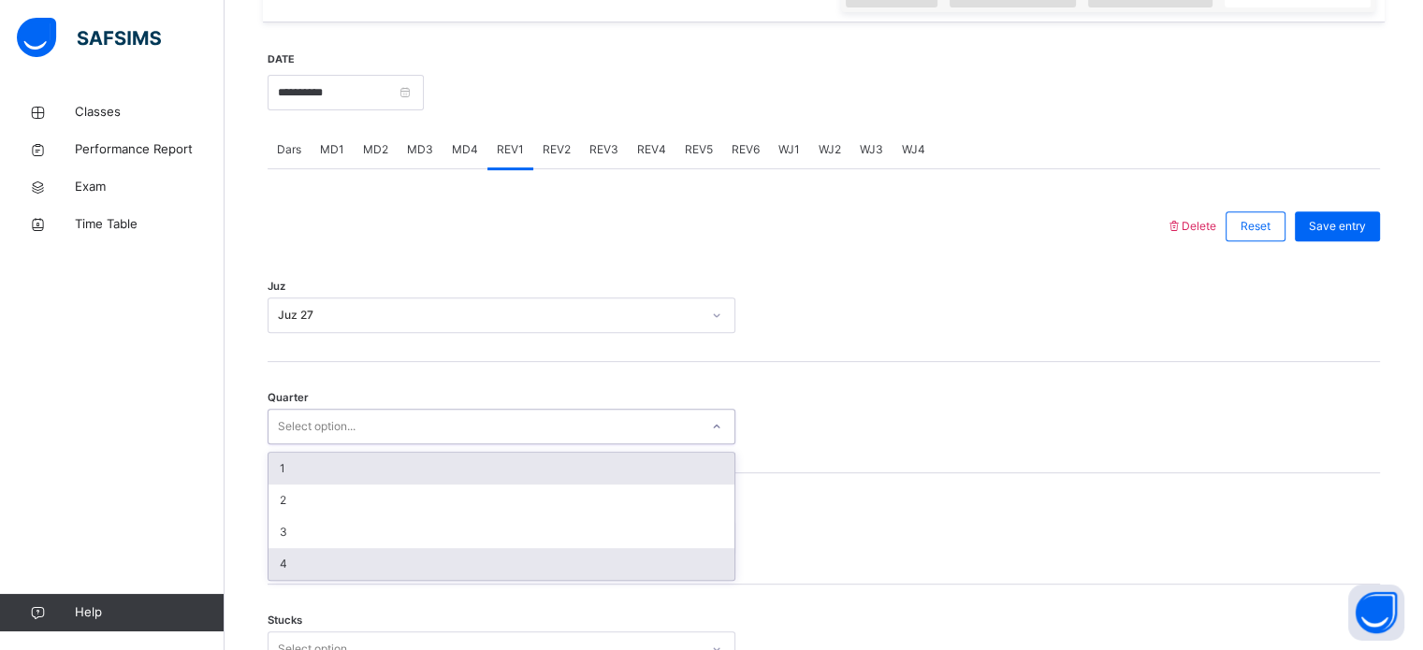
click at [293, 560] on div "4" at bounding box center [502, 564] width 466 height 32
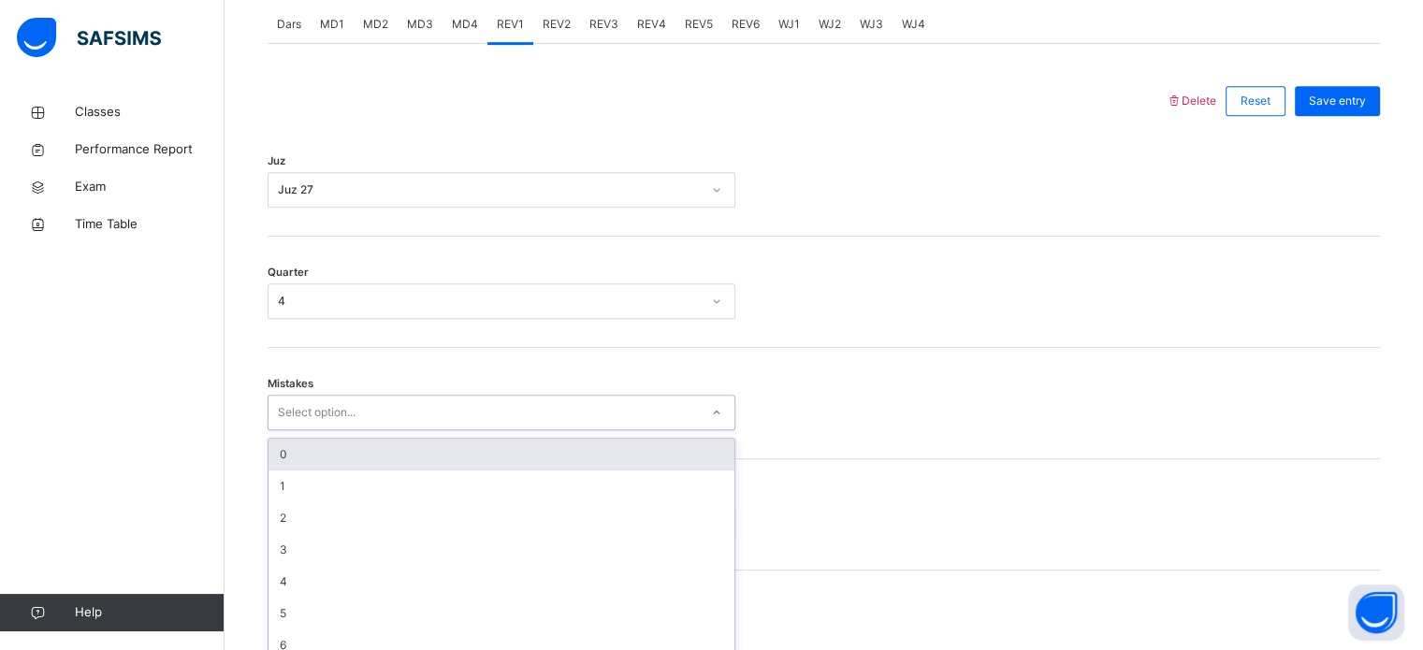
scroll to position [831, 0]
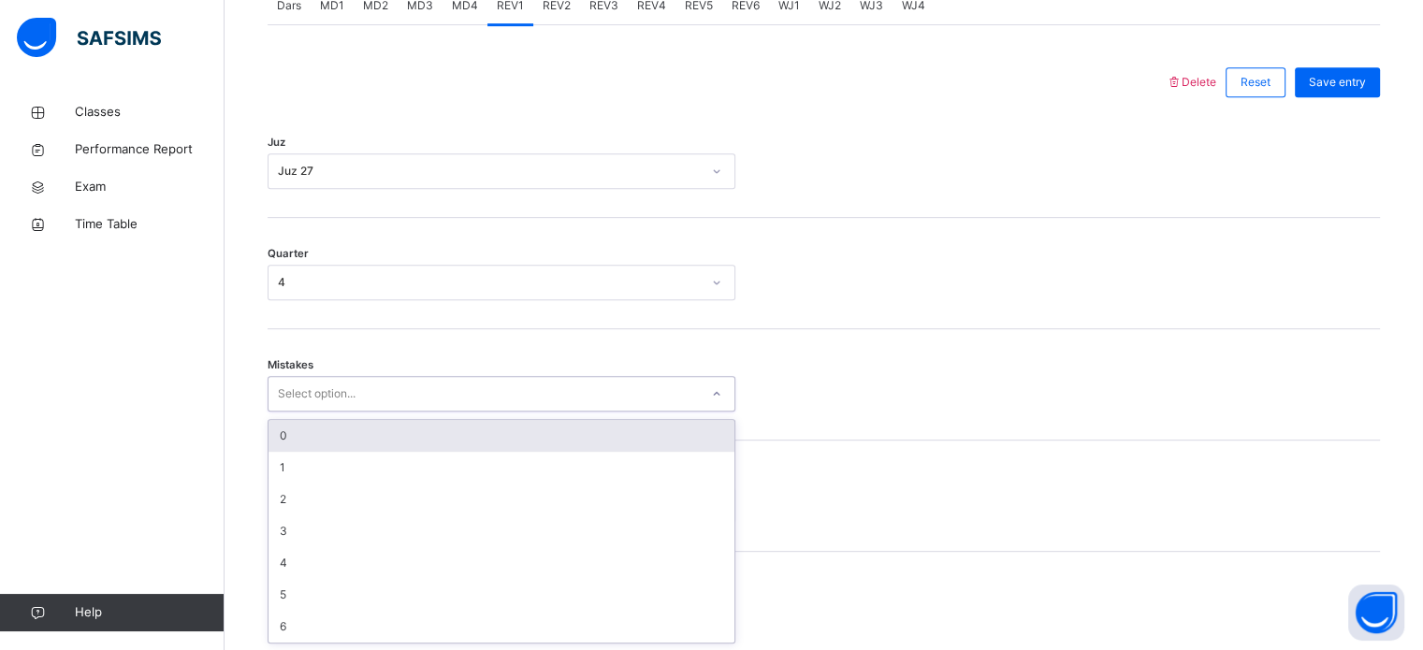
click at [308, 435] on div "0" at bounding box center [502, 436] width 466 height 32
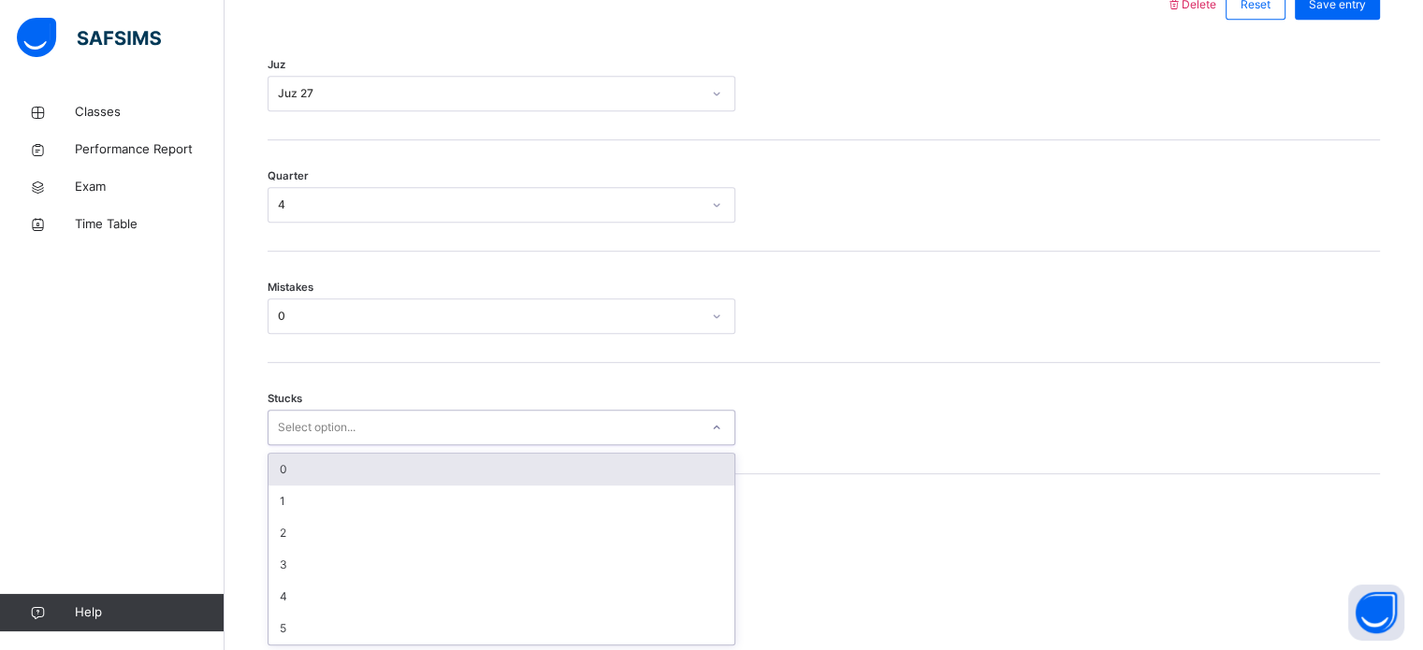
scroll to position [909, 0]
click at [318, 461] on div "0" at bounding box center [502, 469] width 466 height 32
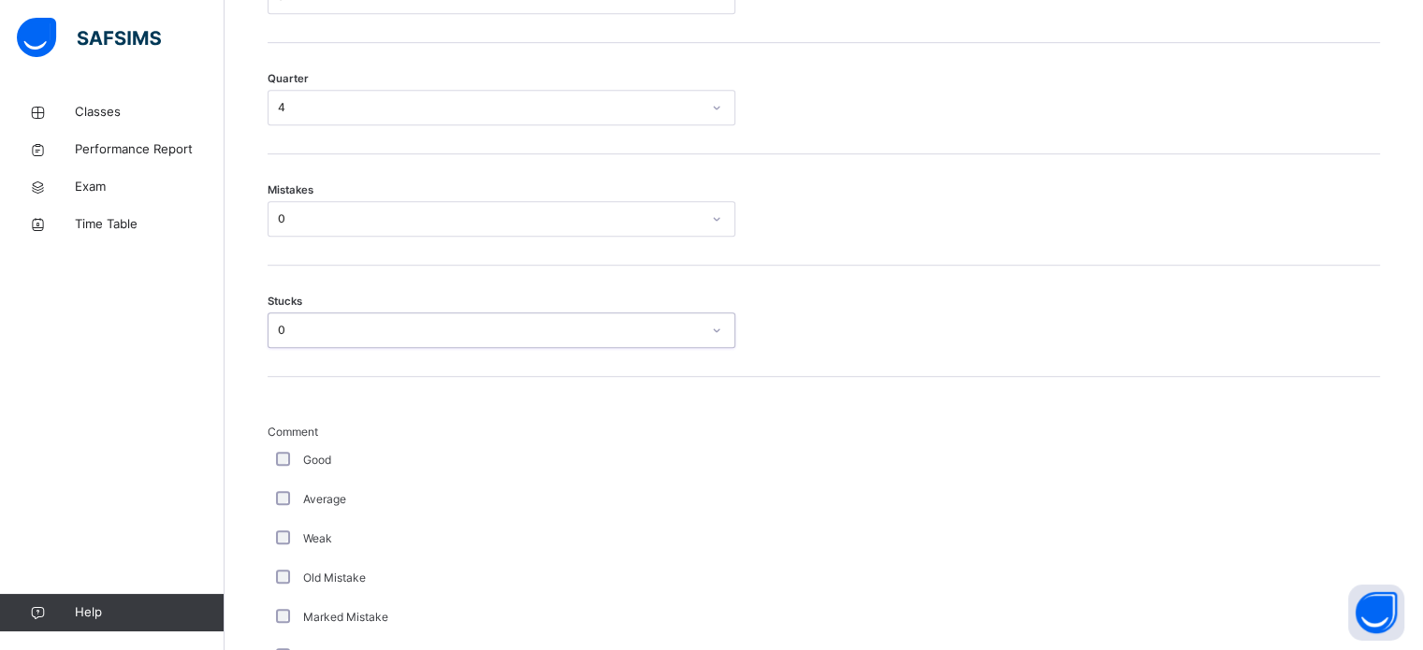
scroll to position [1100, 0]
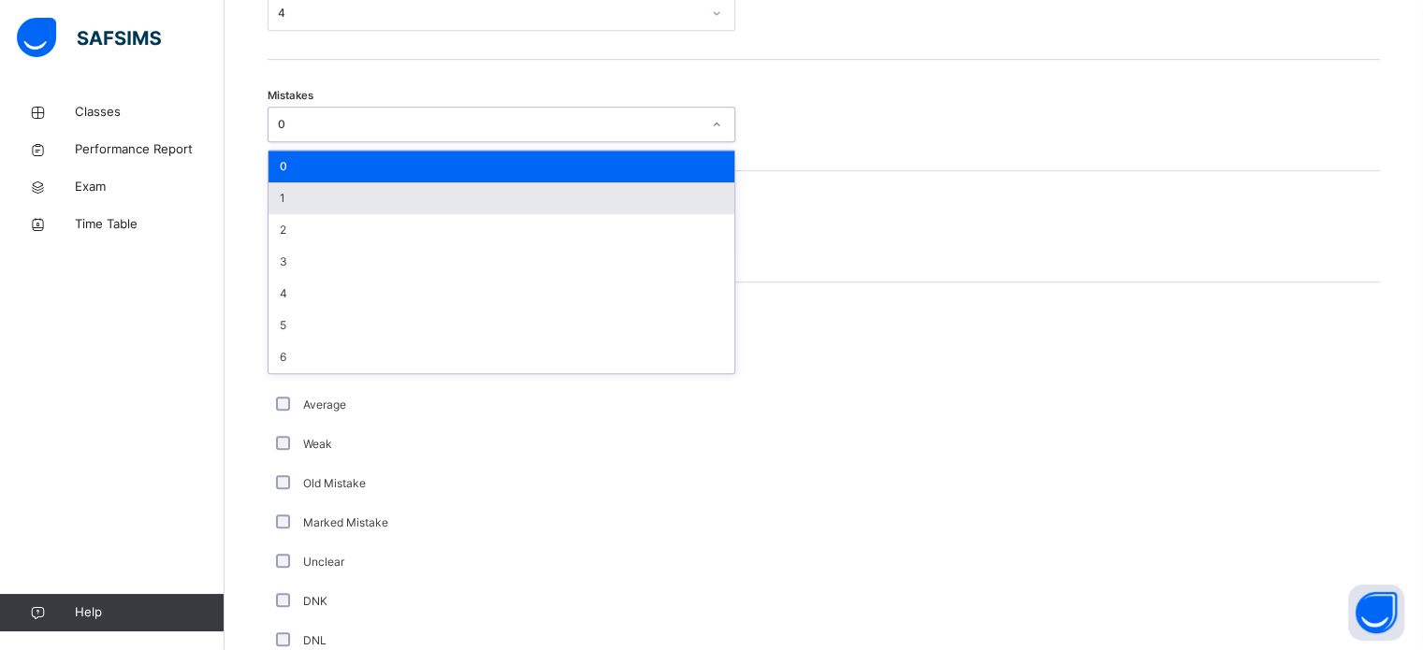
click at [296, 198] on div "1" at bounding box center [502, 198] width 466 height 32
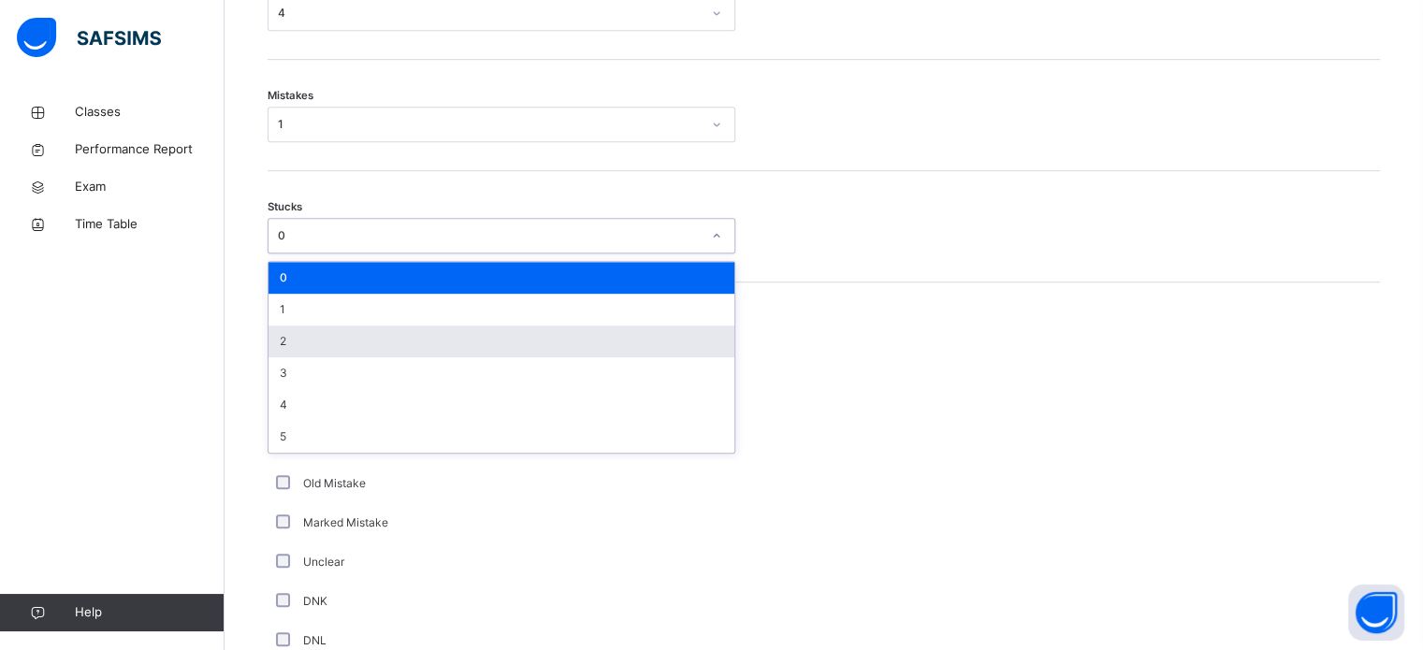
click at [298, 335] on div "2" at bounding box center [502, 342] width 466 height 32
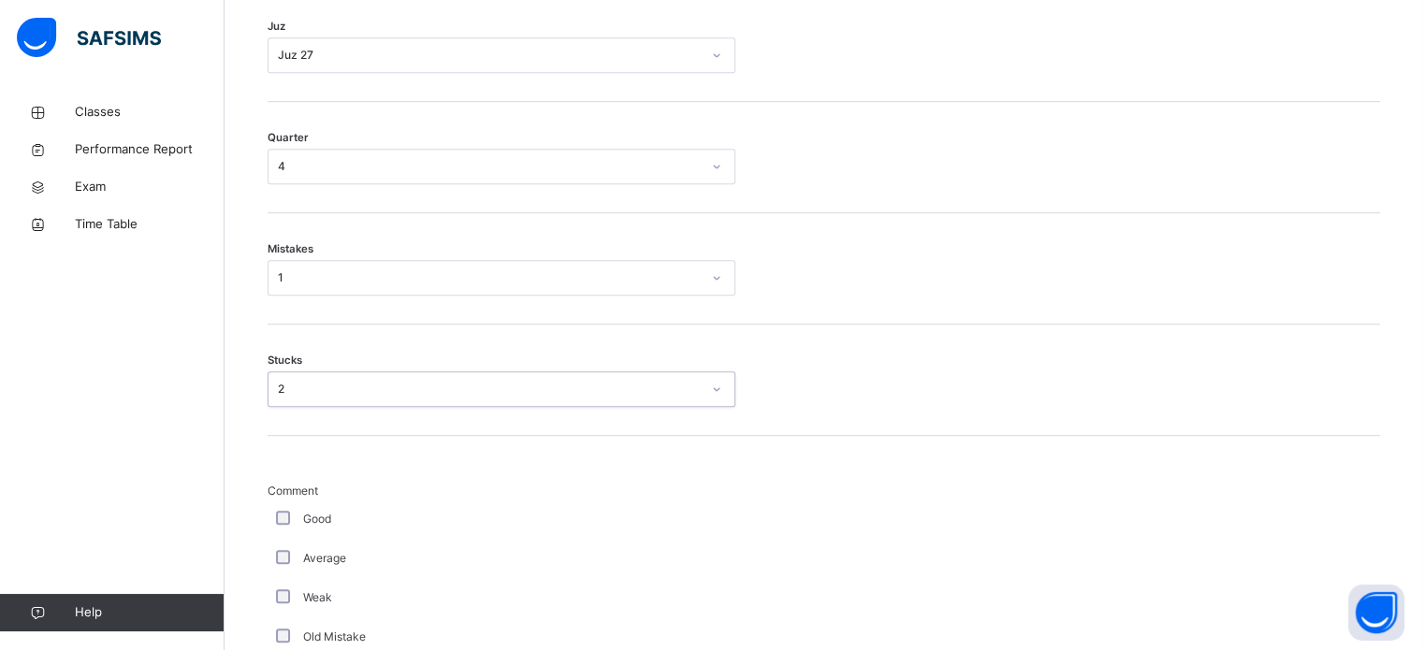
scroll to position [936, 0]
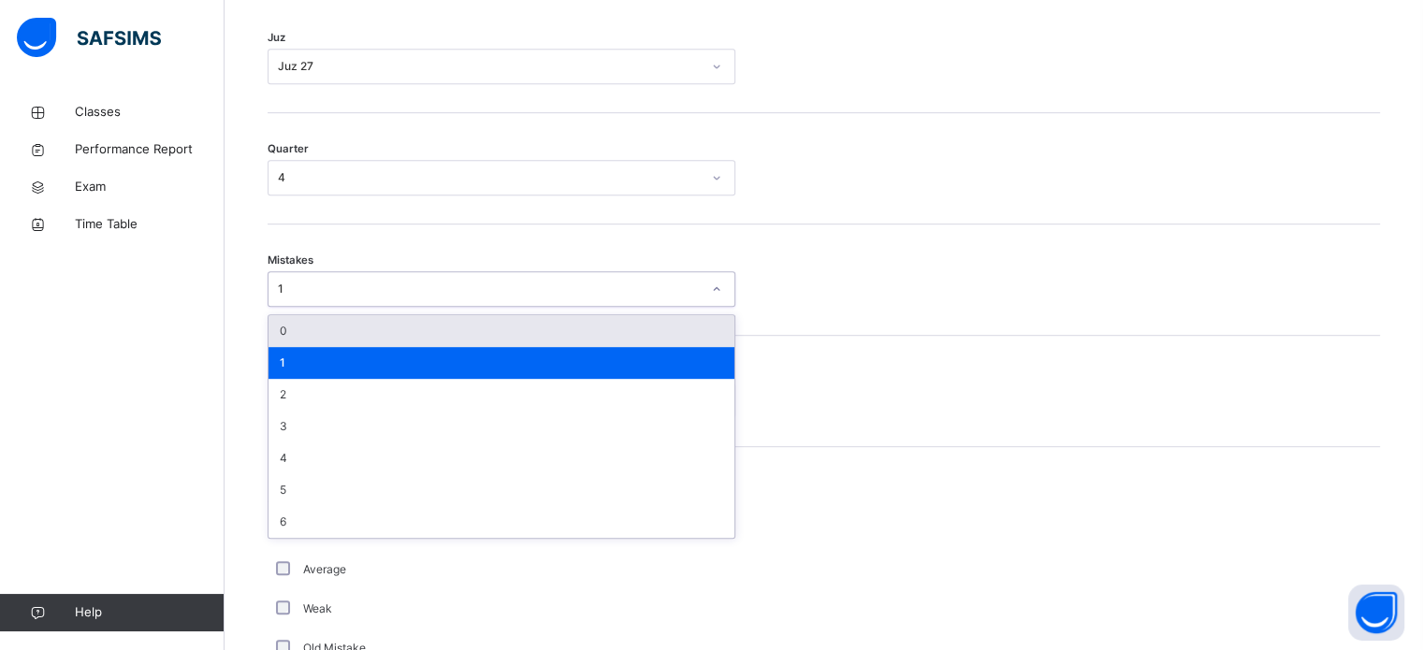
click at [591, 629] on div "Old Mistake" at bounding box center [502, 648] width 468 height 39
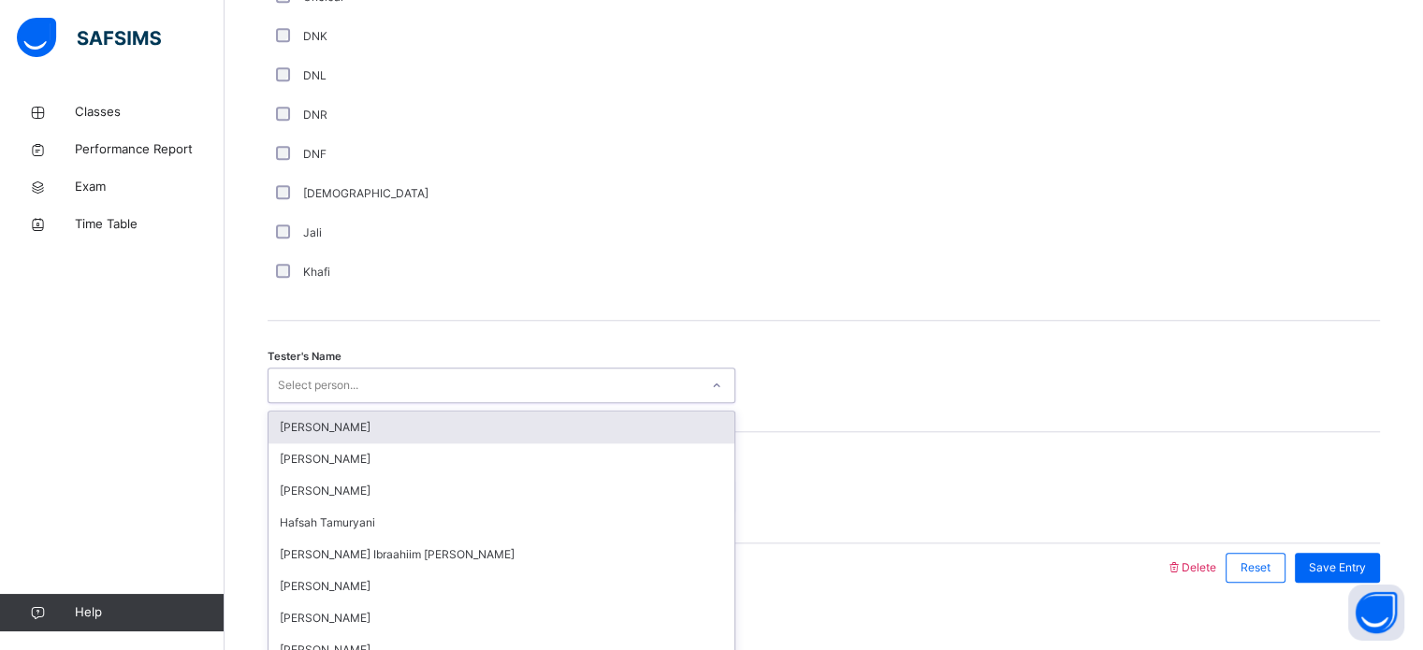
scroll to position [1690, 0]
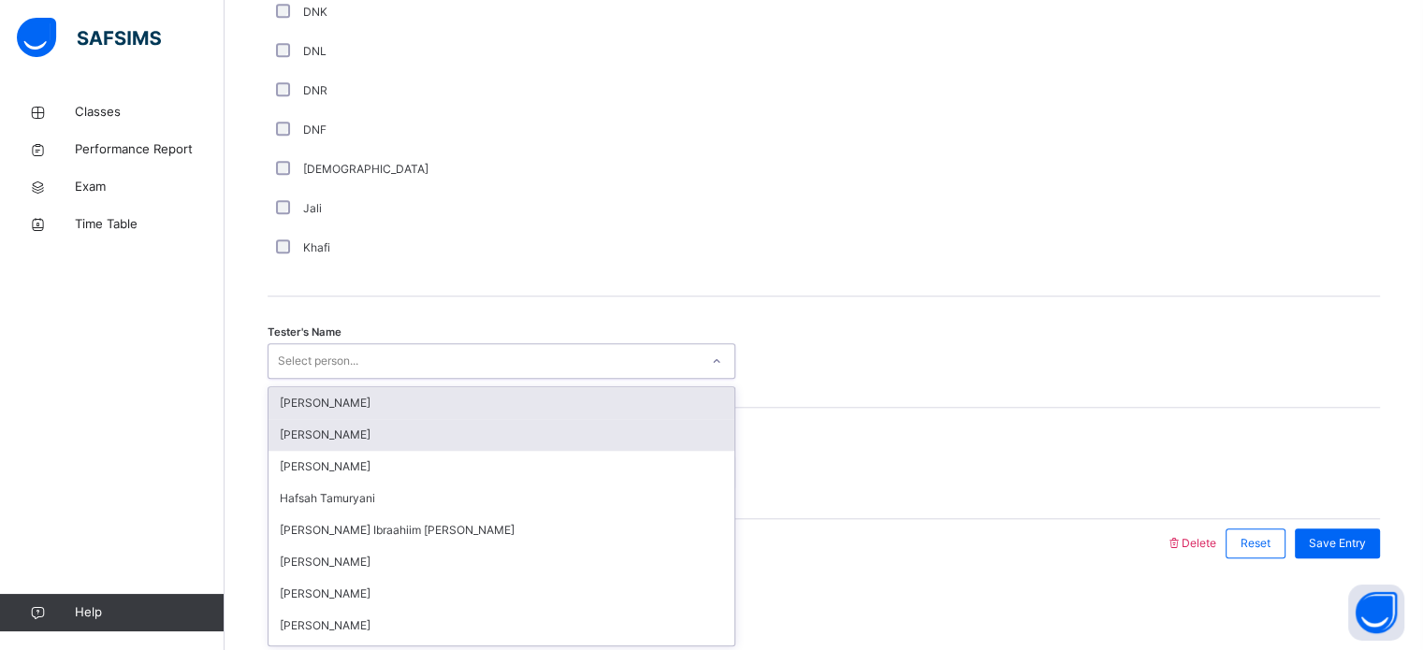
click at [352, 430] on div "[PERSON_NAME]" at bounding box center [502, 435] width 466 height 32
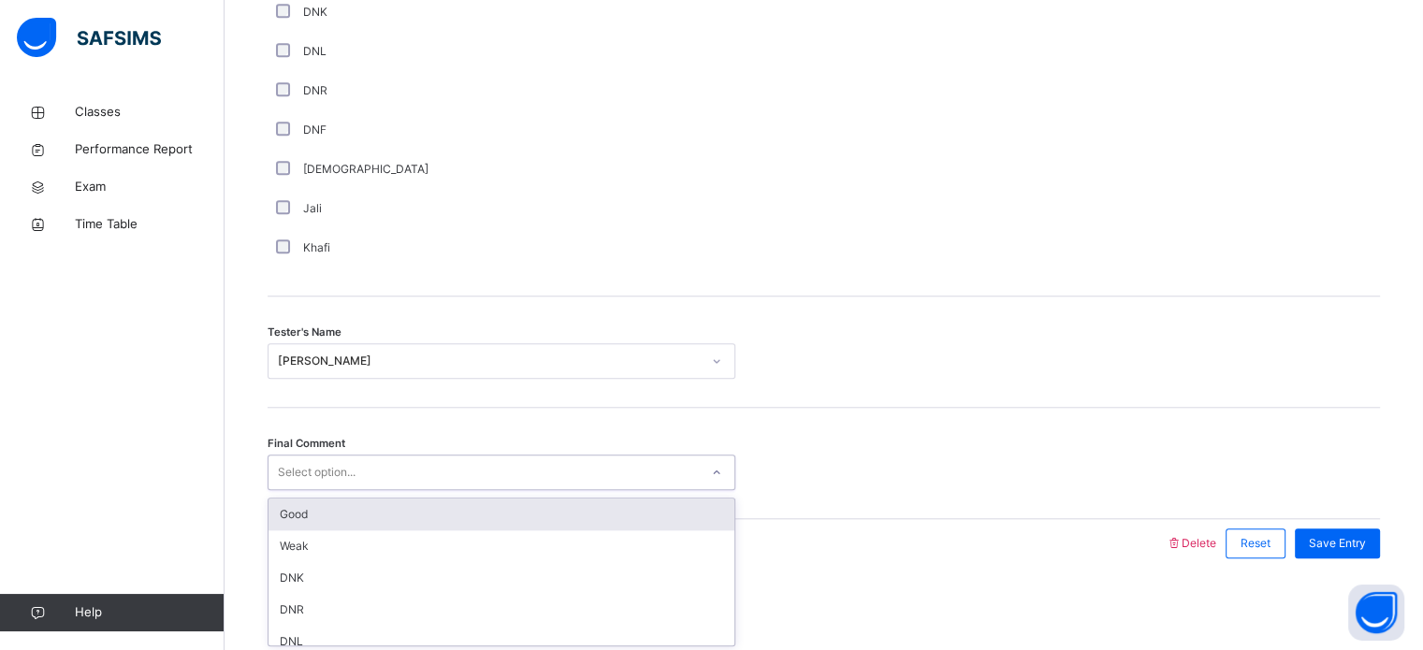
click at [348, 508] on div "Good" at bounding box center [502, 515] width 466 height 32
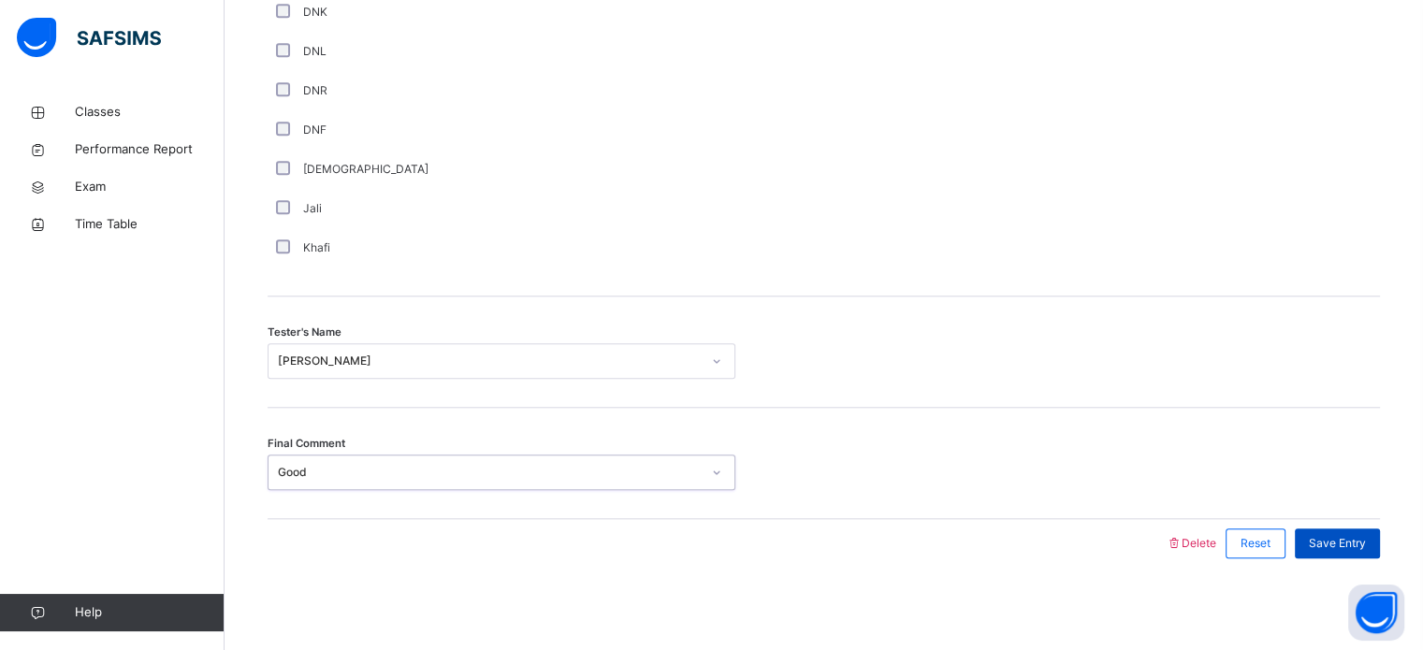
click at [1345, 531] on div "Save Entry" at bounding box center [1337, 544] width 85 height 30
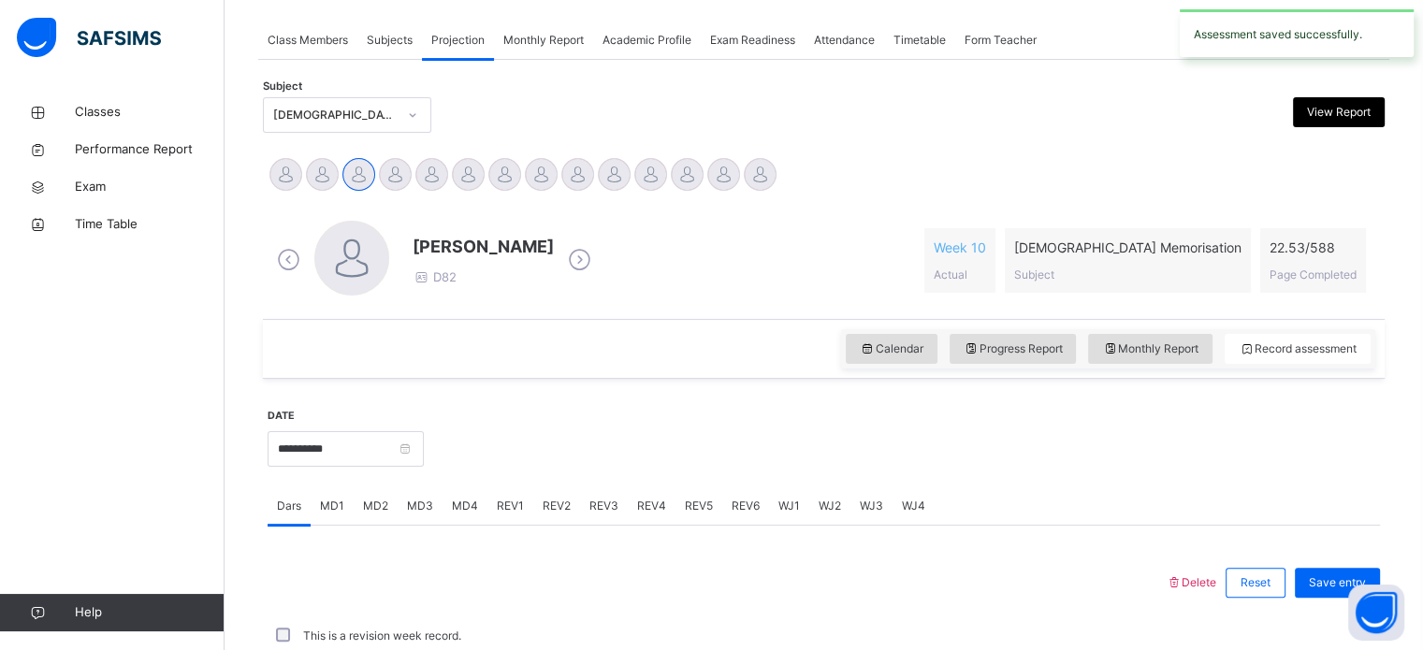
scroll to position [754, 0]
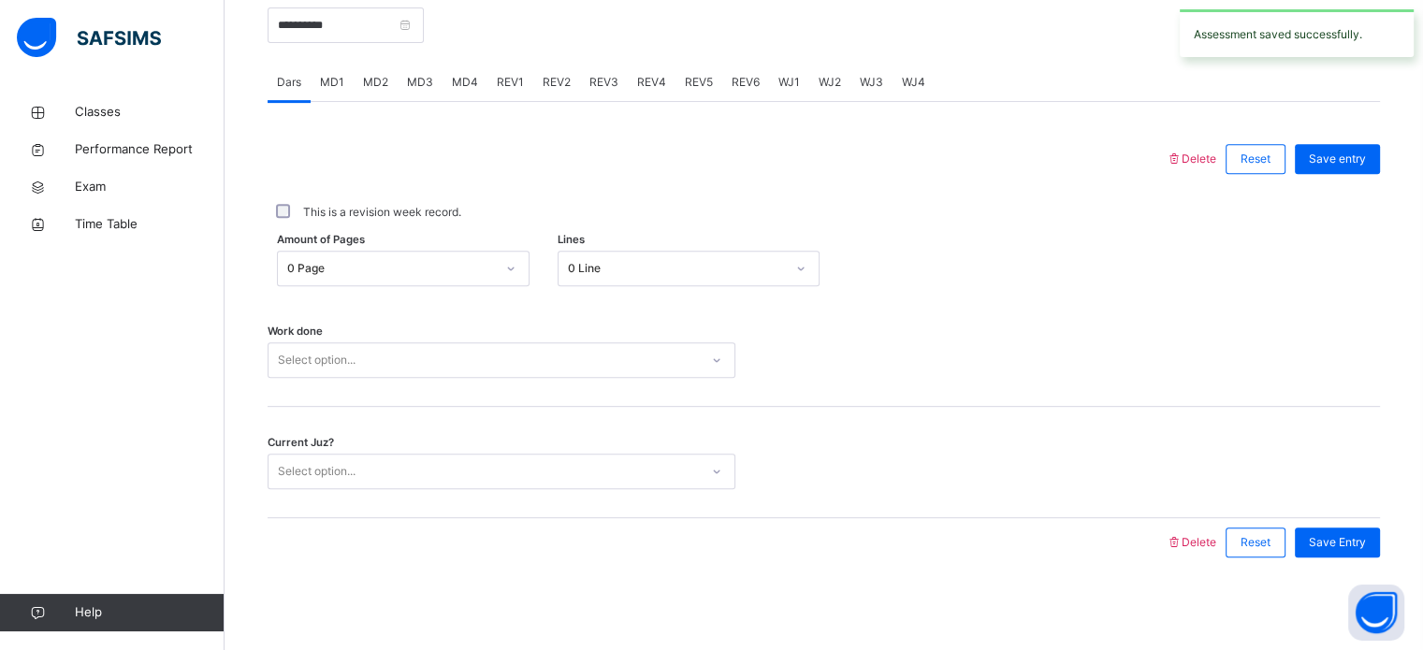
click at [462, 92] on div "MD4" at bounding box center [465, 82] width 45 height 37
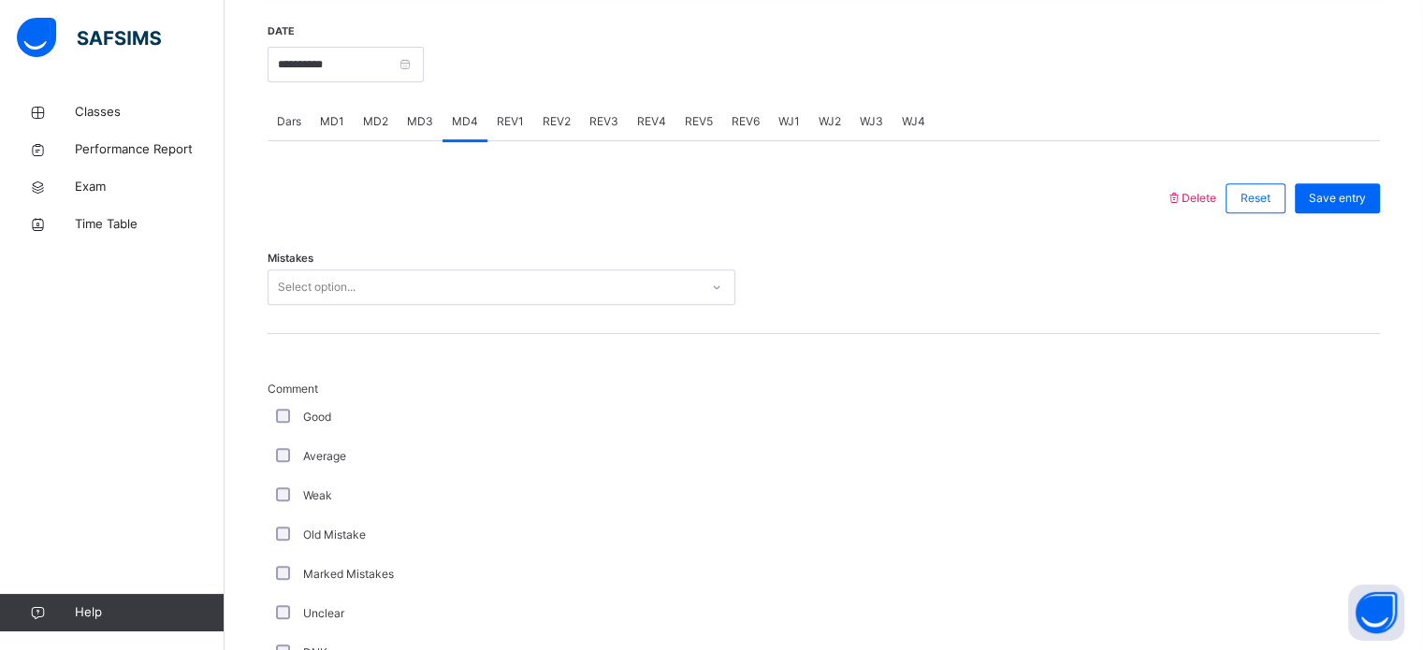
scroll to position [713, 0]
click at [1168, 114] on div "Dars MD1 MD2 MD3 MD4 REV1 REV2 REV3 REV4 REV5 REV6 WJ1 WJ2 WJ3 WJ4" at bounding box center [824, 124] width 1112 height 38
click at [502, 130] on span "REV1" at bounding box center [510, 123] width 27 height 17
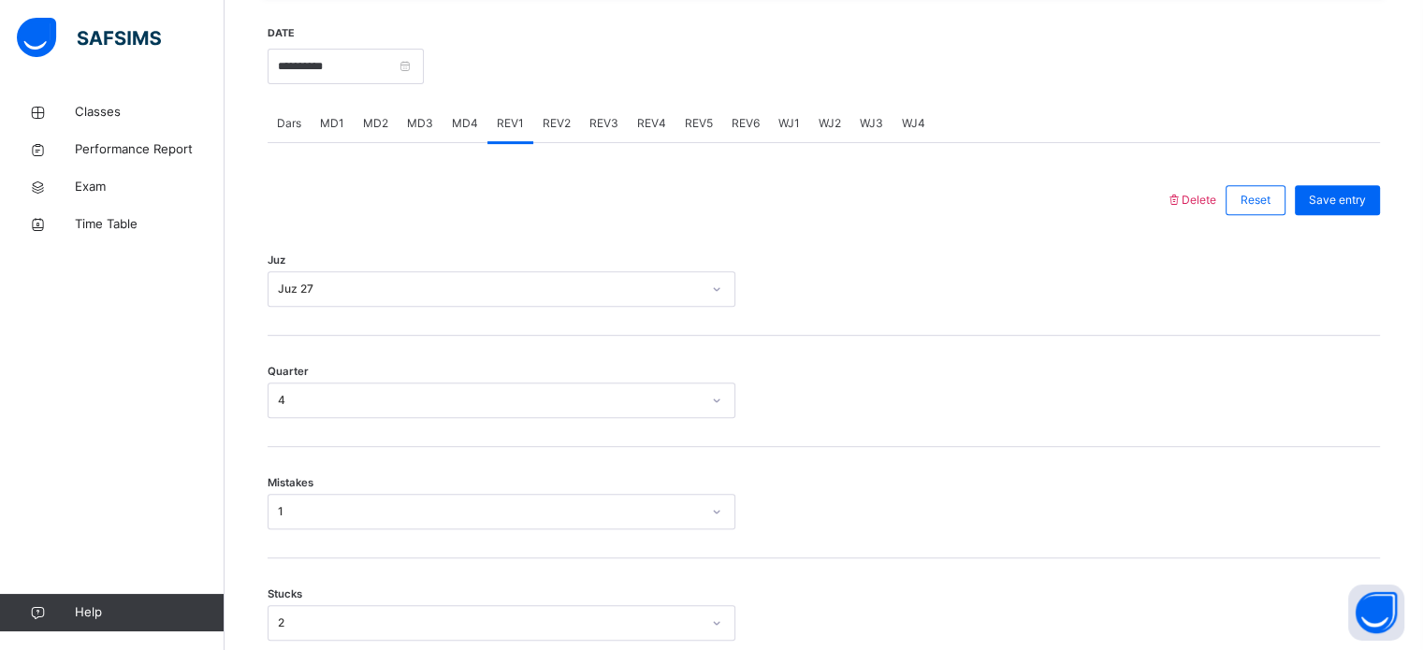
click at [1168, 114] on div "Dars MD1 MD2 MD3 MD4 REV1 REV2 REV3 REV4 REV5 REV6 WJ1 WJ2 WJ3 WJ4" at bounding box center [824, 124] width 1112 height 38
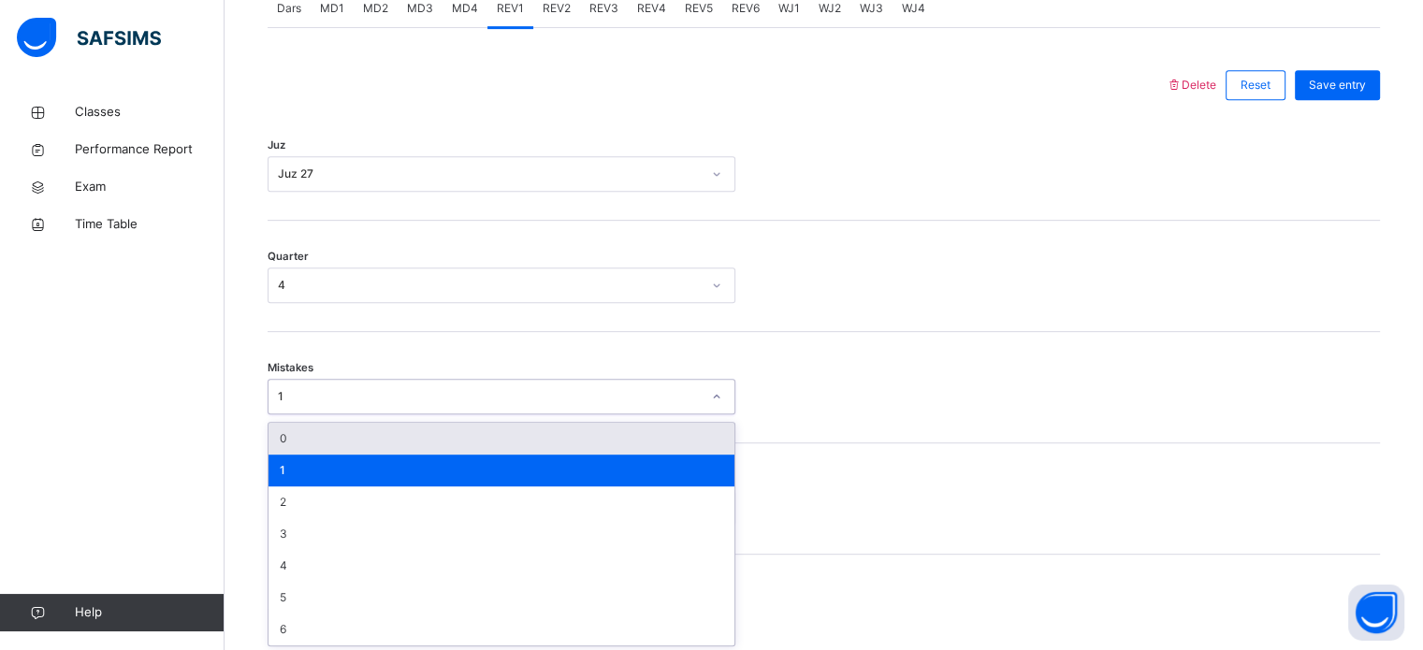
scroll to position [831, 0]
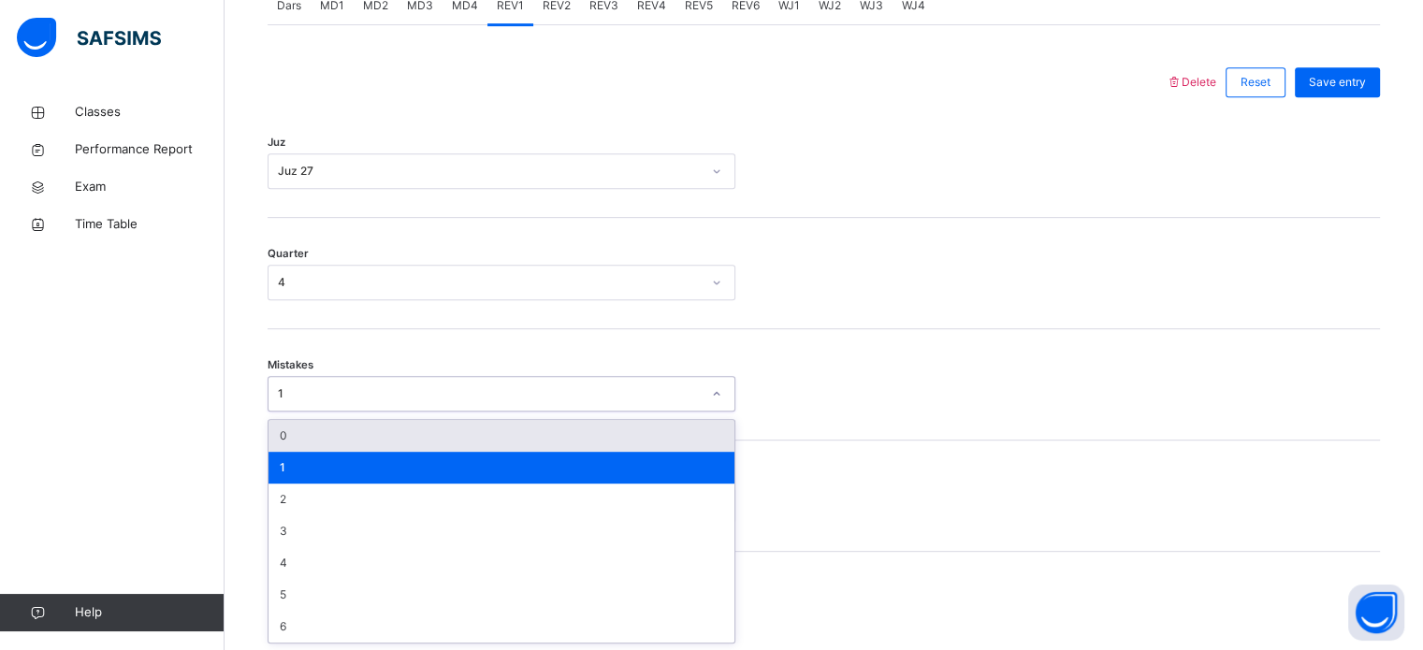
click at [282, 457] on div "1" at bounding box center [502, 468] width 466 height 32
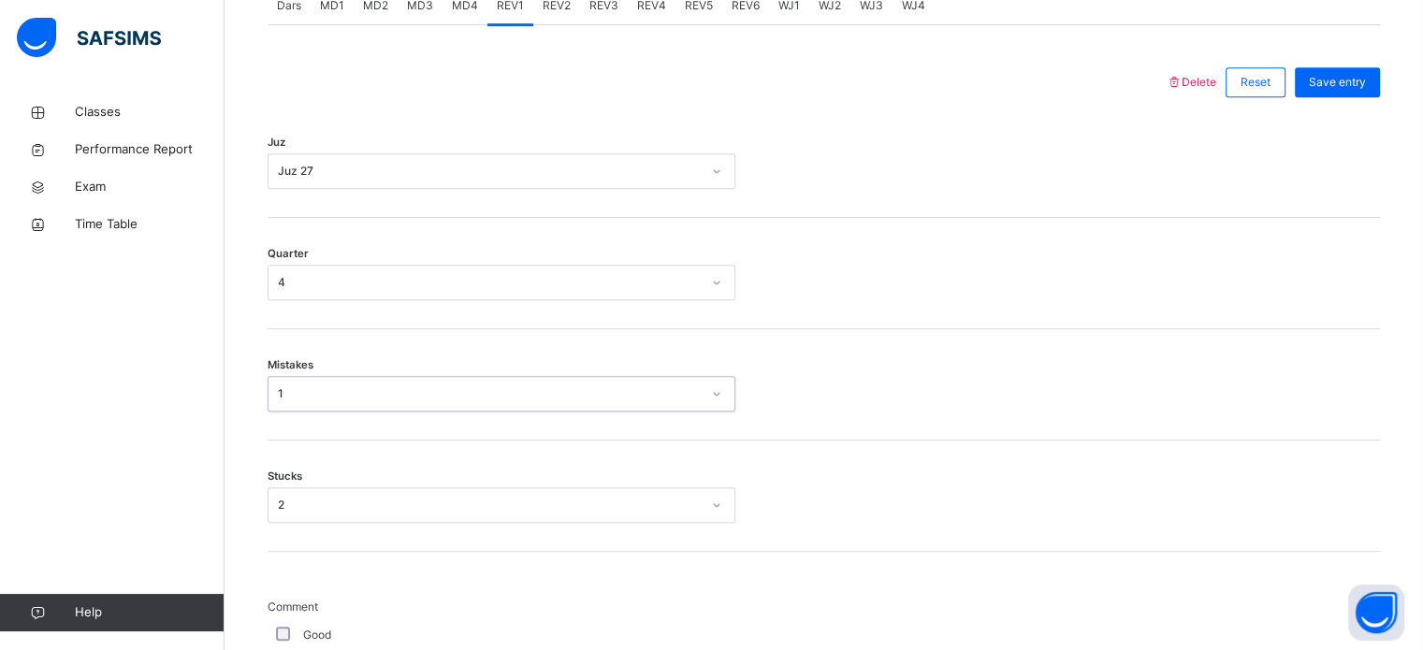
click at [292, 443] on div "Stucks 2" at bounding box center [824, 496] width 1112 height 111
click at [281, 436] on div "Mistakes 1" at bounding box center [824, 384] width 1112 height 111
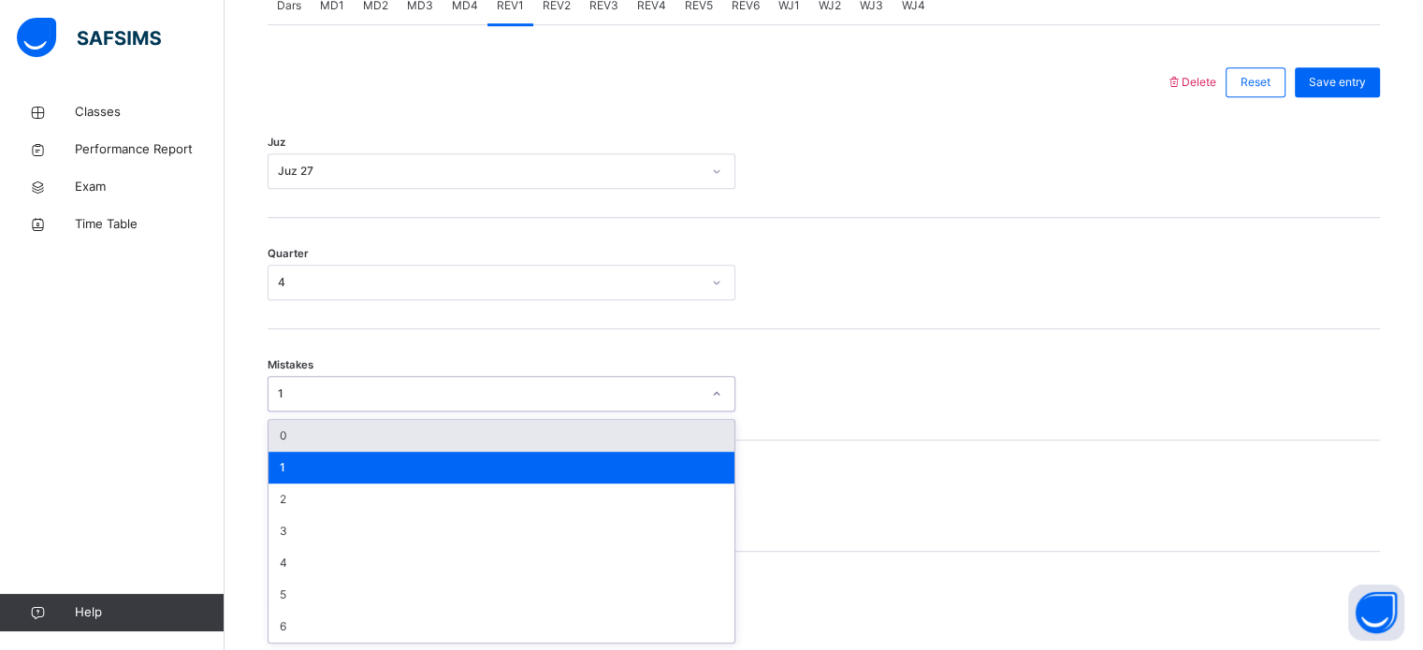
click at [302, 447] on div "0" at bounding box center [502, 436] width 466 height 32
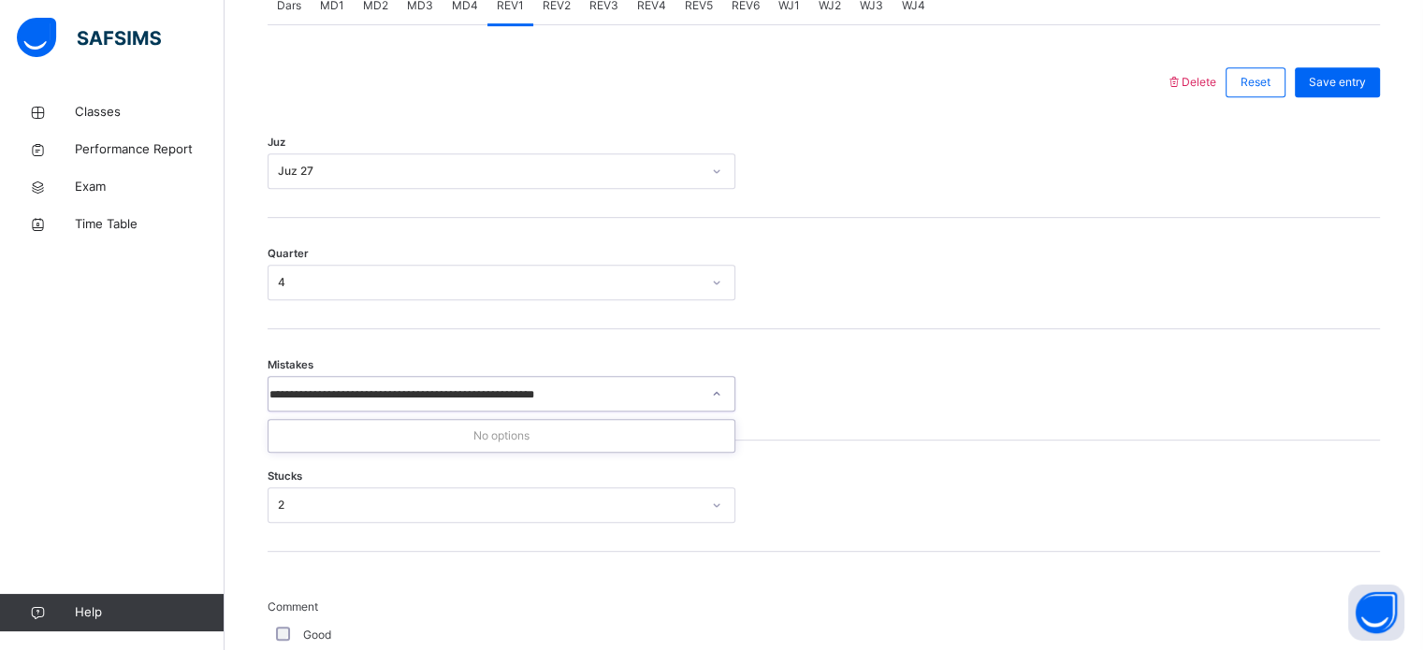
scroll to position [0, 0]
type input "*"
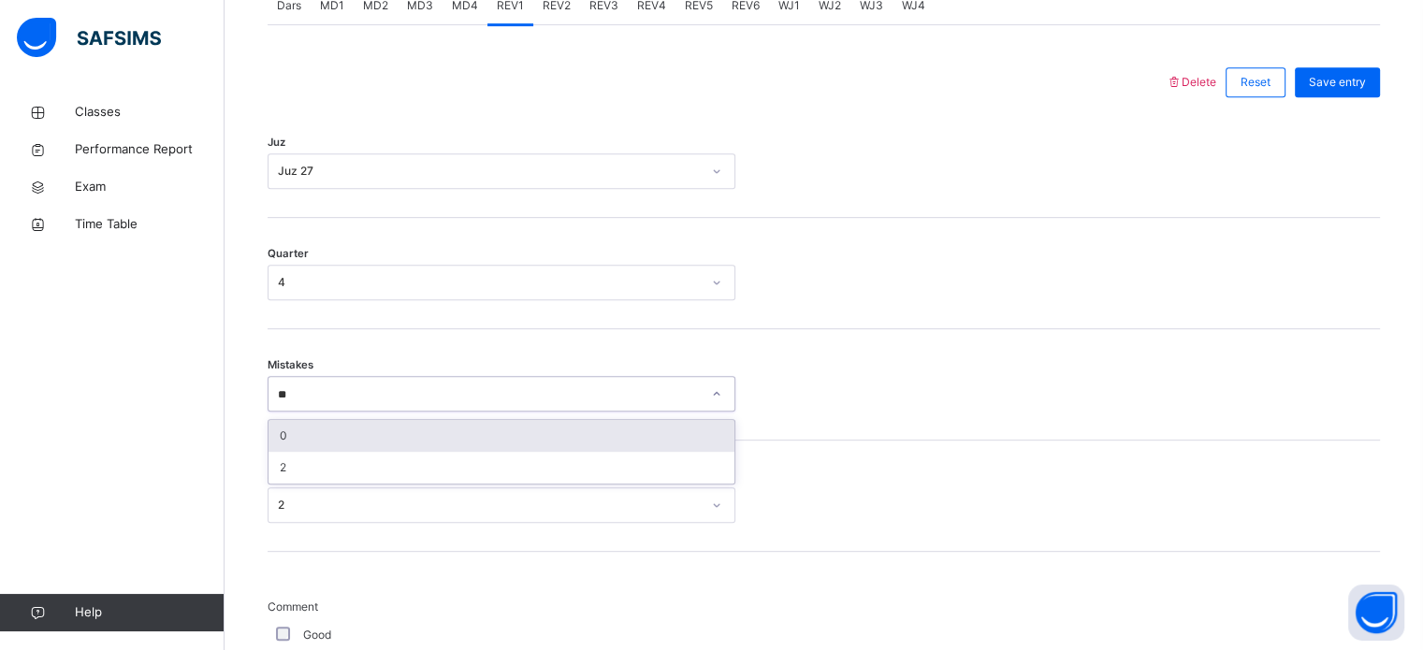
type input "*"
click at [698, 438] on div "0" at bounding box center [502, 436] width 466 height 32
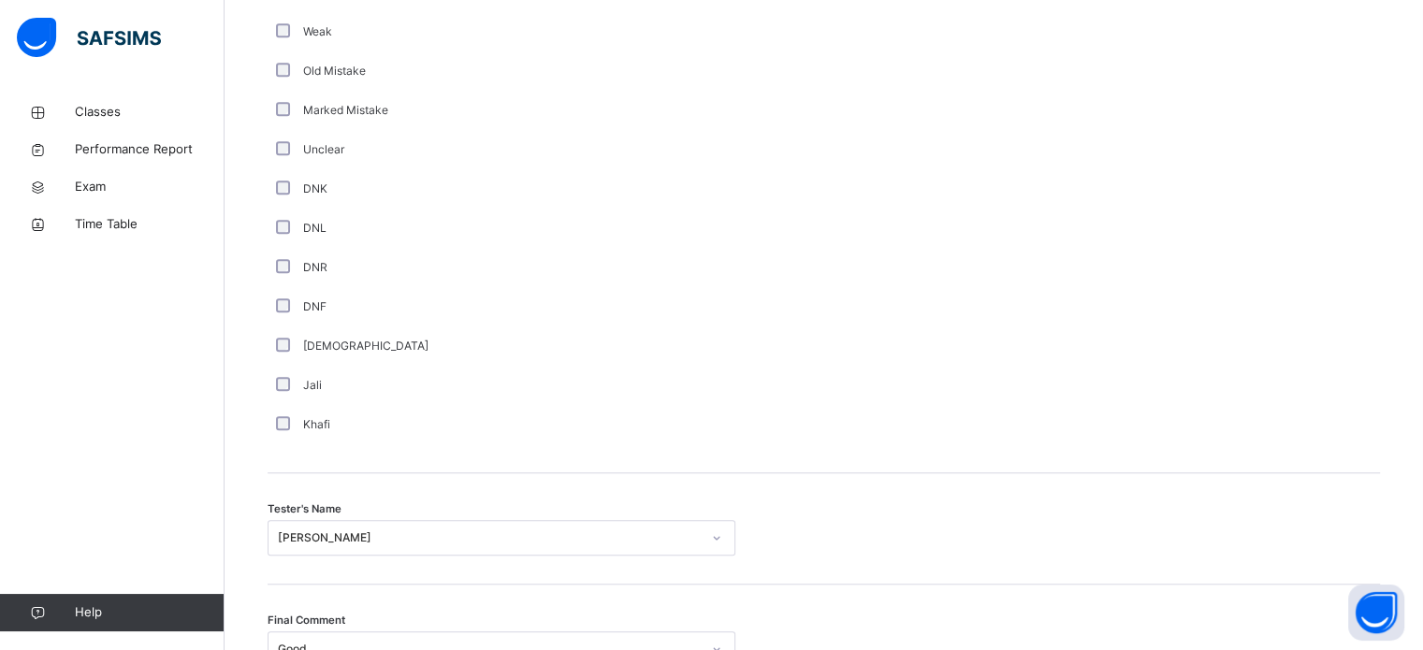
scroll to position [1690, 0]
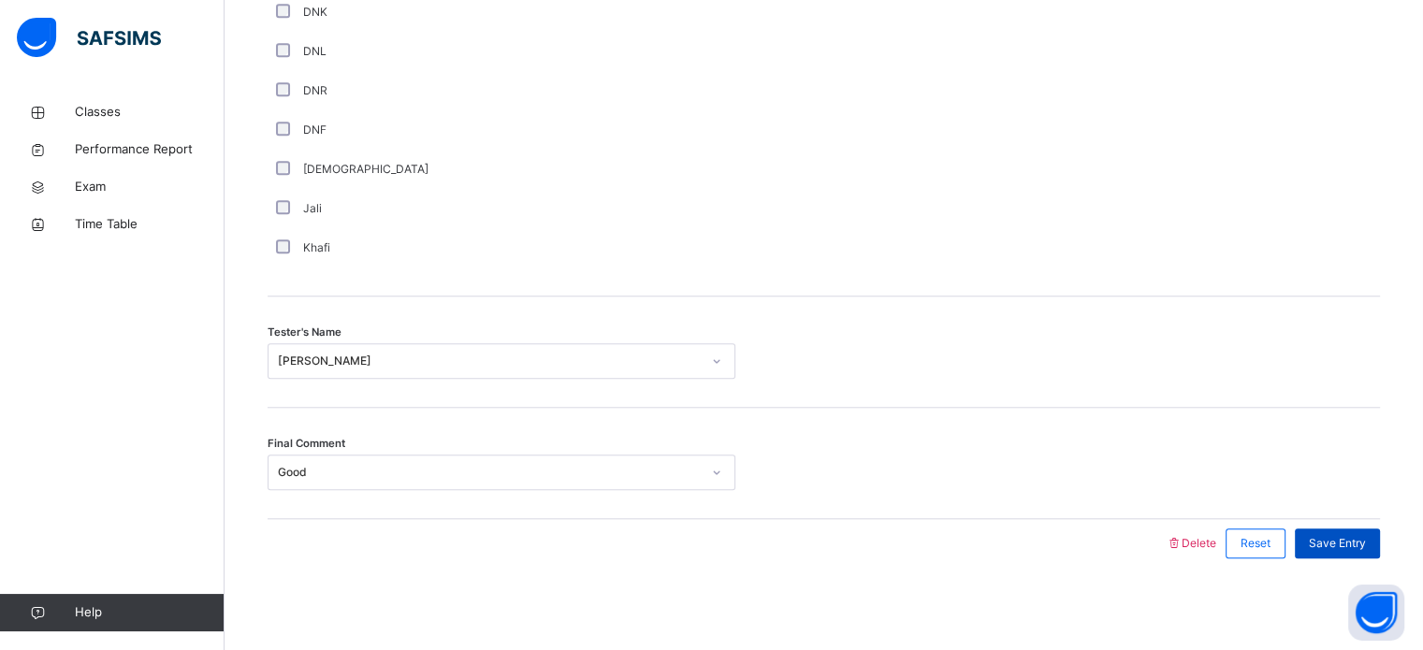
click at [1339, 550] on div "Save Entry" at bounding box center [1337, 544] width 85 height 30
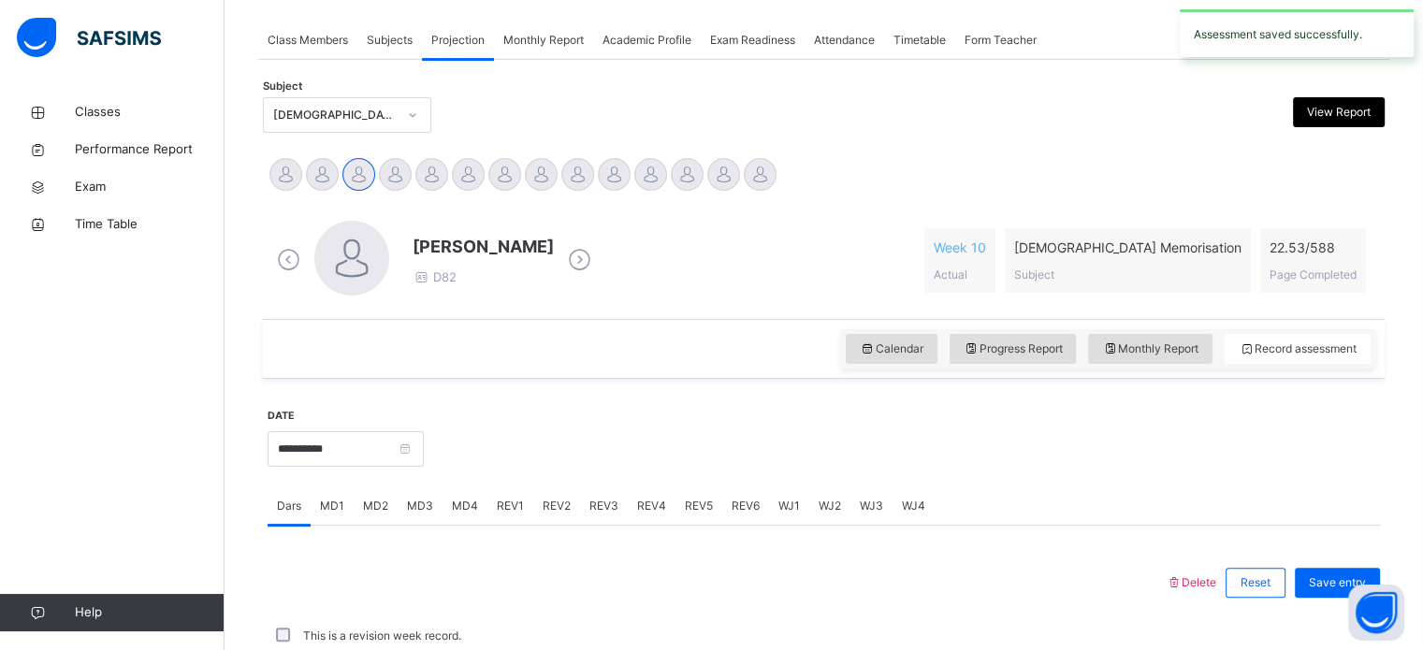
scroll to position [754, 0]
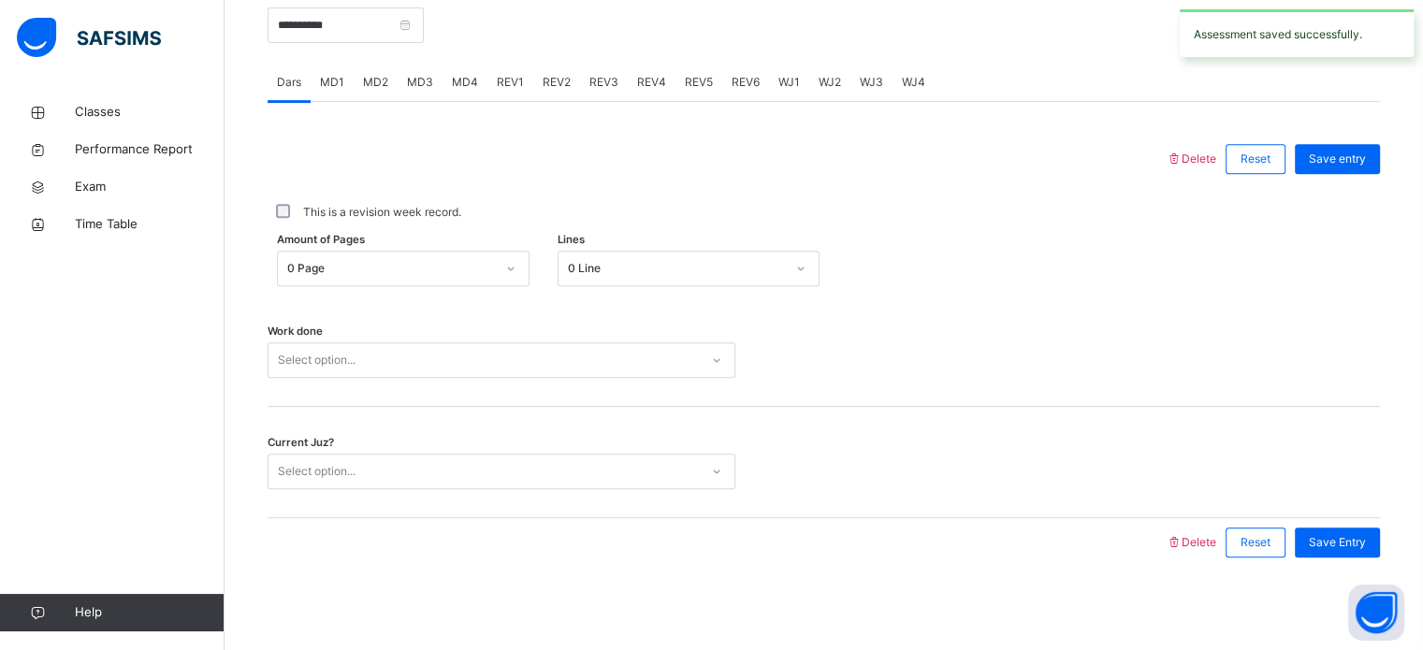
click at [464, 86] on span "MD4" at bounding box center [465, 82] width 26 height 17
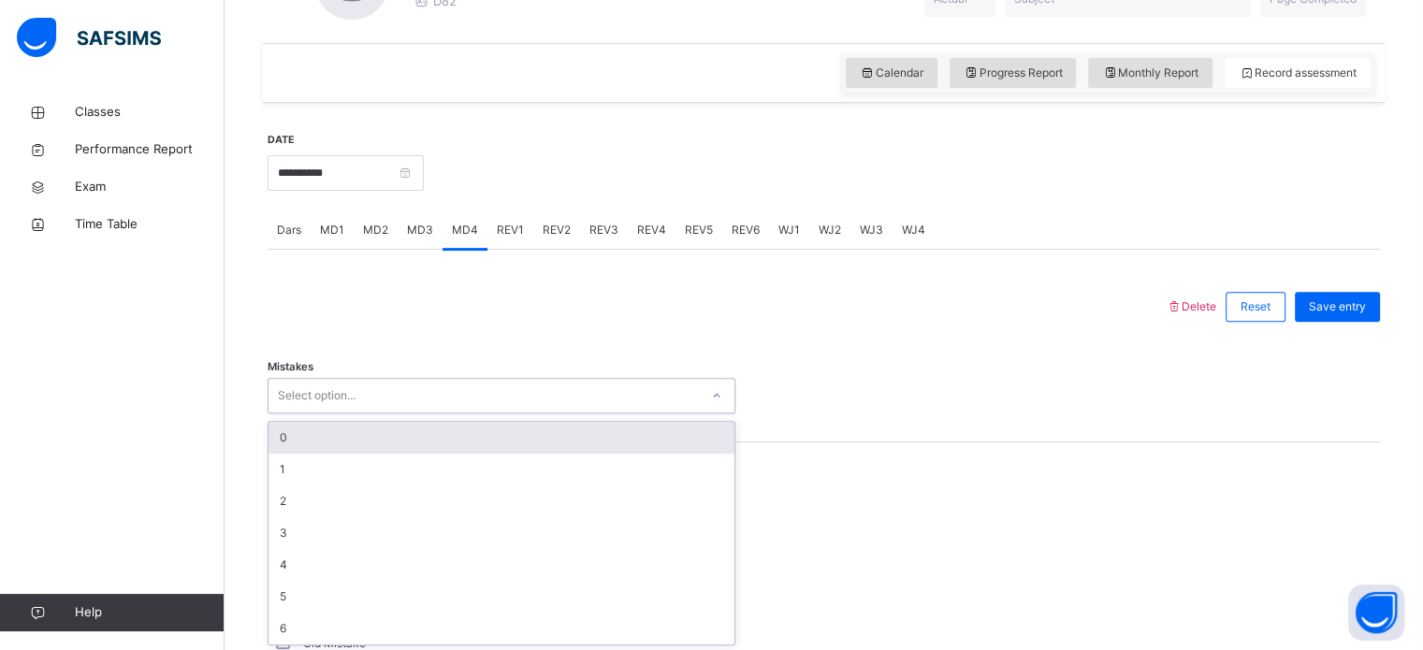
scroll to position [608, 0]
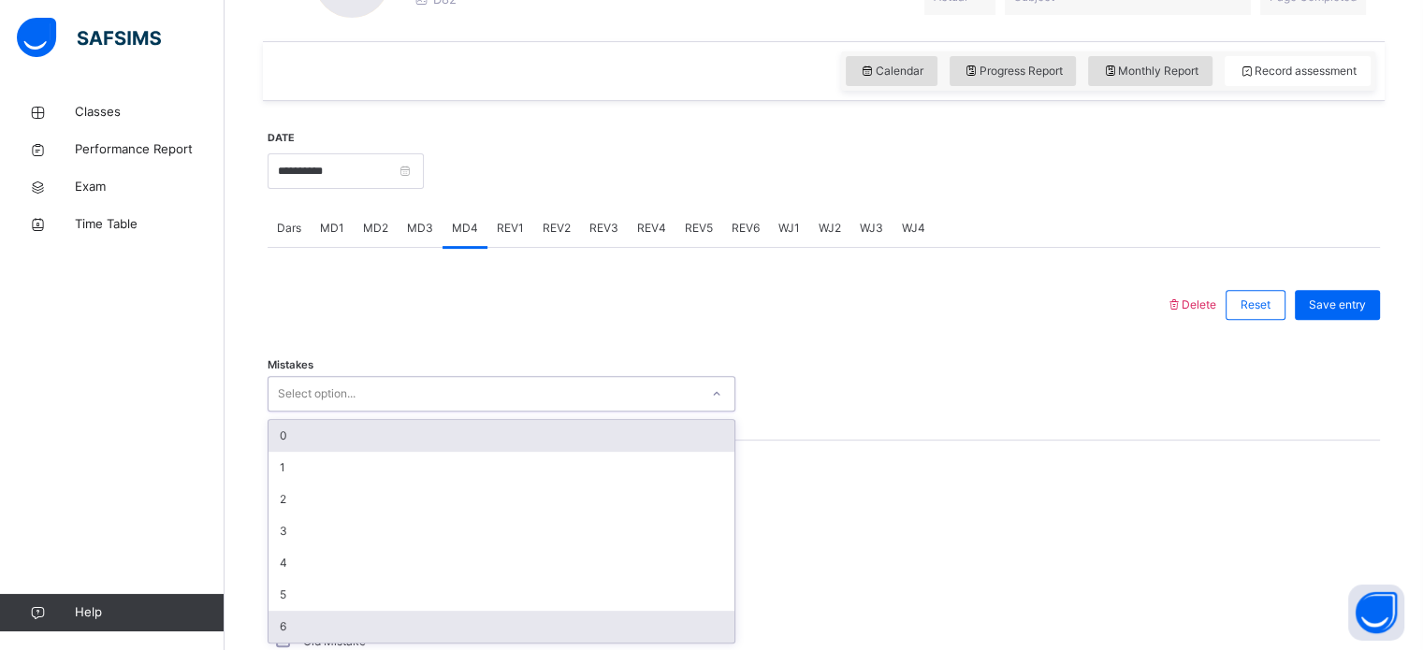
click at [298, 631] on div "6" at bounding box center [502, 627] width 466 height 32
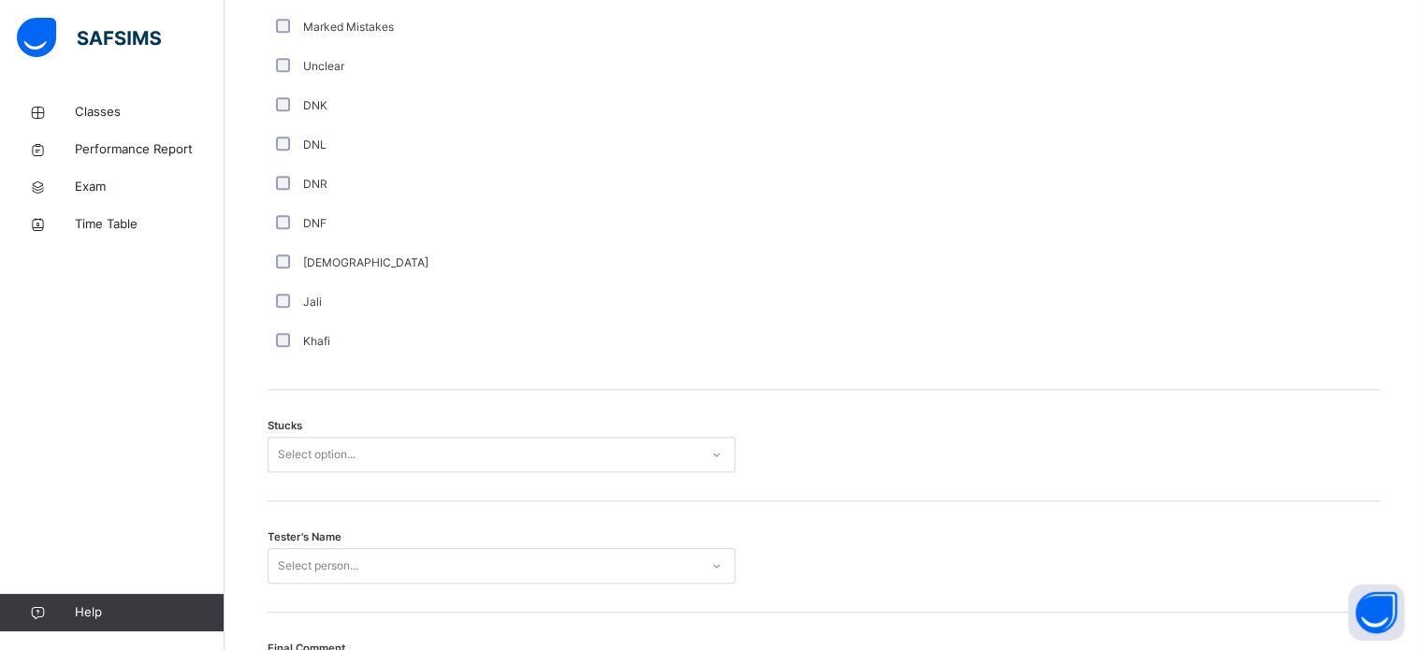
scroll to position [1336, 0]
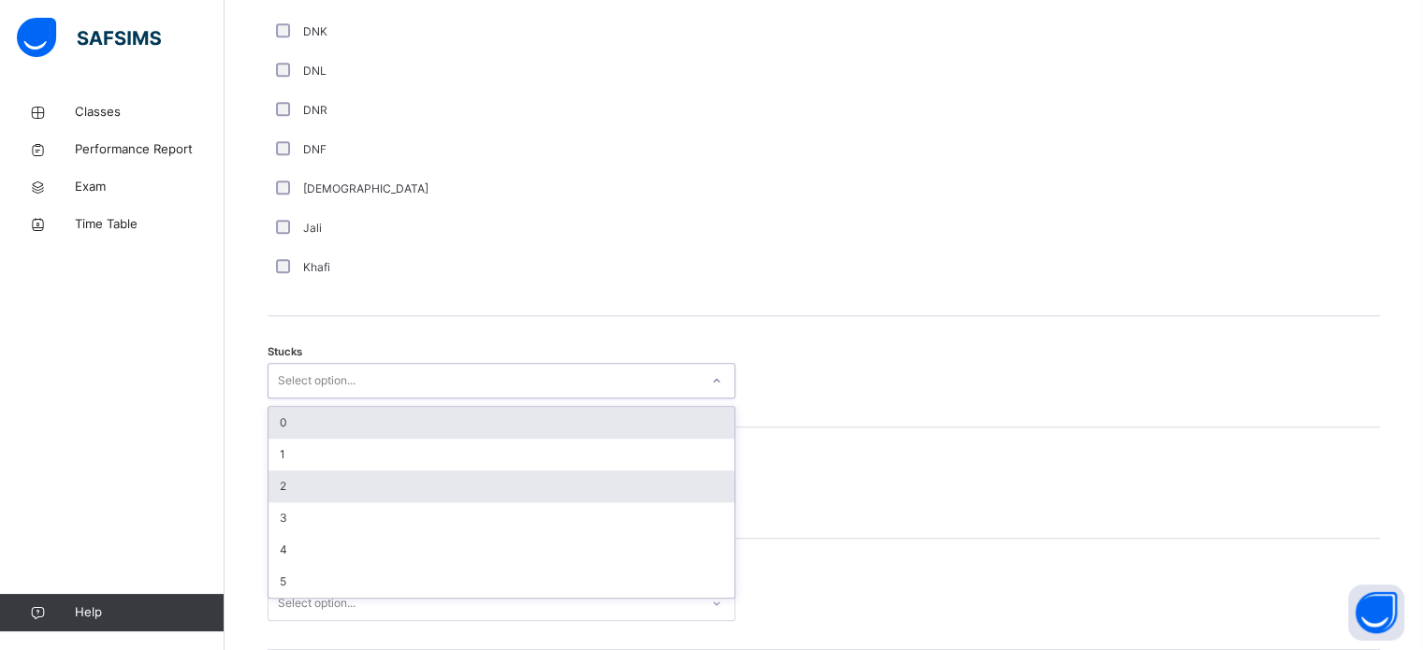
click at [283, 472] on div "2" at bounding box center [502, 487] width 466 height 32
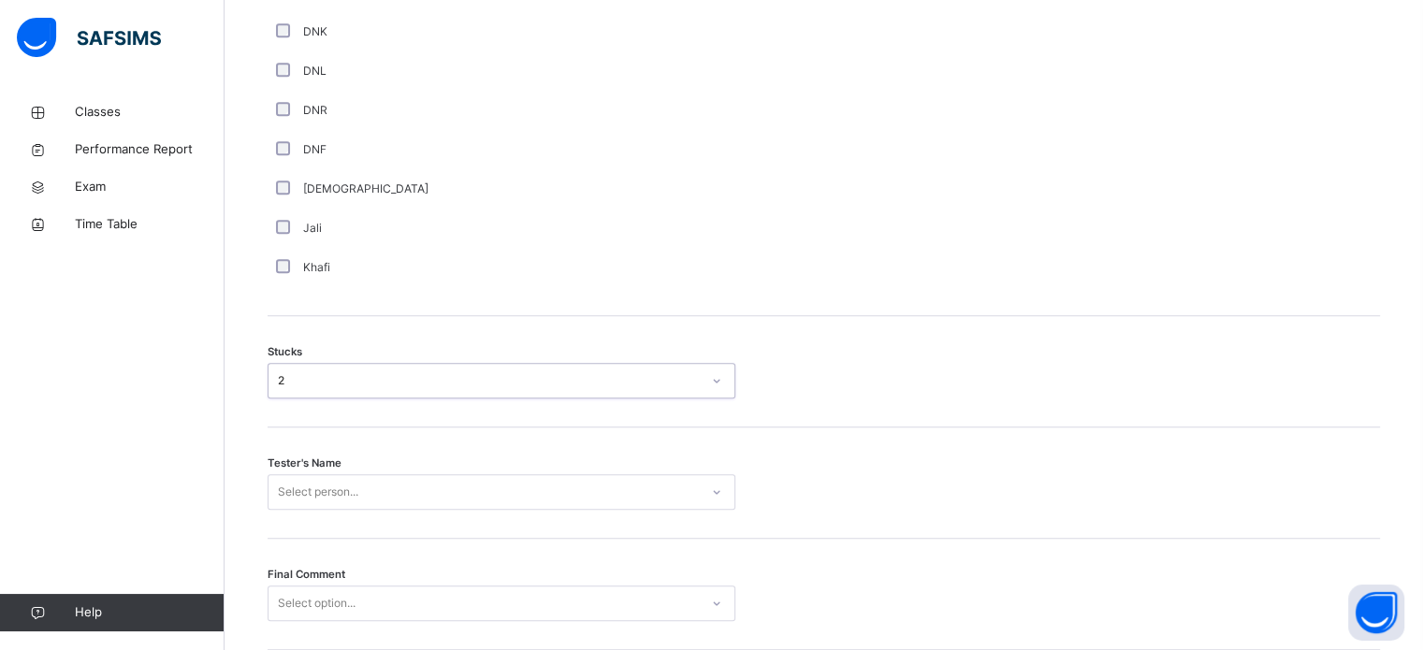
scroll to position [1467, 0]
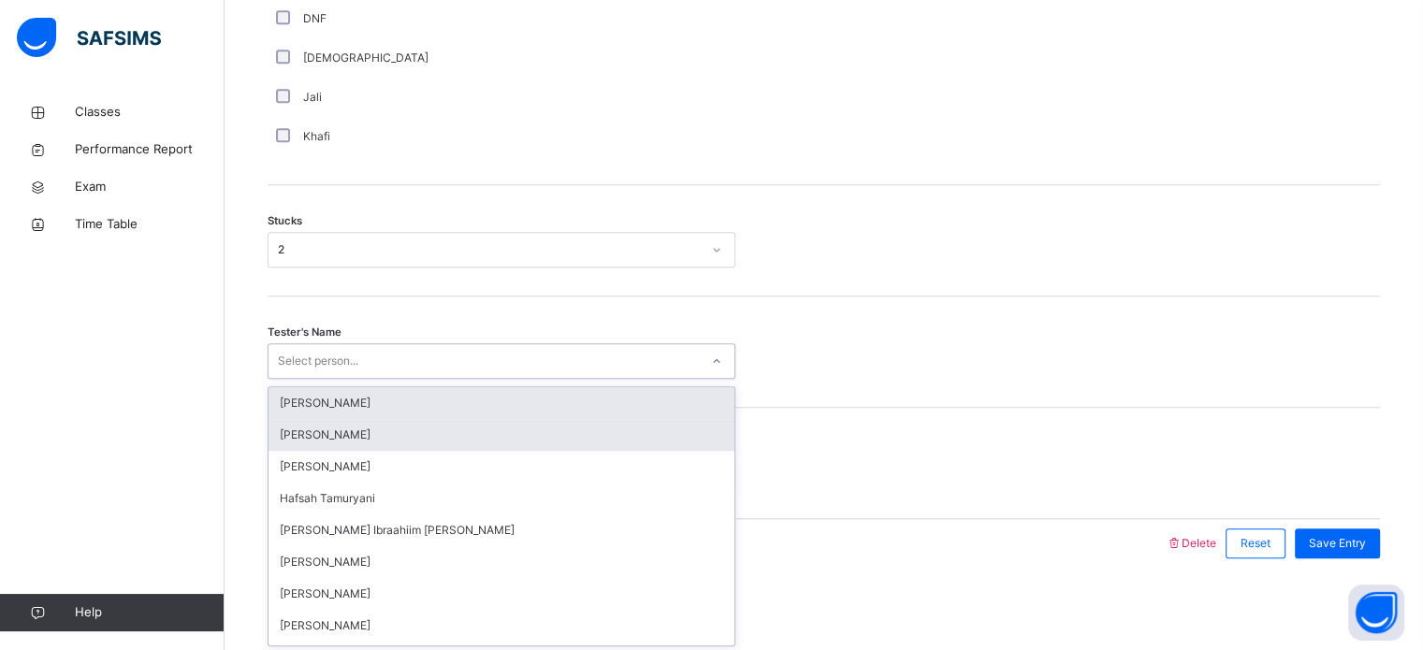
click at [388, 440] on div "[PERSON_NAME]" at bounding box center [502, 435] width 466 height 32
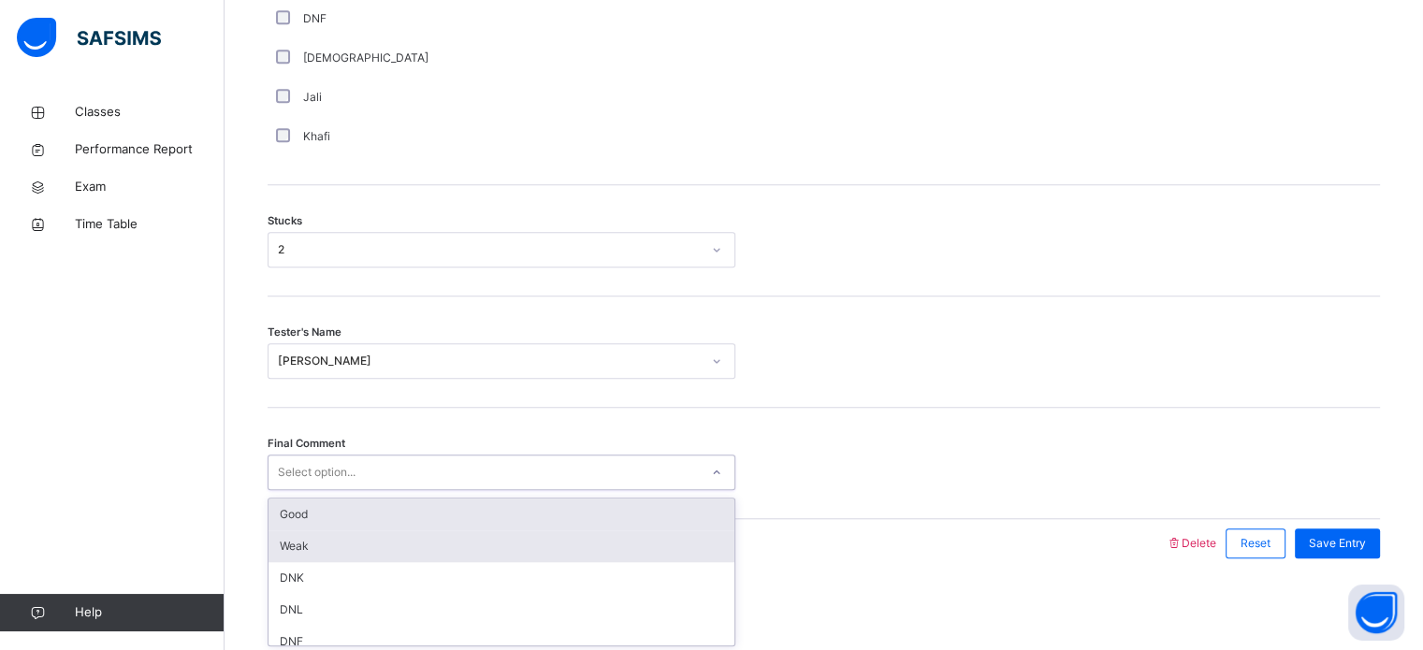
click at [344, 540] on div "Weak" at bounding box center [502, 547] width 466 height 32
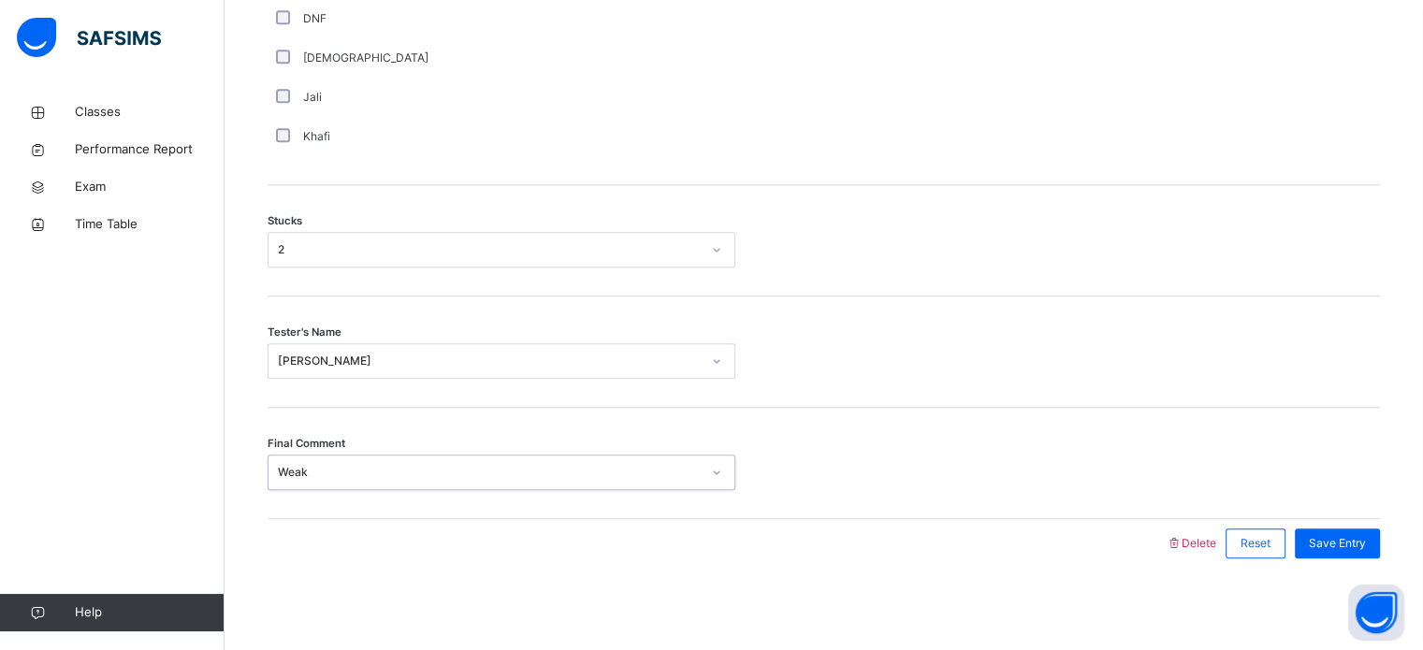
click at [341, 216] on div "Stucks 2" at bounding box center [824, 240] width 1112 height 111
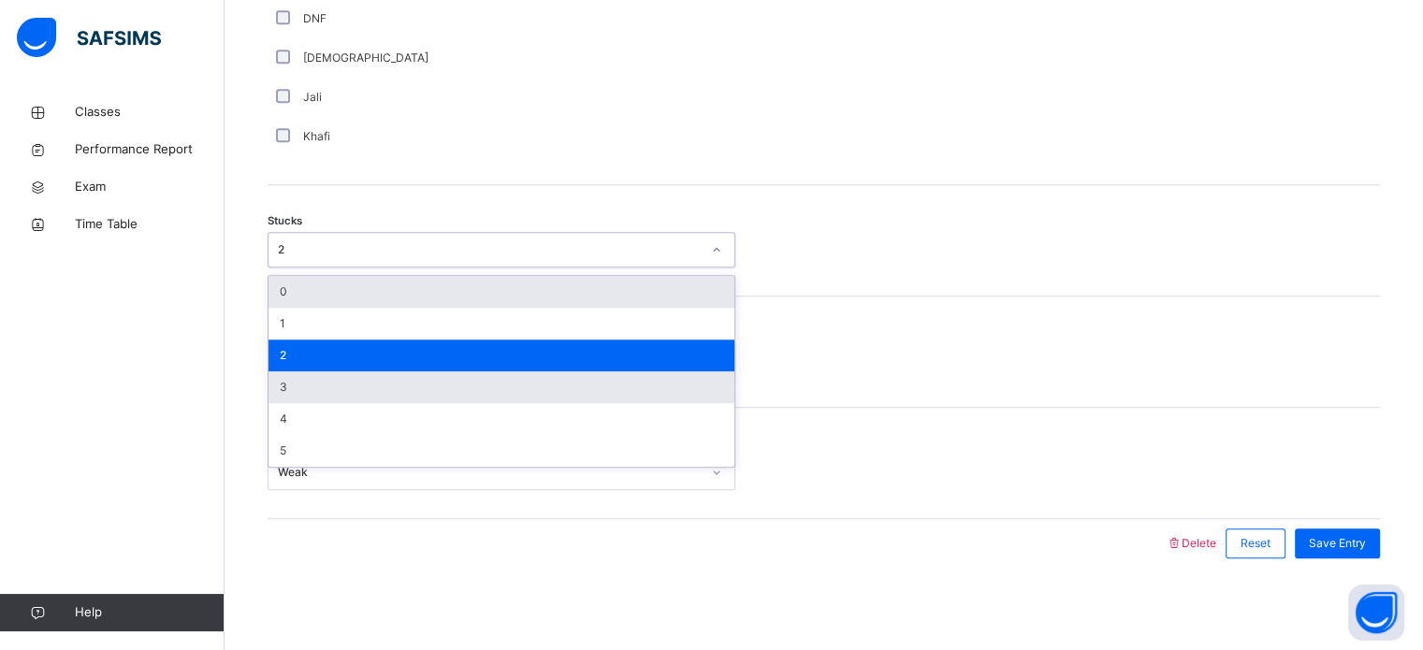
click at [298, 382] on div "3" at bounding box center [502, 387] width 466 height 32
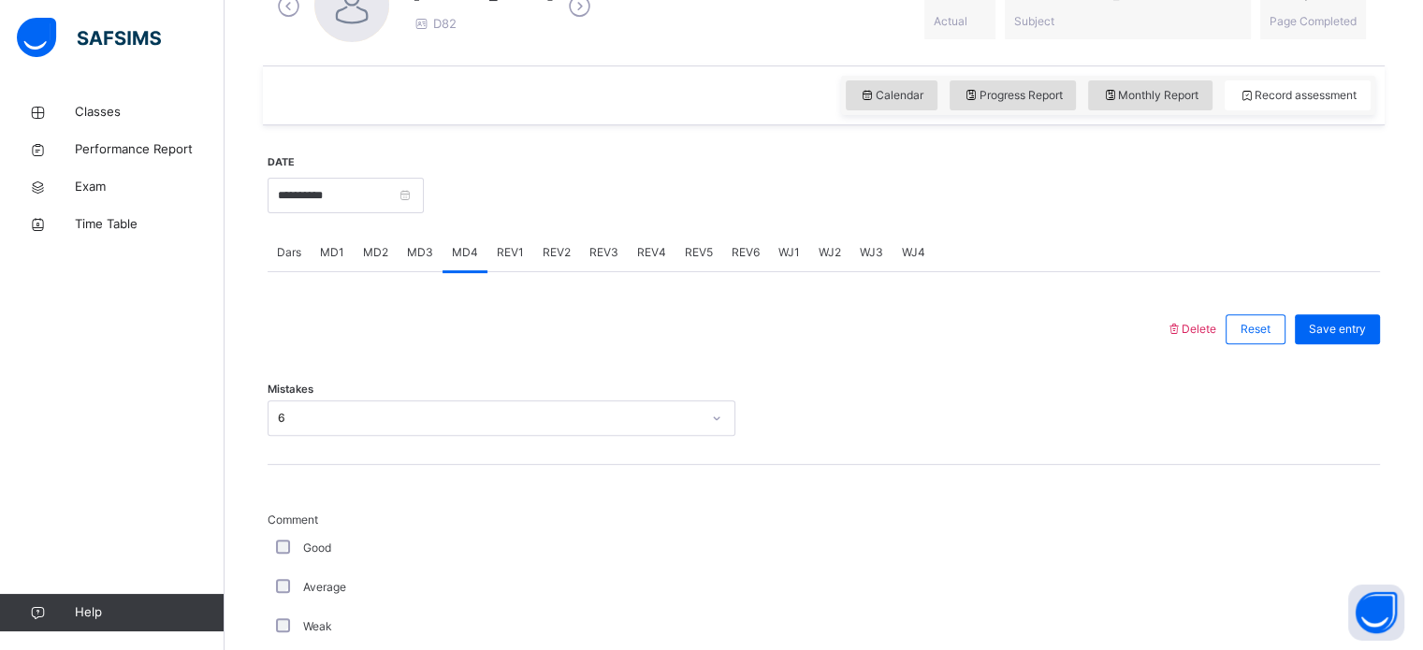
scroll to position [655, 0]
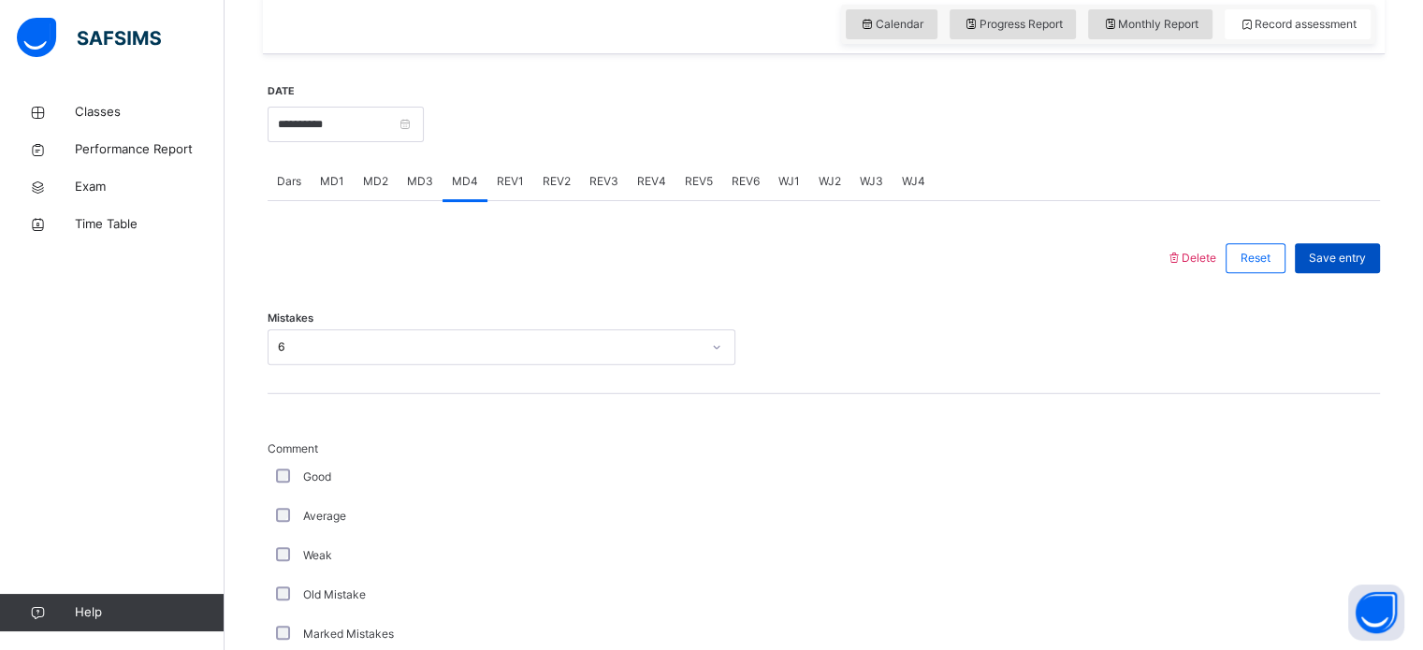
click at [1347, 258] on span "Save entry" at bounding box center [1337, 258] width 57 height 17
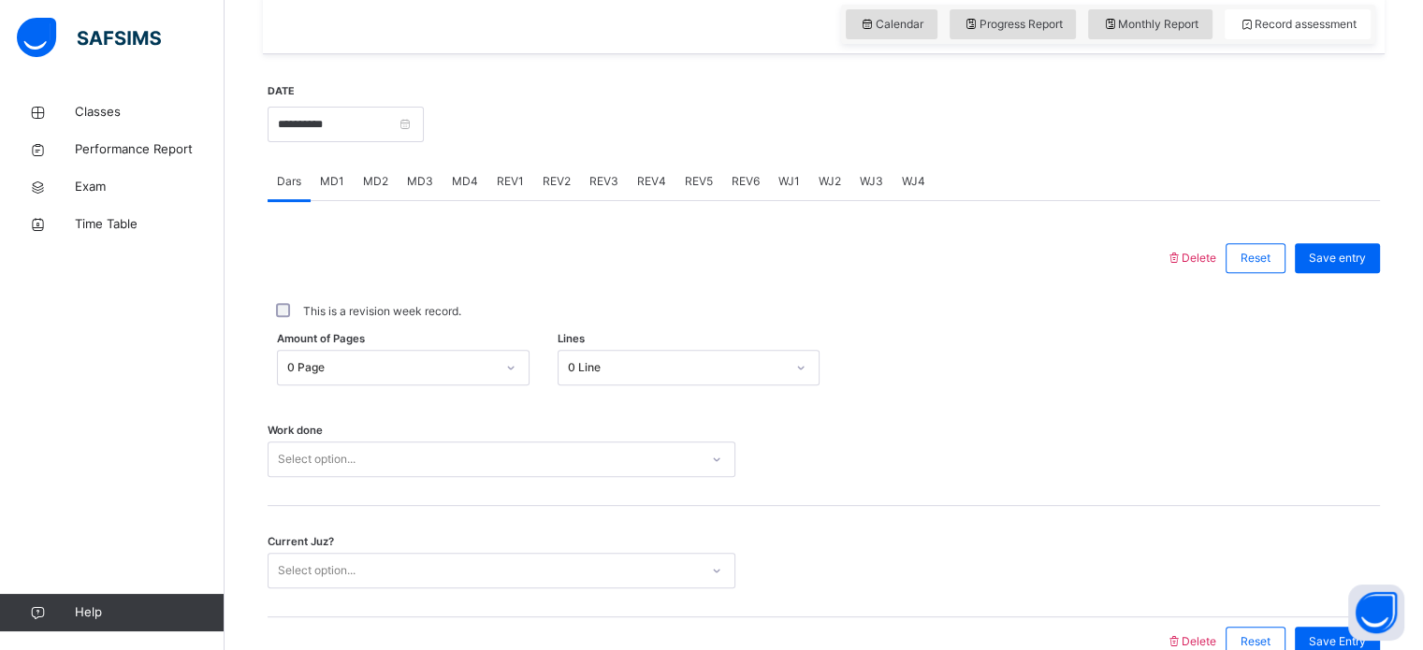
click at [984, 458] on div "Work done Select option..." at bounding box center [824, 460] width 1112 height 36
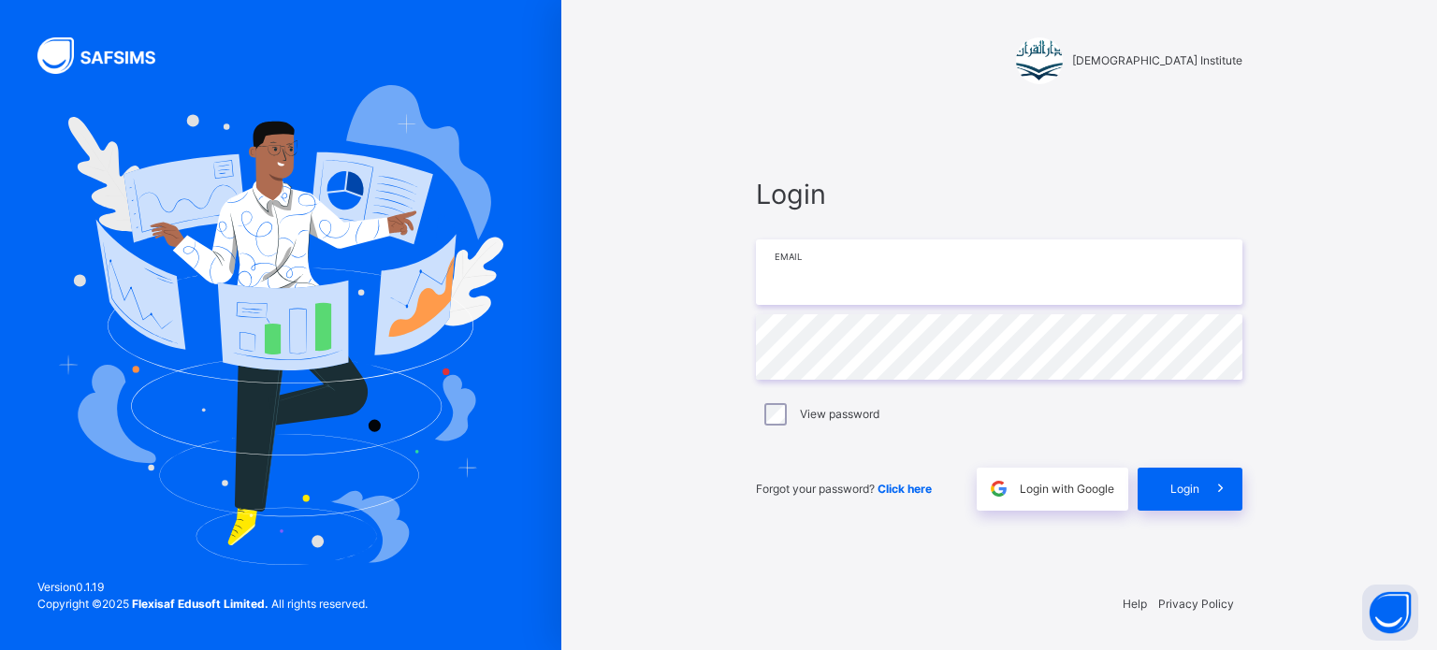
type input "**********"
click at [1156, 484] on div "Login" at bounding box center [1190, 489] width 105 height 43
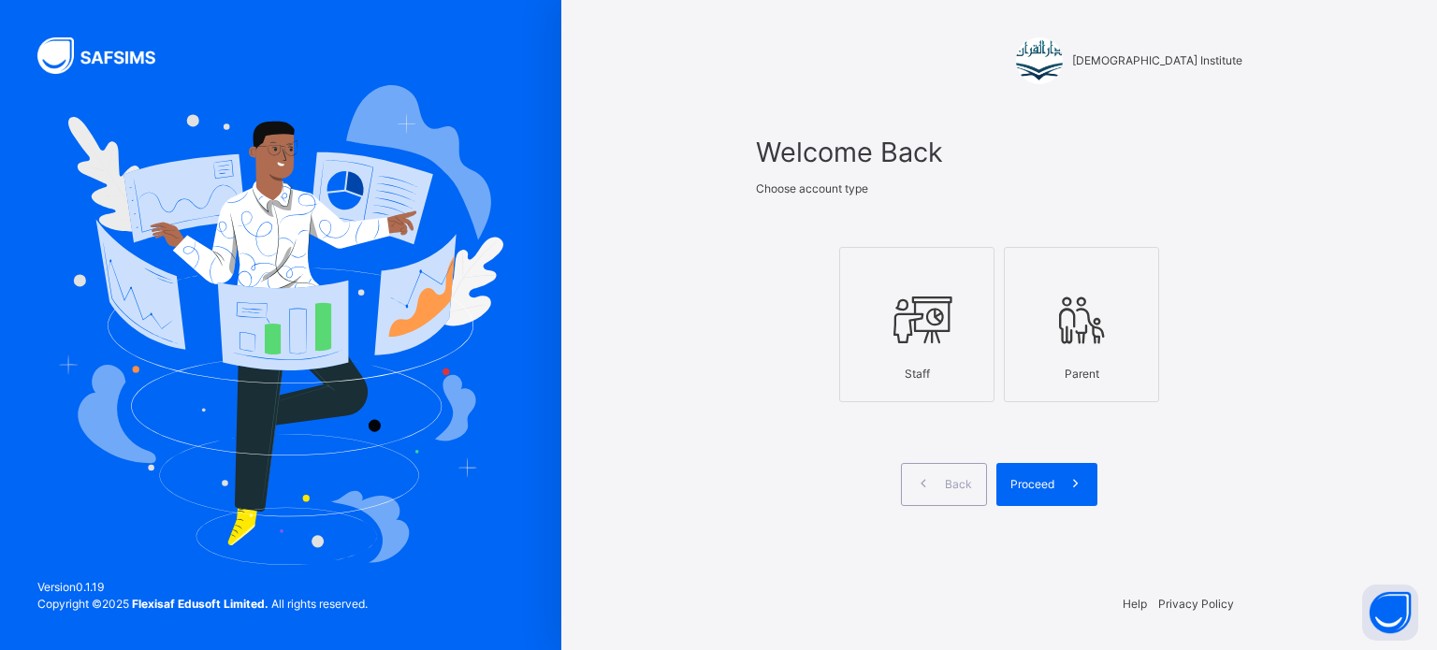
click at [916, 317] on icon at bounding box center [916, 320] width 65 height 70
click at [1039, 474] on div "Proceed" at bounding box center [1046, 484] width 101 height 43
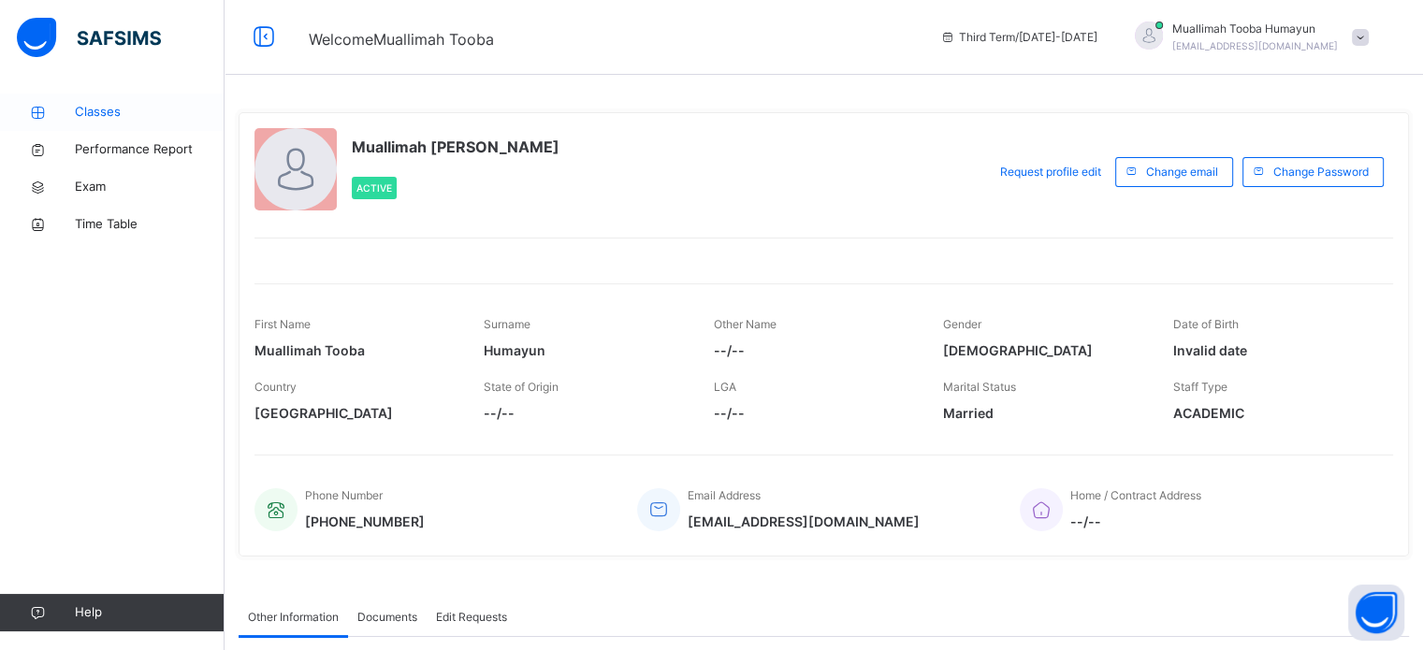
click at [113, 110] on span "Classes" at bounding box center [150, 112] width 150 height 19
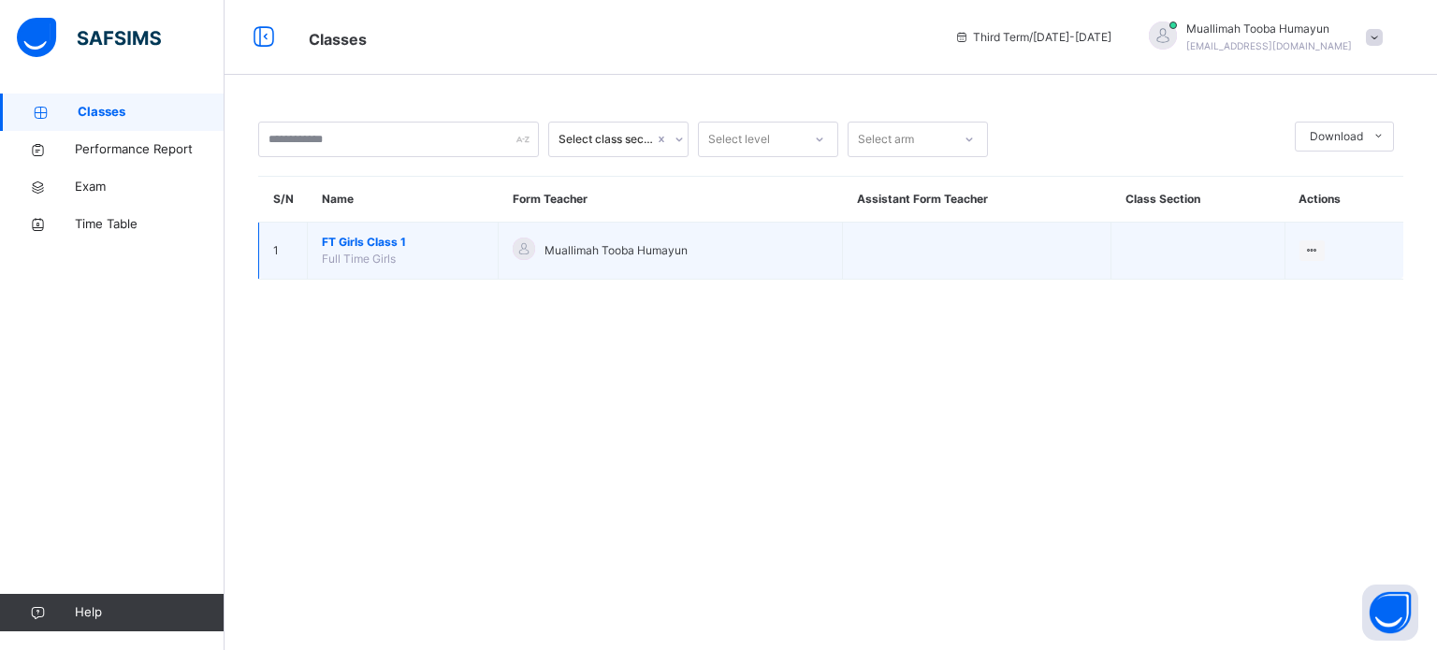
click at [393, 248] on span "FT Girls Class 1" at bounding box center [403, 242] width 162 height 17
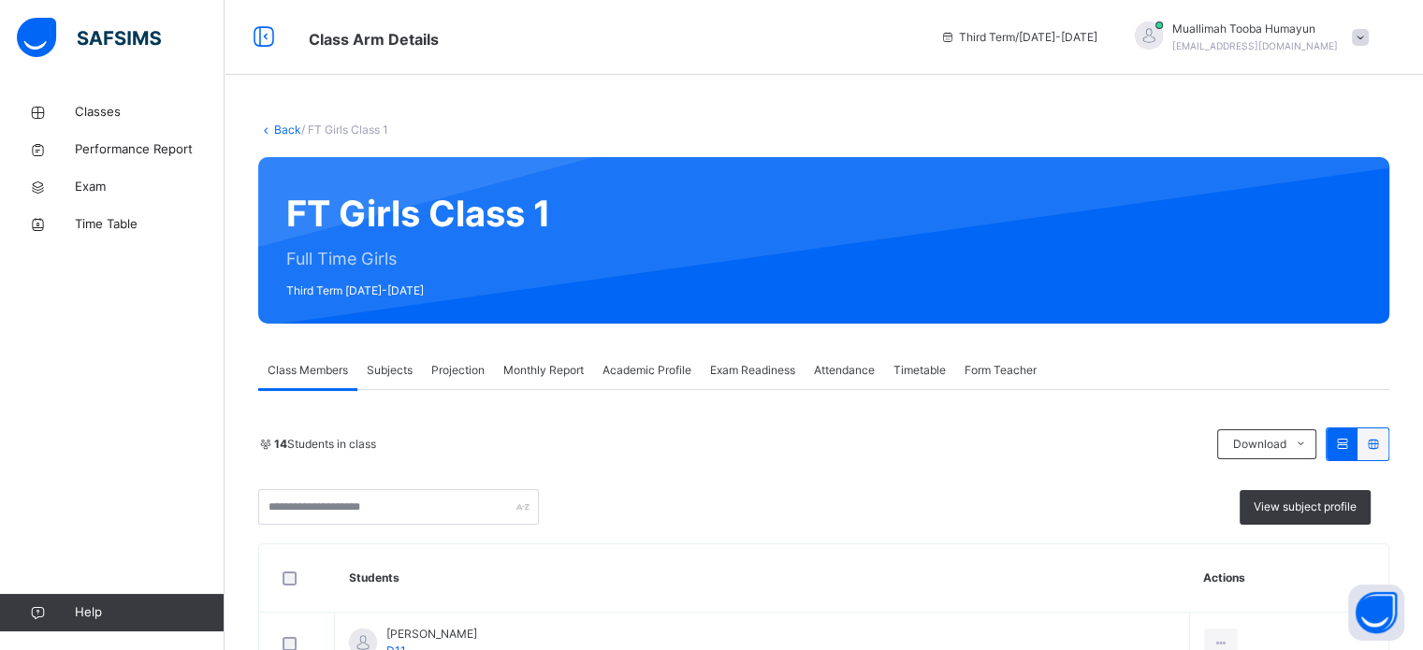
click at [432, 377] on span "Projection" at bounding box center [457, 370] width 53 height 17
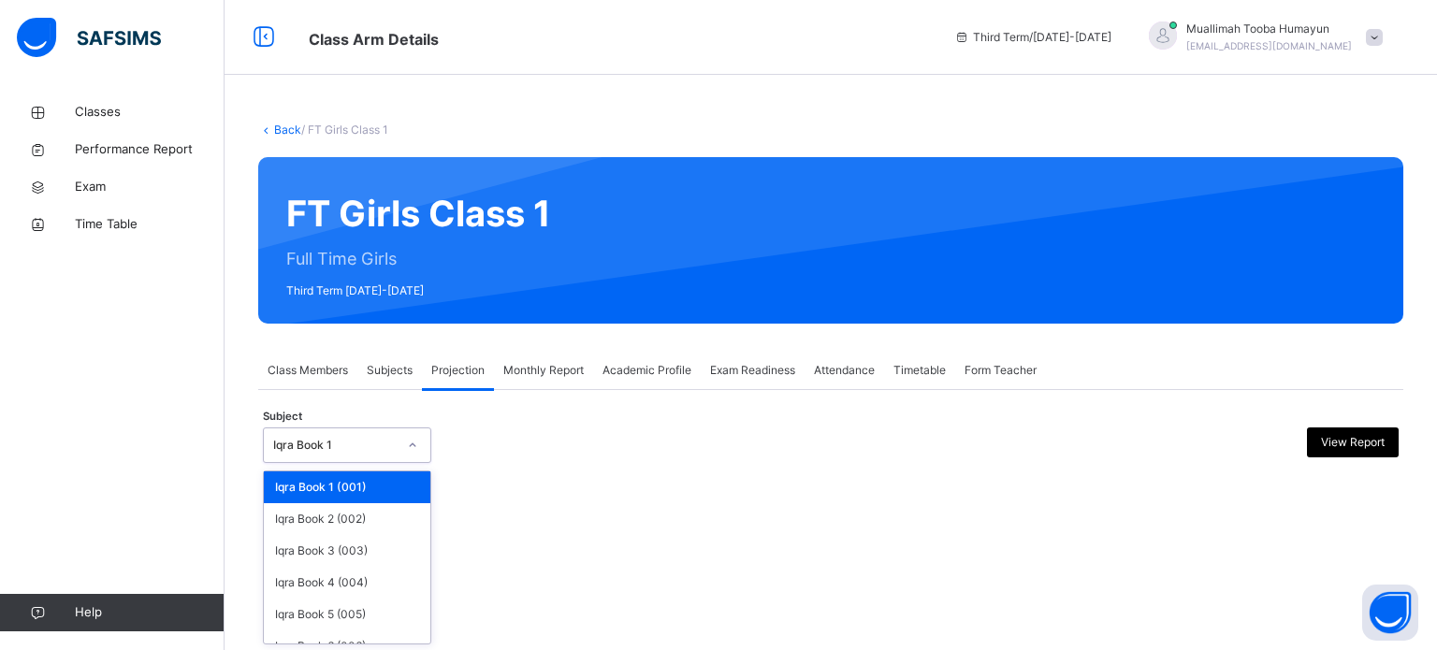
click at [397, 438] on div at bounding box center [413, 445] width 32 height 30
click at [334, 639] on div "Iqra Book 6 (006)" at bounding box center [347, 647] width 167 height 32
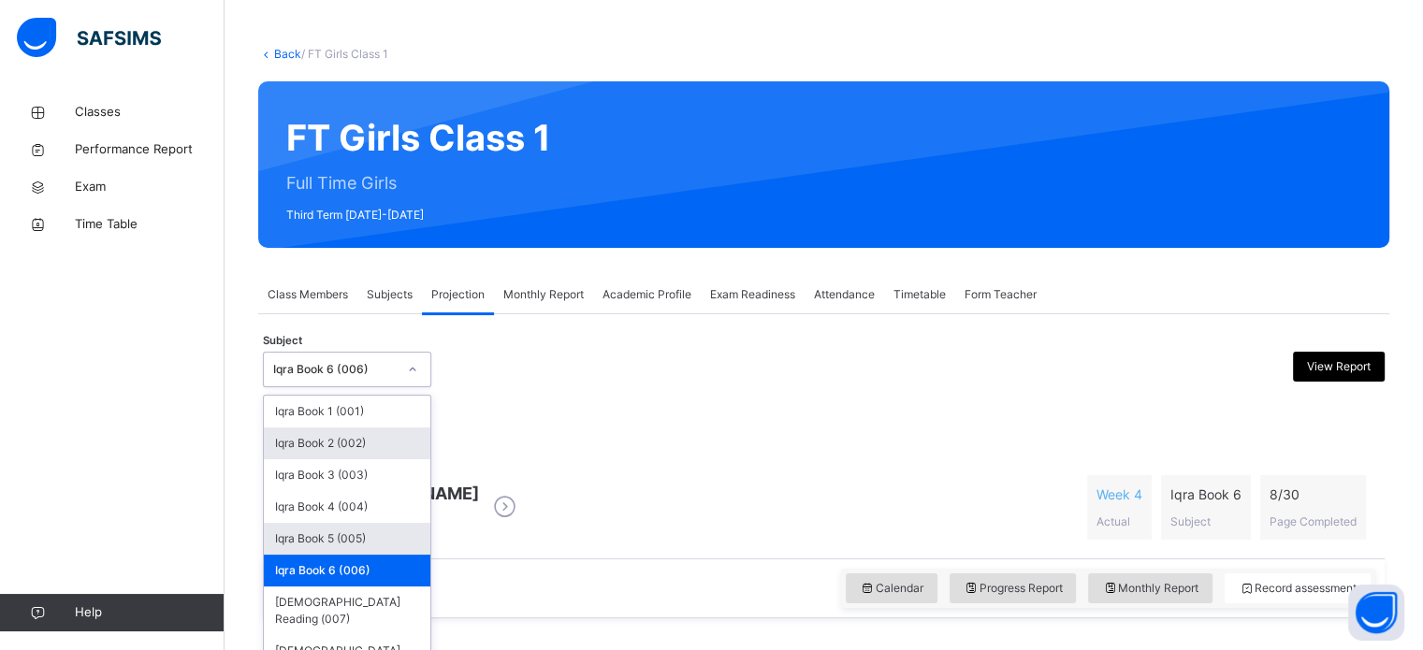
scroll to position [83, 0]
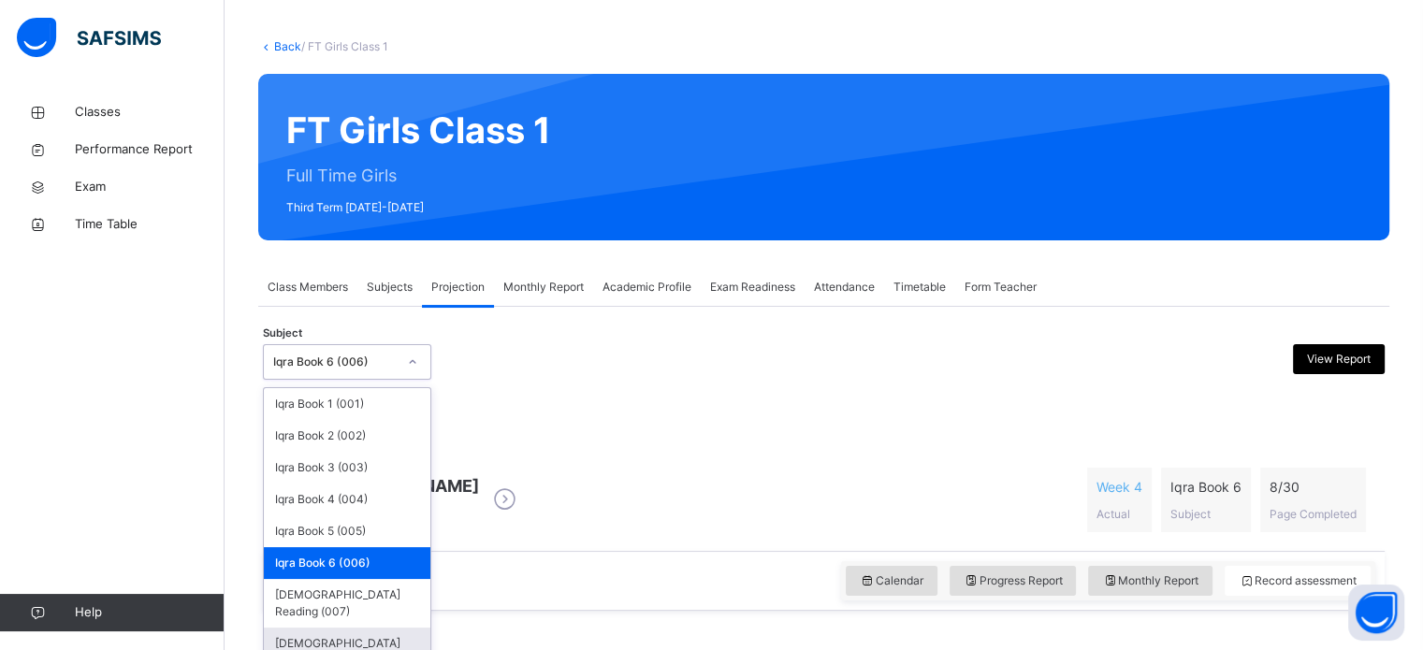
drag, startPoint x: 425, startPoint y: 444, endPoint x: 356, endPoint y: 627, distance: 194.8
click at [356, 380] on div "option Iqra Book 6 (006), selected. option [DEMOGRAPHIC_DATA] Memorisation (008…" at bounding box center [347, 362] width 168 height 36
click at [356, 628] on div "[DEMOGRAPHIC_DATA] Memorisation (008)" at bounding box center [347, 652] width 167 height 49
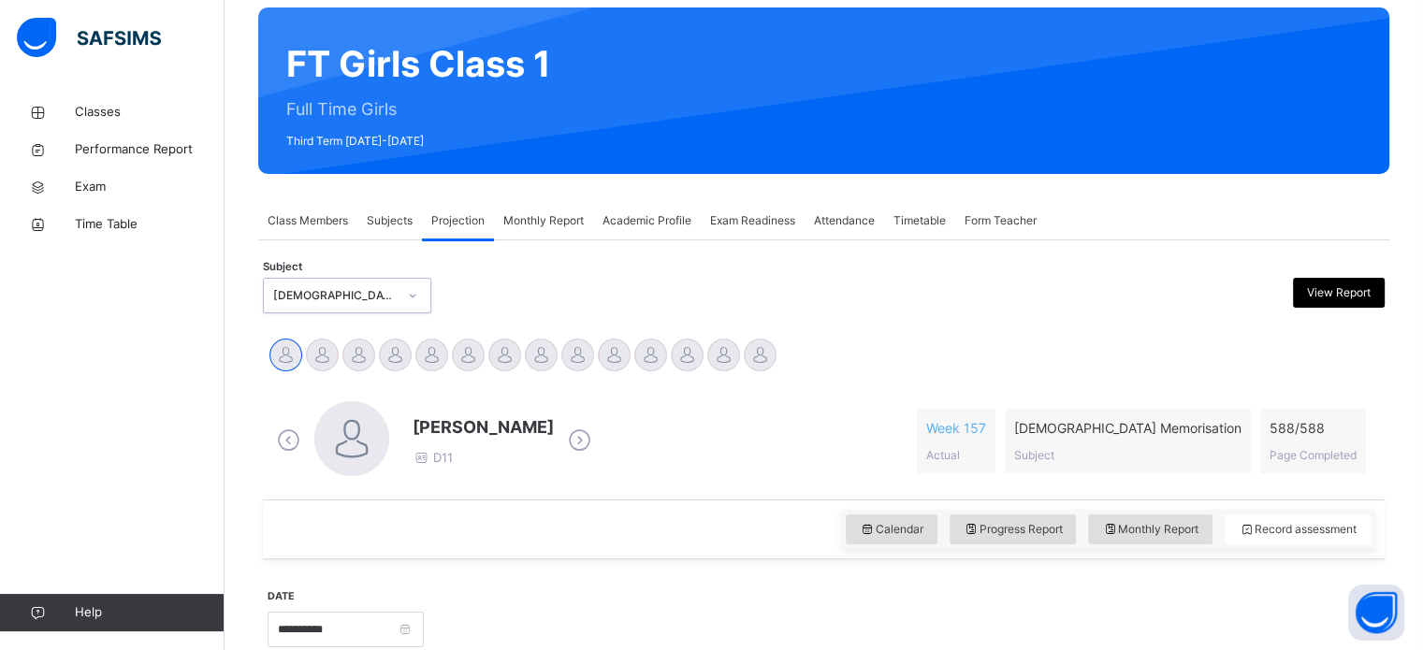
scroll to position [150, 0]
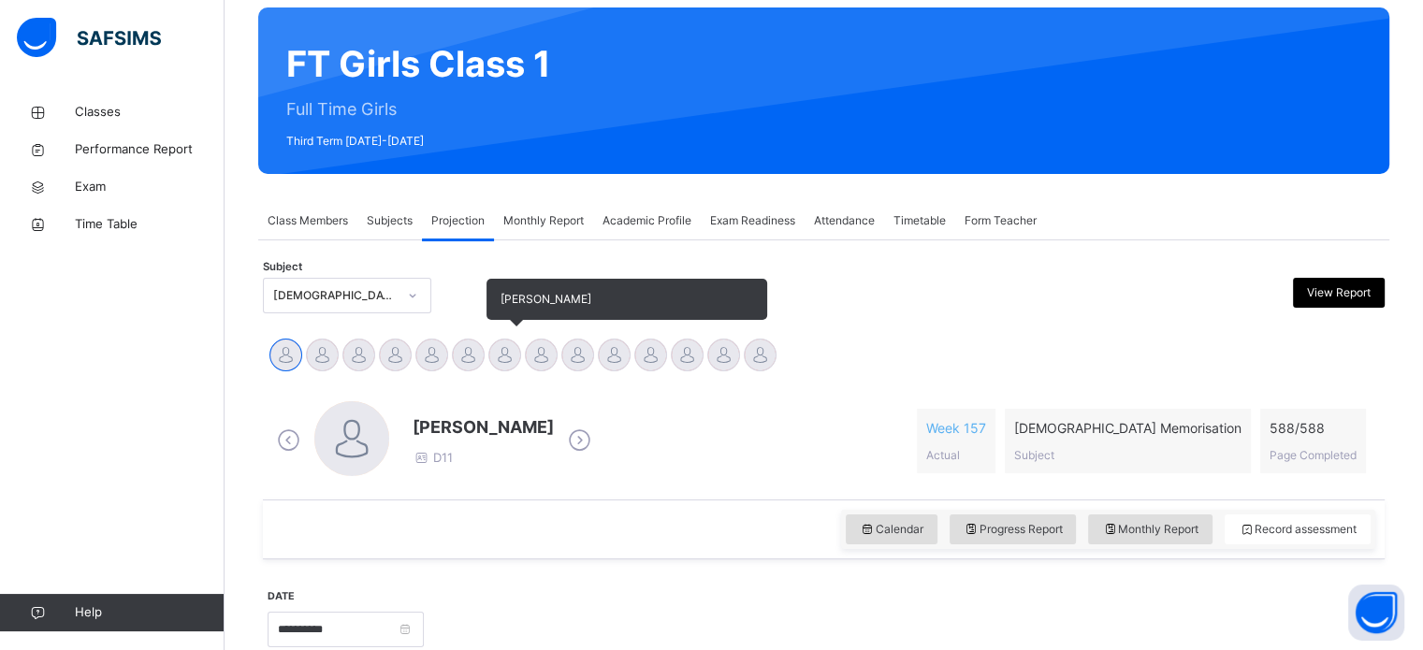
click at [499, 345] on div at bounding box center [504, 355] width 33 height 33
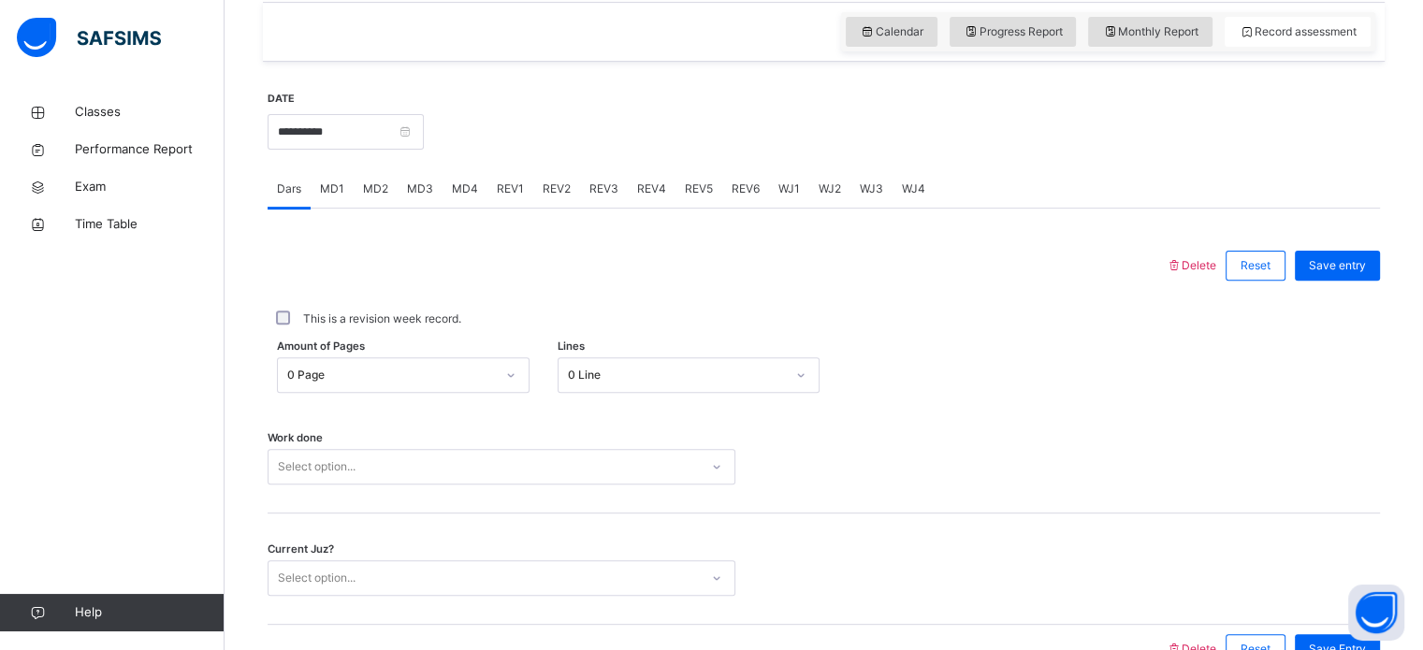
scroll to position [754, 0]
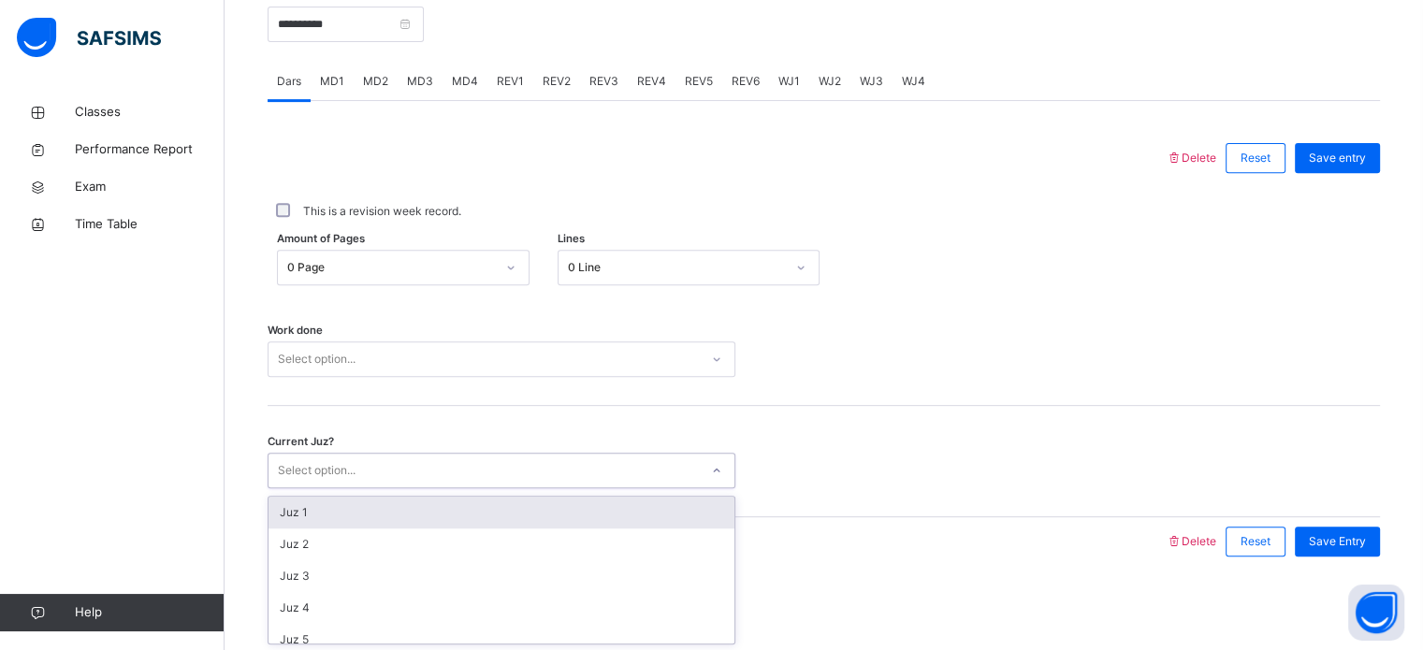
click at [458, 471] on div "Select option..." at bounding box center [484, 471] width 430 height 29
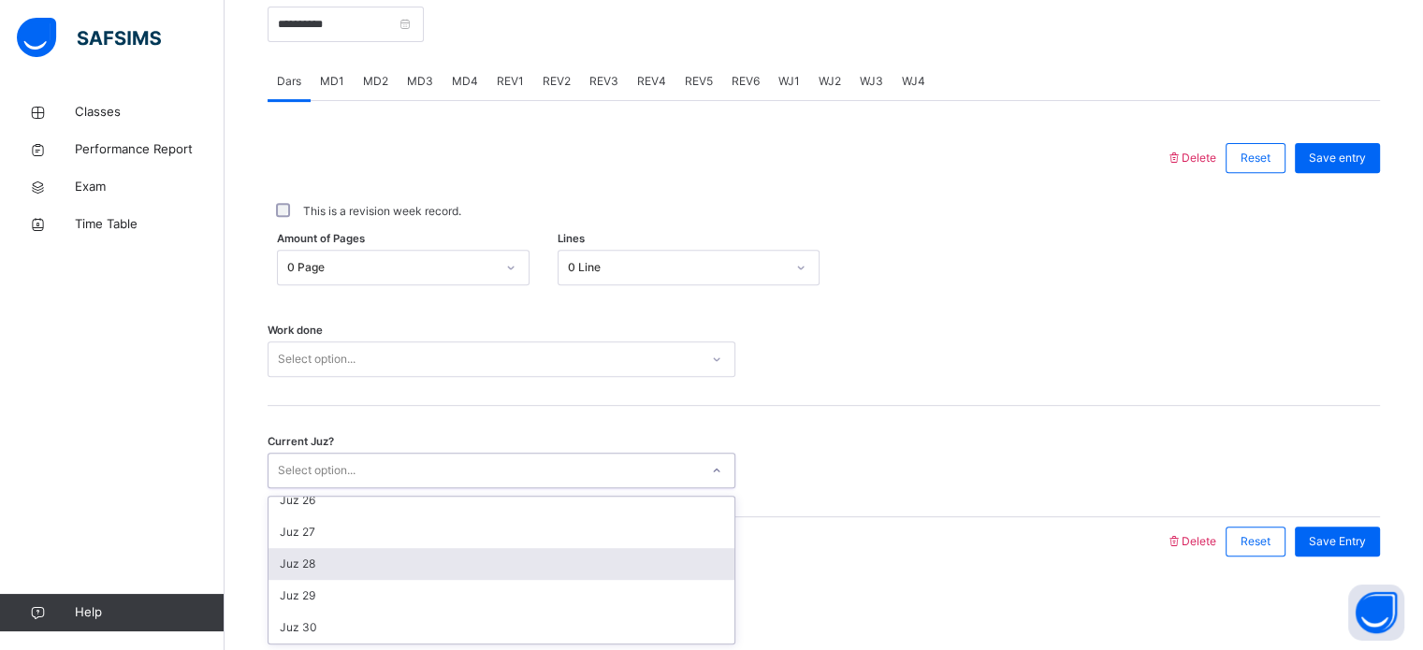
scroll to position [769, 0]
click at [366, 571] on div "Juz 27" at bounding box center [502, 571] width 466 height 32
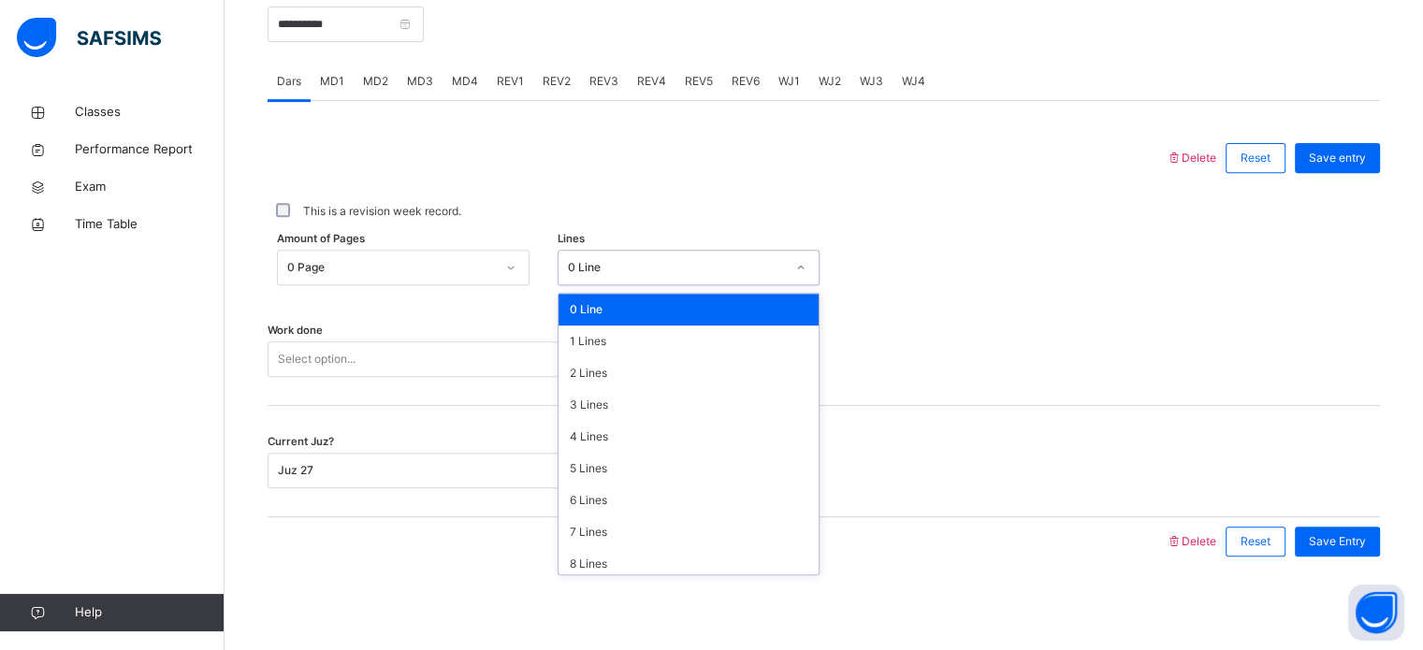
click at [610, 260] on div "0 Line" at bounding box center [676, 267] width 217 height 17
click at [595, 531] on div "7 Lines" at bounding box center [689, 532] width 260 height 32
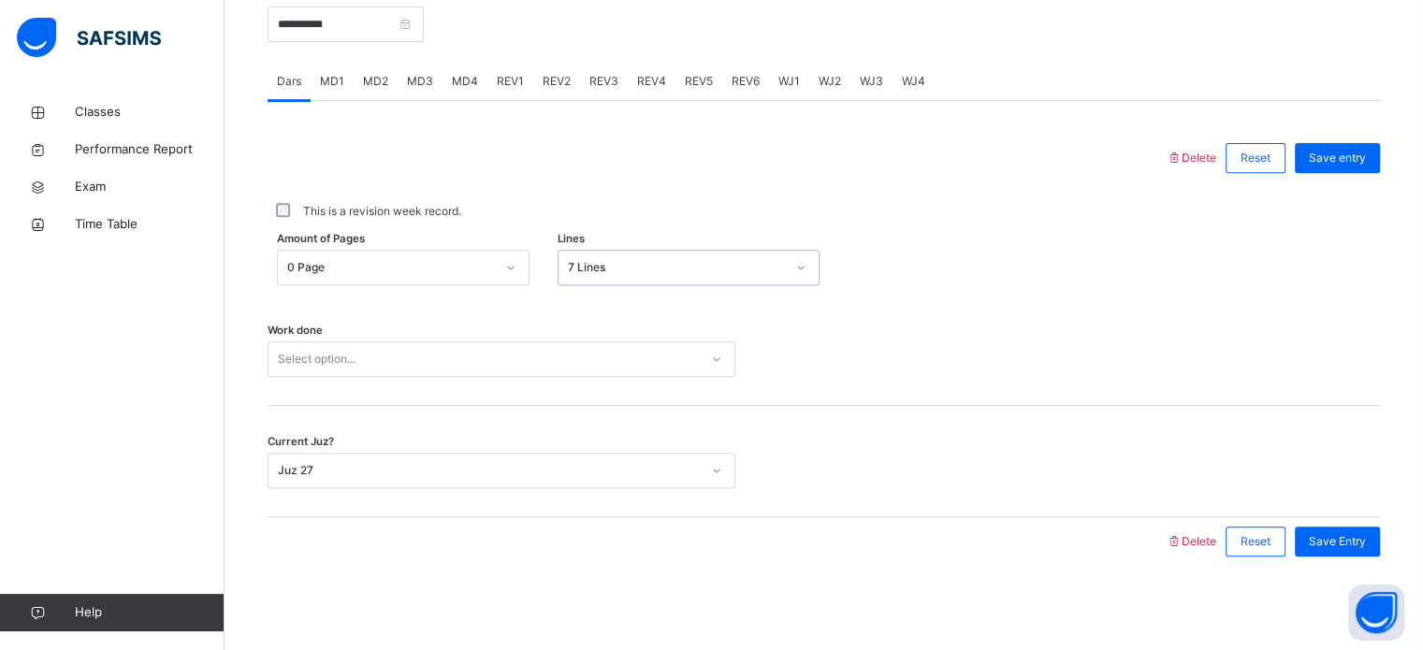
click at [598, 370] on div "Select option..." at bounding box center [484, 359] width 430 height 29
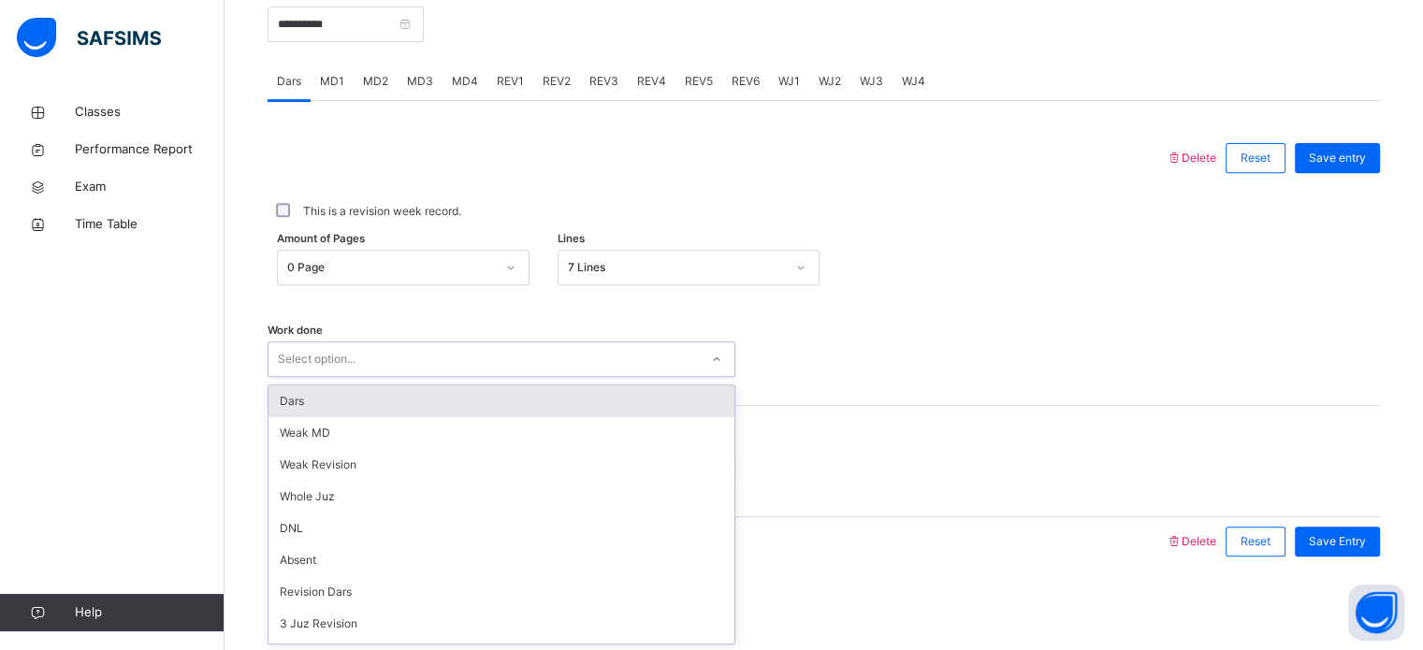
click at [479, 405] on div "Dars" at bounding box center [502, 401] width 466 height 32
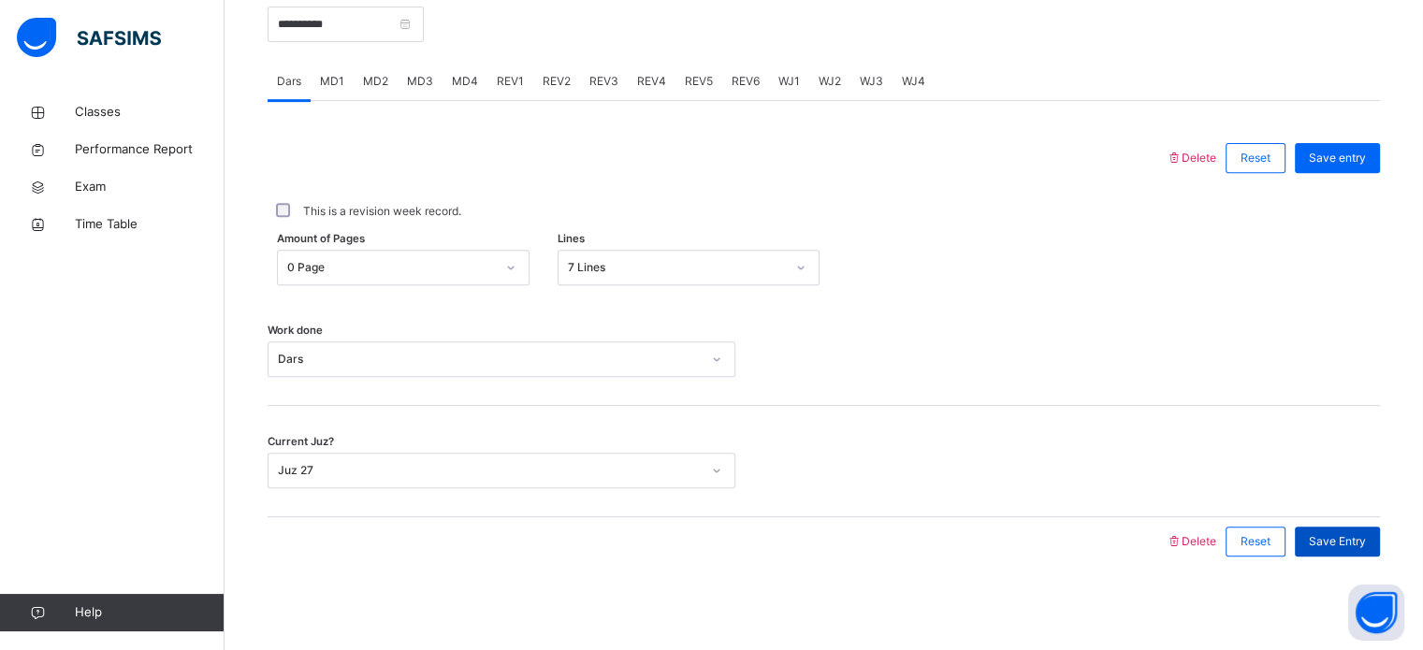
click at [1325, 549] on span "Save Entry" at bounding box center [1337, 541] width 57 height 17
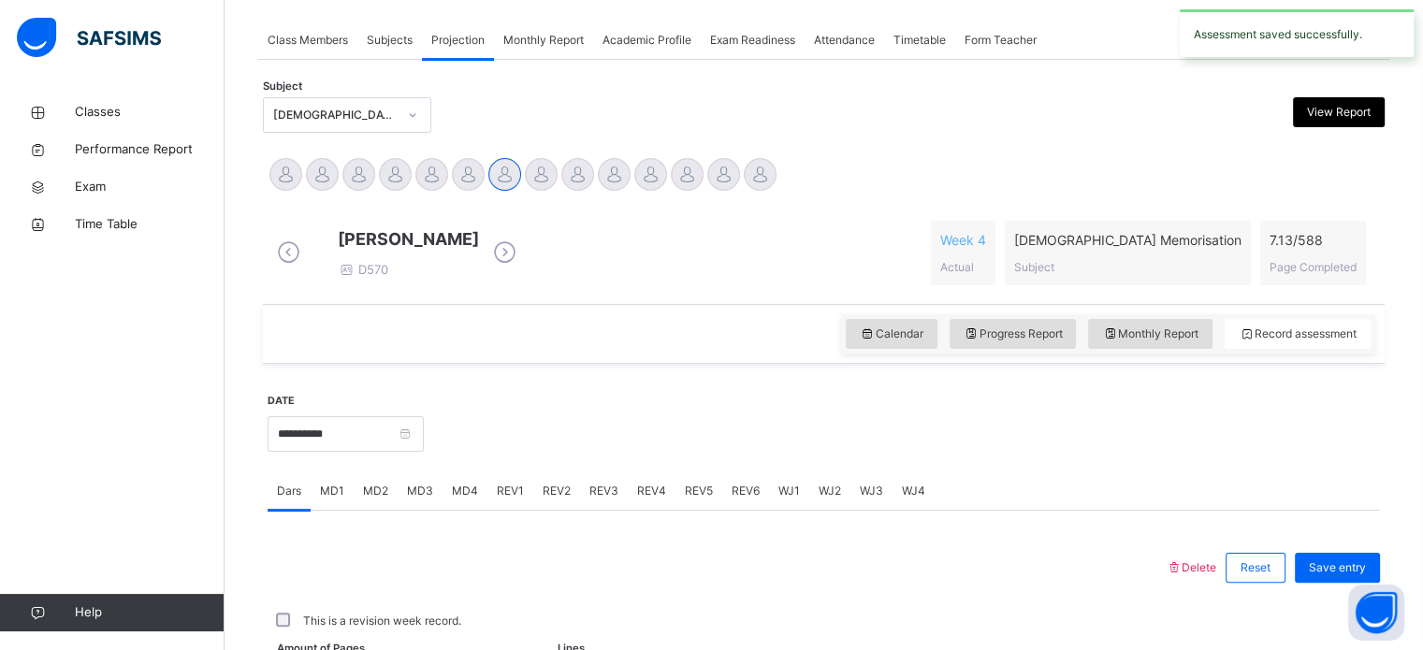
scroll to position [754, 0]
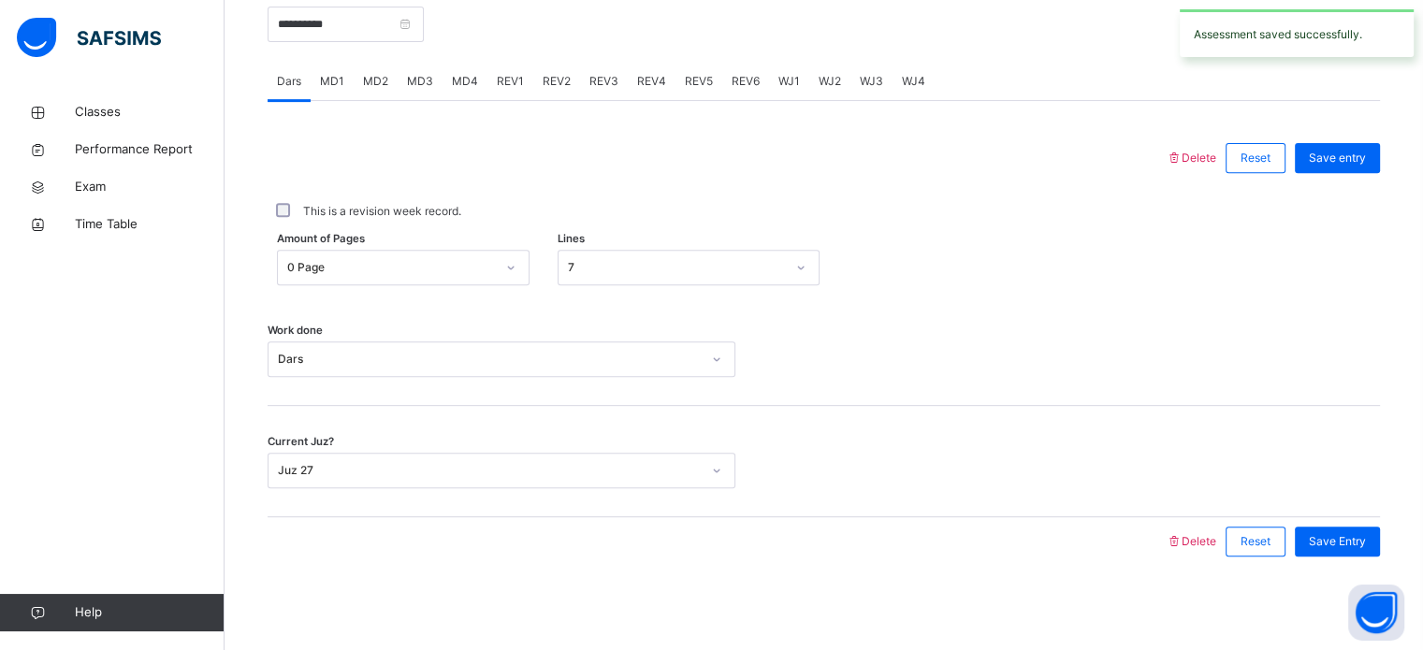
click at [471, 89] on span "MD4" at bounding box center [465, 81] width 26 height 17
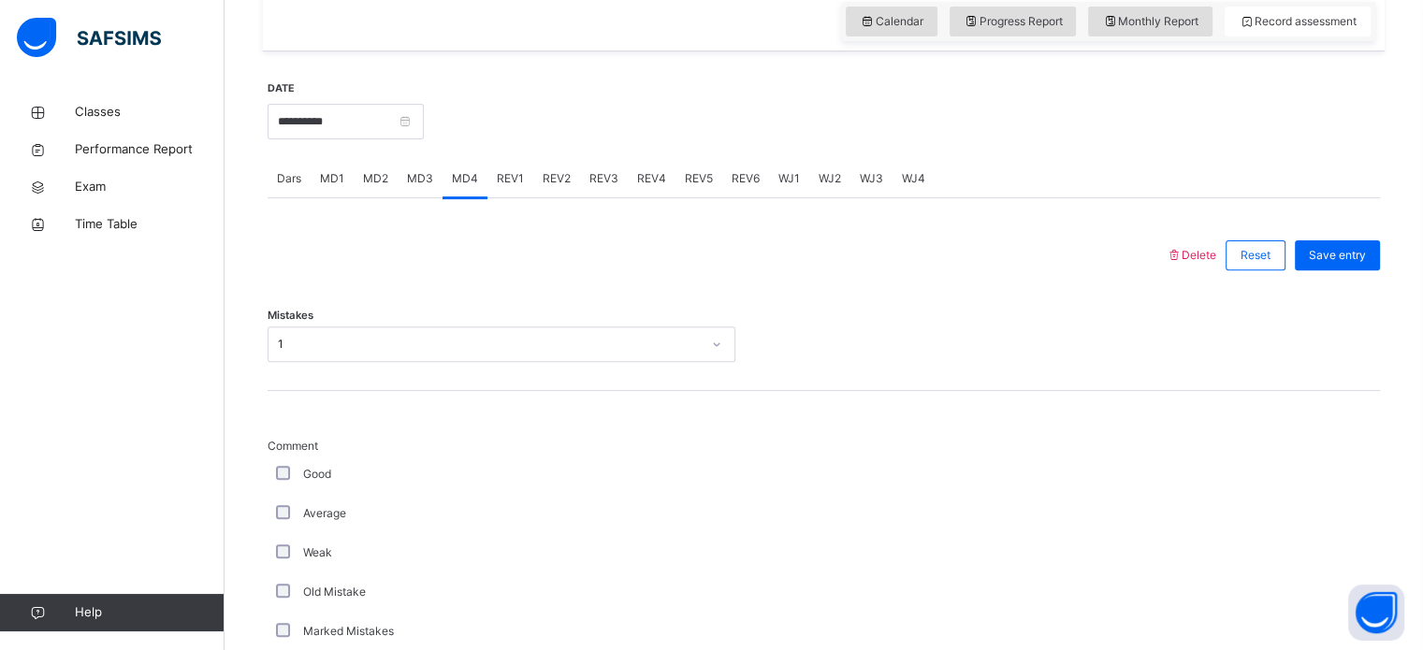
scroll to position [630, 0]
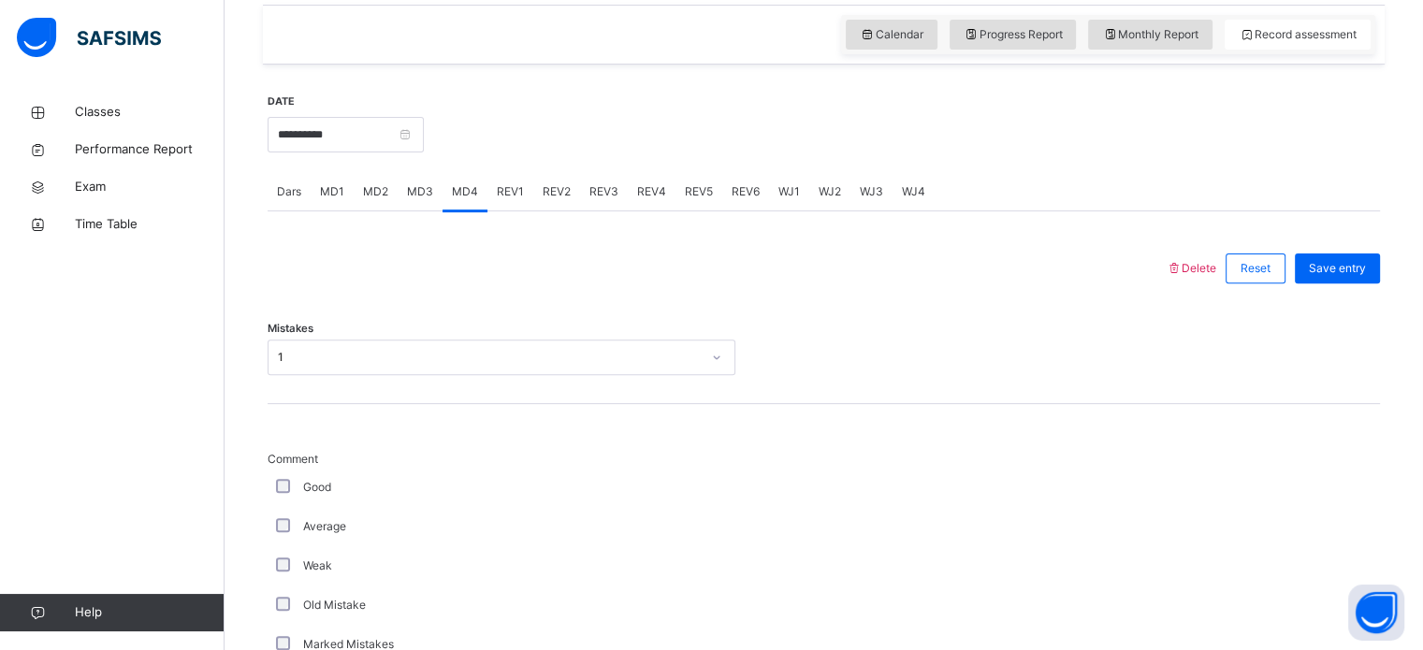
click at [324, 200] on span "MD1" at bounding box center [332, 191] width 24 height 17
drag, startPoint x: 275, startPoint y: 201, endPoint x: 354, endPoint y: 141, distance: 98.8
click at [354, 141] on input "**********" at bounding box center [346, 135] width 156 height 36
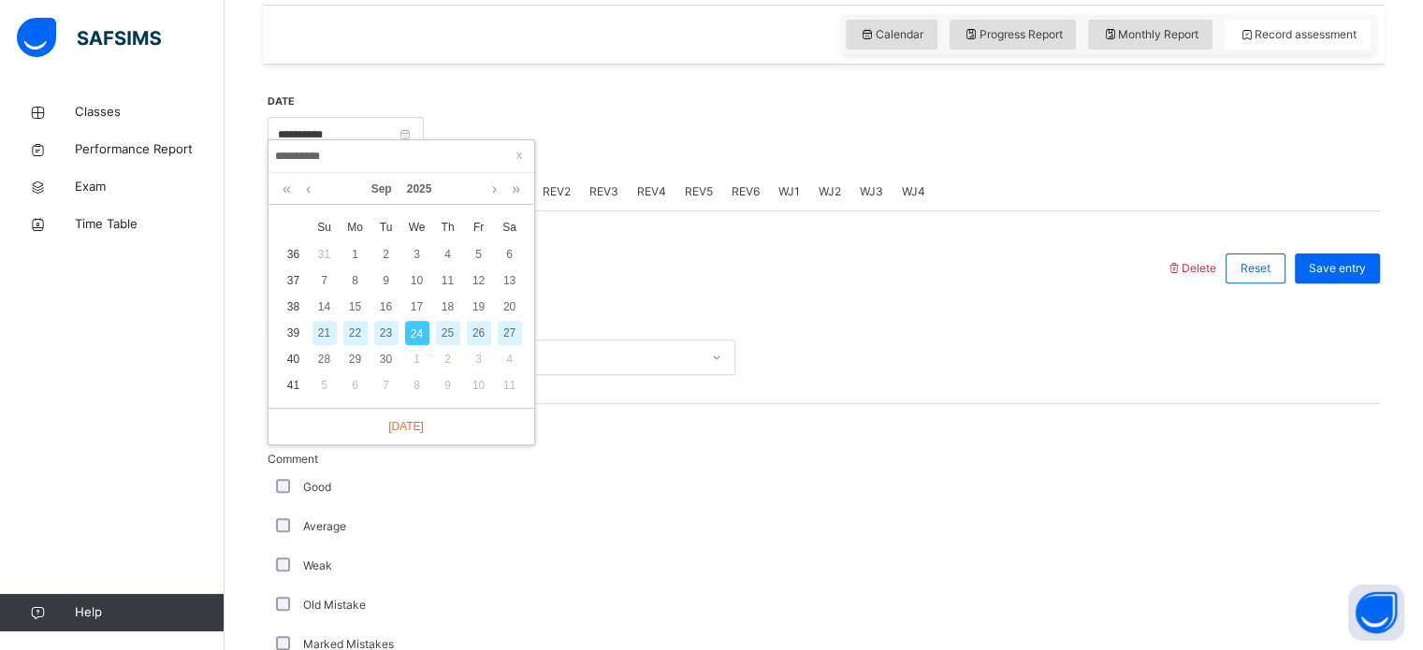
click at [347, 330] on div "22" at bounding box center [355, 333] width 24 height 24
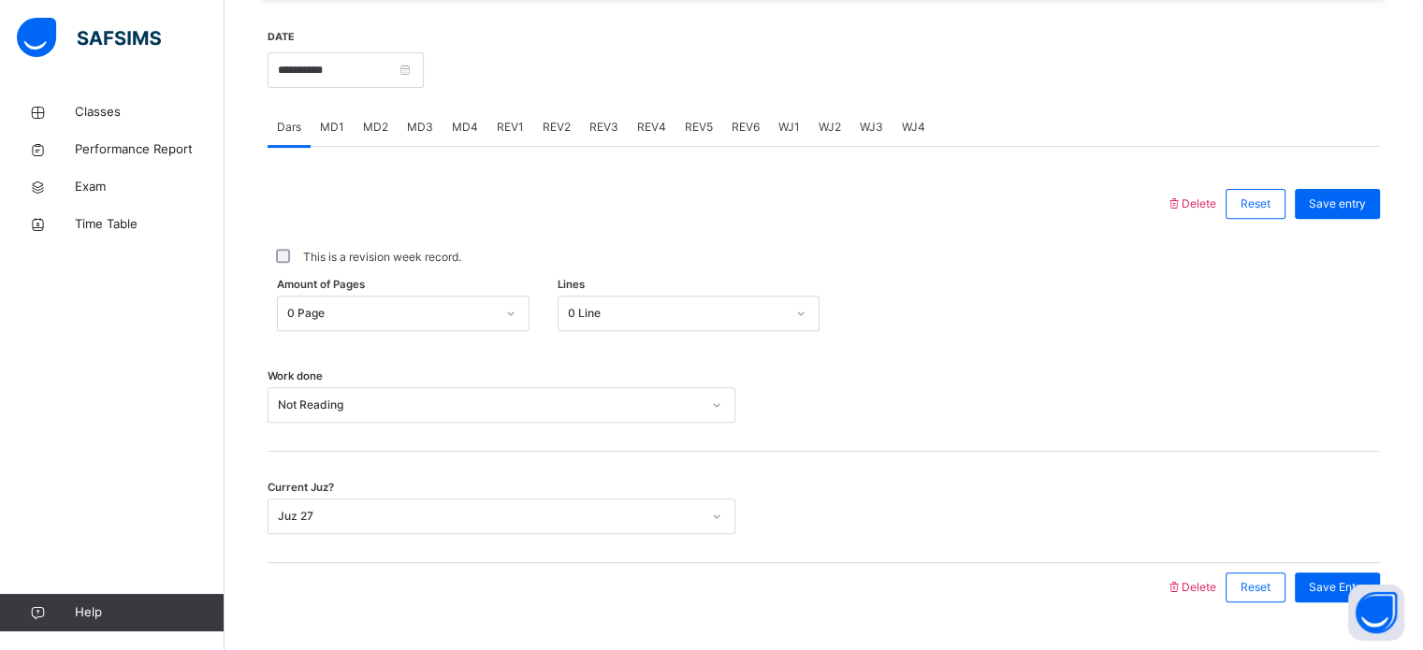
scroll to position [754, 0]
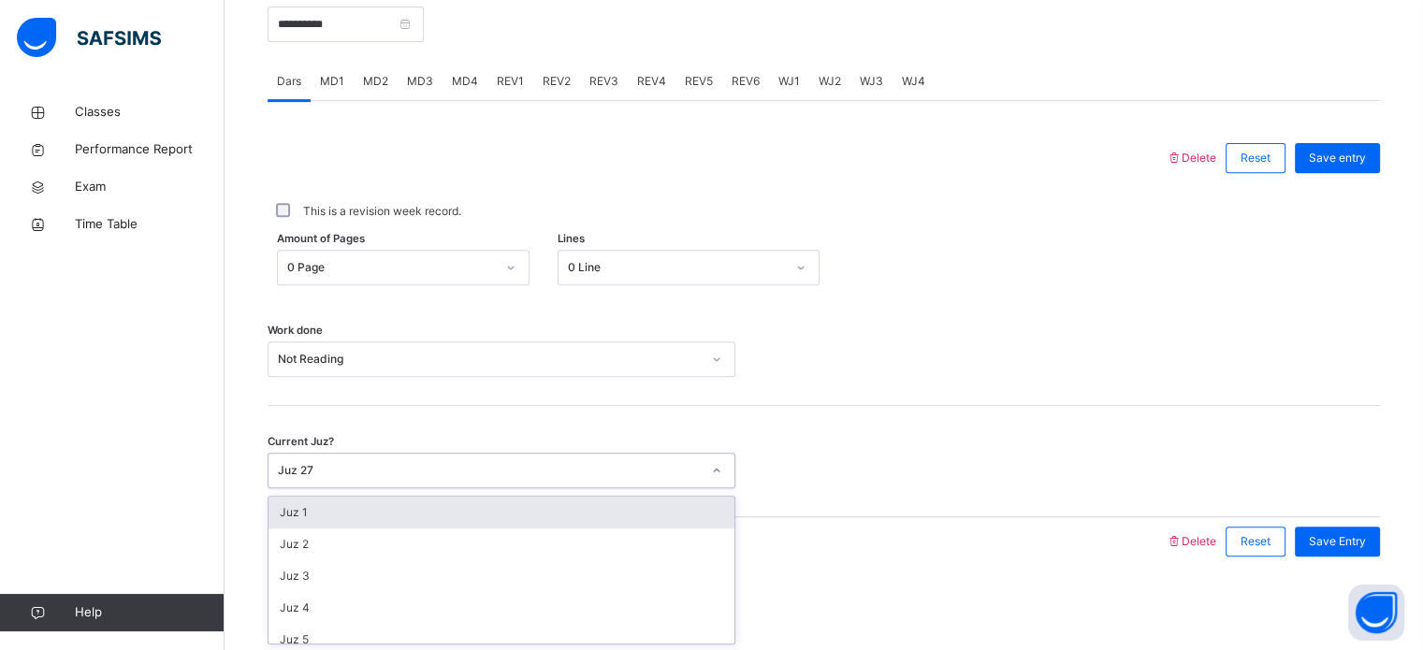
click at [368, 488] on div "option Juz 1 focused, 1 of 30. 30 results available. Use Up and Down to choose …" at bounding box center [502, 471] width 468 height 36
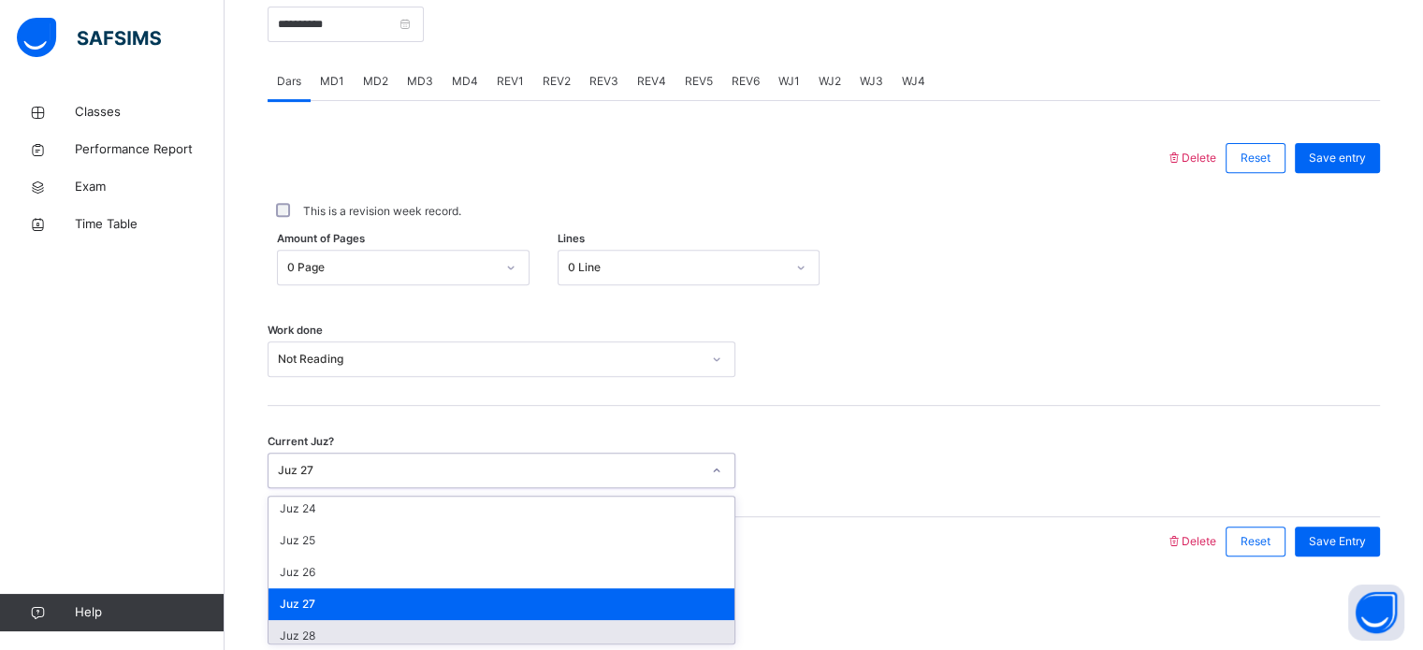
scroll to position [733, 0]
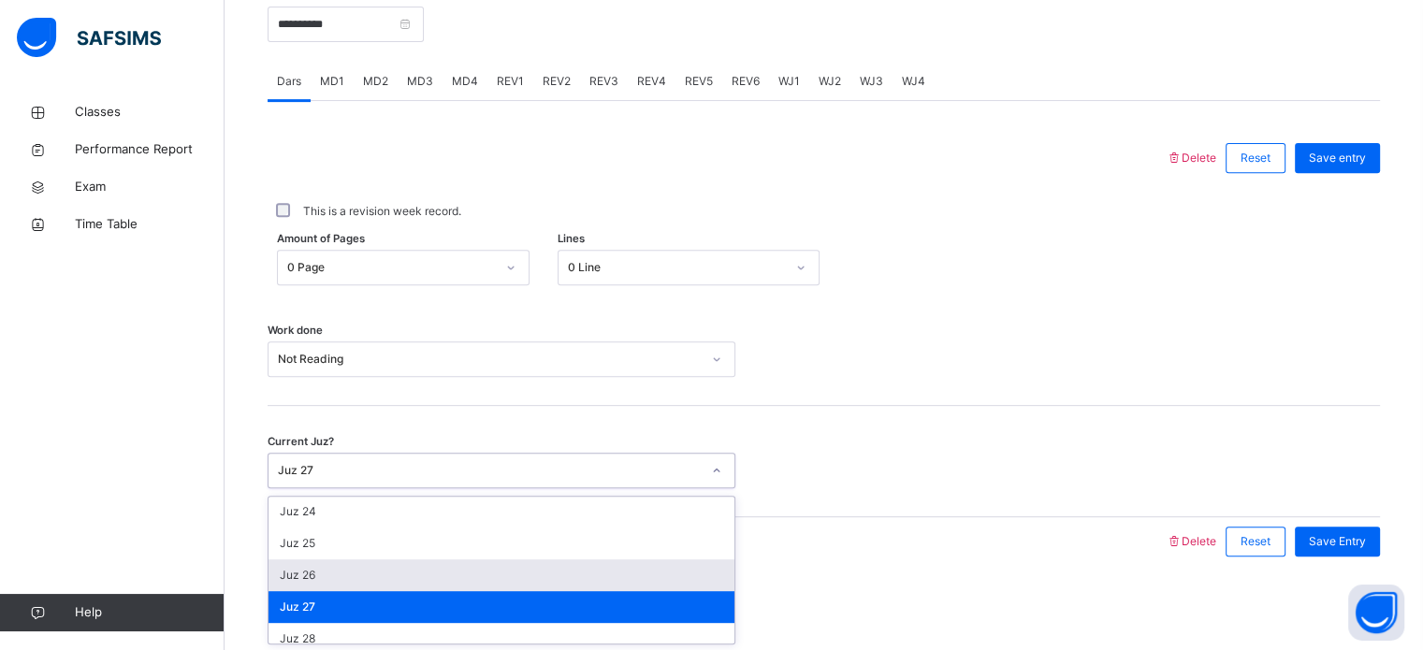
click at [338, 578] on div "Juz 26" at bounding box center [502, 576] width 466 height 32
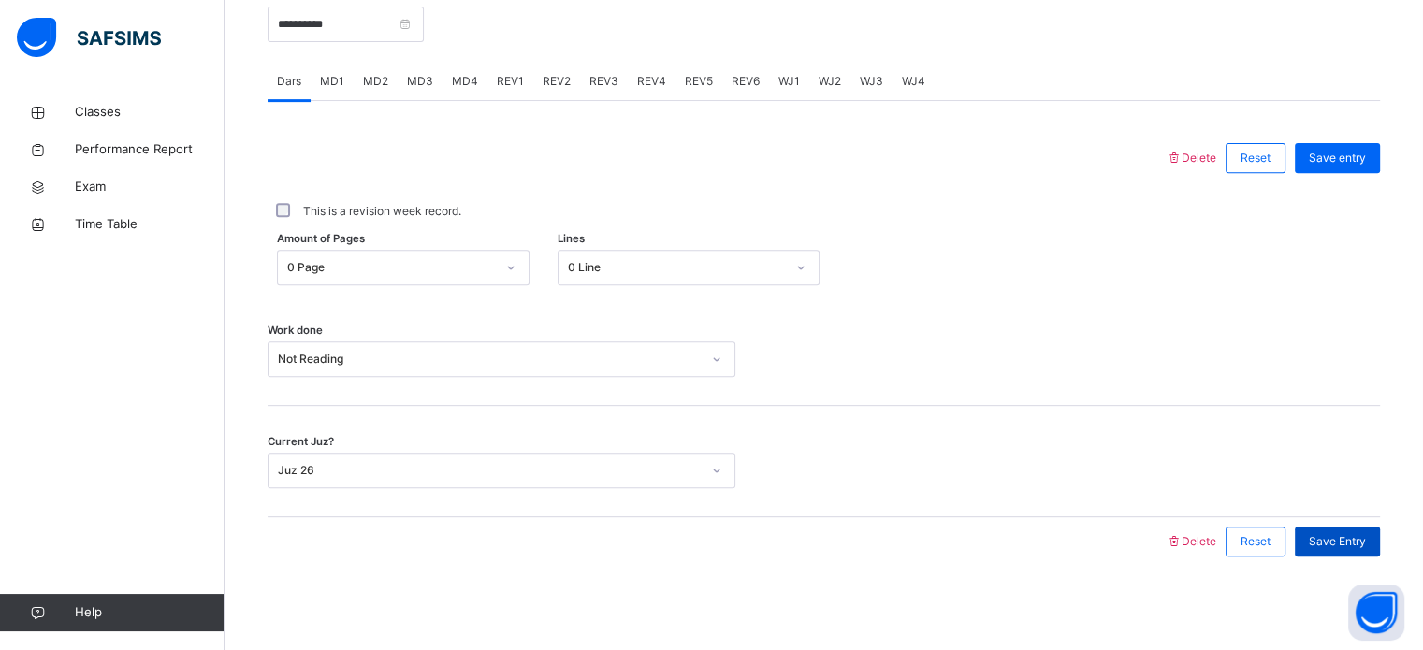
click at [1331, 552] on div "Save Entry" at bounding box center [1337, 542] width 85 height 30
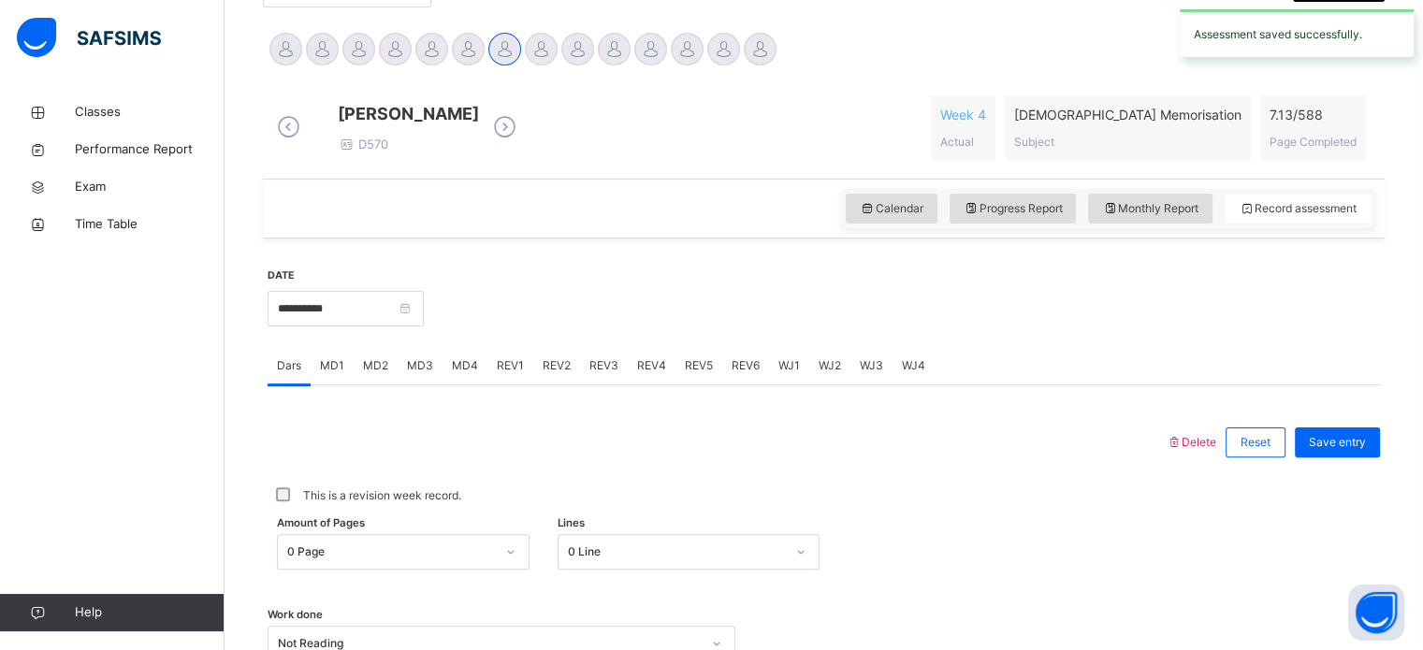
scroll to position [447, 0]
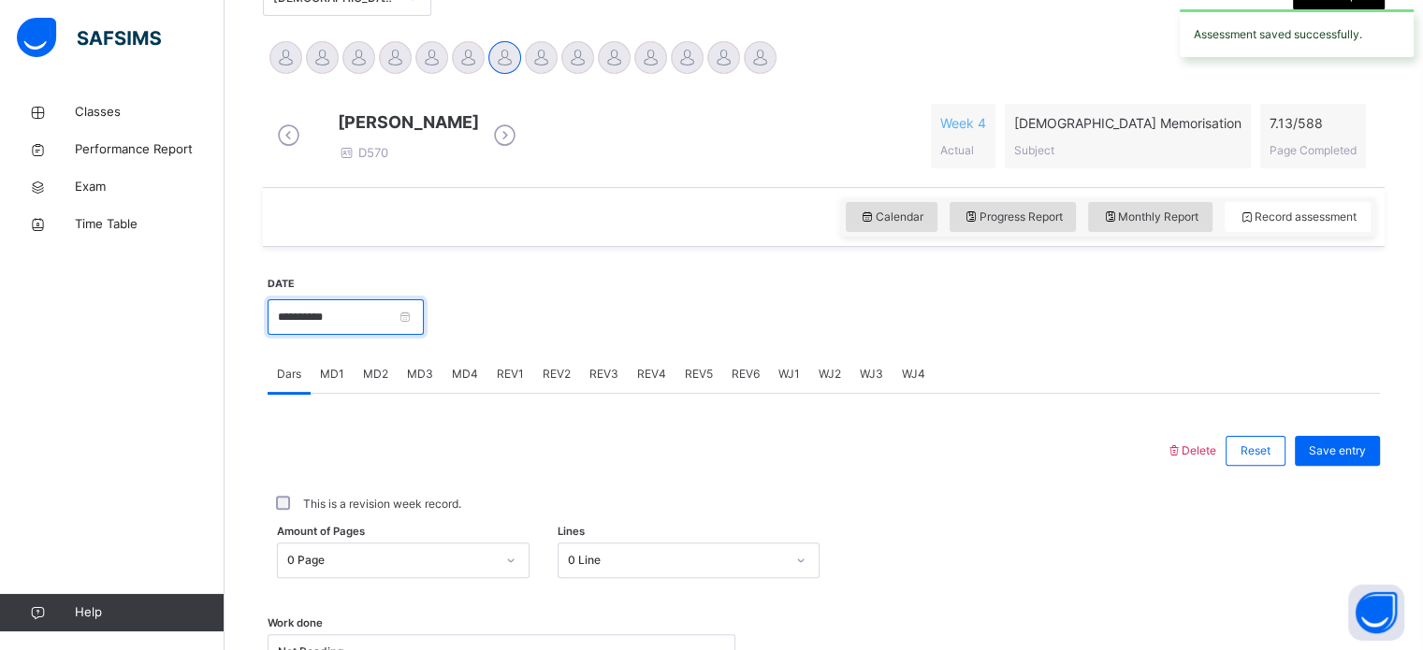
click at [412, 335] on input "**********" at bounding box center [346, 317] width 156 height 36
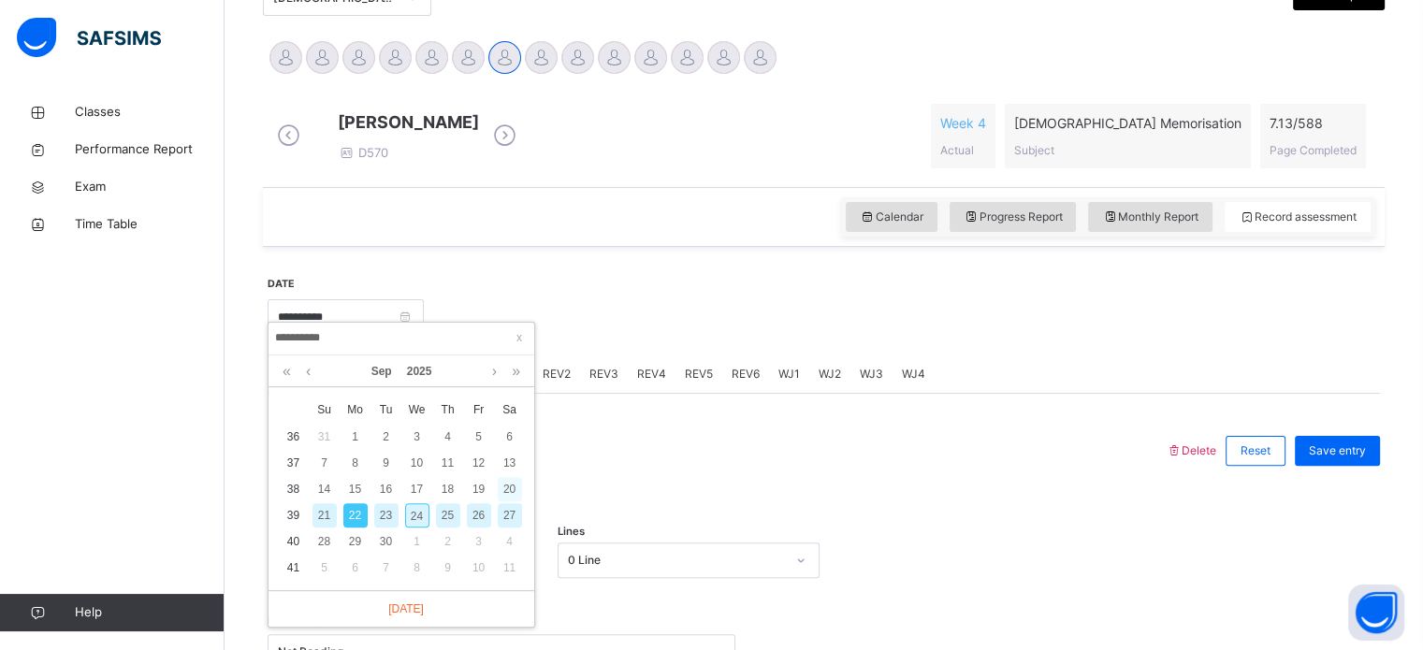
click at [511, 487] on div "20" at bounding box center [510, 489] width 24 height 24
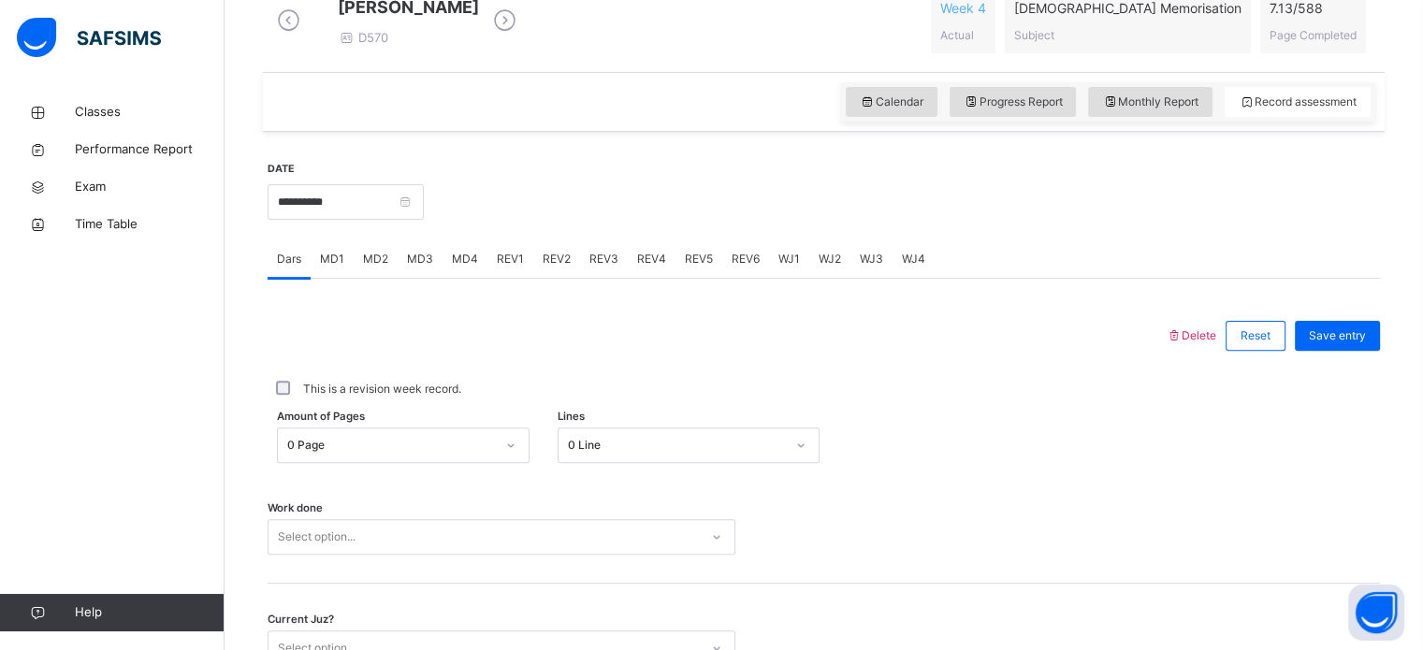
scroll to position [557, 0]
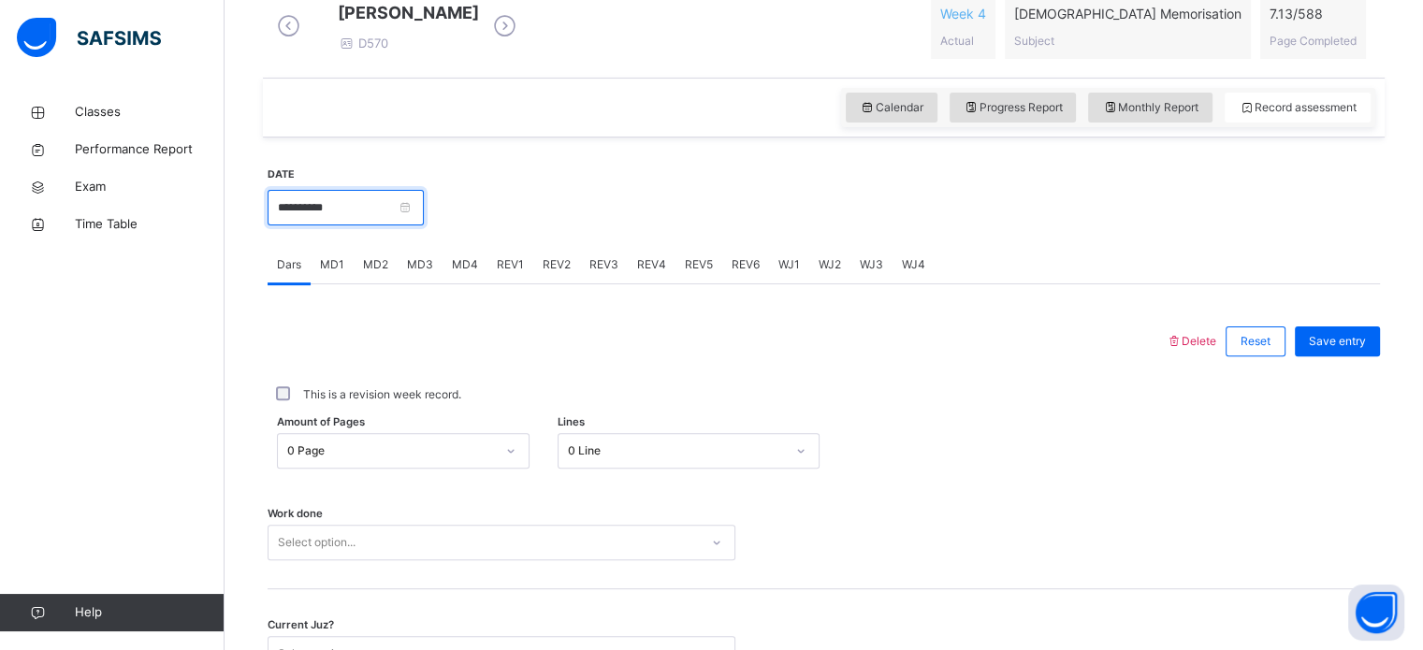
click at [385, 225] on input "**********" at bounding box center [346, 208] width 156 height 36
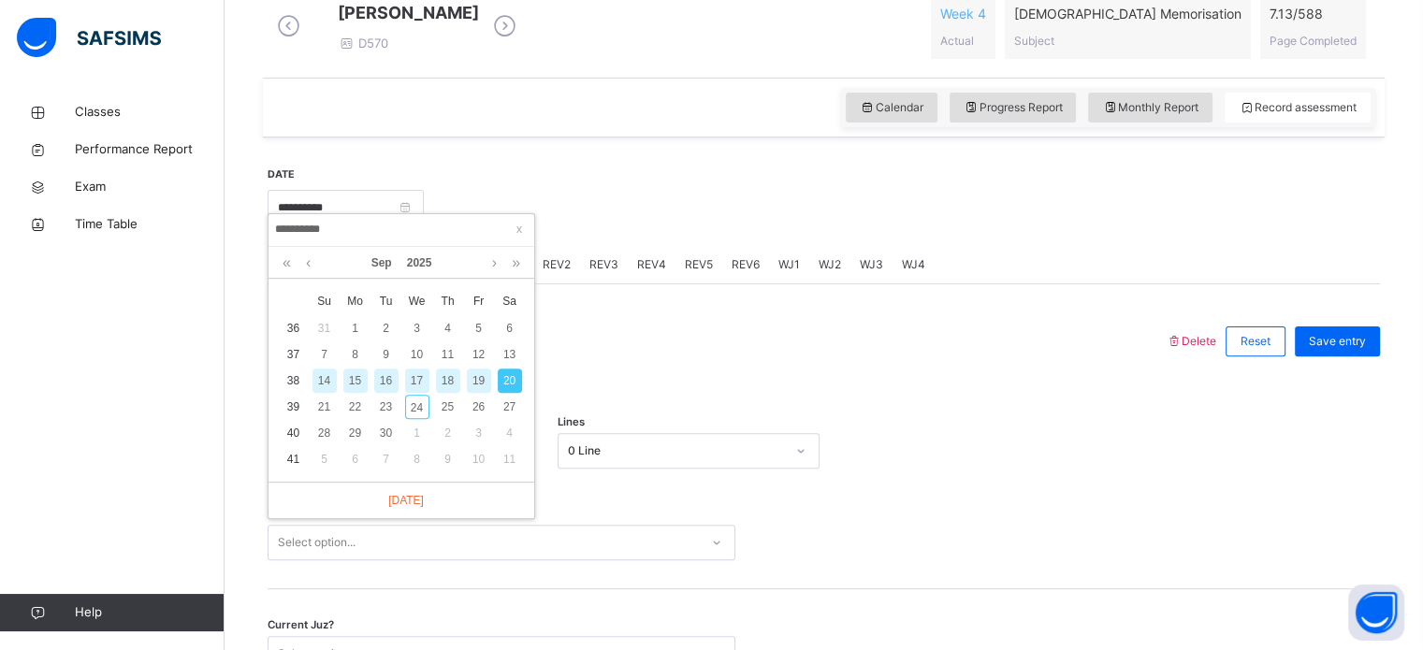
click at [480, 371] on div "19" at bounding box center [479, 381] width 24 height 24
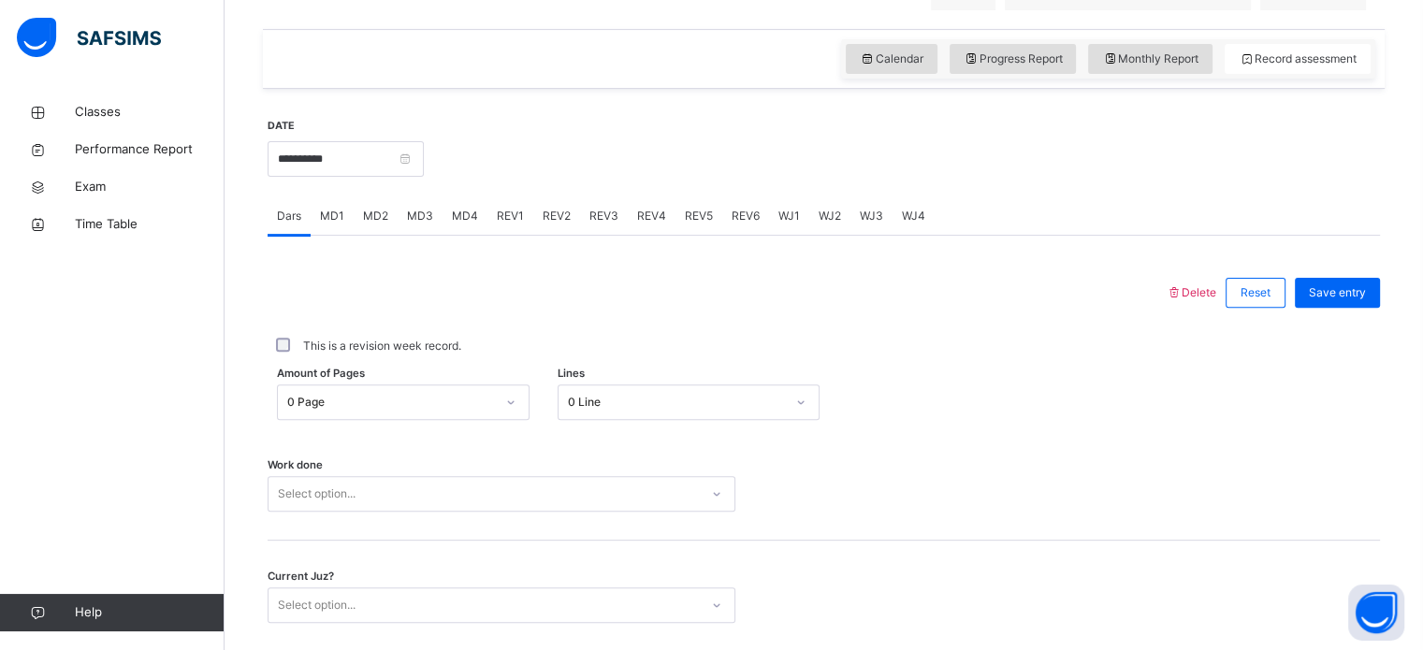
scroll to position [603, 0]
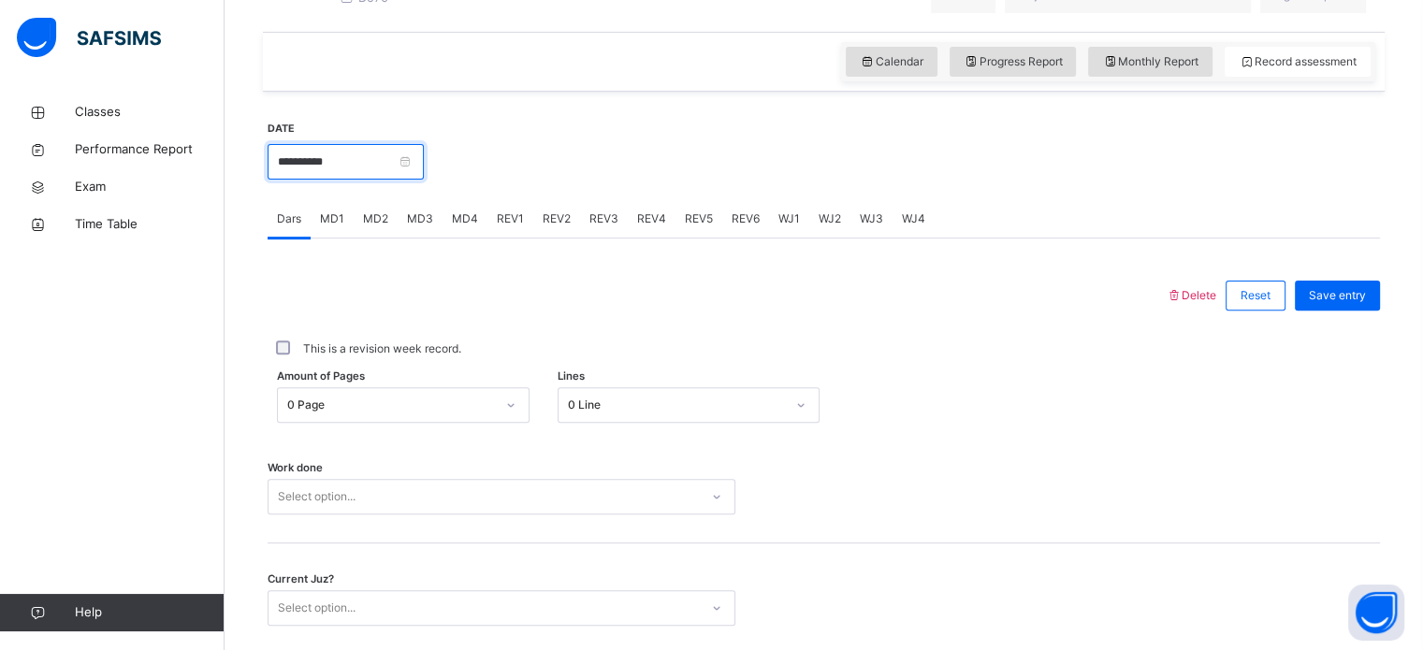
click at [378, 176] on input "**********" at bounding box center [346, 162] width 156 height 36
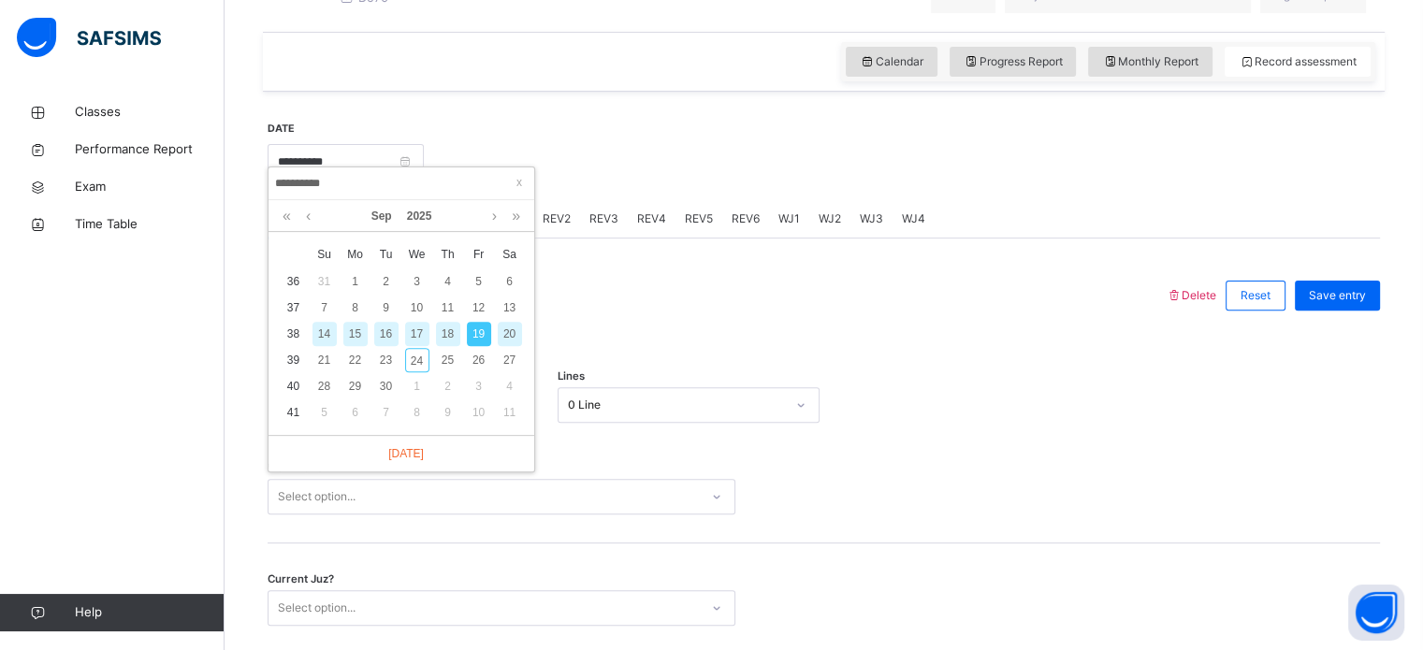
click at [444, 331] on div "18" at bounding box center [448, 334] width 24 height 24
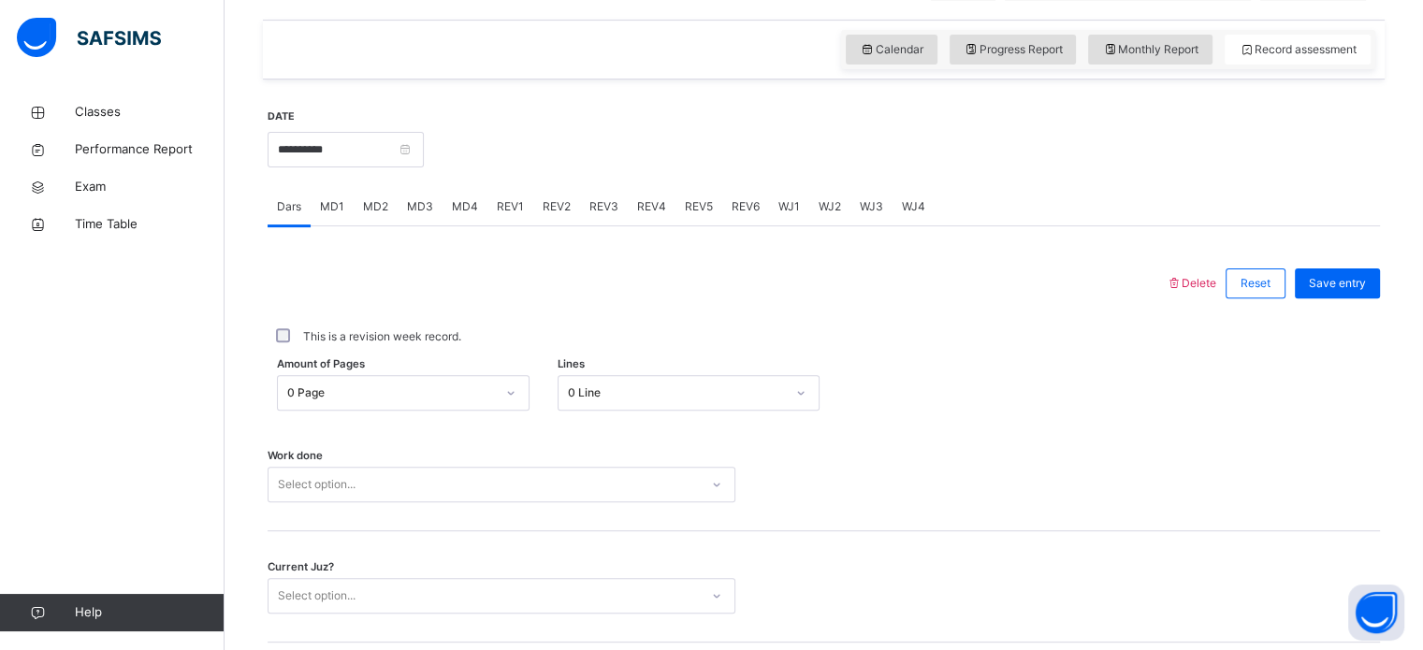
scroll to position [614, 0]
click at [413, 168] on input "**********" at bounding box center [346, 151] width 156 height 36
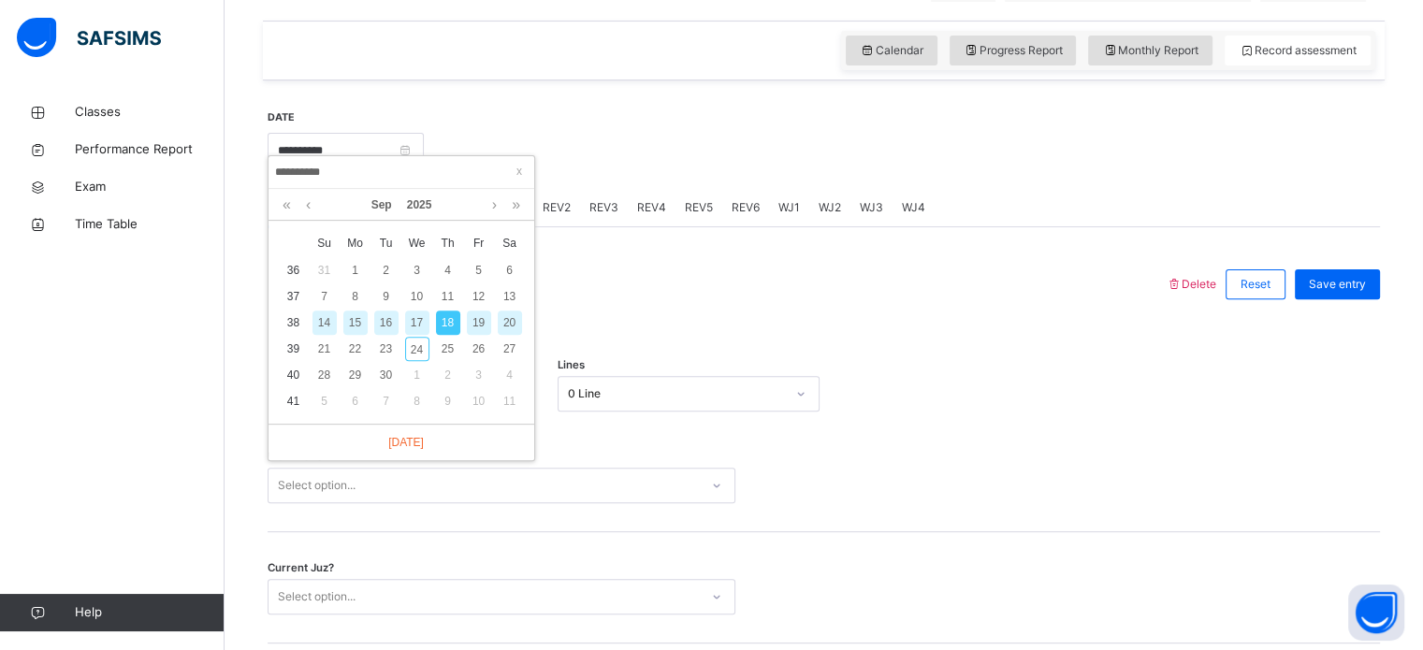
click at [403, 320] on div "17" at bounding box center [416, 323] width 31 height 24
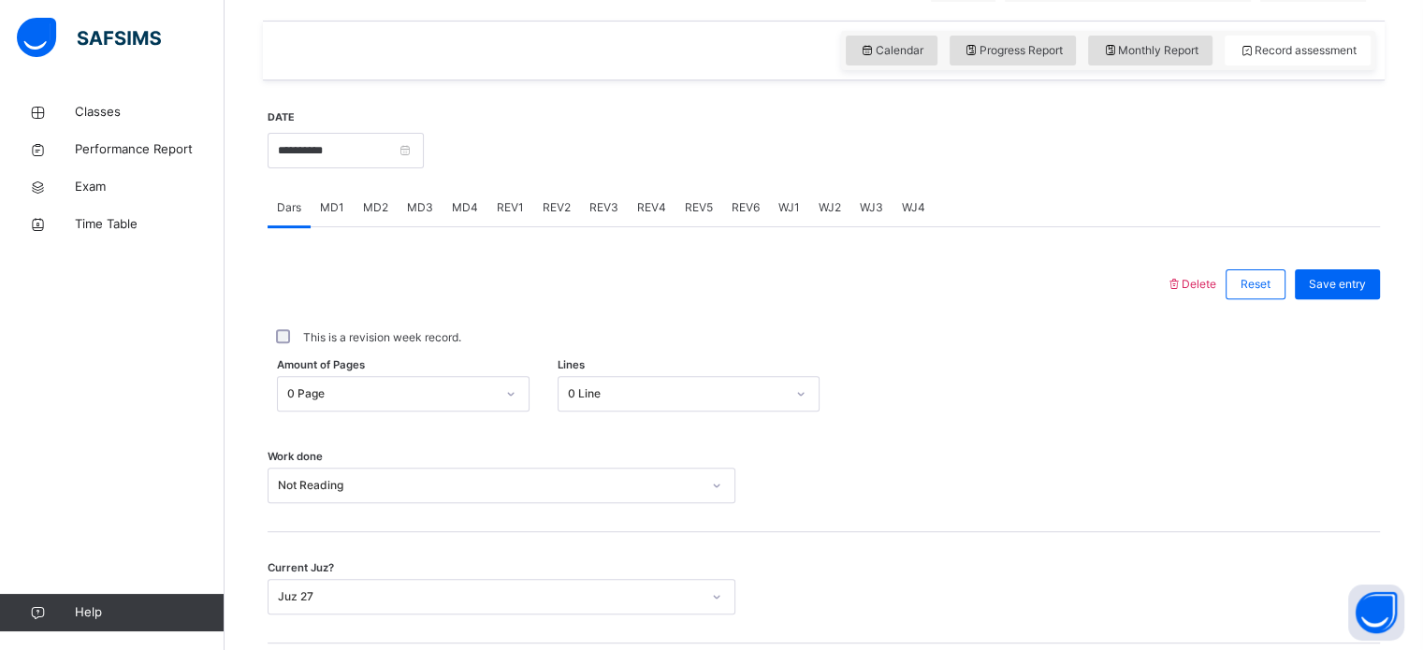
scroll to position [754, 0]
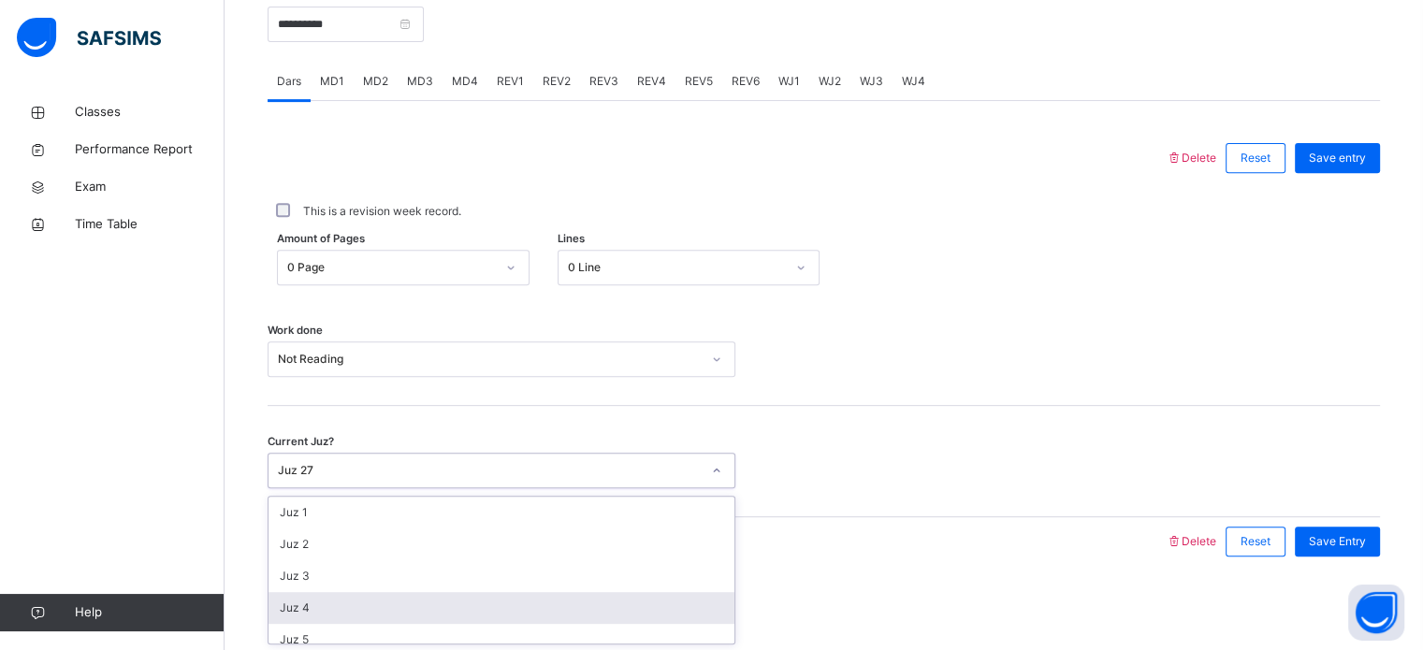
click at [411, 488] on div "option Juz 4 focused, 4 of 30. 30 results available. Use Up and Down to choose …" at bounding box center [502, 471] width 468 height 36
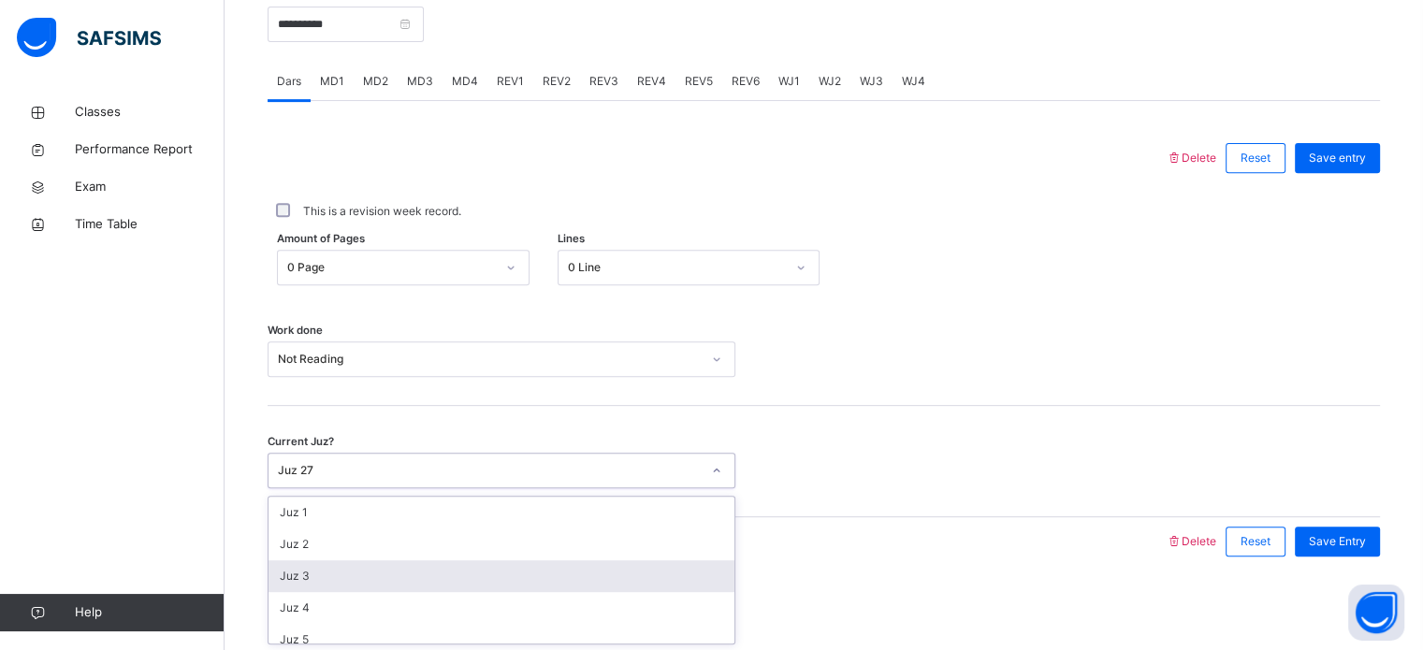
scroll to position [807, 0]
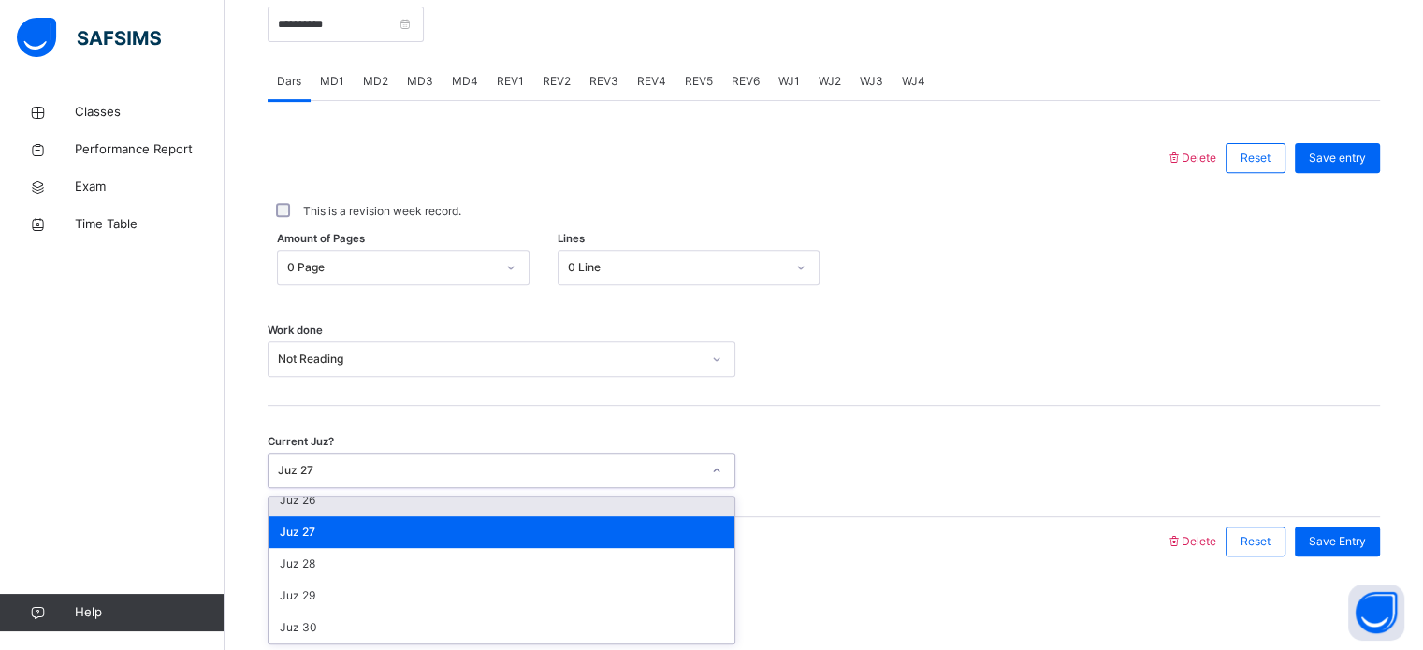
click at [356, 513] on div "Juz 26" at bounding box center [502, 501] width 466 height 32
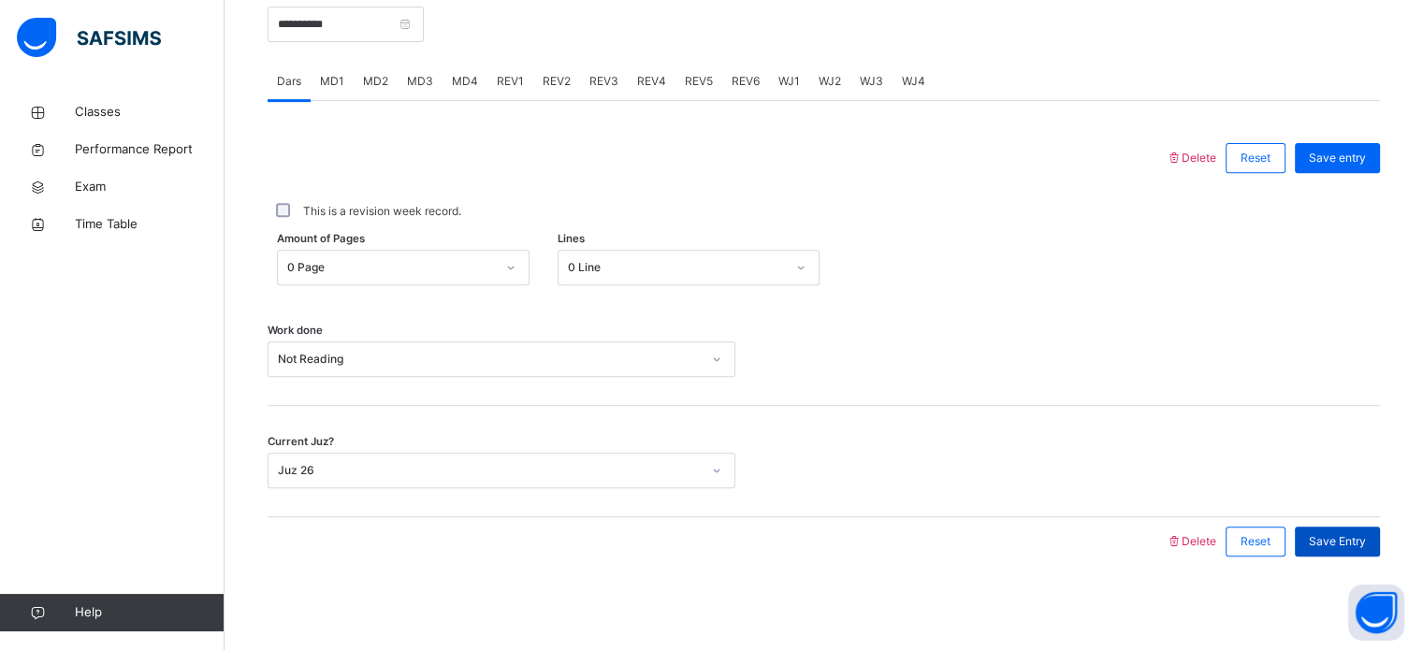
click at [1355, 538] on span "Save Entry" at bounding box center [1337, 541] width 57 height 17
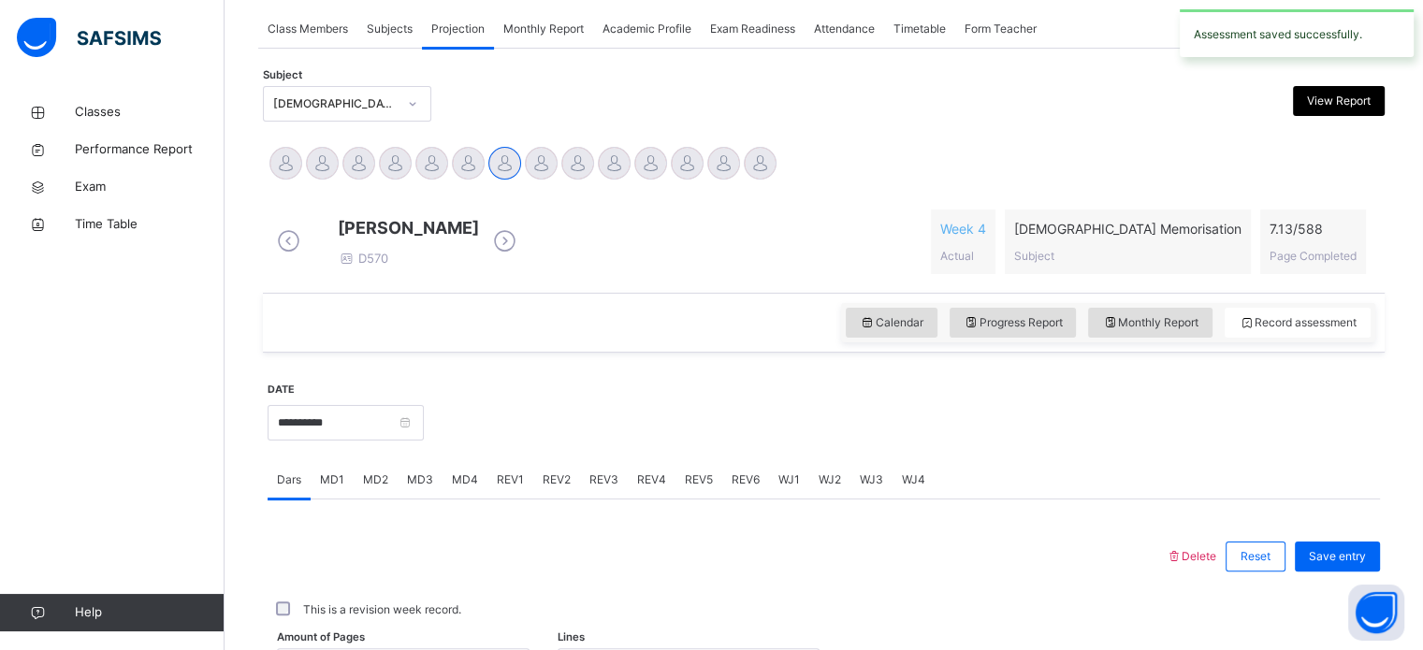
scroll to position [344, 0]
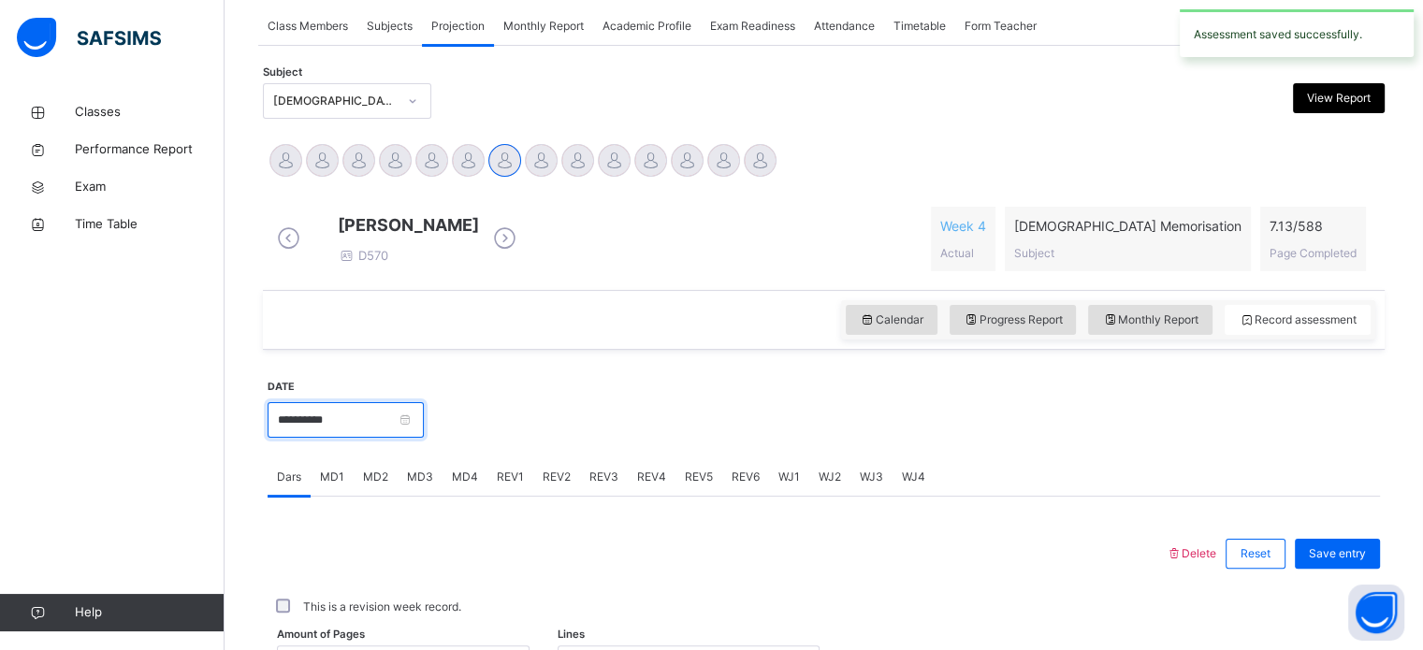
click at [355, 438] on input "**********" at bounding box center [346, 420] width 156 height 36
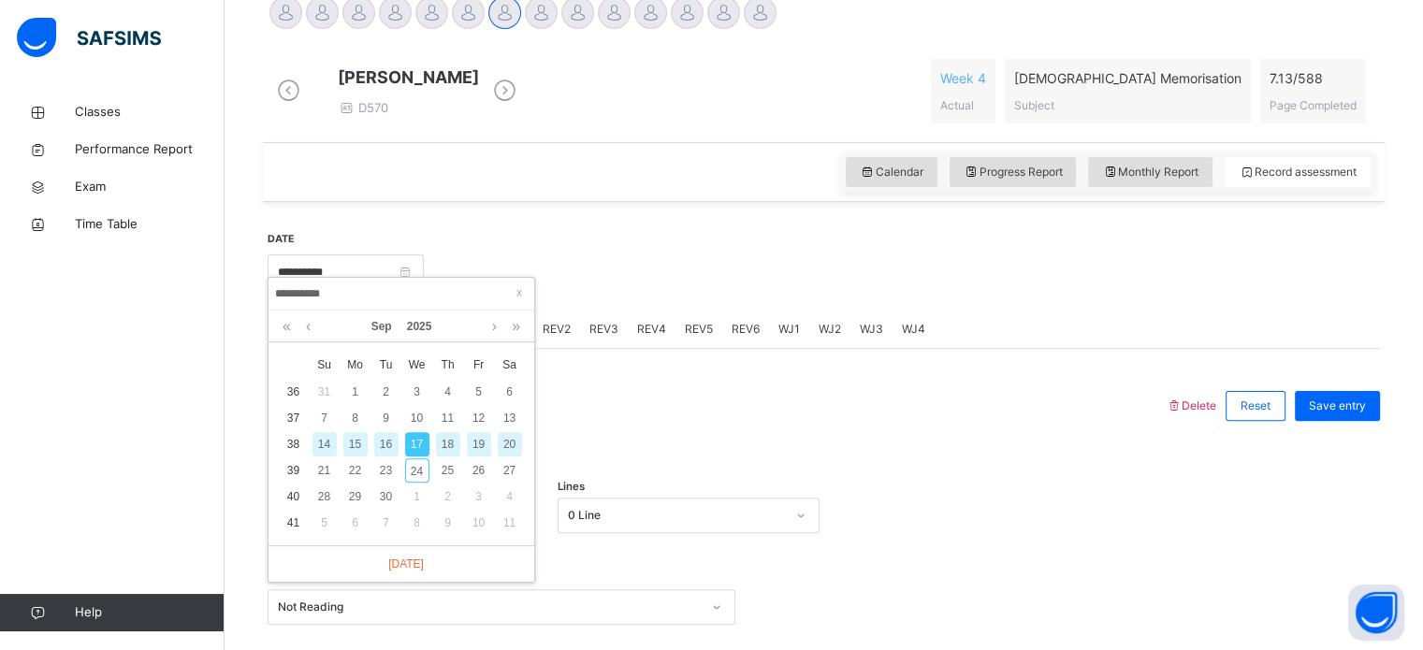
scroll to position [494, 0]
click at [382, 452] on div "16" at bounding box center [386, 442] width 24 height 24
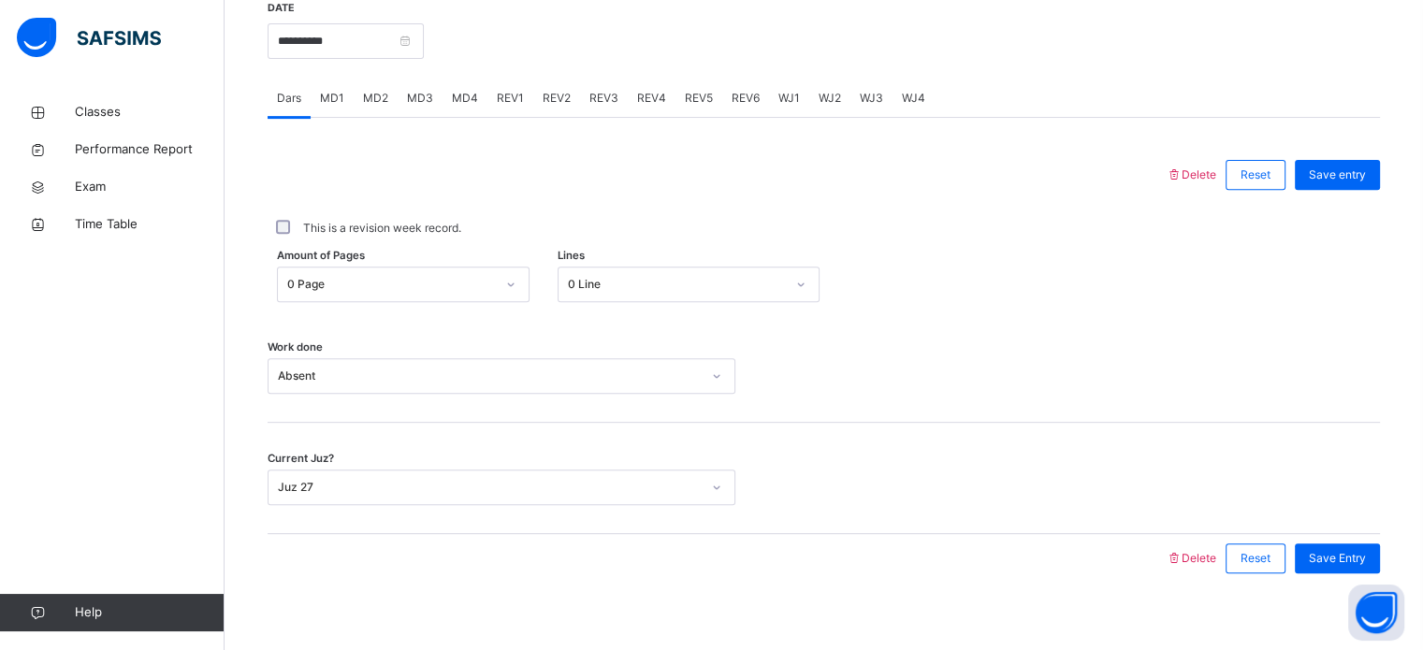
scroll to position [754, 0]
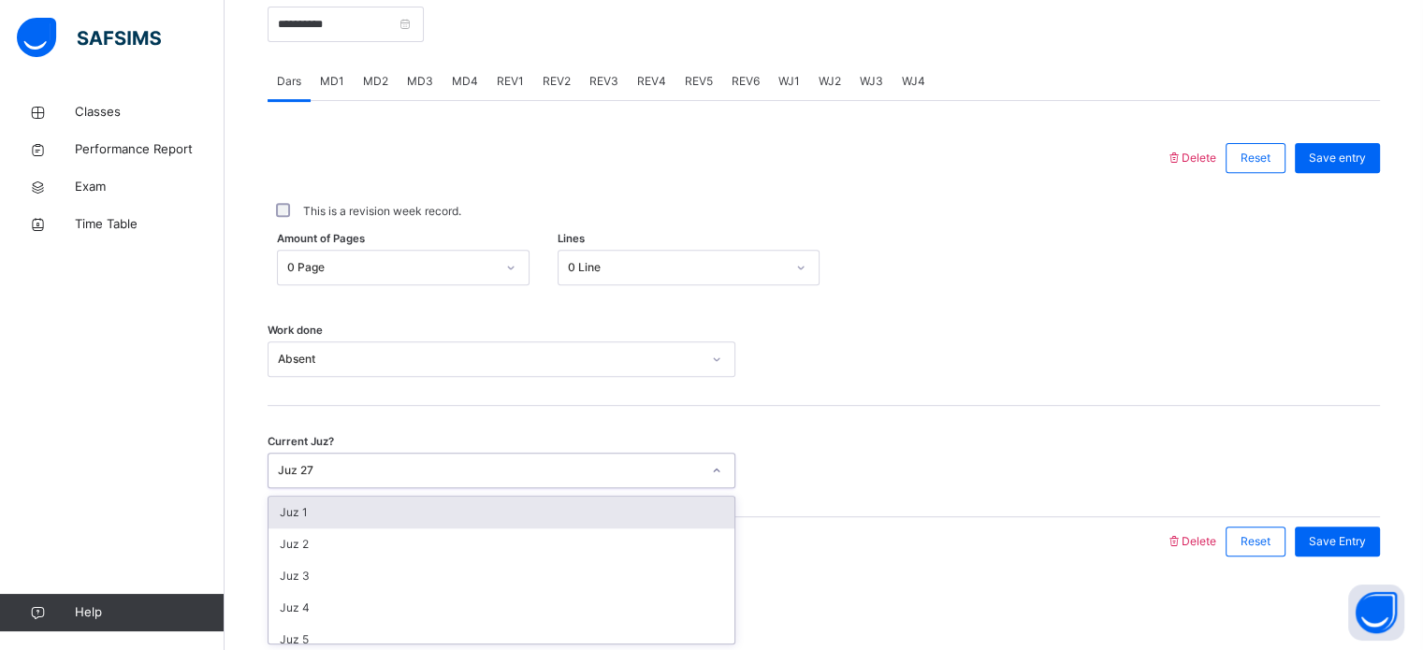
click at [512, 488] on div "option Juz 1 focused, 1 of 30. 30 results available. Use Up and Down to choose …" at bounding box center [502, 471] width 468 height 36
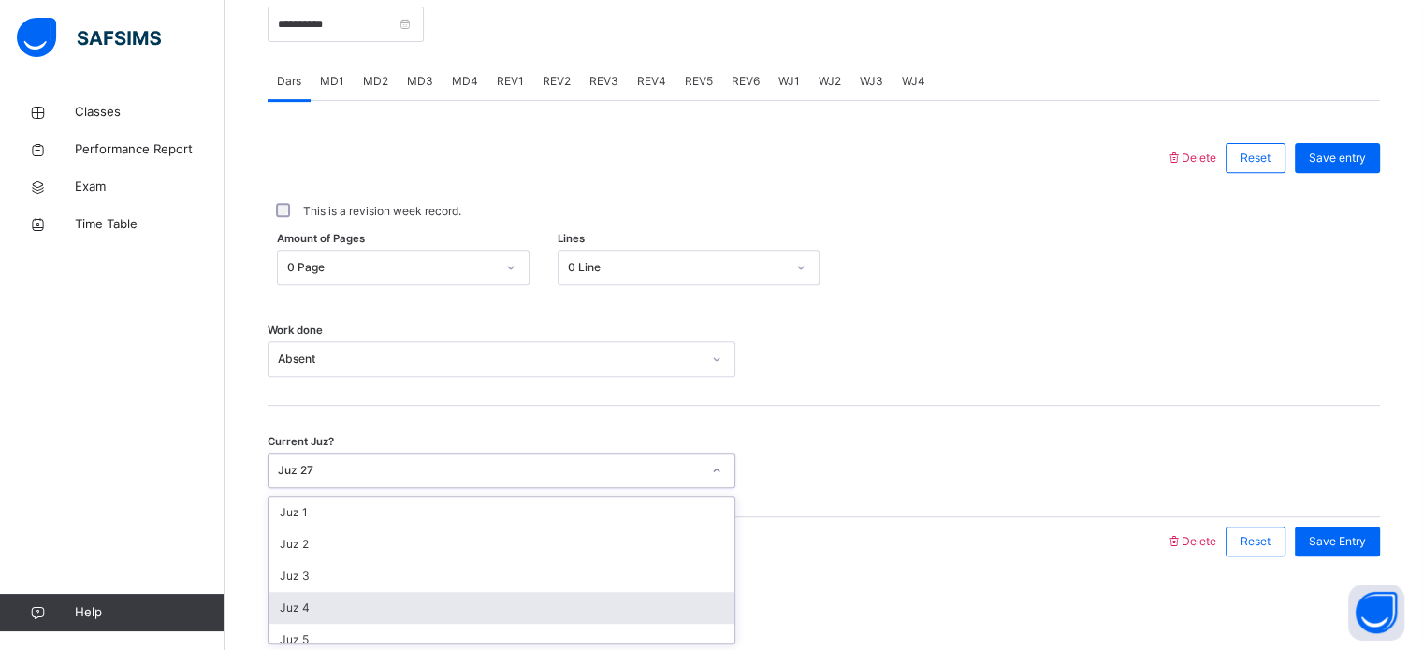
scroll to position [807, 0]
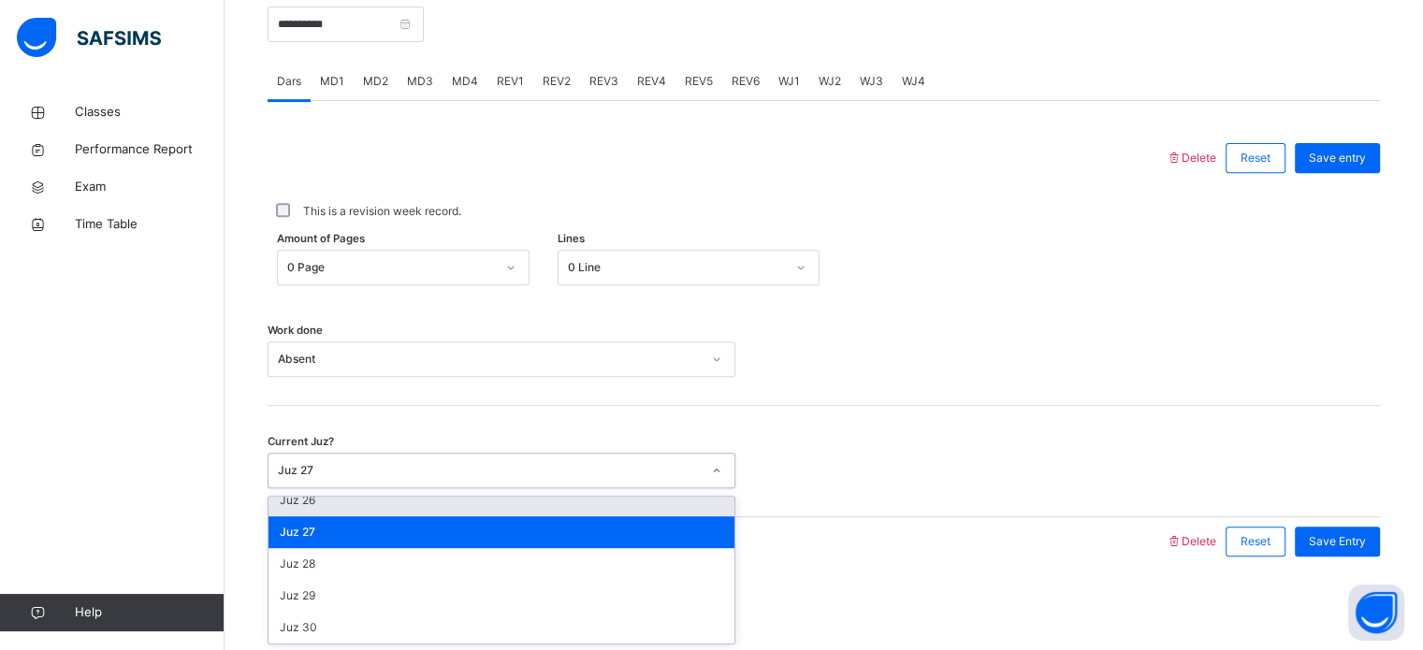
click at [370, 515] on div "Juz 26" at bounding box center [502, 501] width 466 height 32
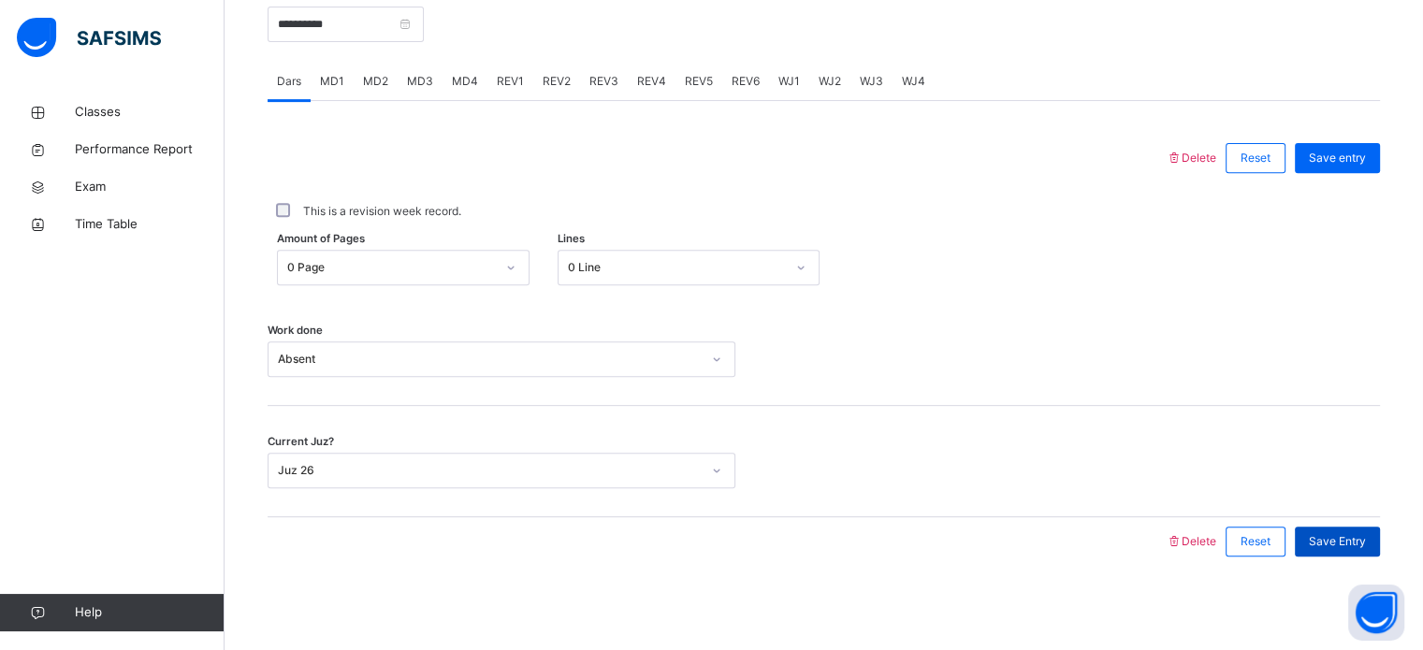
click at [1343, 539] on span "Save Entry" at bounding box center [1337, 541] width 57 height 17
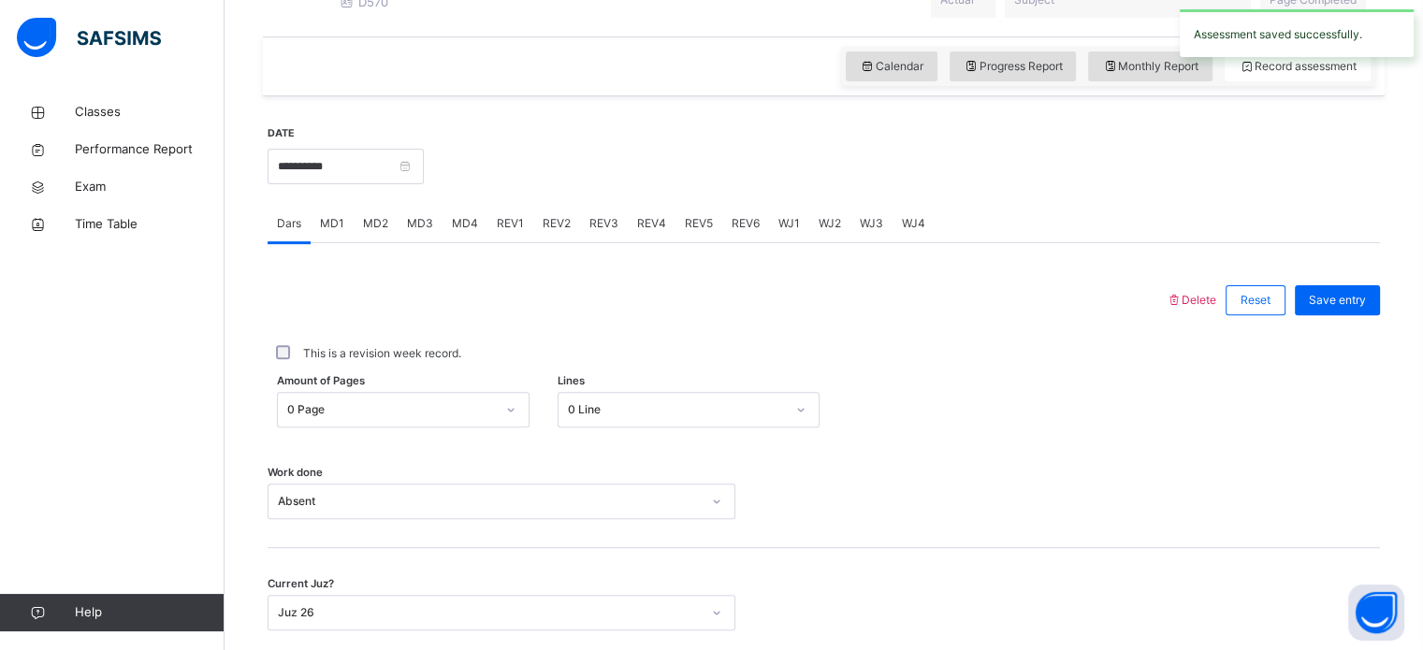
scroll to position [599, 0]
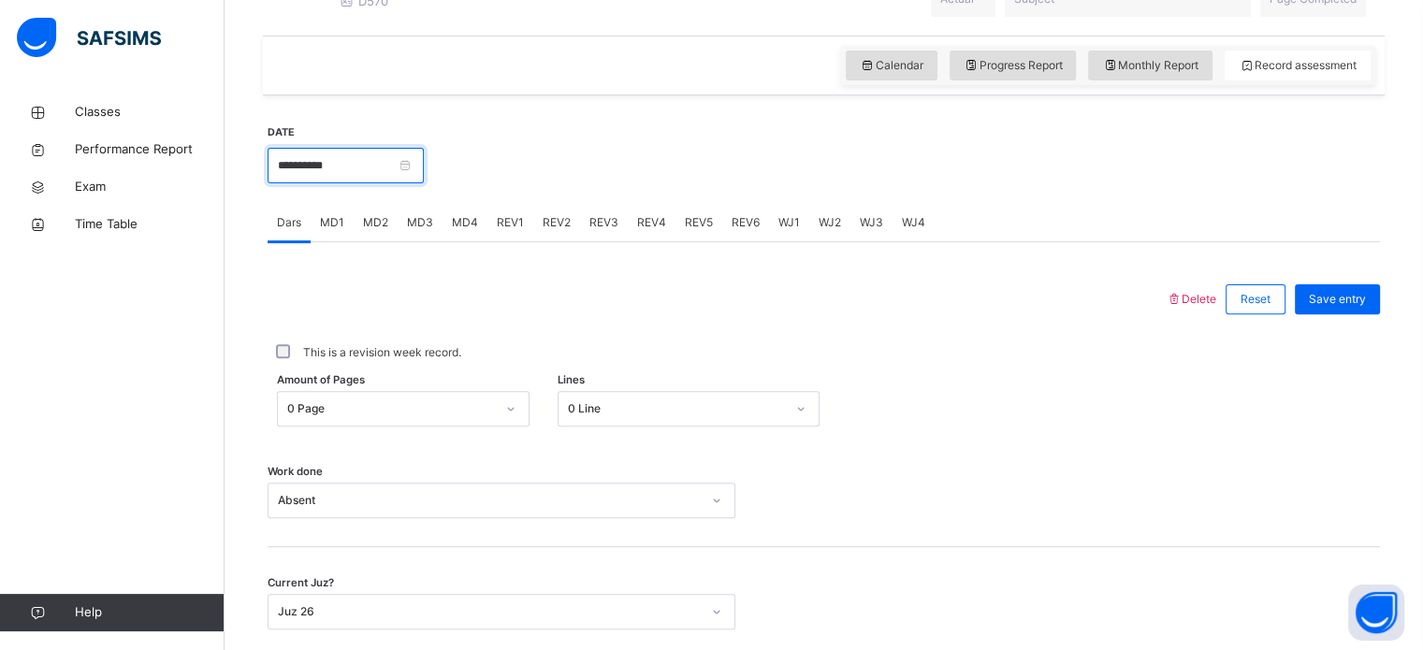
click at [419, 183] on input "**********" at bounding box center [346, 166] width 156 height 36
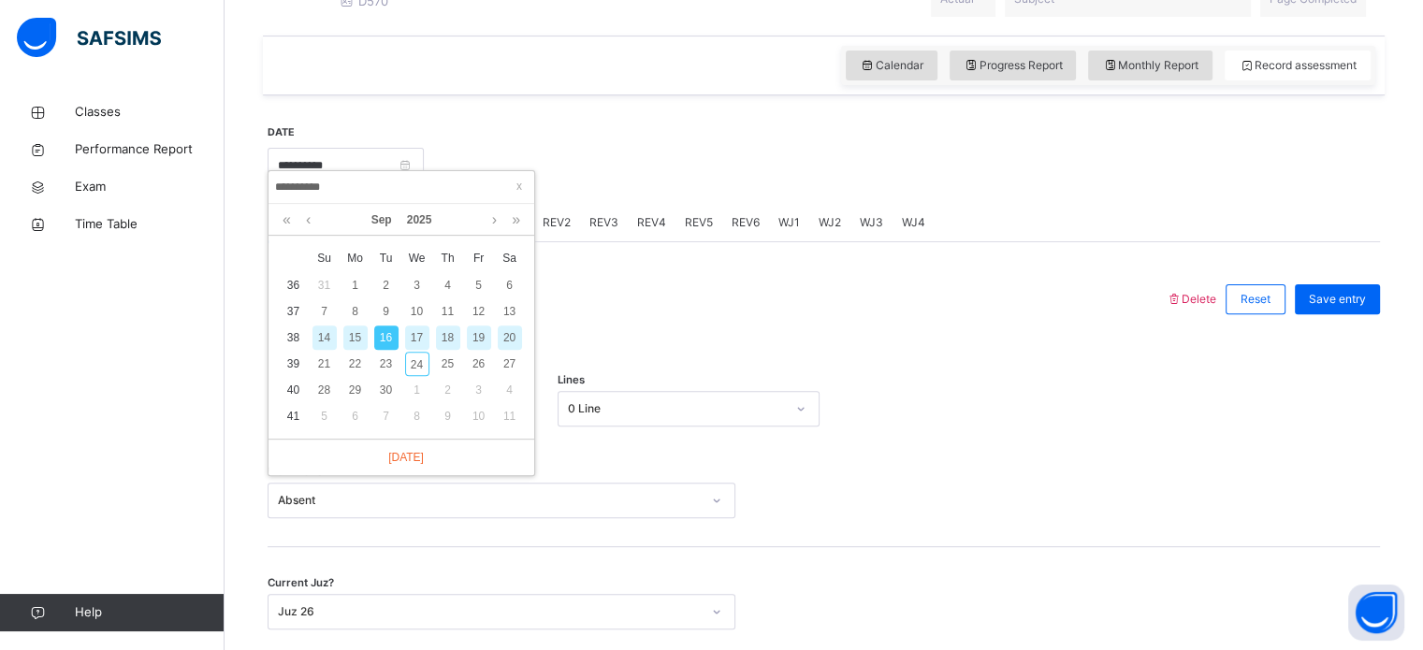
click at [356, 340] on div "15" at bounding box center [355, 338] width 24 height 24
type input "**********"
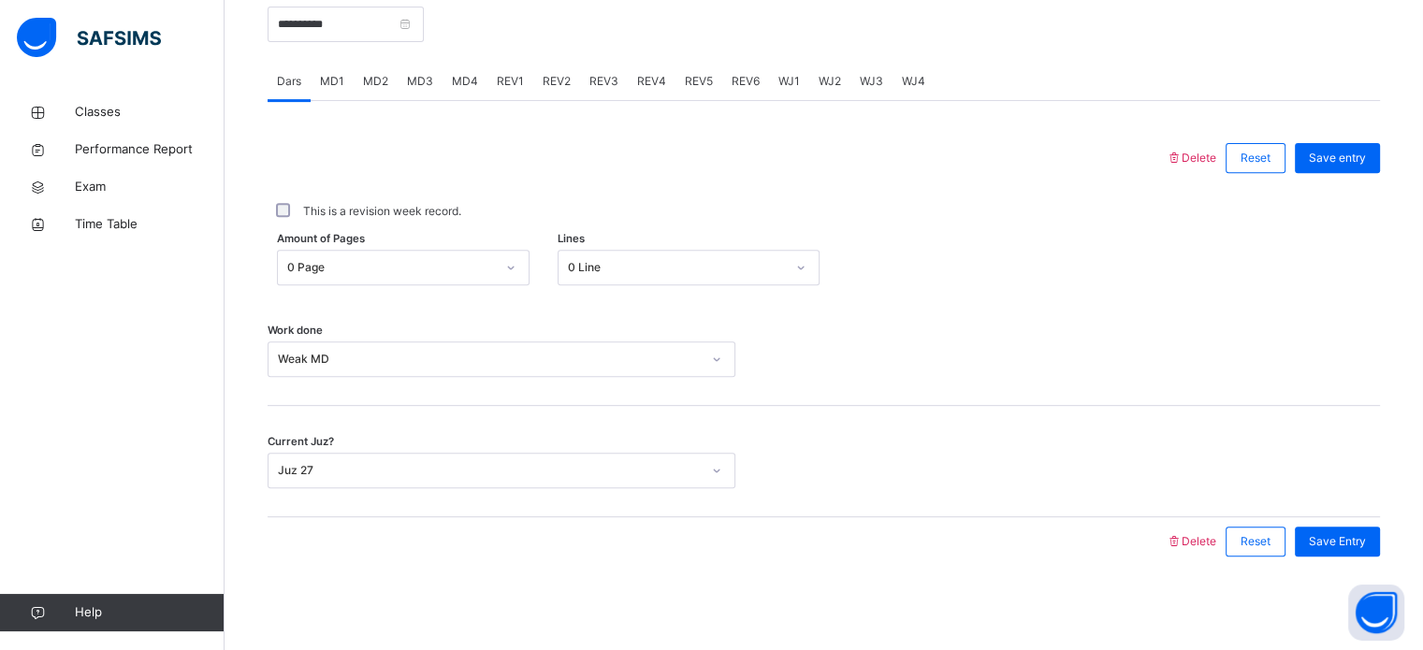
scroll to position [754, 0]
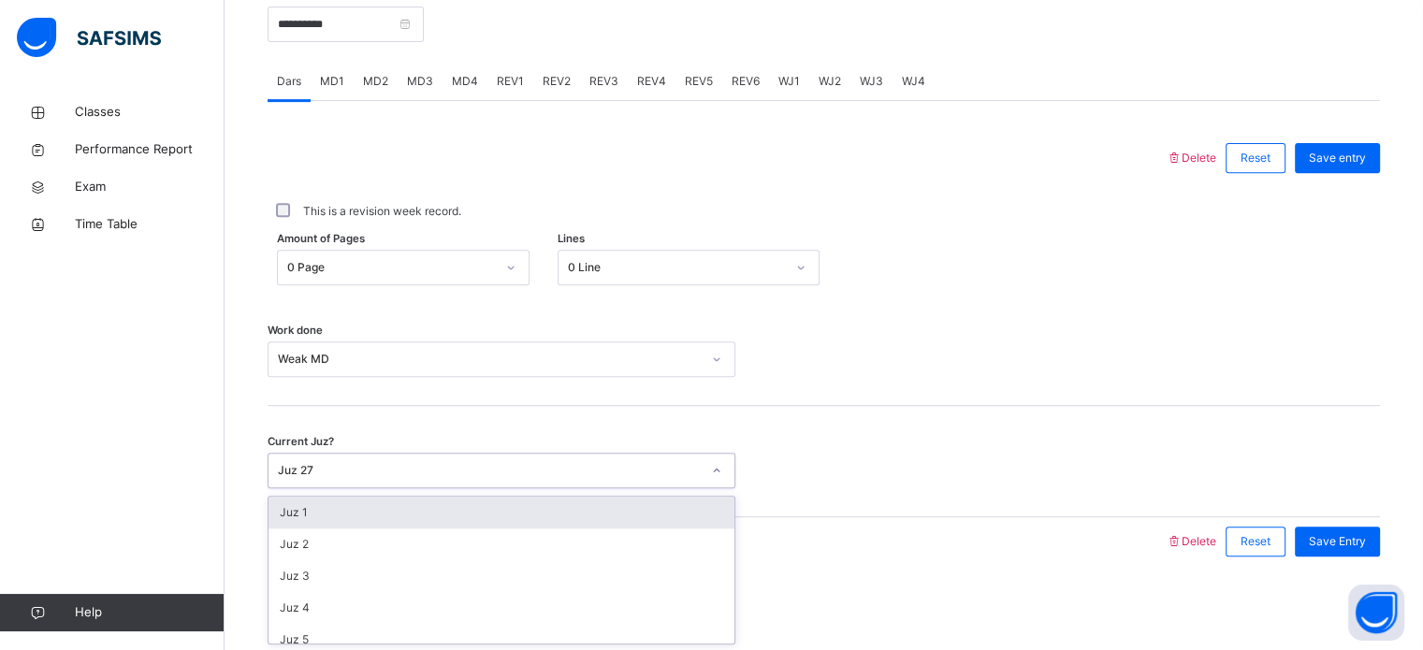
click at [395, 481] on div "Juz 27" at bounding box center [484, 471] width 430 height 29
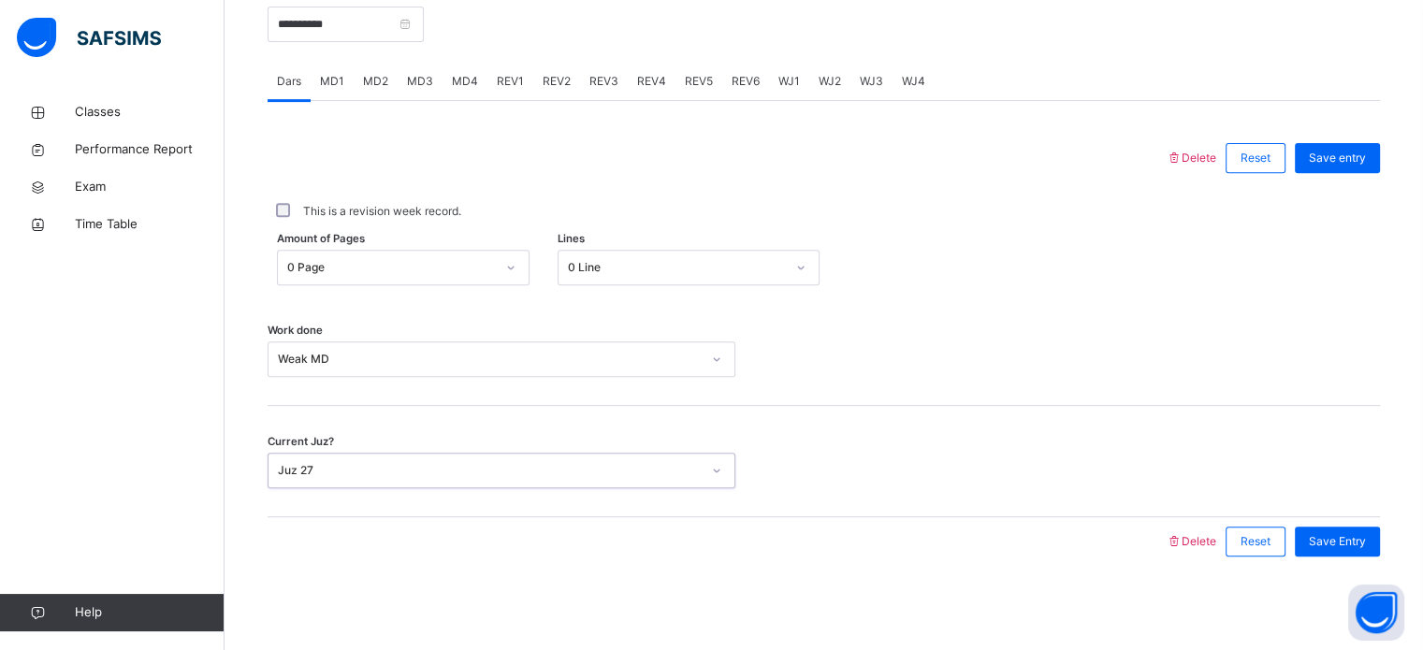
drag, startPoint x: 395, startPoint y: 481, endPoint x: 406, endPoint y: 474, distance: 13.0
click at [406, 474] on div "Juz 27" at bounding box center [484, 471] width 430 height 29
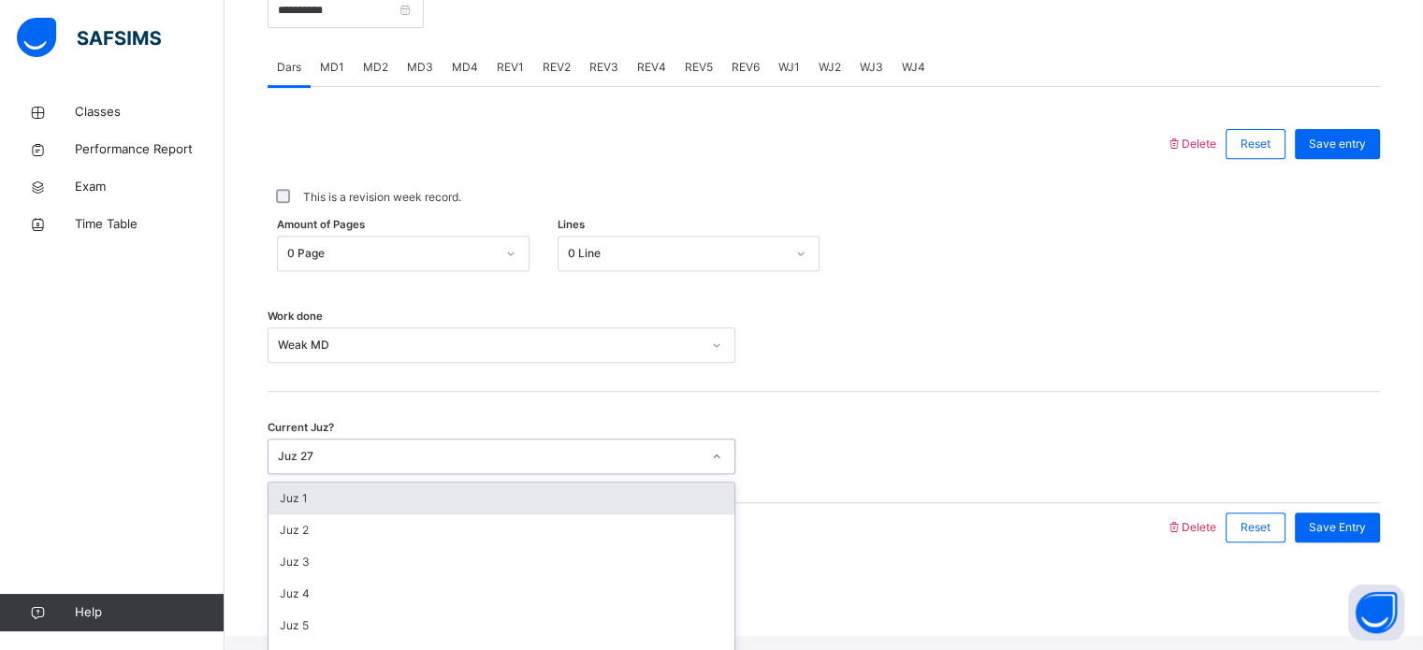
click at [406, 465] on div "Juz 27" at bounding box center [489, 456] width 423 height 17
type input "**"
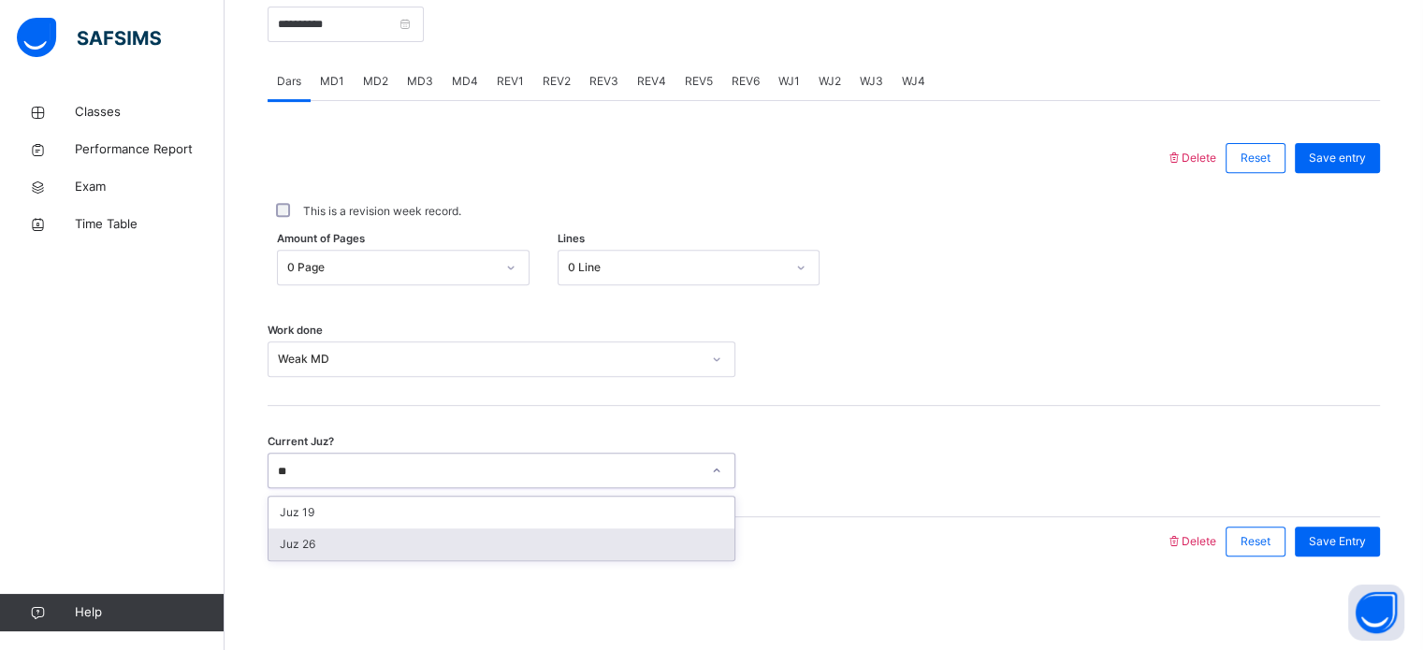
click at [415, 549] on div "Juz 26" at bounding box center [502, 545] width 466 height 32
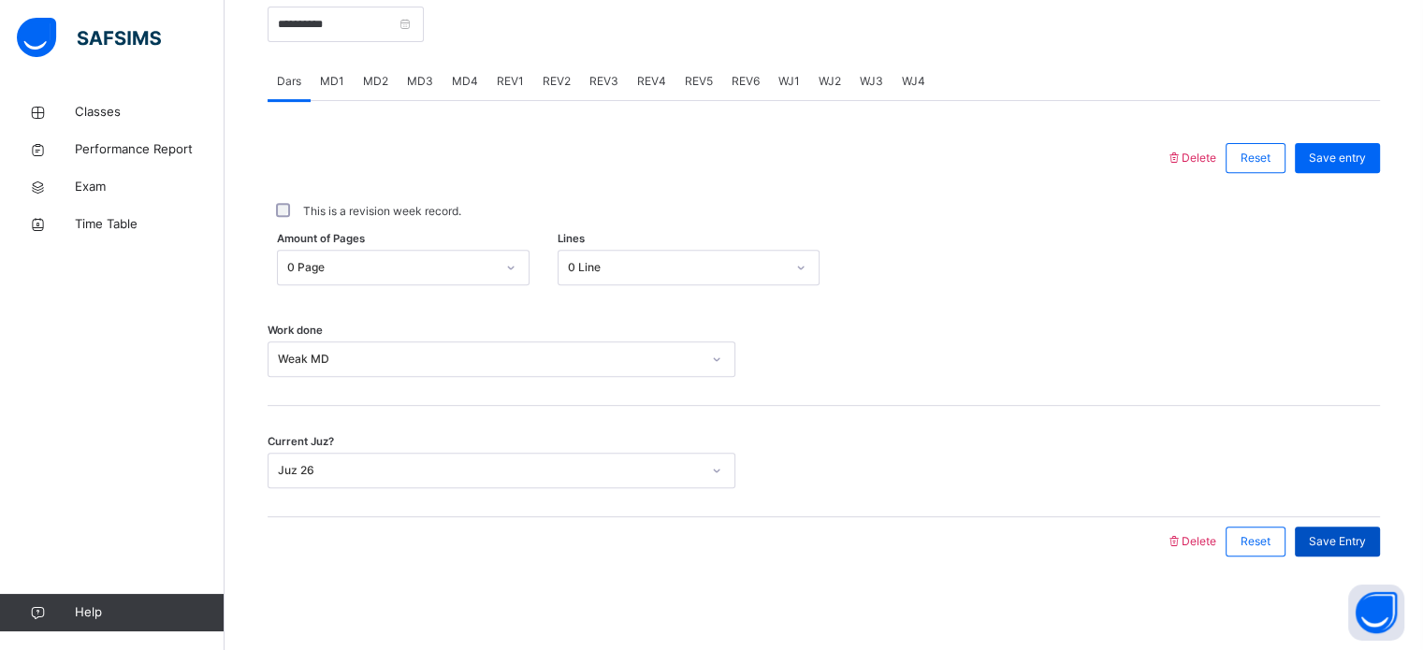
click at [1334, 556] on div "Save Entry" at bounding box center [1337, 542] width 85 height 30
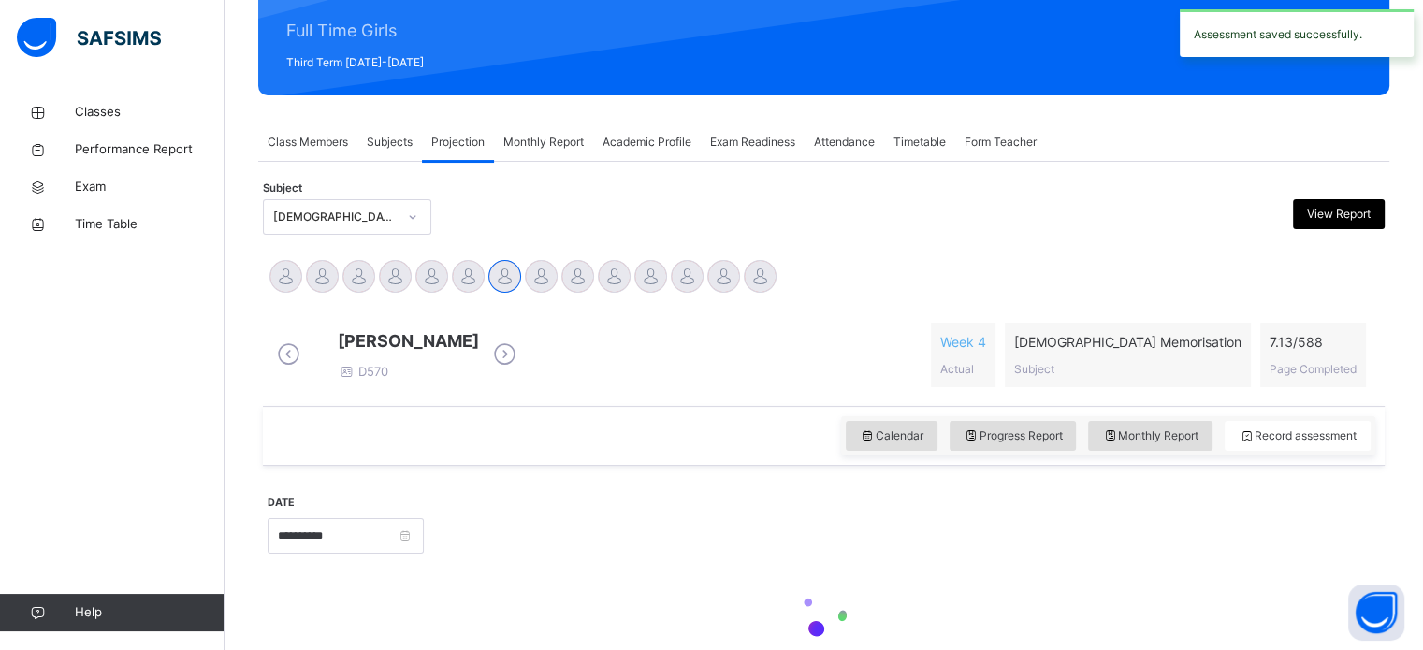
scroll to position [218, 0]
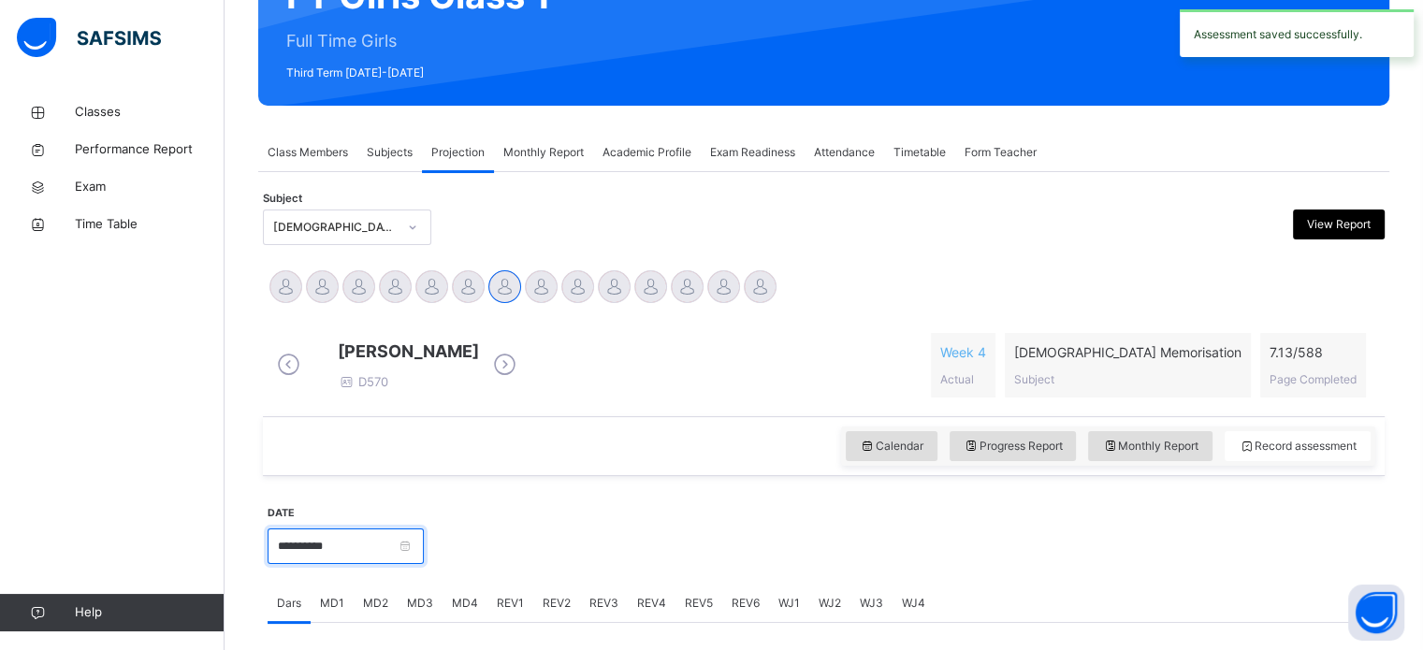
click at [423, 550] on input "**********" at bounding box center [346, 547] width 156 height 36
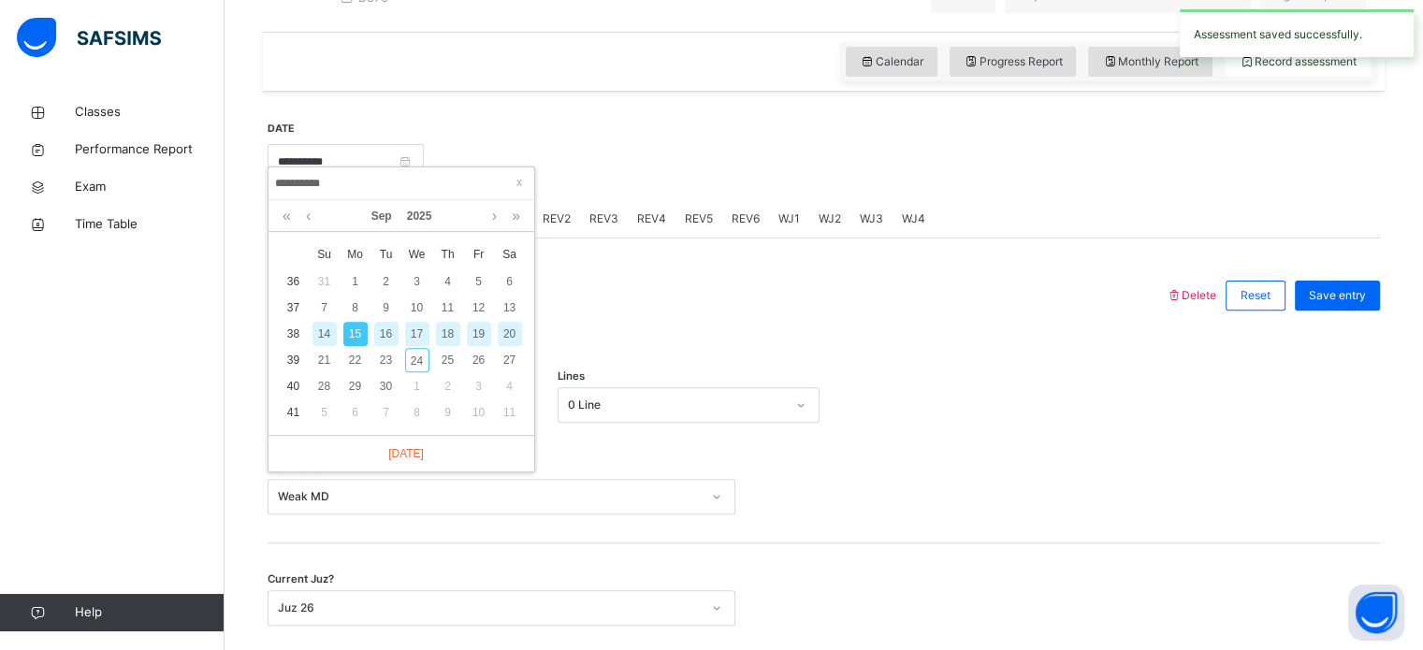
scroll to position [610, 0]
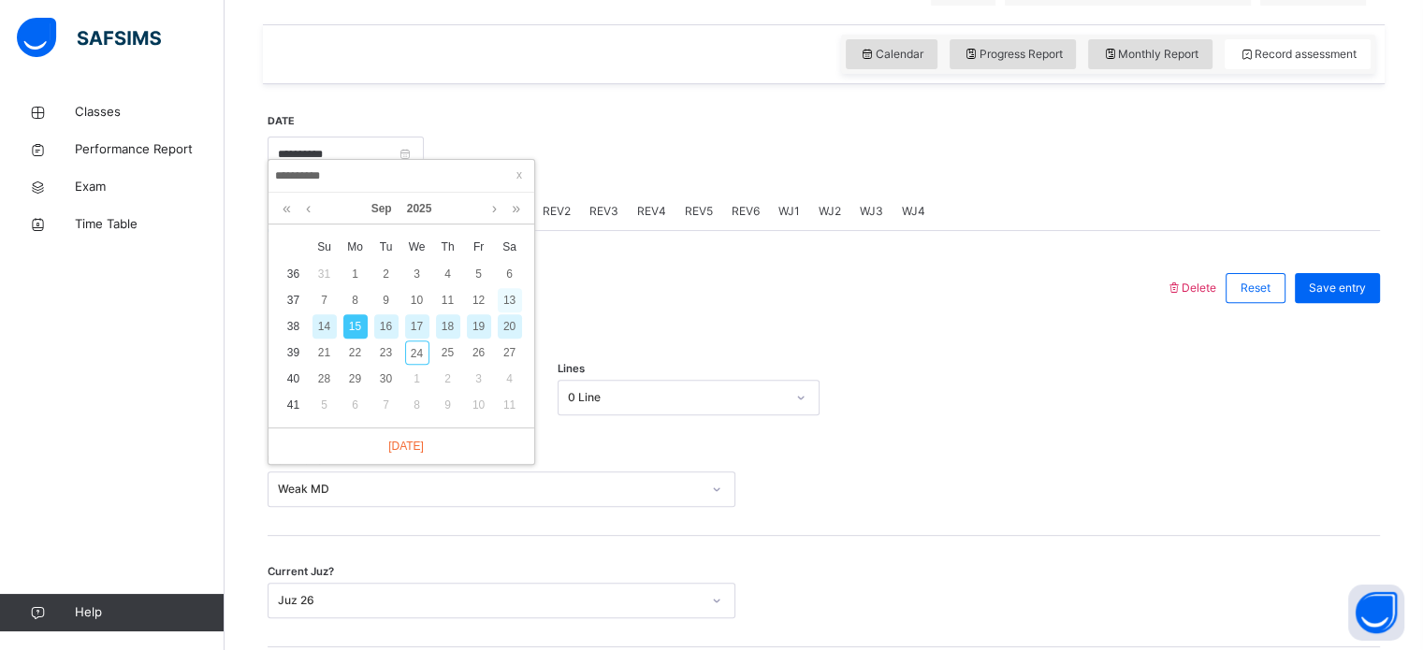
click at [505, 298] on div "13" at bounding box center [510, 300] width 24 height 24
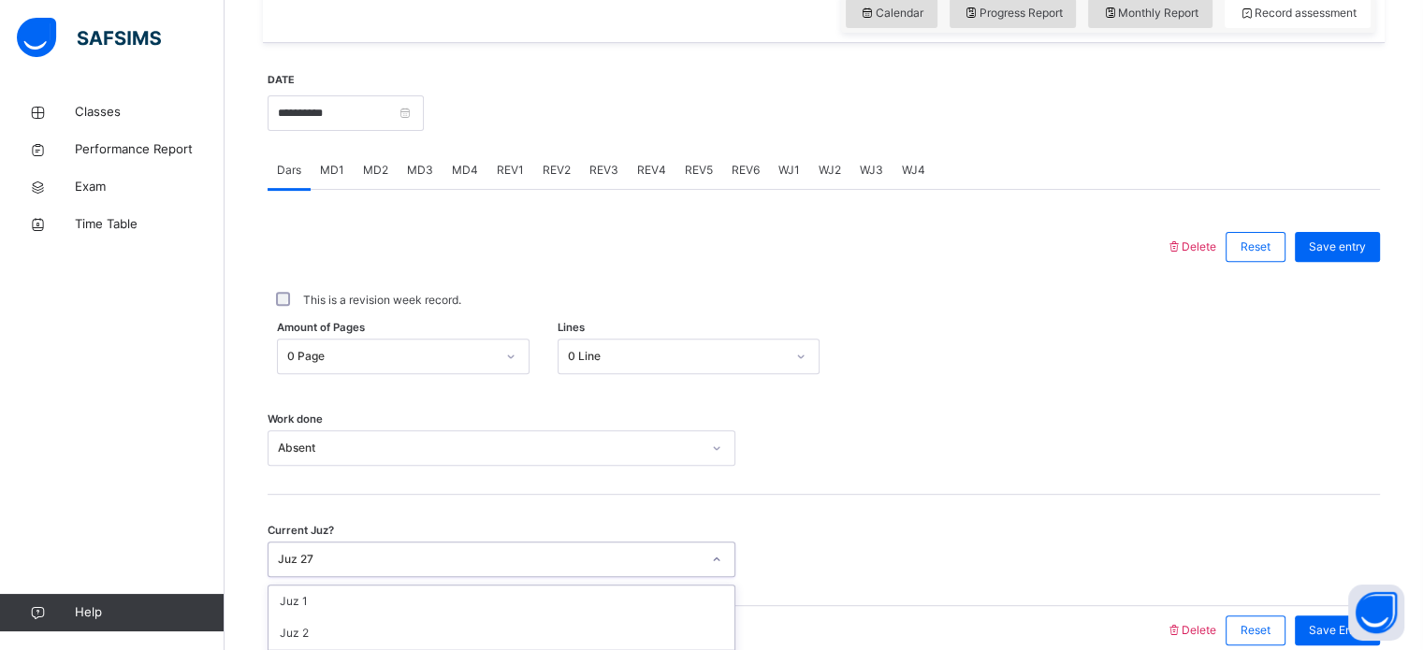
scroll to position [754, 0]
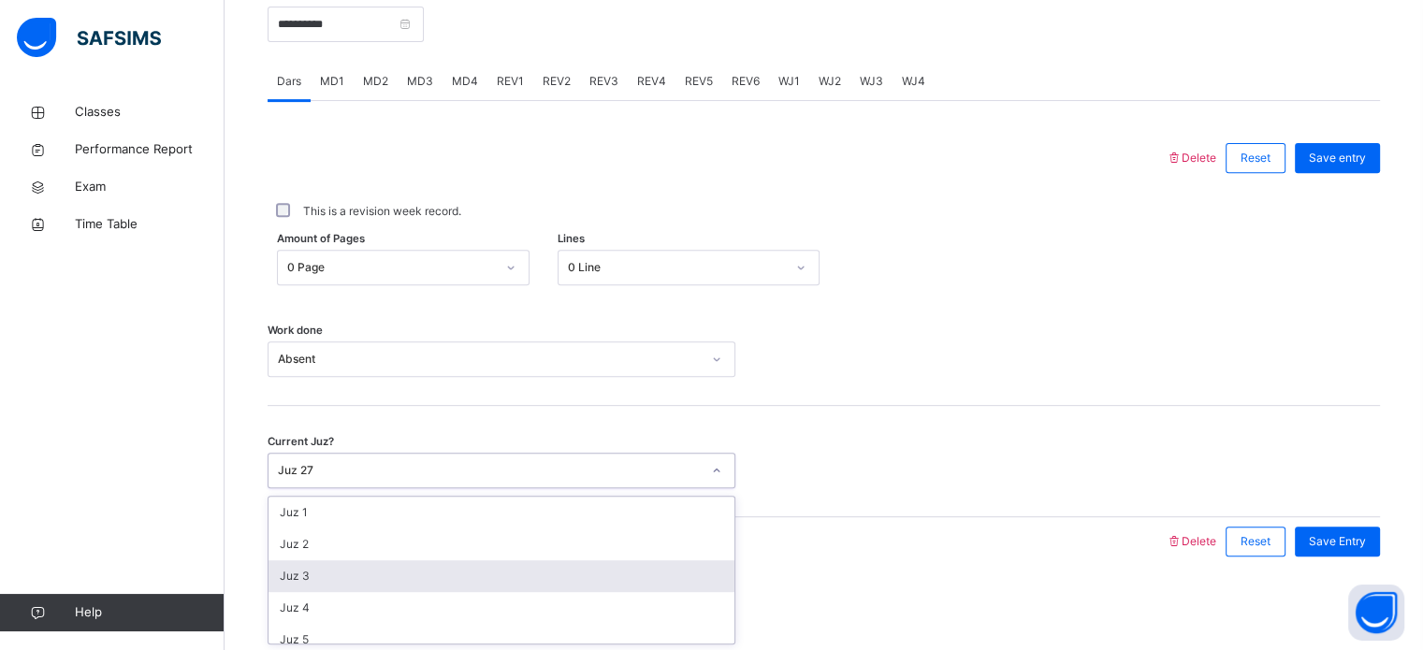
click at [412, 488] on div "option Juz 3 focused, 3 of 30. 30 results available. Use Up and Down to choose …" at bounding box center [502, 471] width 468 height 36
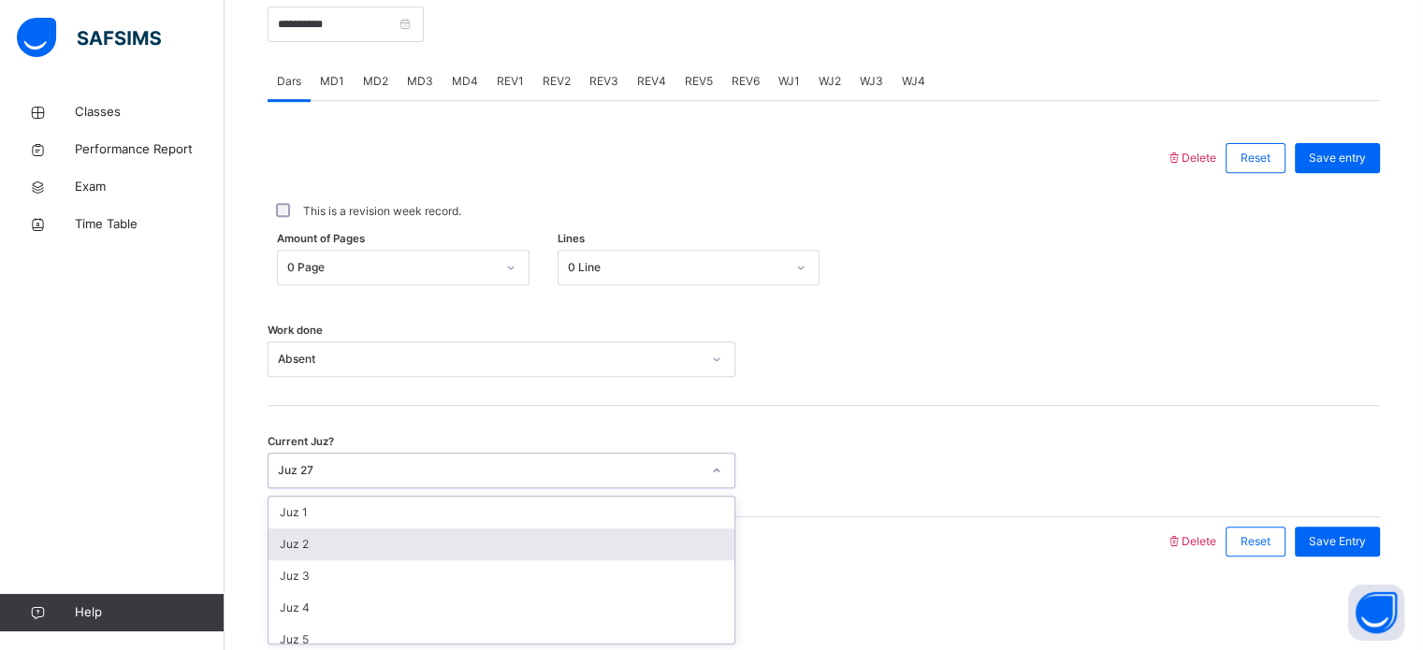
scroll to position [807, 0]
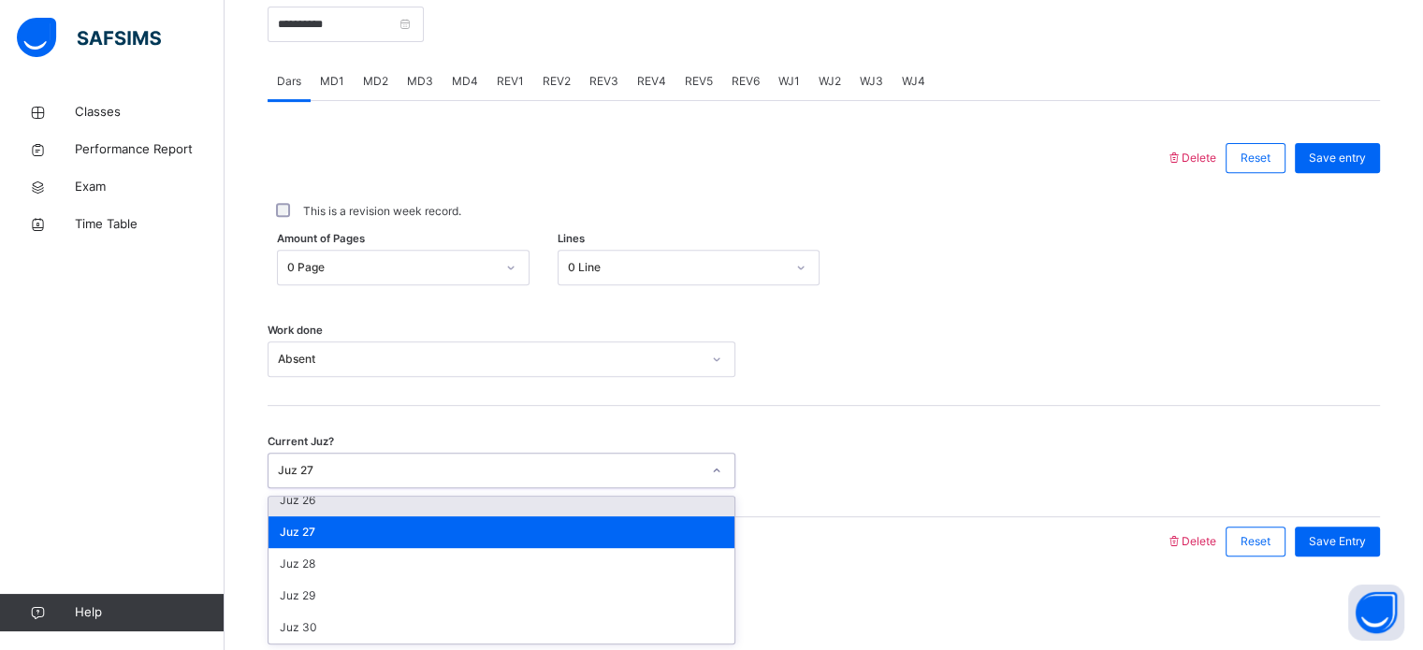
click at [374, 512] on div "Juz 26" at bounding box center [502, 501] width 466 height 32
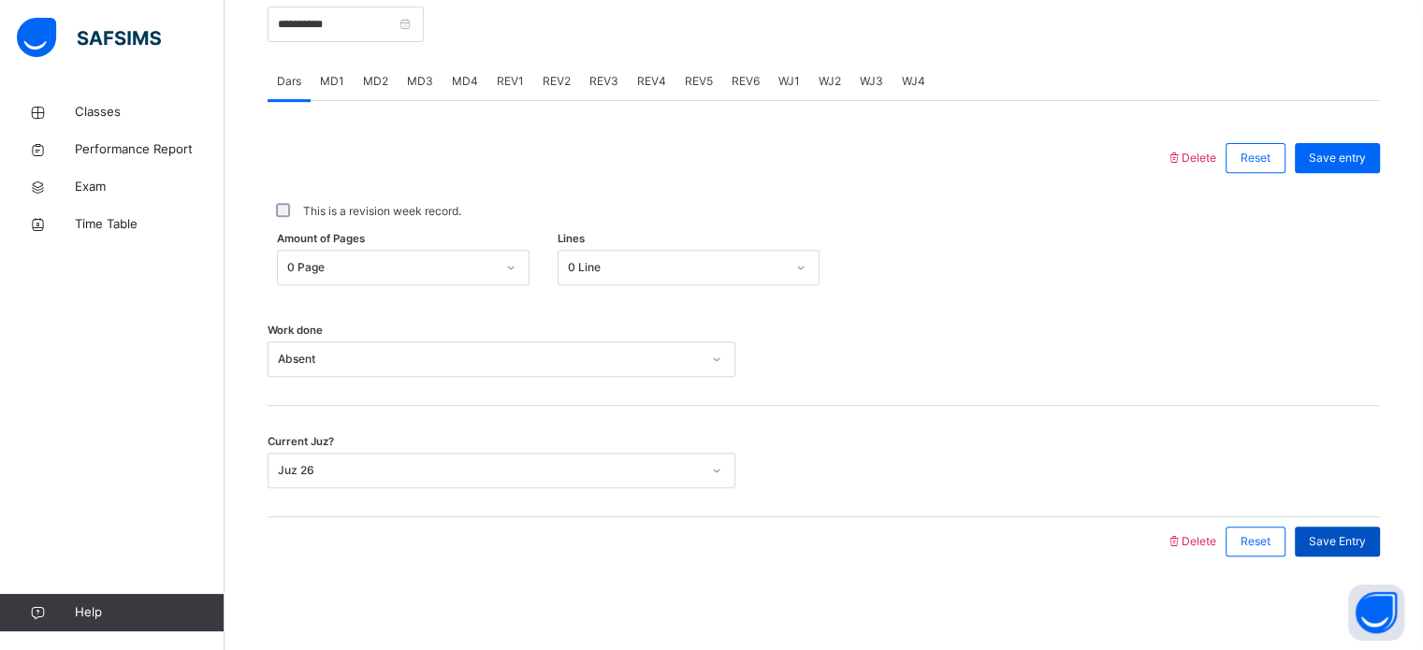
click at [1338, 550] on div "Save Entry" at bounding box center [1337, 542] width 85 height 30
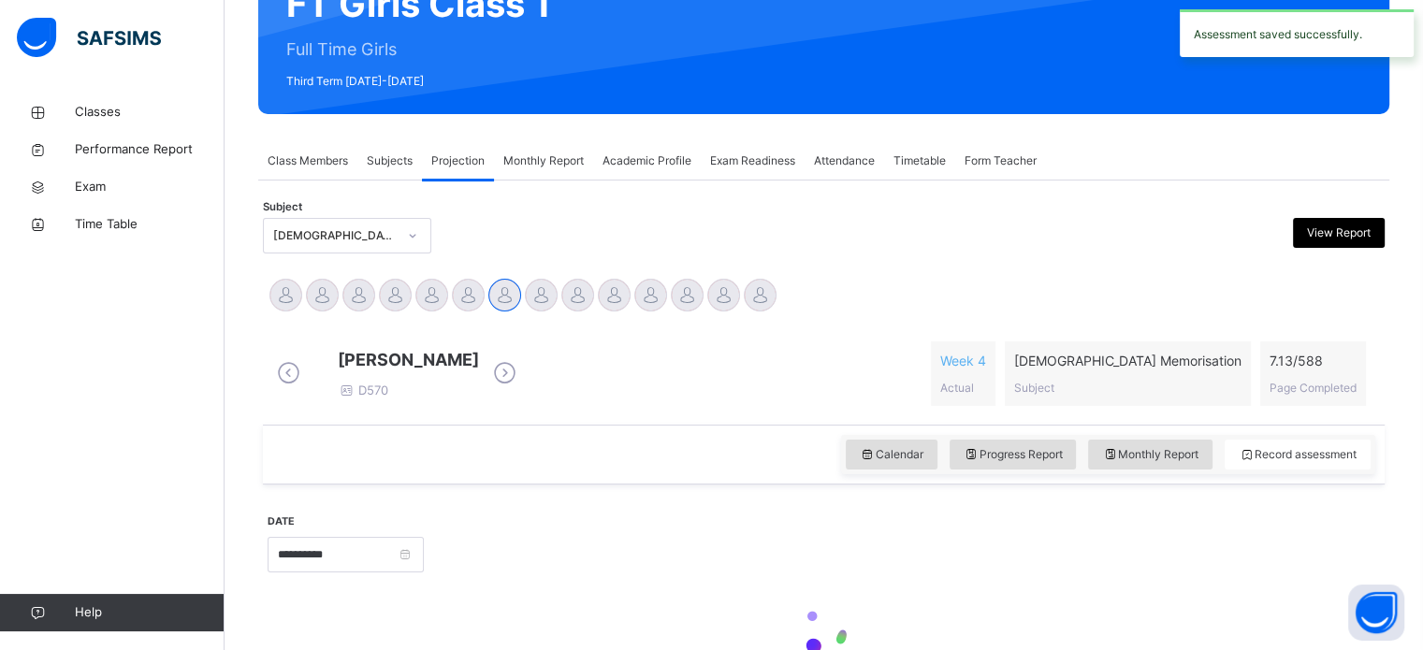
scroll to position [211, 0]
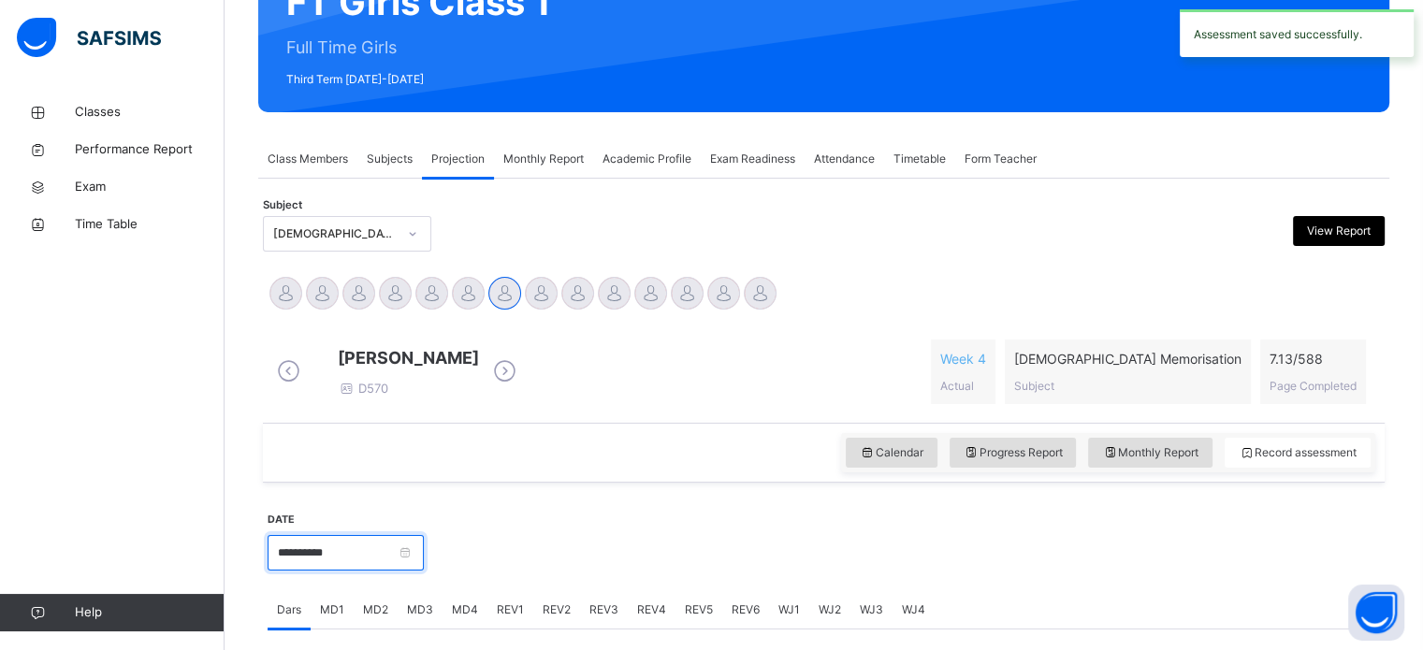
click at [419, 571] on input "**********" at bounding box center [346, 553] width 156 height 36
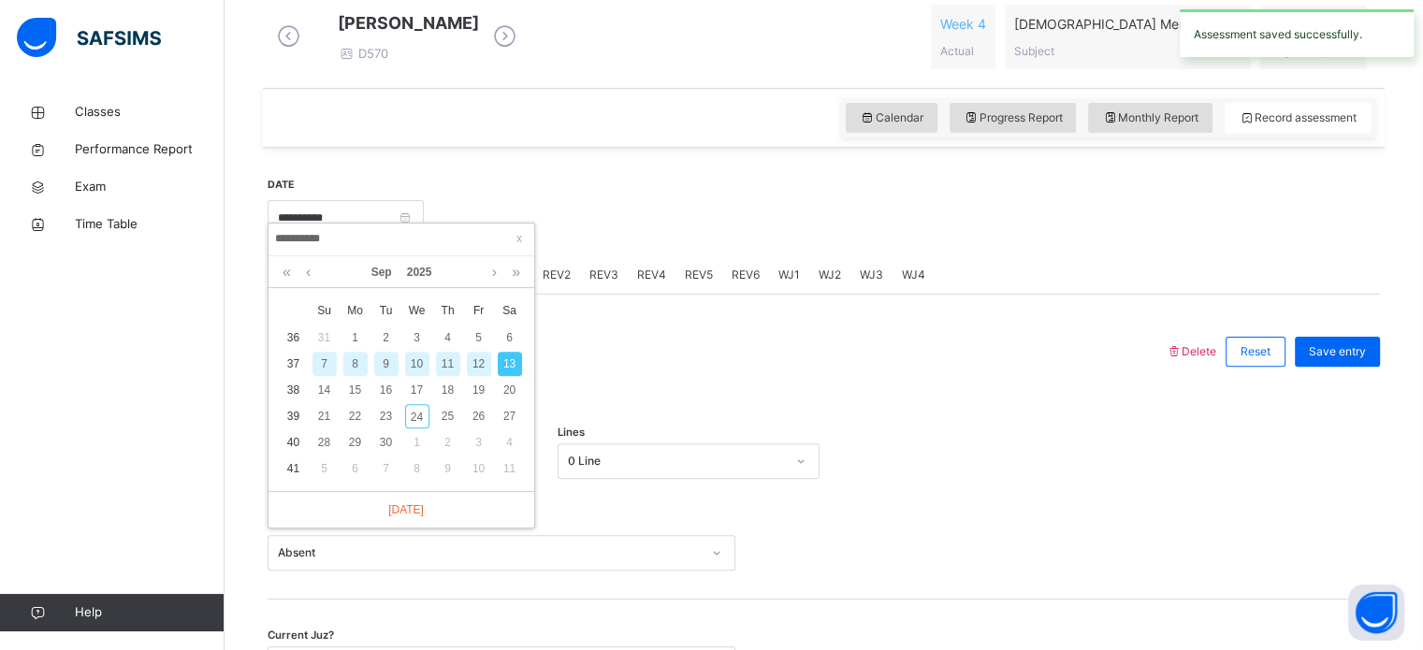
scroll to position [552, 0]
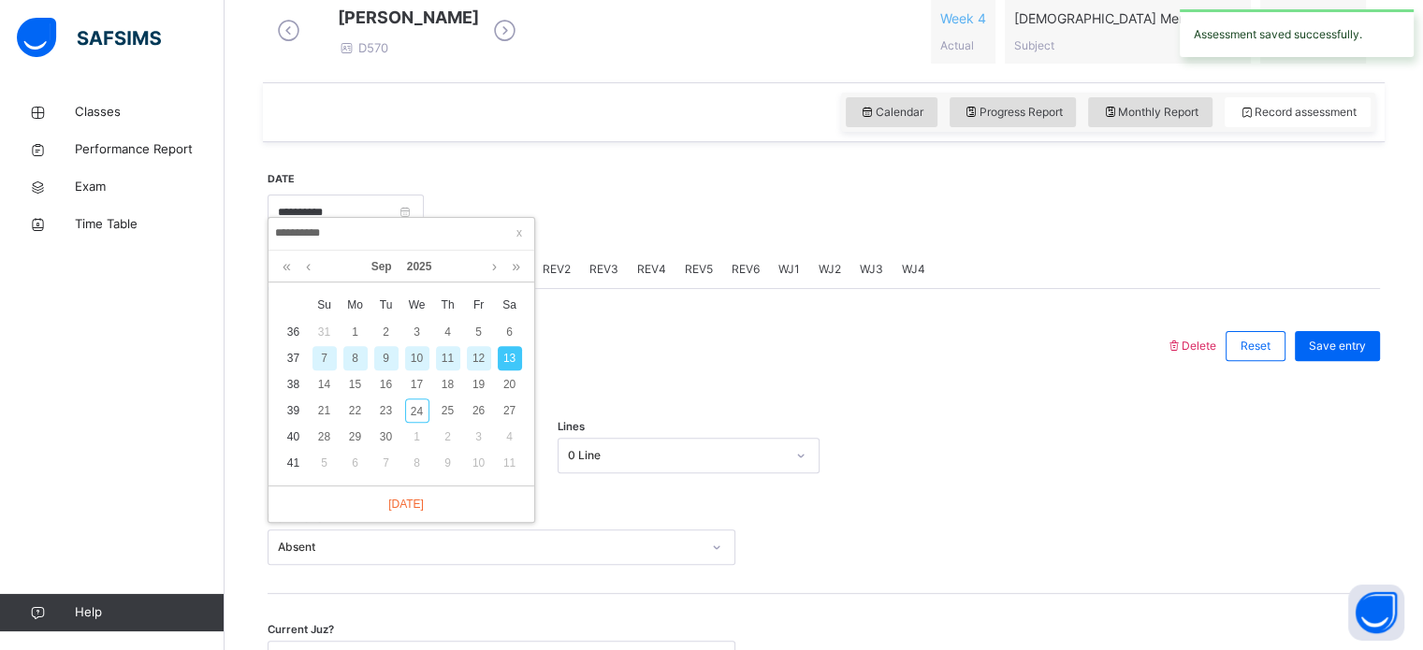
click at [481, 357] on div "12" at bounding box center [479, 358] width 24 height 24
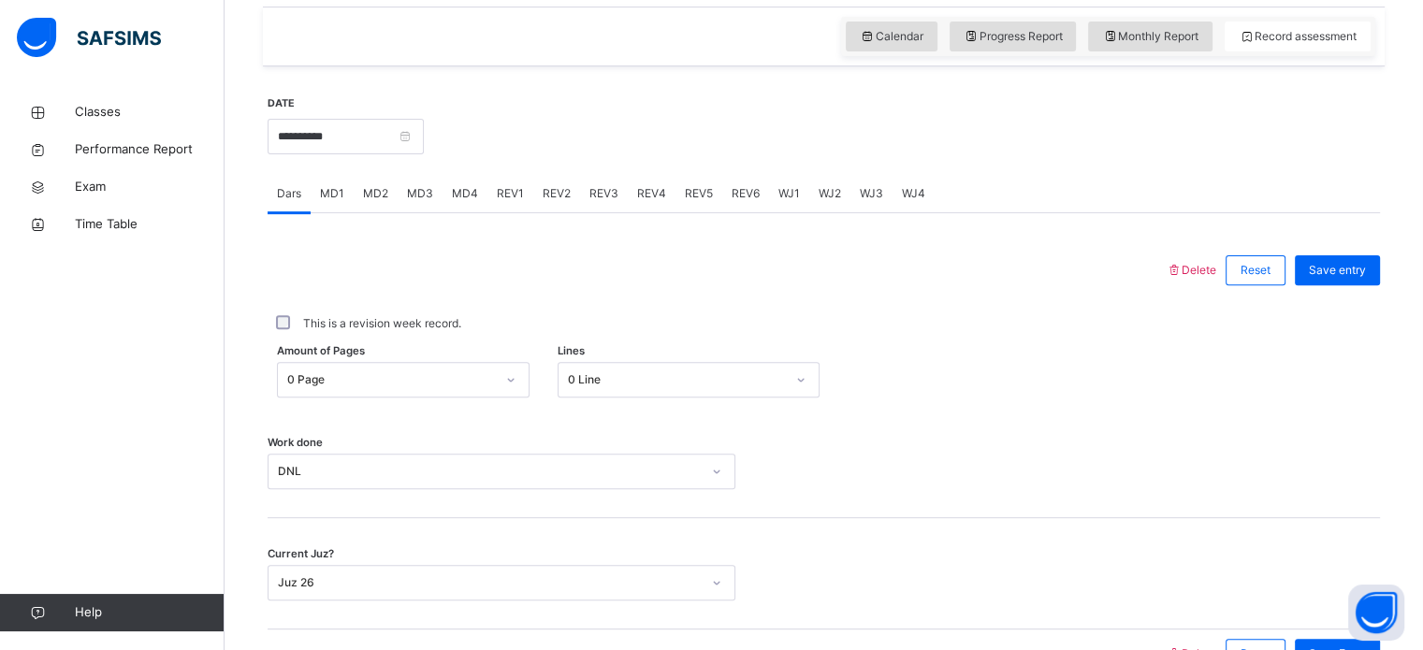
scroll to position [627, 0]
click at [424, 138] on input "**********" at bounding box center [346, 138] width 156 height 36
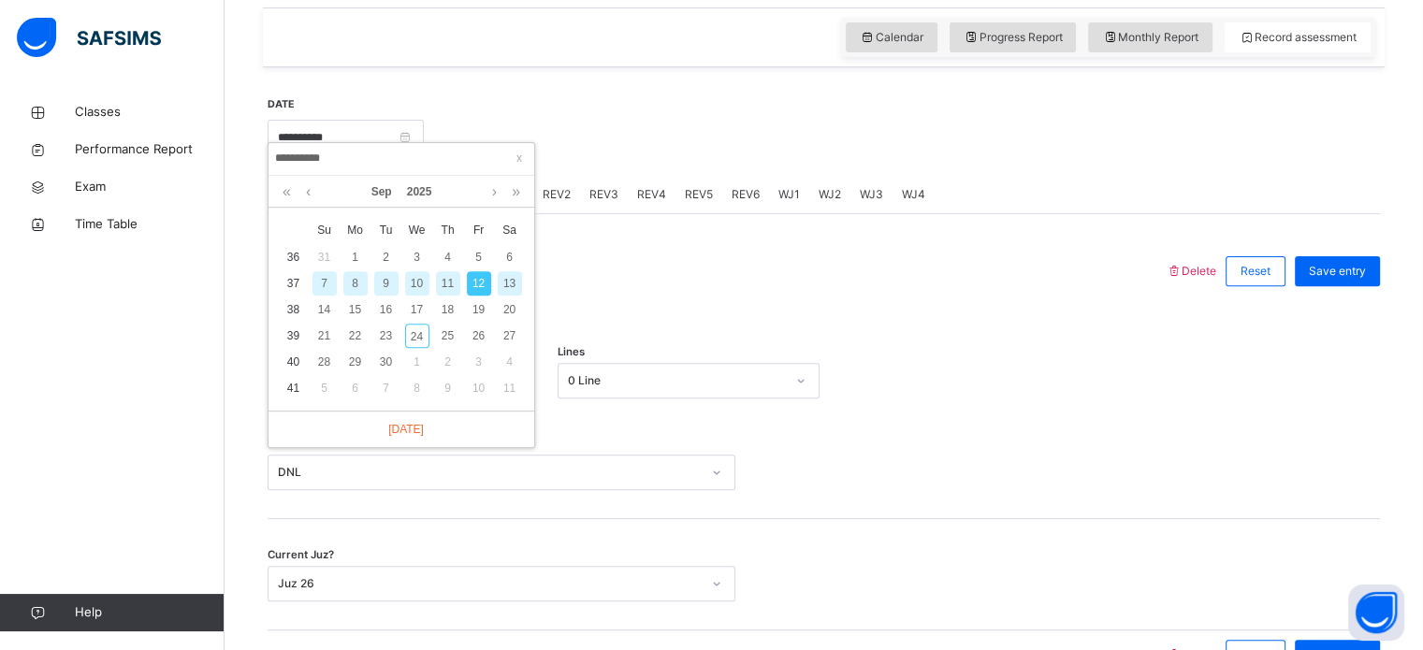
click at [450, 283] on div "11" at bounding box center [448, 283] width 24 height 24
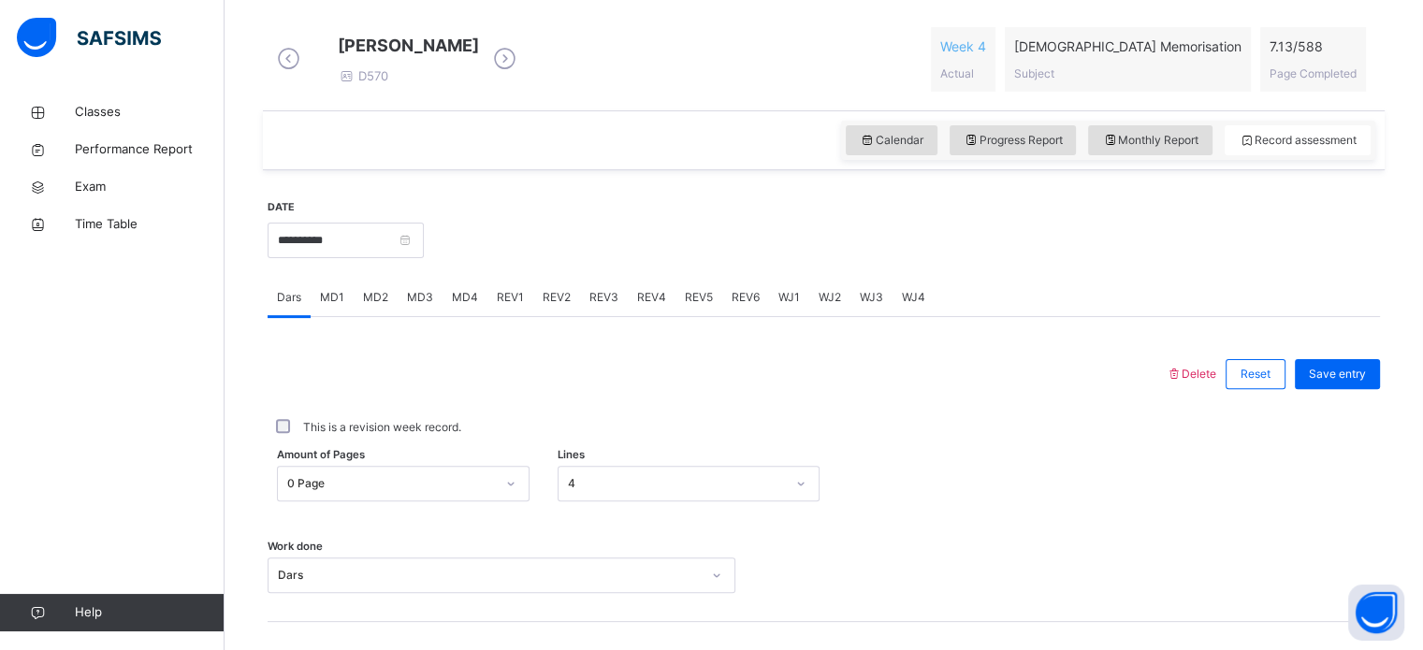
scroll to position [521, 0]
click at [418, 253] on input "**********" at bounding box center [346, 243] width 156 height 36
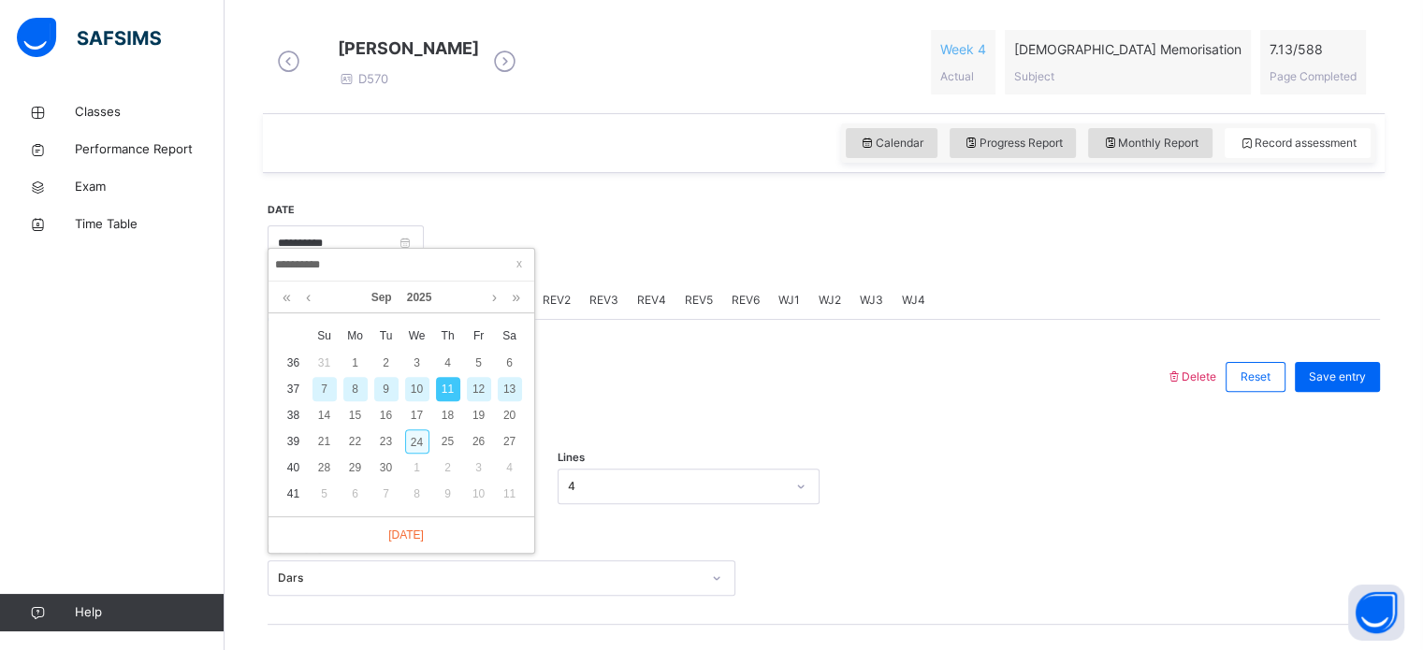
click at [420, 443] on div "24" at bounding box center [417, 441] width 24 height 24
type input "**********"
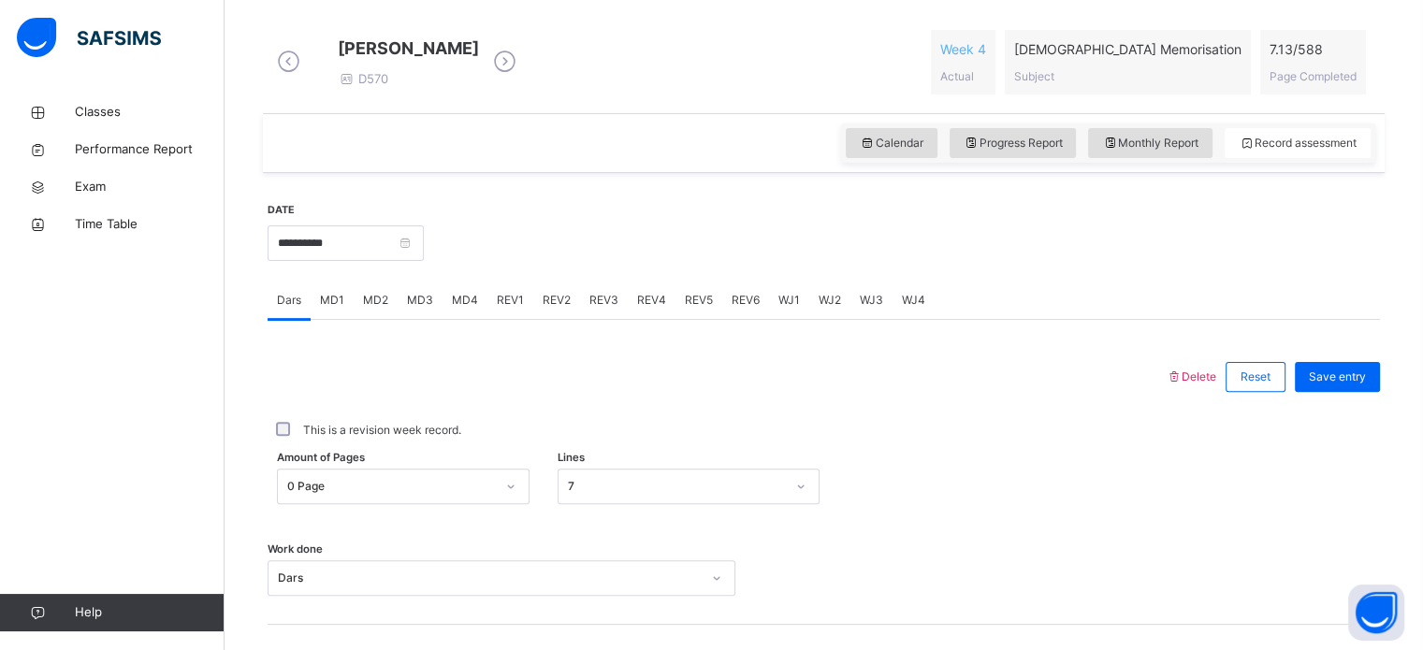
click at [1001, 575] on div "Work done Dars" at bounding box center [824, 578] width 1112 height 36
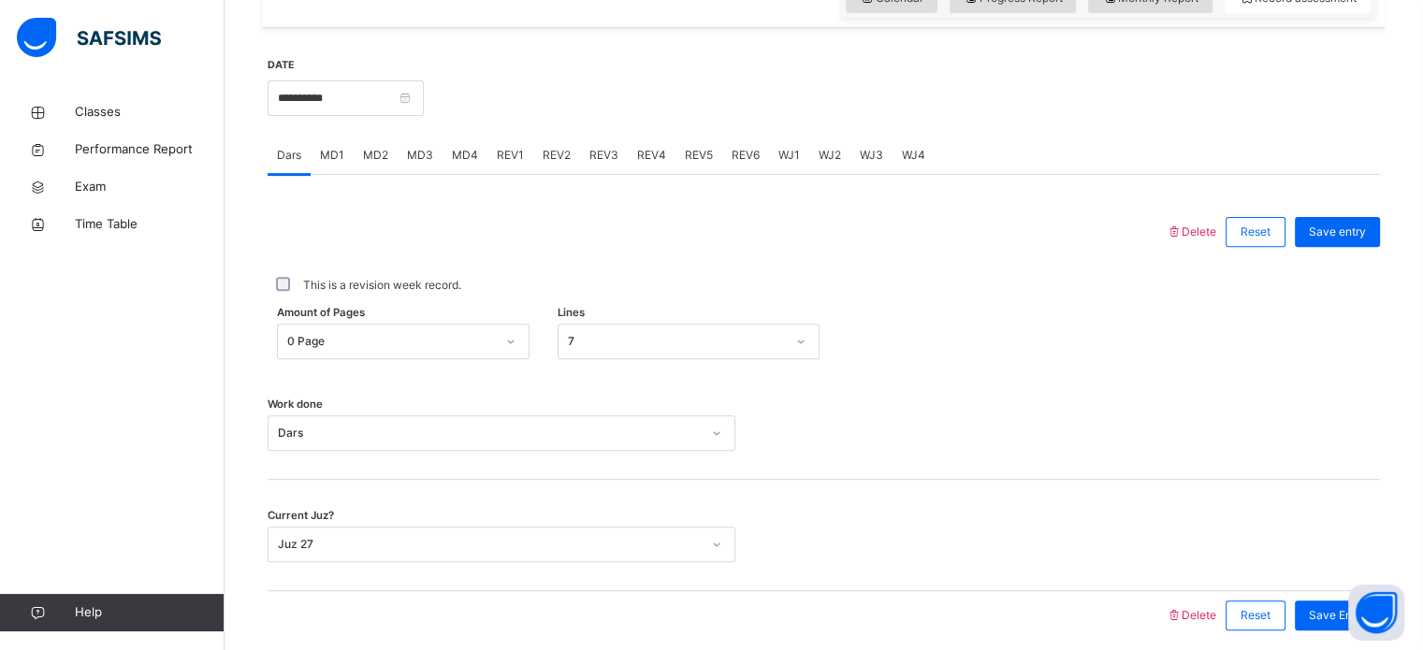
scroll to position [675, 0]
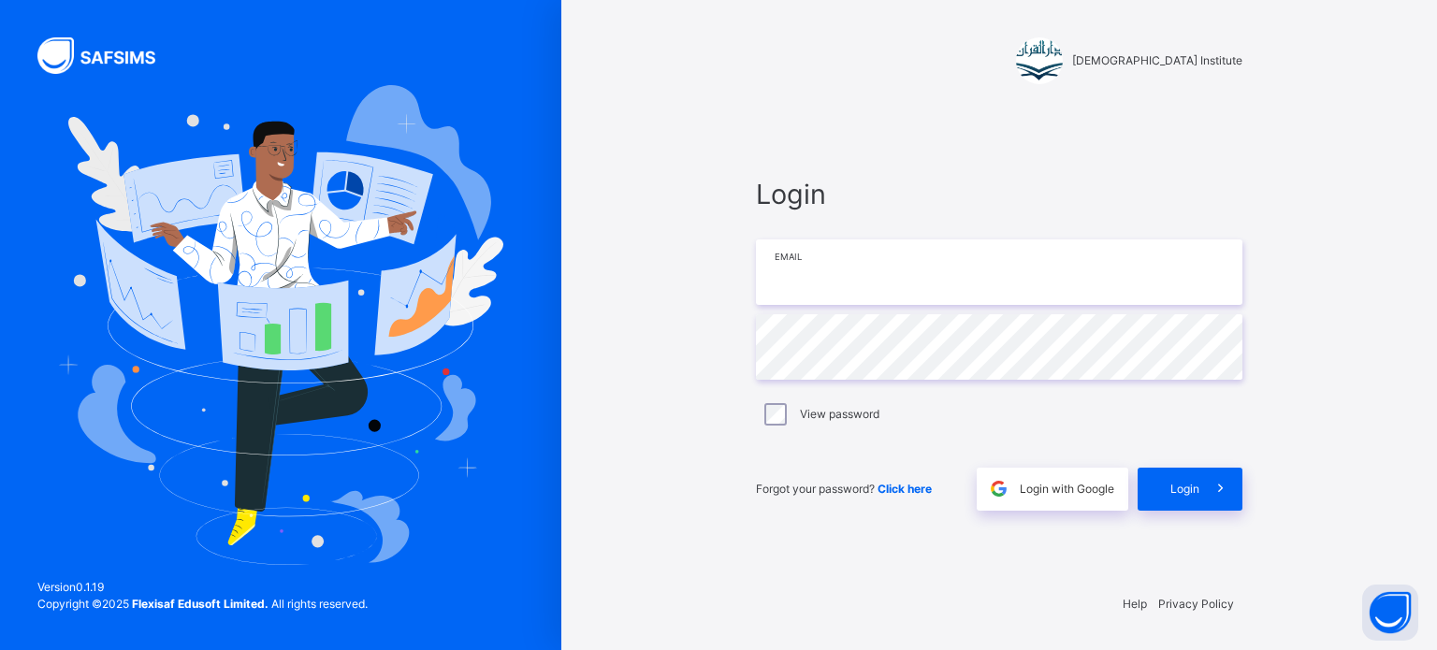
type input "**********"
click at [1135, 533] on div "**********" at bounding box center [999, 343] width 524 height 470
click at [1156, 508] on div "Login" at bounding box center [1190, 489] width 105 height 43
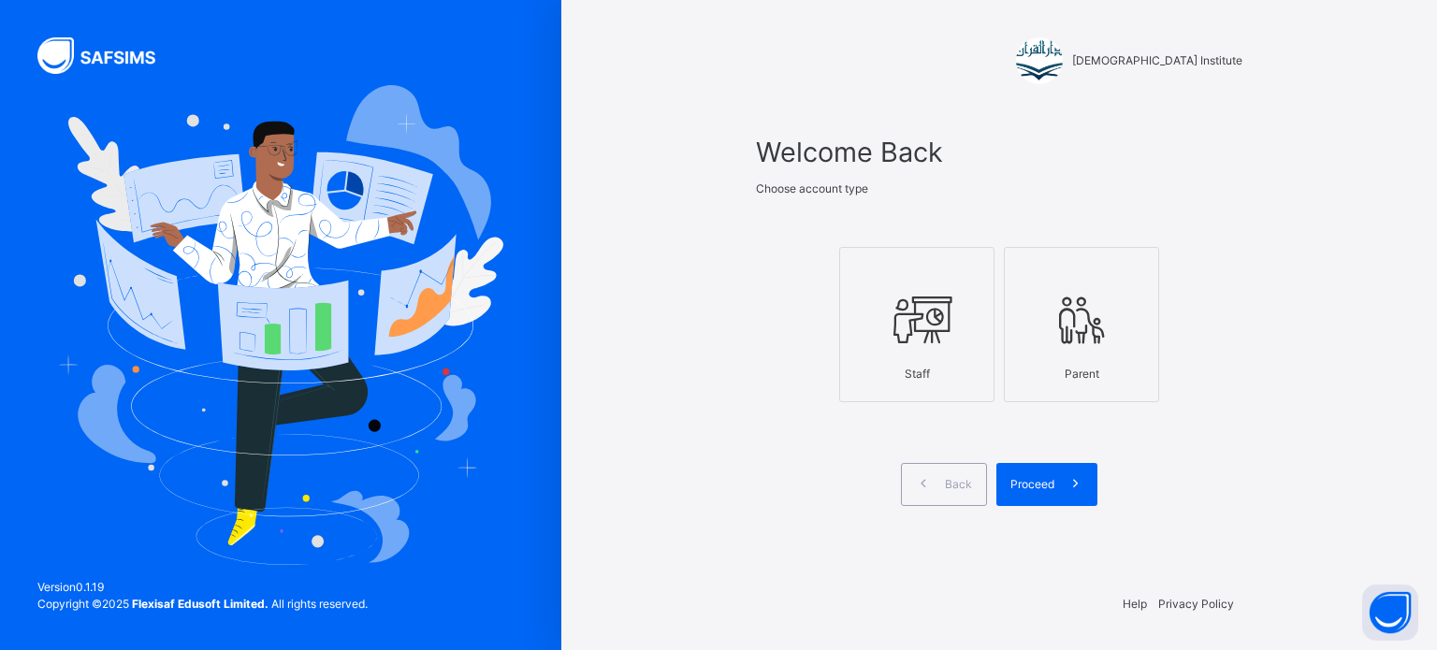
click at [935, 375] on div "Staff" at bounding box center [917, 374] width 135 height 36
click at [1037, 499] on div "Proceed" at bounding box center [1046, 484] width 101 height 43
